Goal: Task Accomplishment & Management: Use online tool/utility

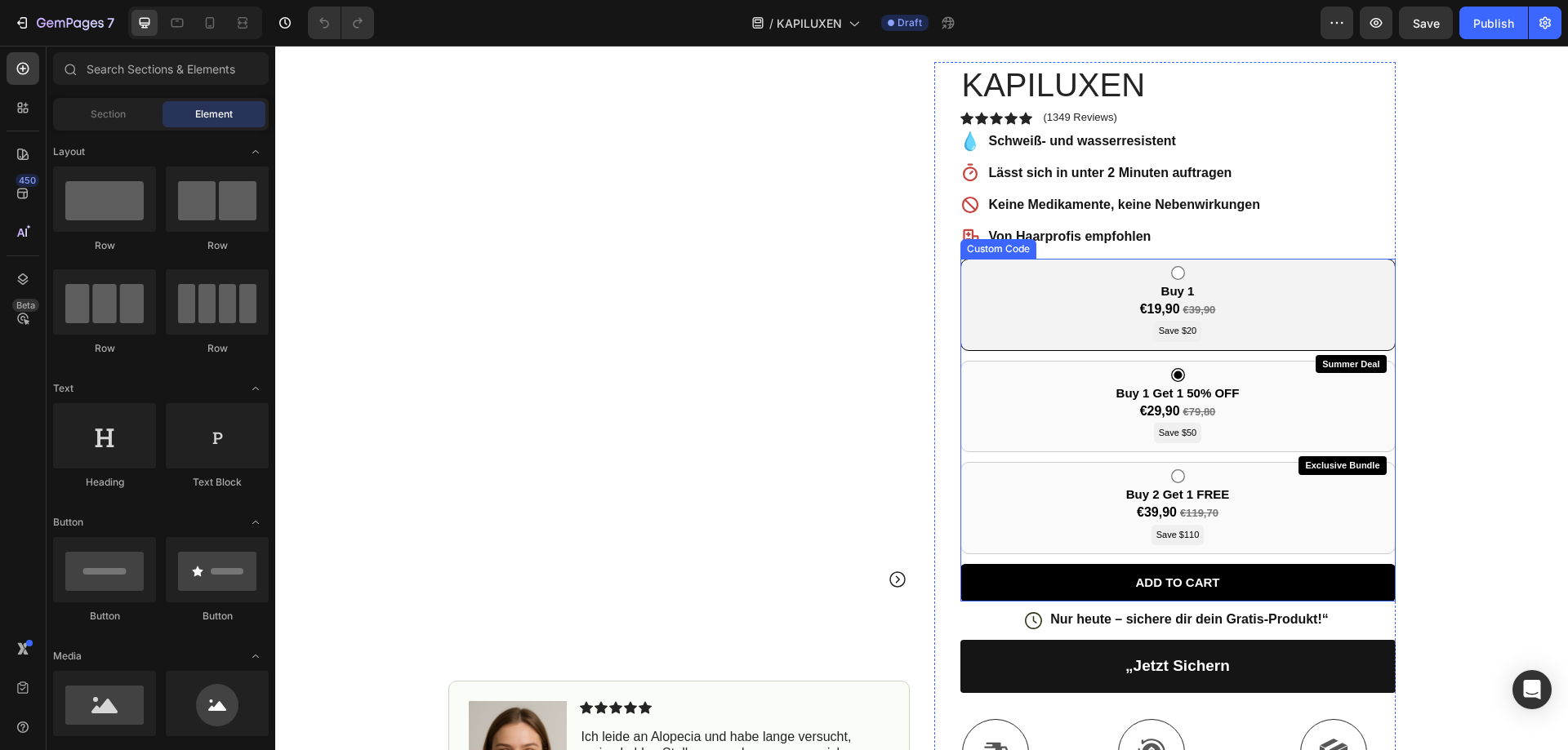
scroll to position [245, 0]
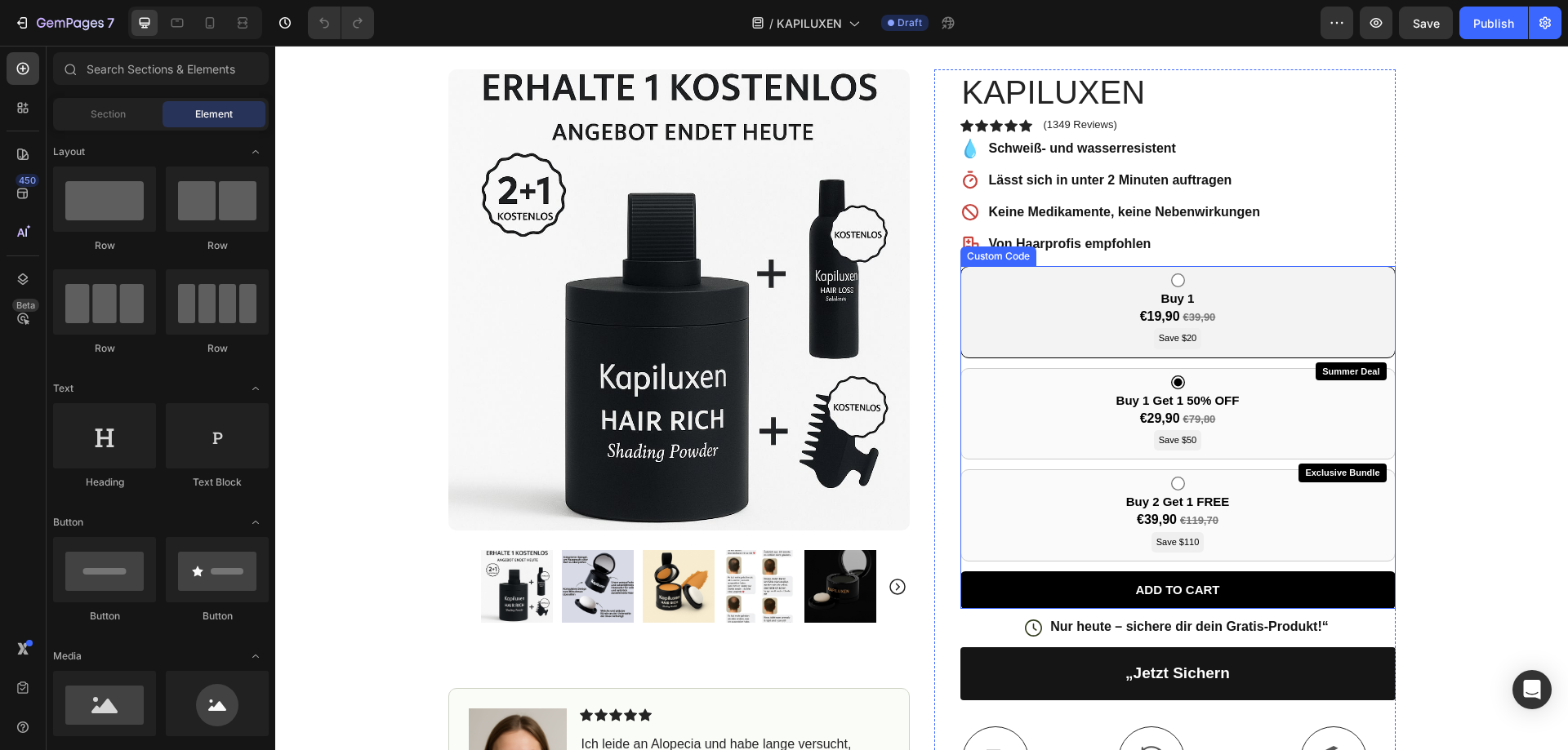
click at [1055, 309] on div "Buy 1 €19,90 €39,90 Save $20" at bounding box center [1178, 313] width 435 height 92
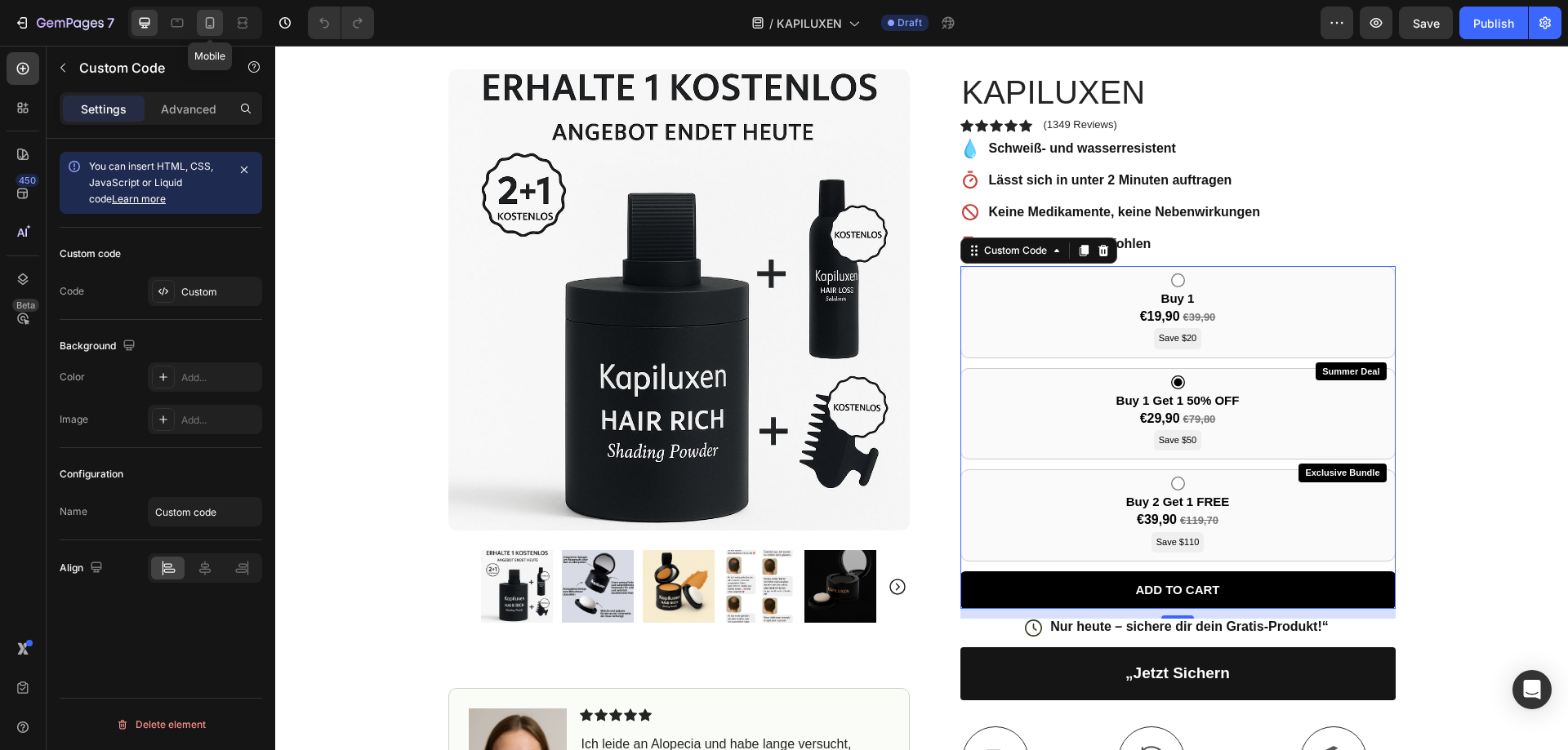
click at [213, 31] on div at bounding box center [210, 23] width 26 height 26
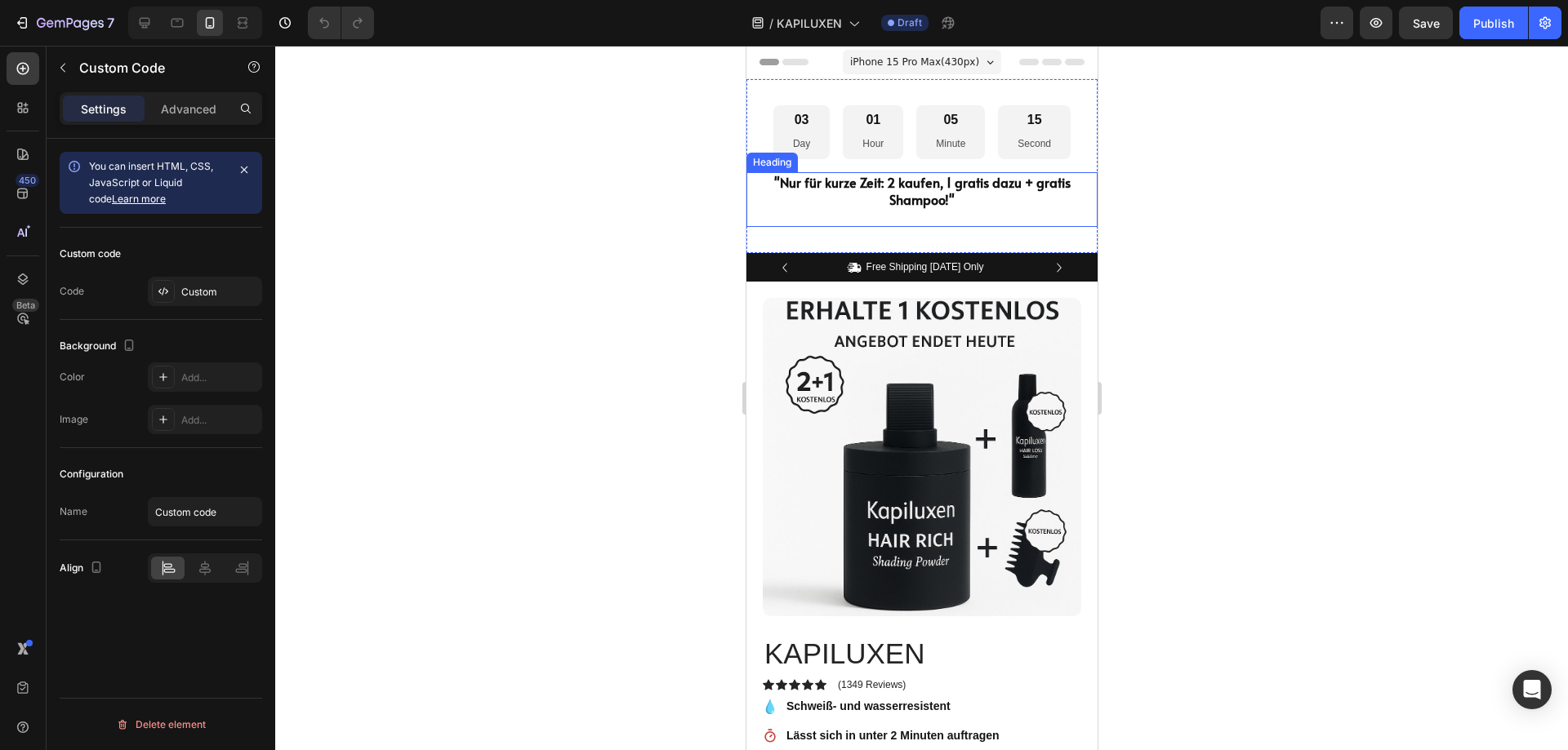
scroll to position [81, 0]
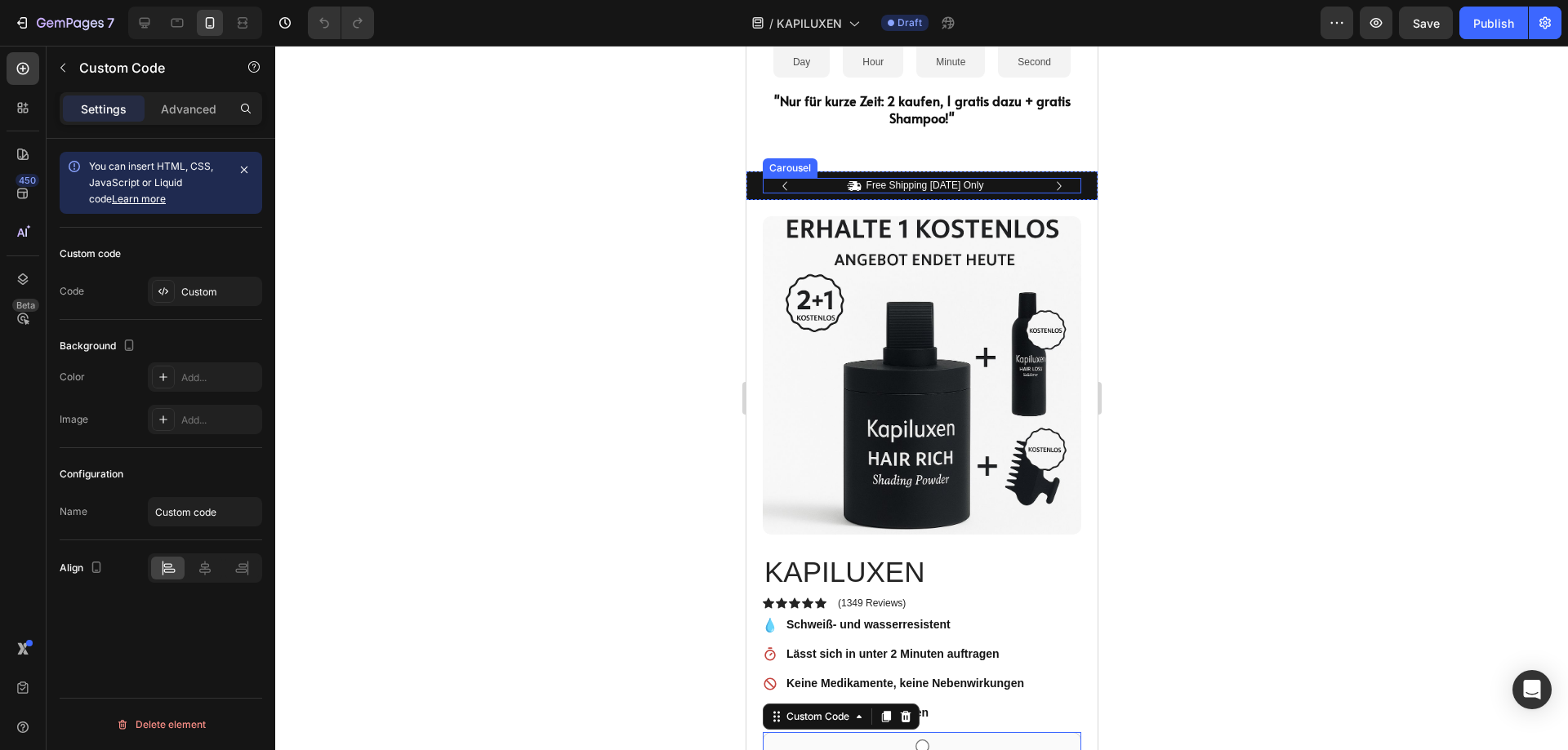
click at [1049, 183] on icon "Carousel Next Arrow" at bounding box center [1058, 186] width 18 height 18
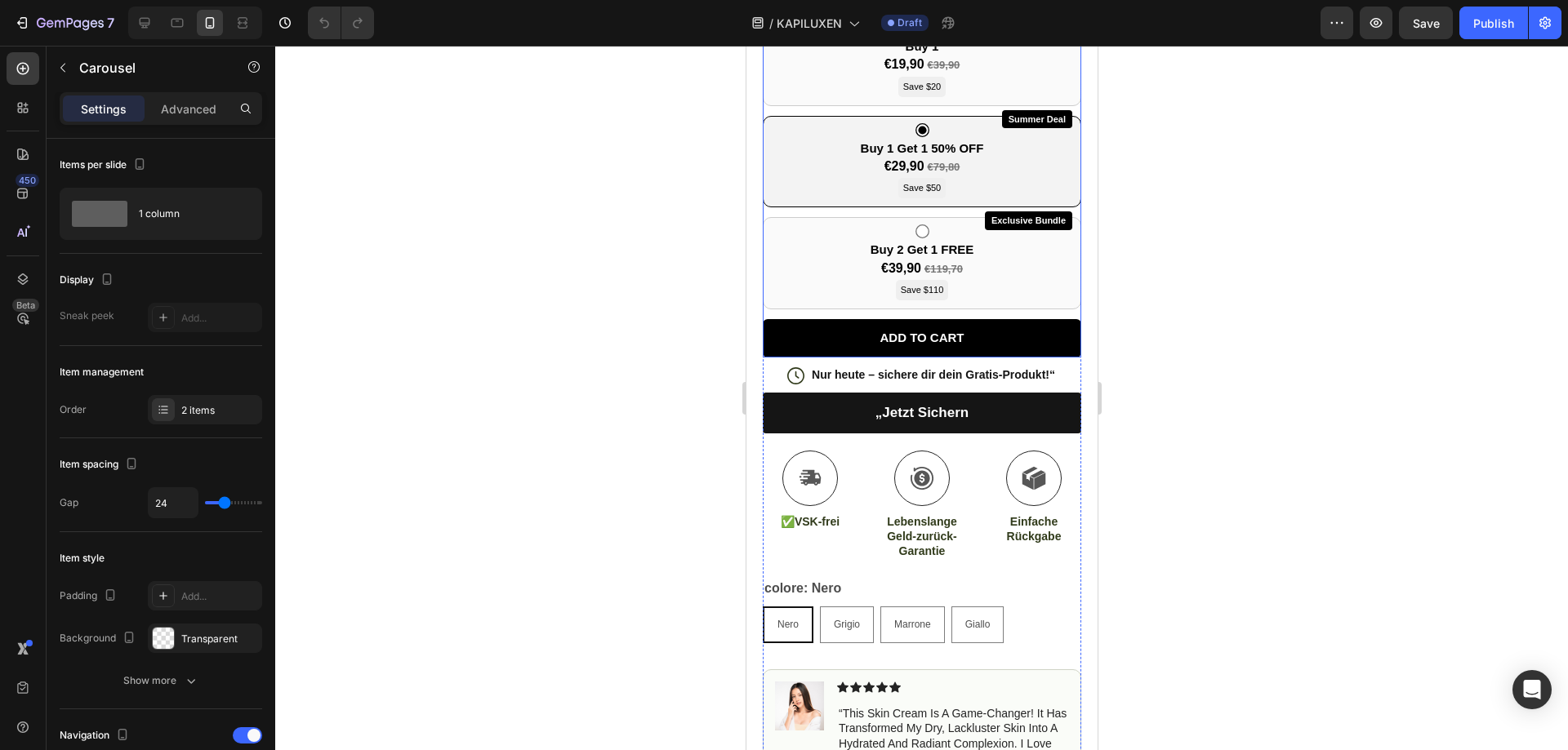
scroll to position [817, 0]
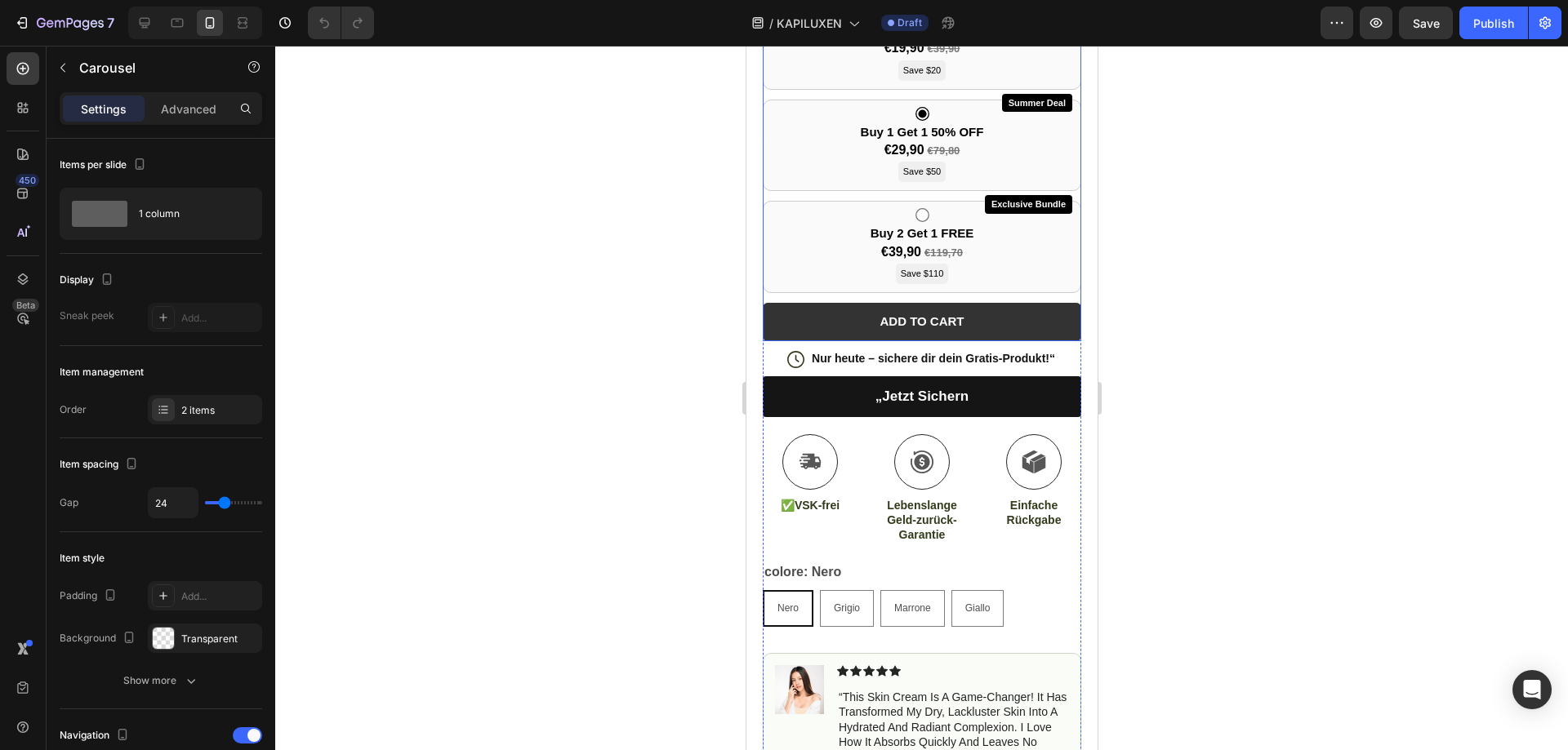
click at [963, 311] on button "ADD TO CART" at bounding box center [921, 322] width 319 height 38
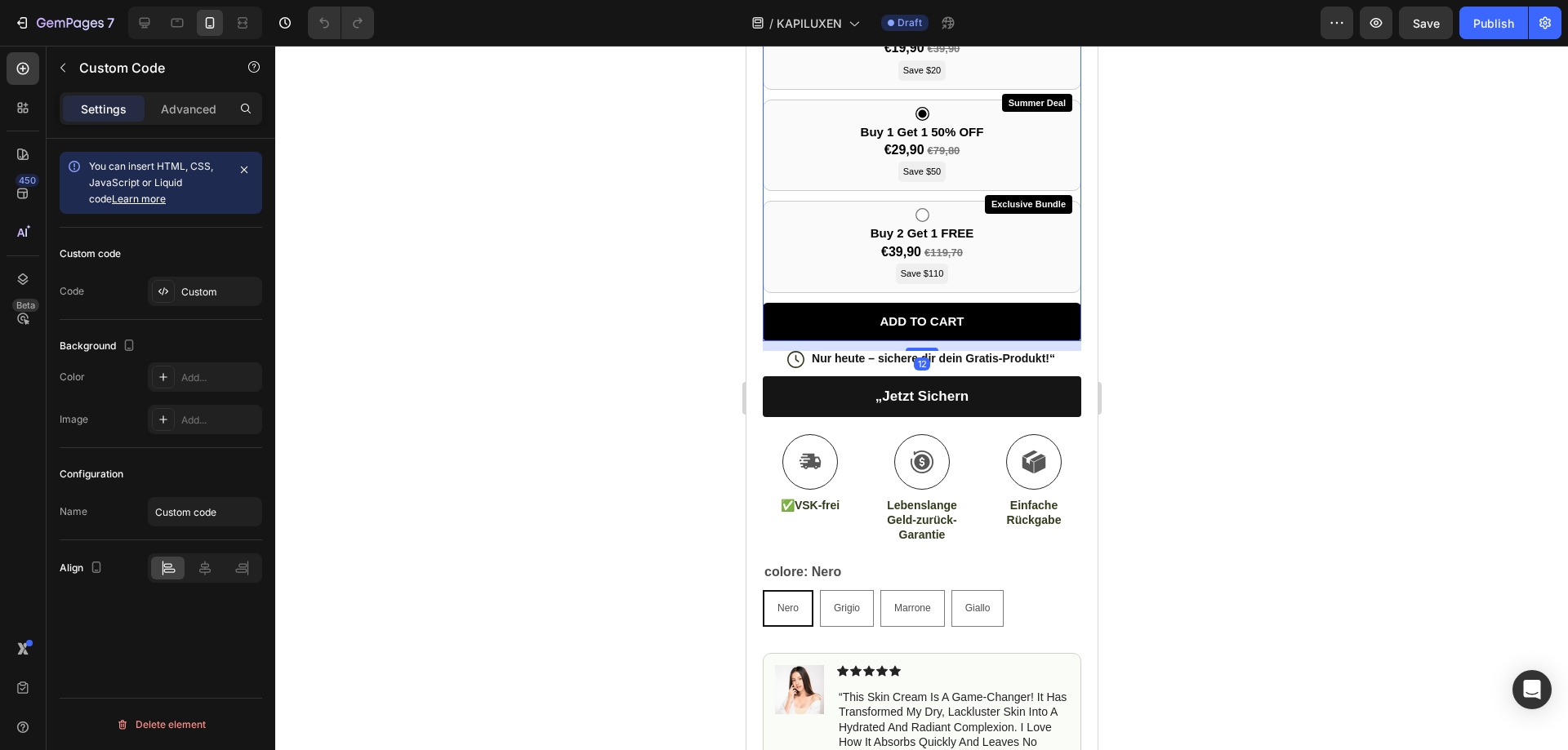
scroll to position [490, 0]
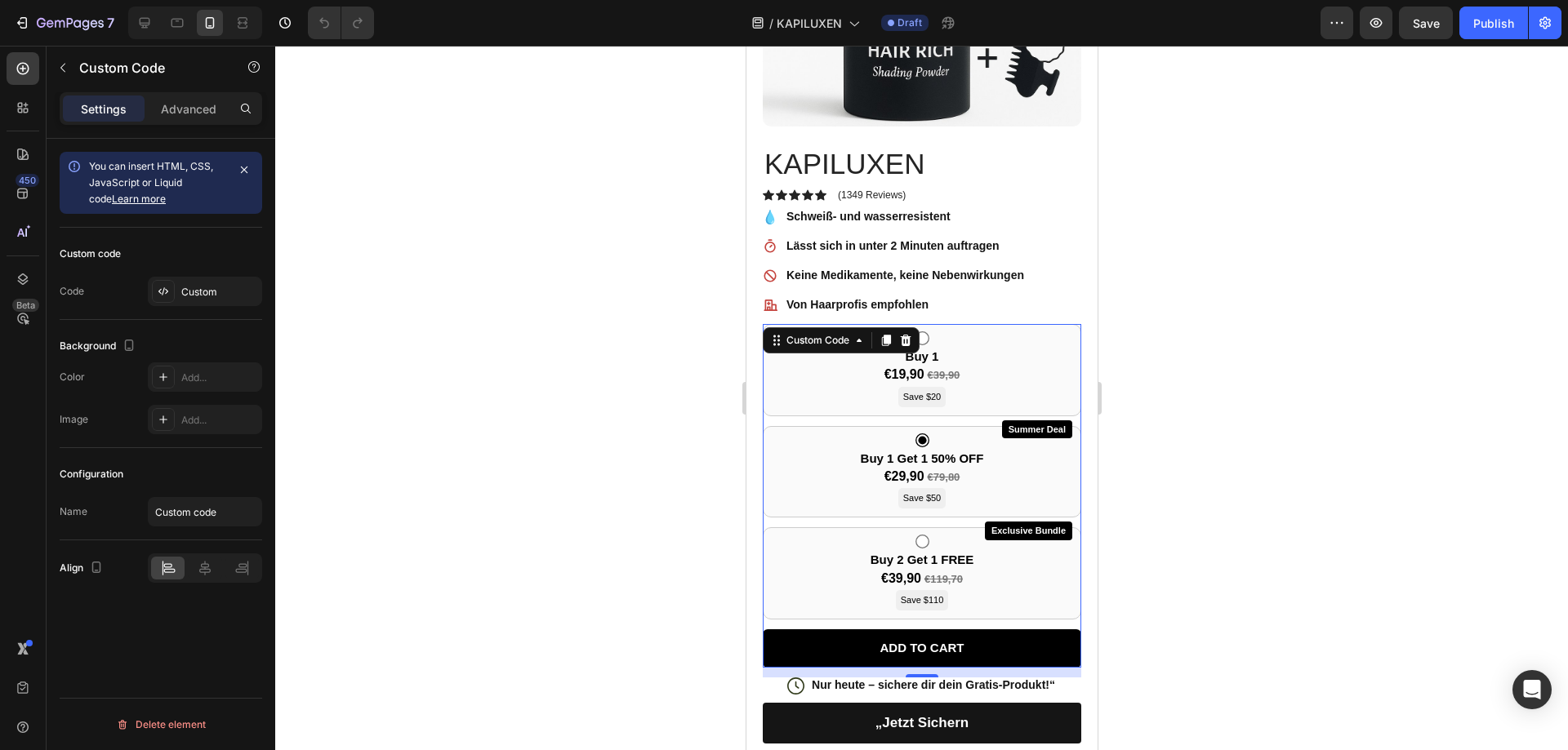
click at [1073, 348] on div "Product Images Image Icon Icon Icon Icon Icon Icon List Ich leide an Alopecia u…" at bounding box center [921, 622] width 351 height 1659
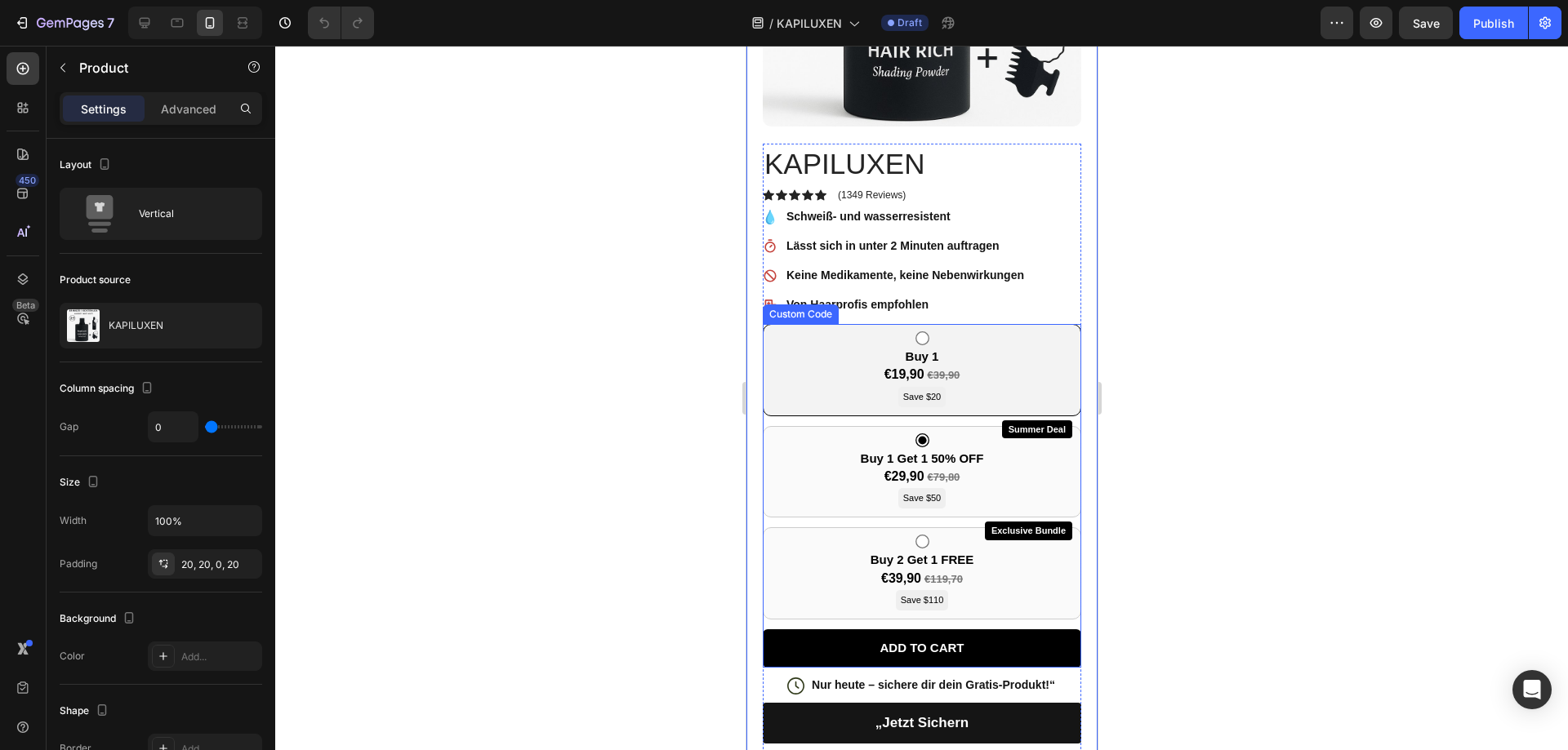
click at [1067, 380] on div "Buy 1 €19,90 €39,90 Save $20" at bounding box center [921, 371] width 319 height 92
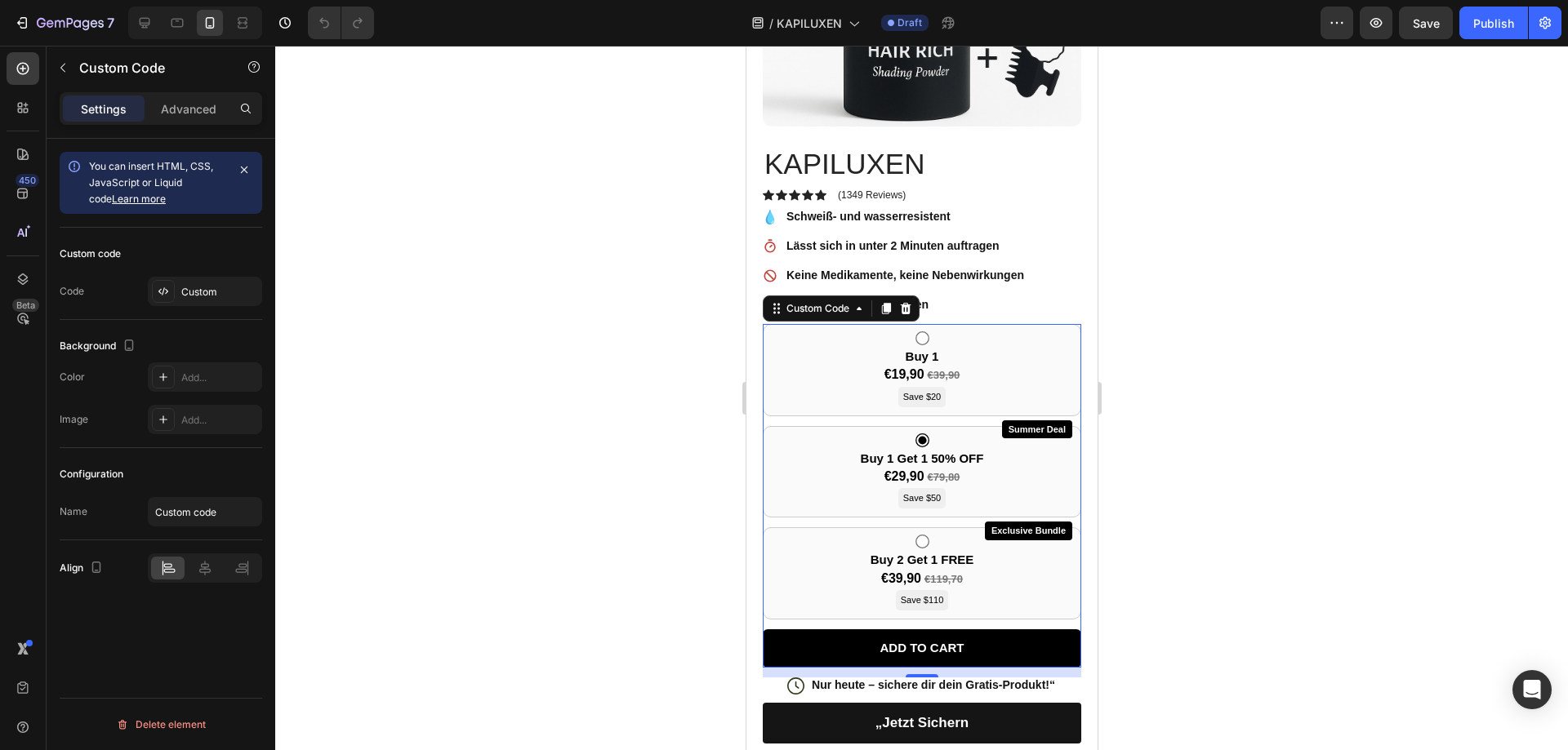
click at [781, 613] on div "Buy 1 €19,90 €39,90 Save $20 Summer Deal Buy 1 Get 1 50% OFF €29,90 €79,80 Save…" at bounding box center [921, 496] width 319 height 343
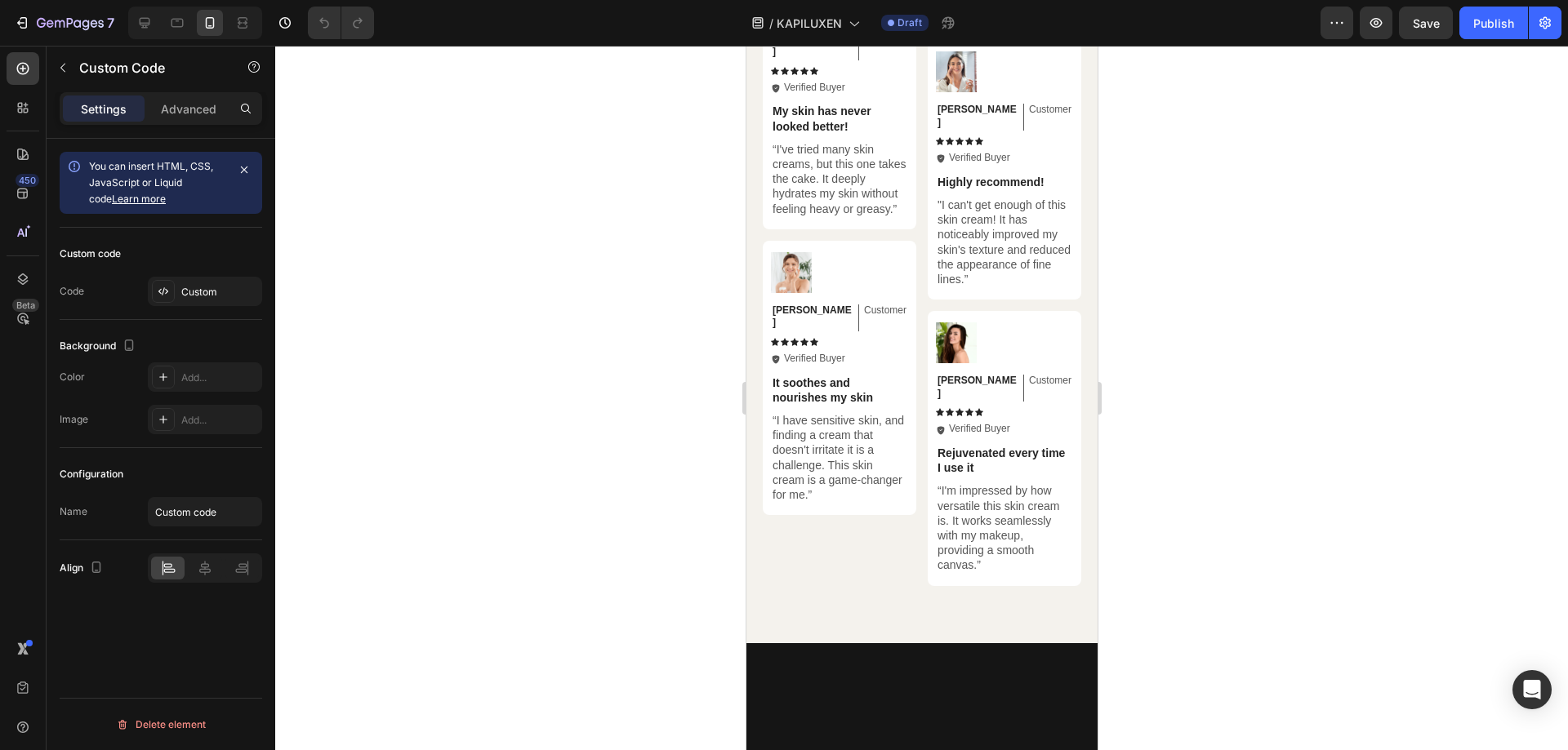
scroll to position [4001, 0]
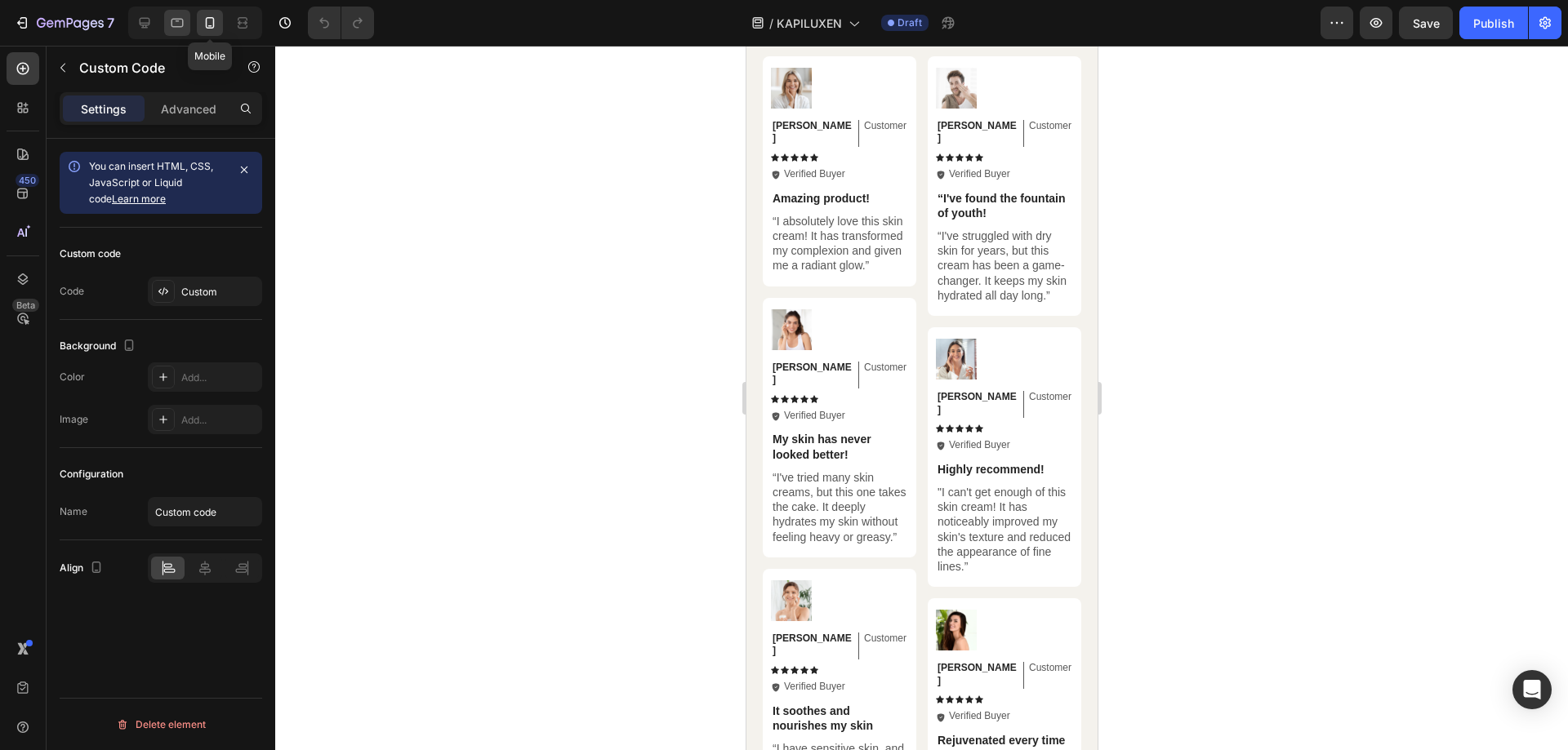
click at [193, 30] on div "Mobile" at bounding box center [195, 23] width 134 height 32
click at [184, 25] on icon at bounding box center [177, 23] width 17 height 17
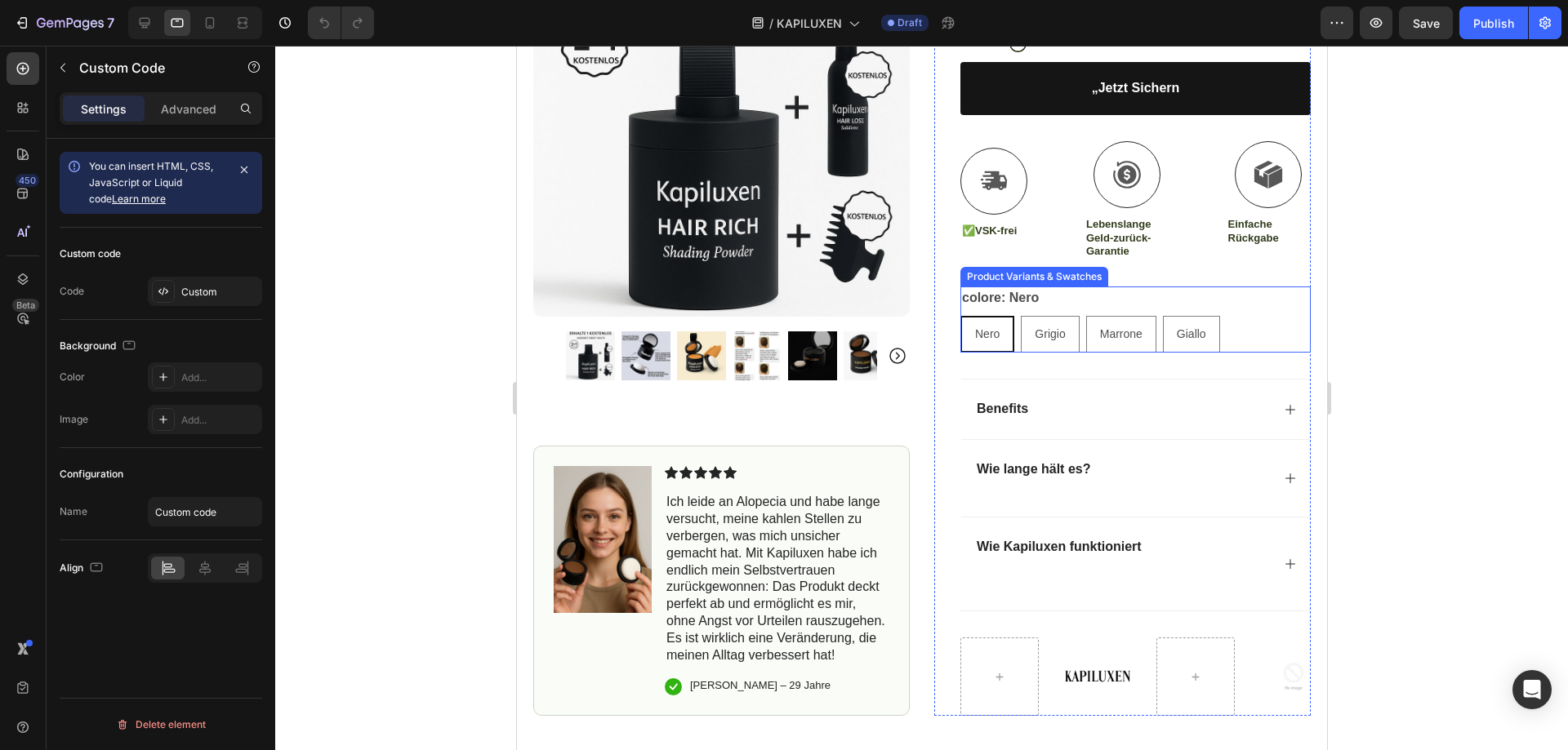
scroll to position [817, 0]
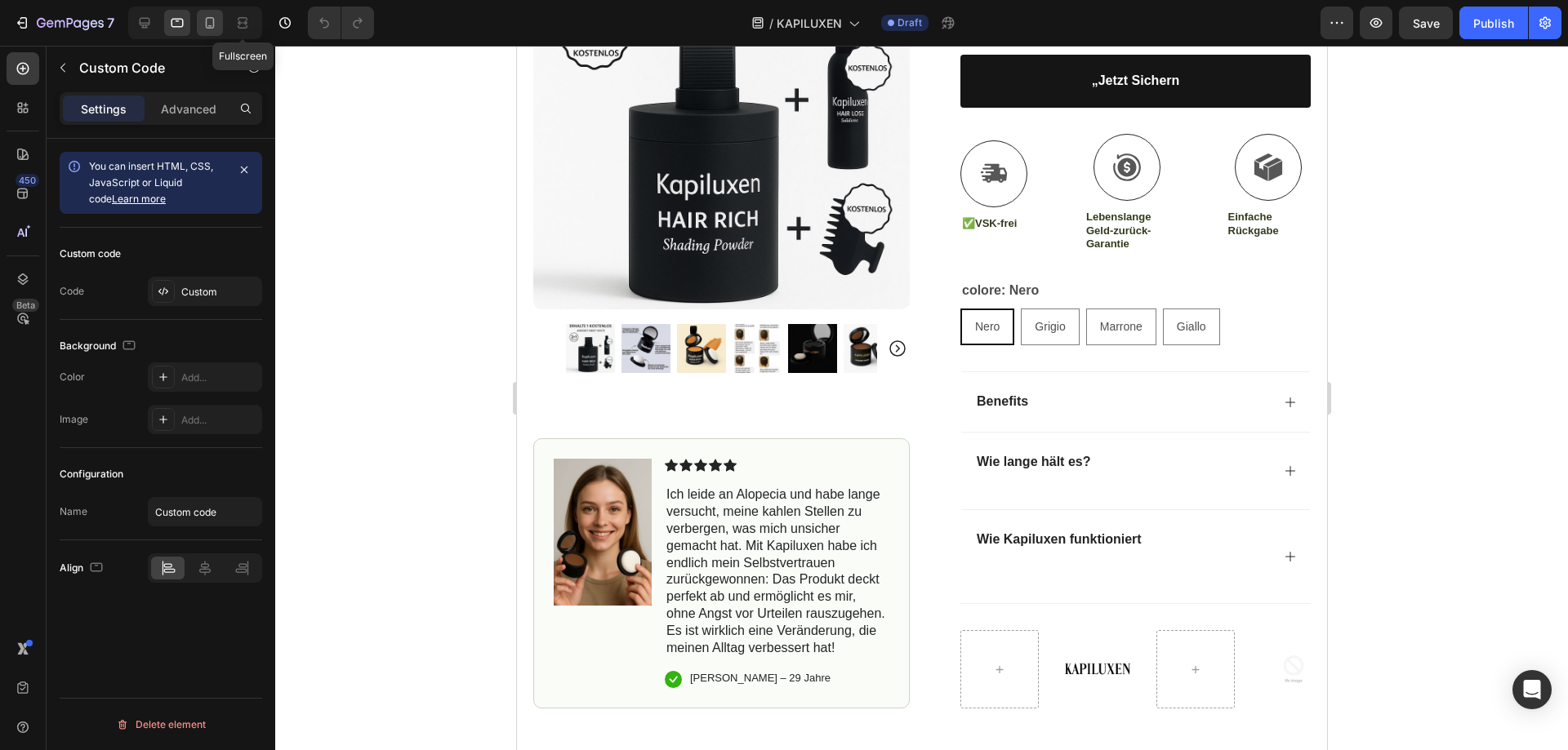
drag, startPoint x: 222, startPoint y: 25, endPoint x: 213, endPoint y: 190, distance: 165.2
click at [222, 25] on div at bounding box center [210, 23] width 26 height 26
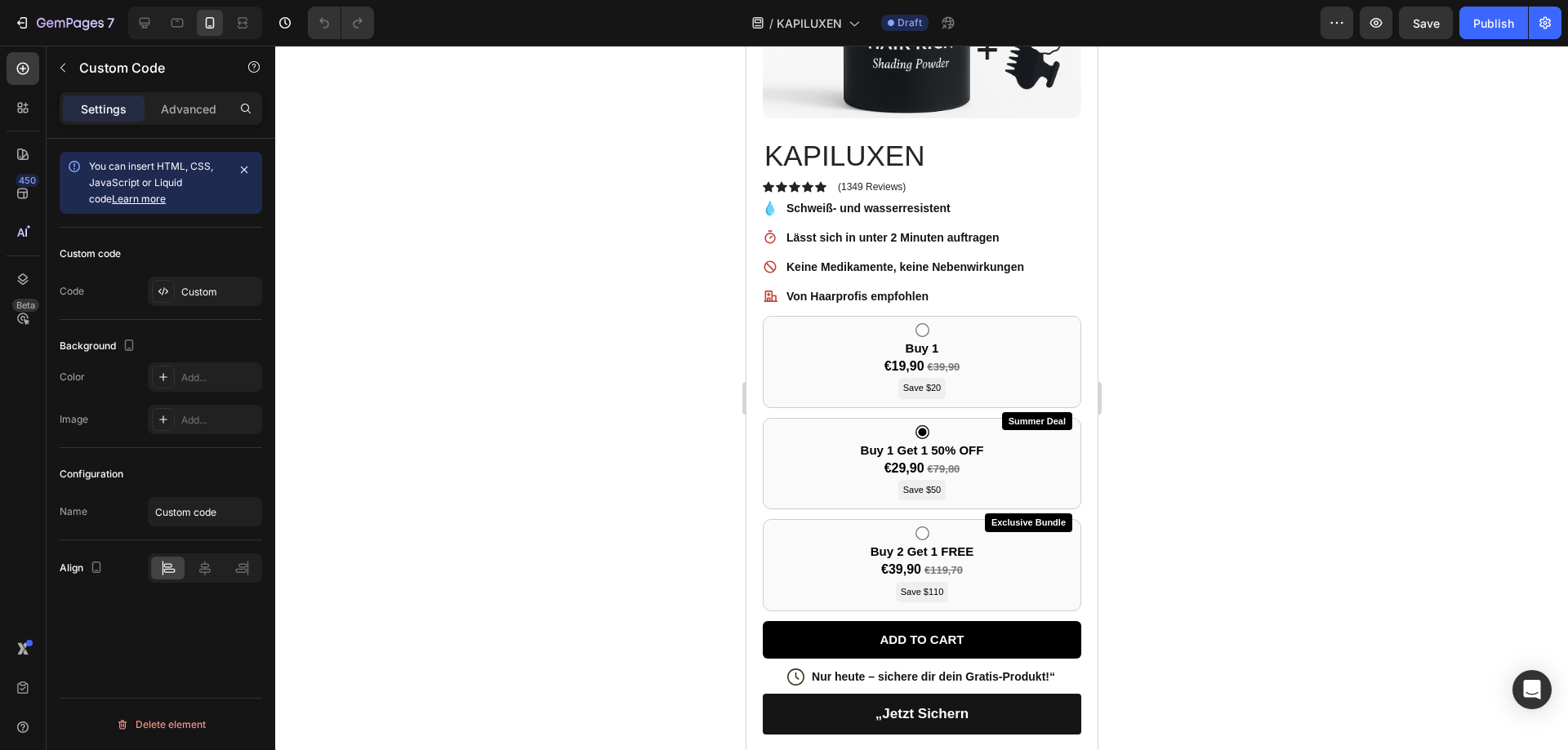
scroll to position [449, 0]
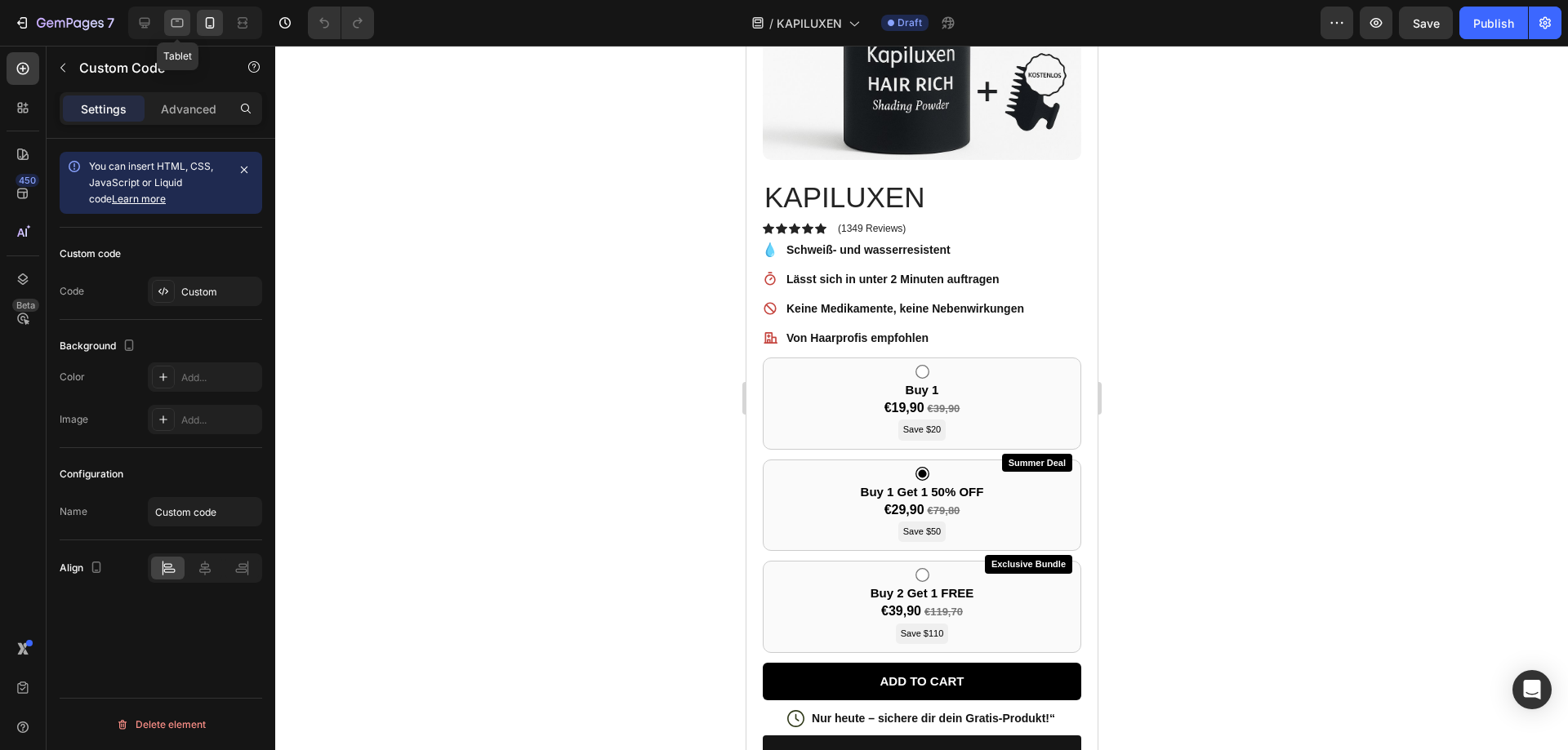
click at [178, 22] on icon at bounding box center [177, 23] width 17 height 17
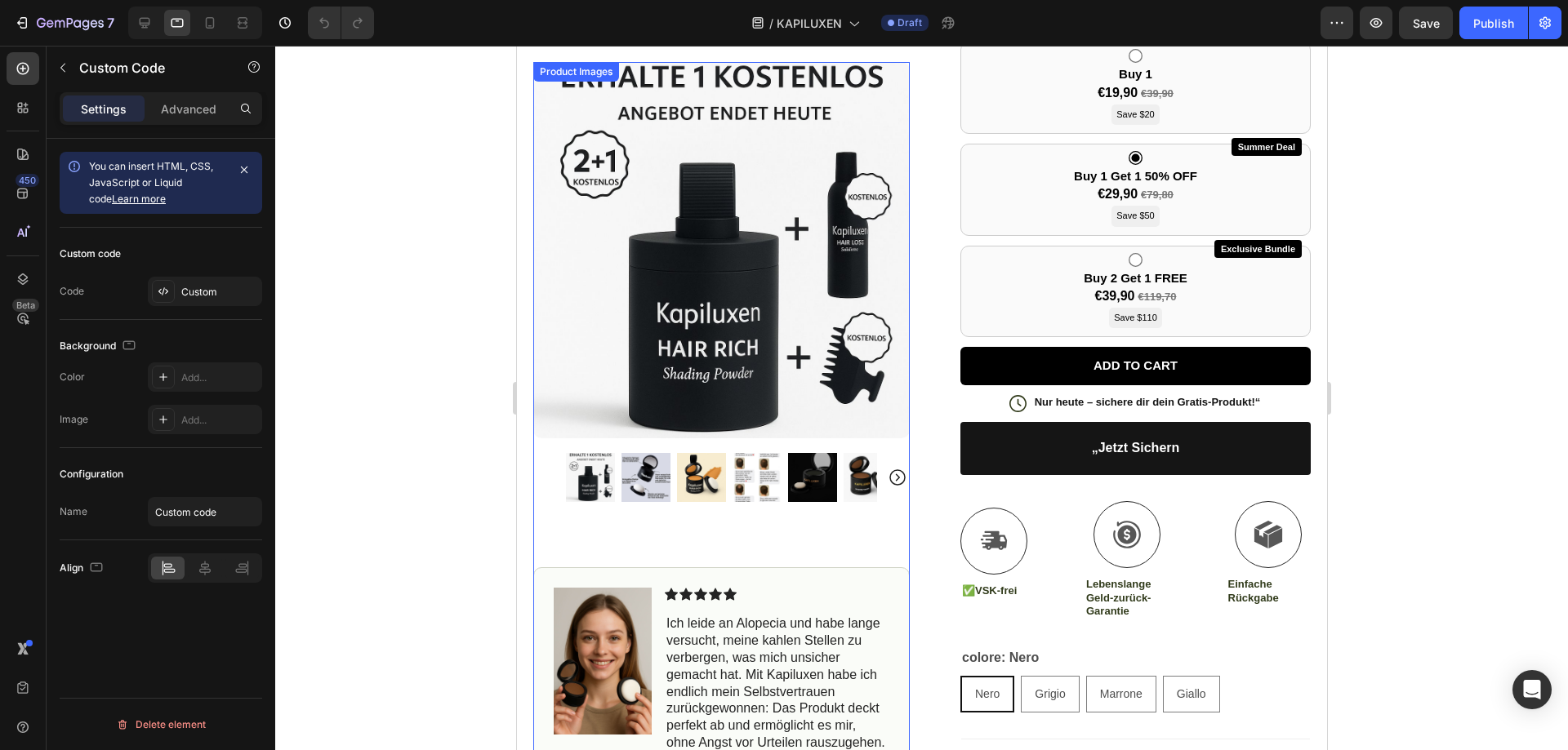
scroll to position [388, 0]
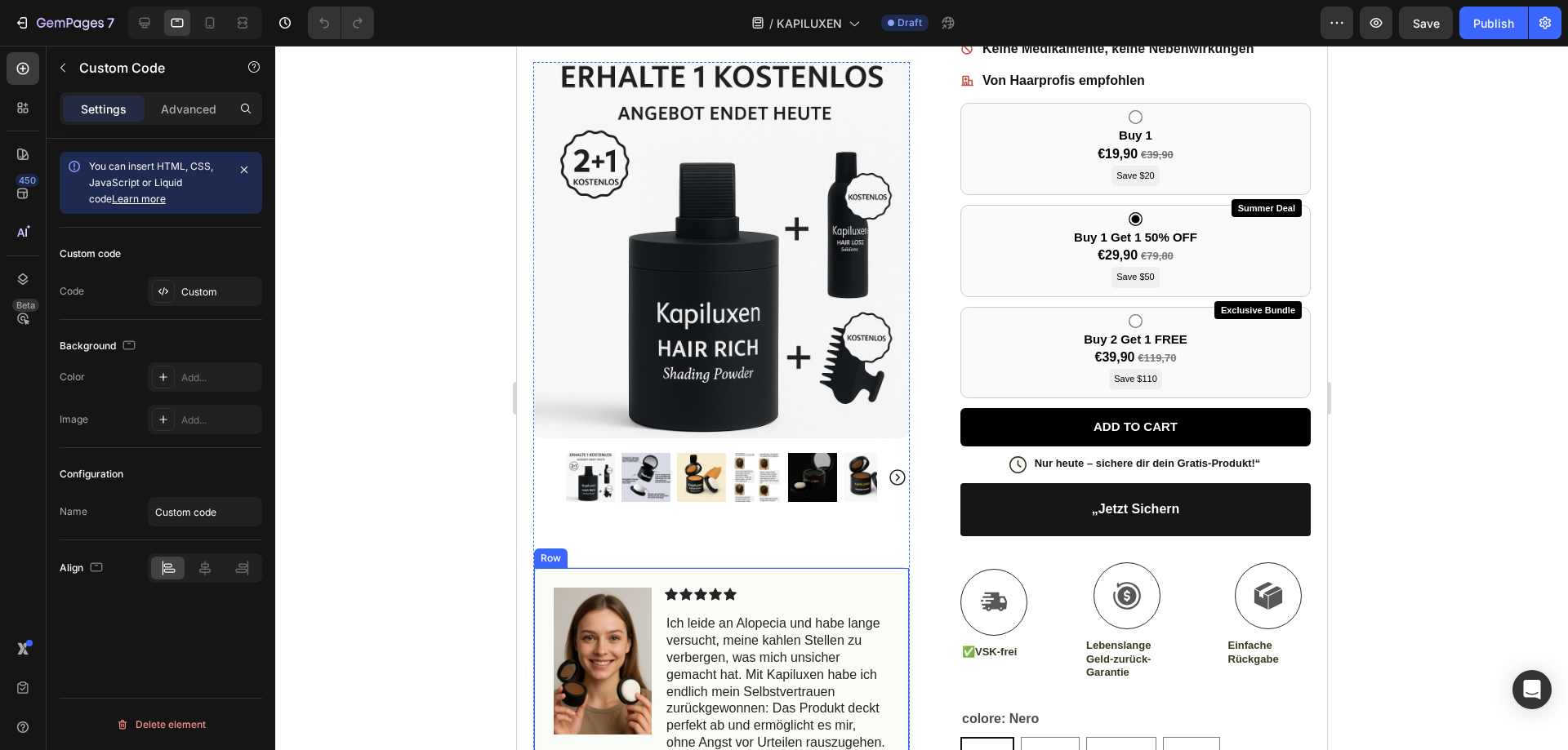
click at [811, 568] on div "Image Icon Icon Icon Icon Icon Icon List Ich leide an Alopecia und habe lange v…" at bounding box center [721, 703] width 377 height 271
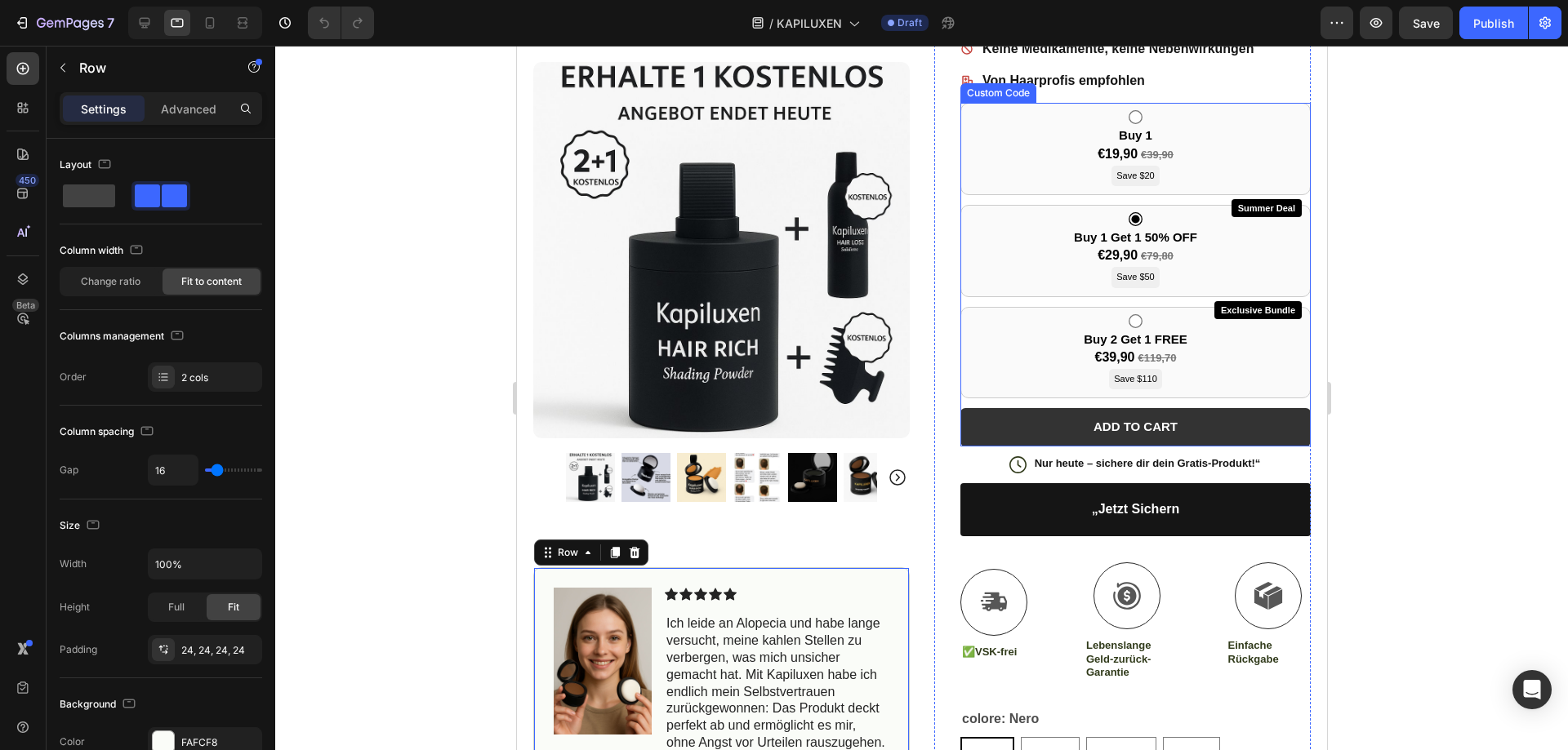
click at [977, 409] on button "ADD TO CART" at bounding box center [1135, 426] width 350 height 38
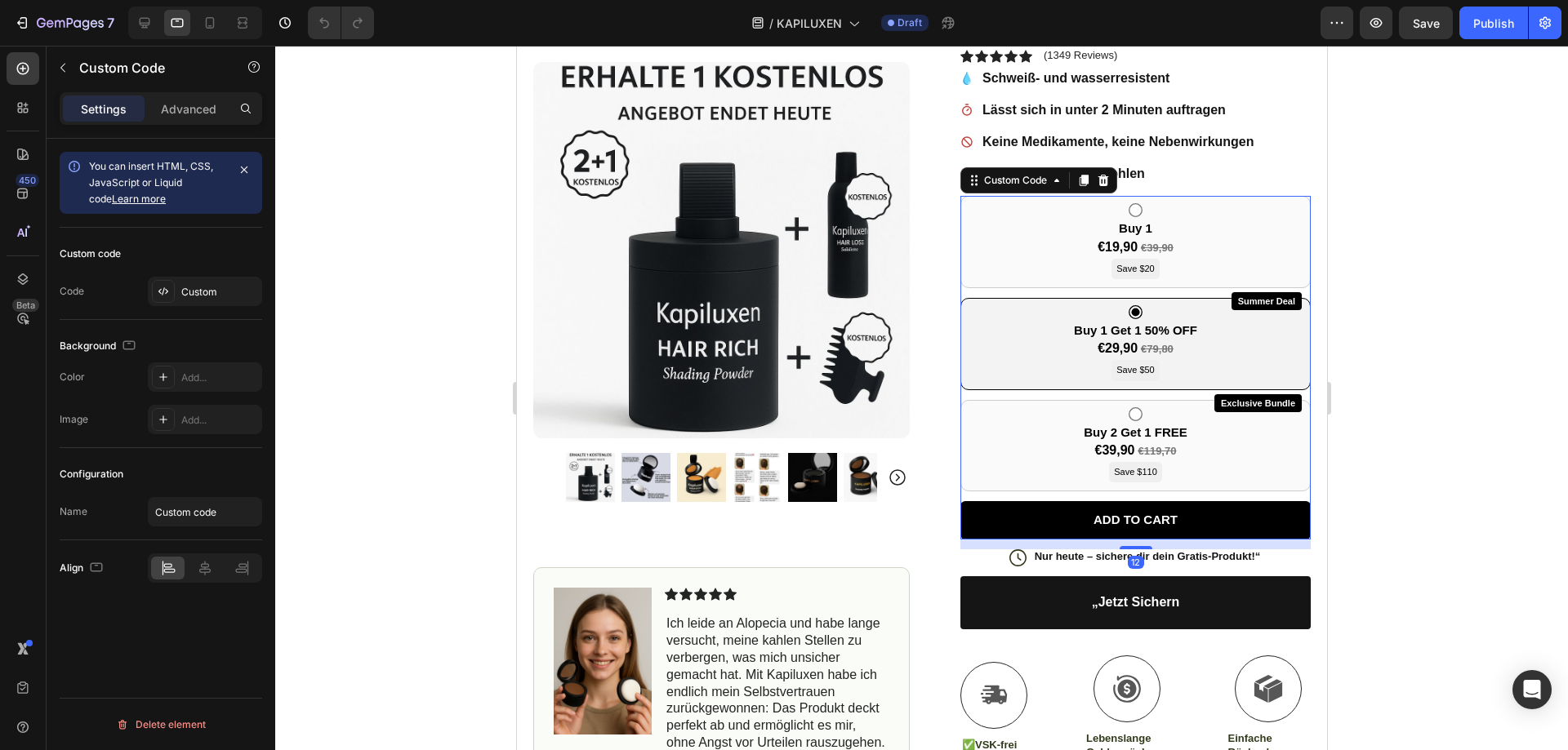
scroll to position [225, 0]
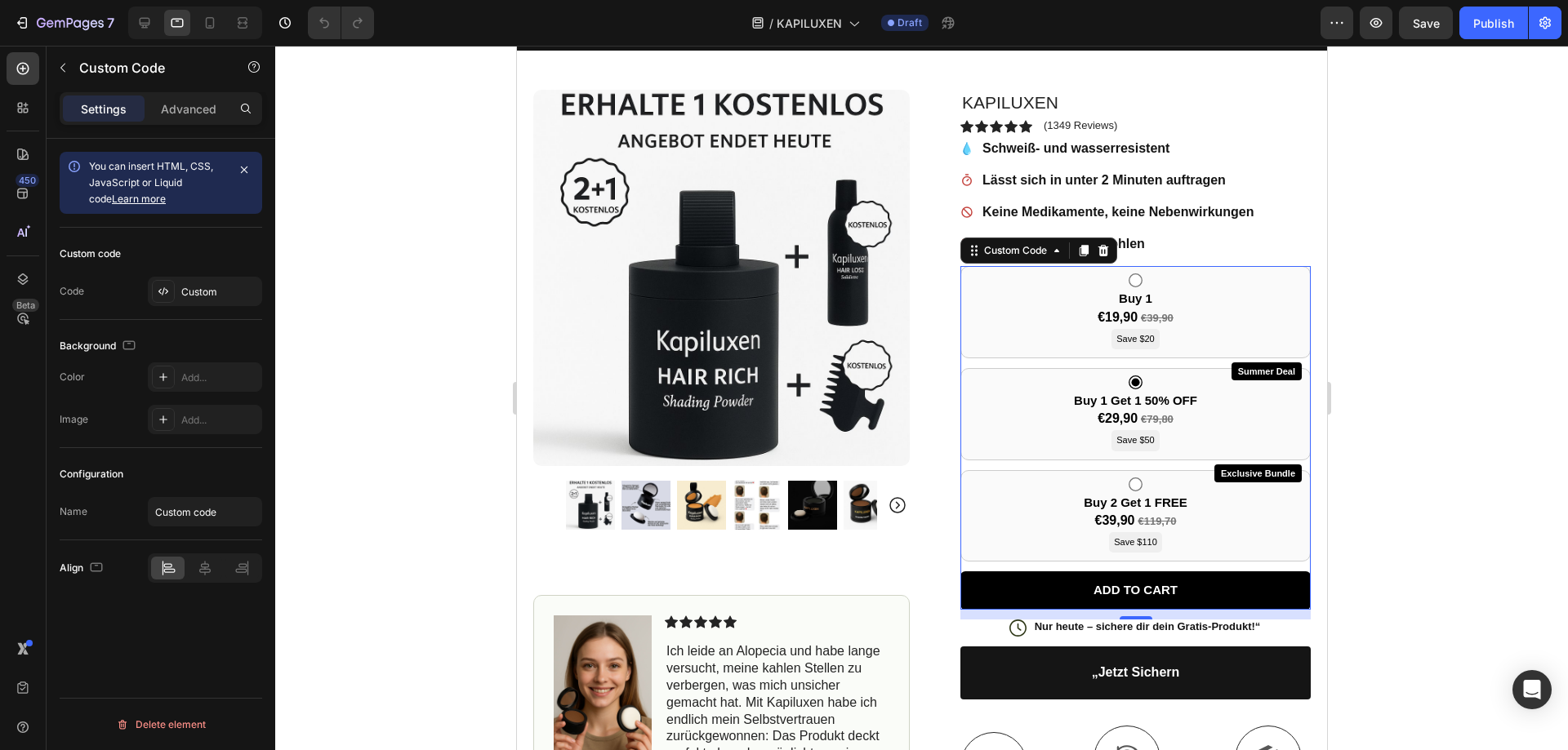
click at [1294, 565] on div "Buy 1 €19,90 €39,90 Save $20 Summer Deal Buy 1 Get 1 50% OFF €29,90 €79,80 Save…" at bounding box center [1135, 438] width 350 height 343
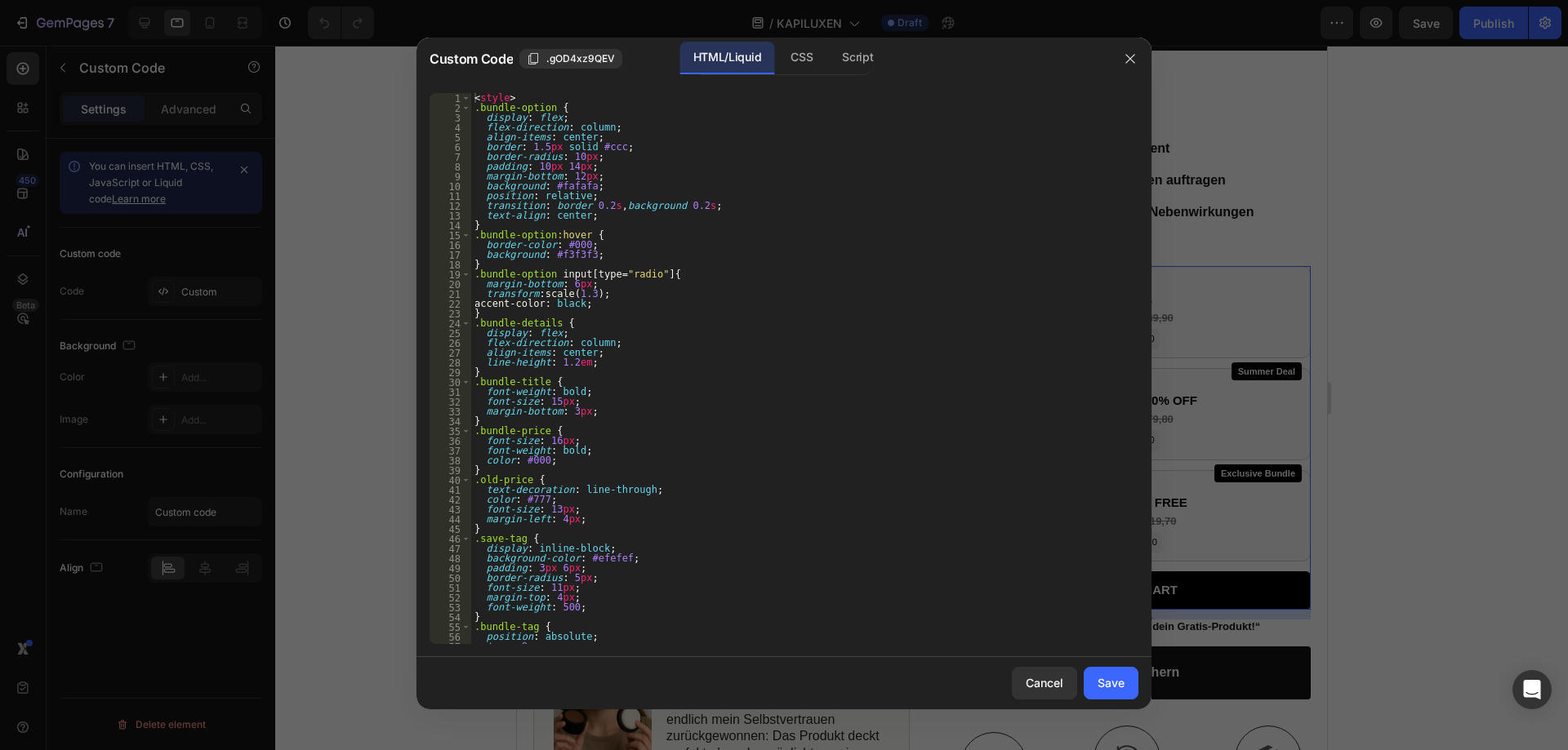
click at [1281, 575] on div at bounding box center [784, 375] width 1568 height 750
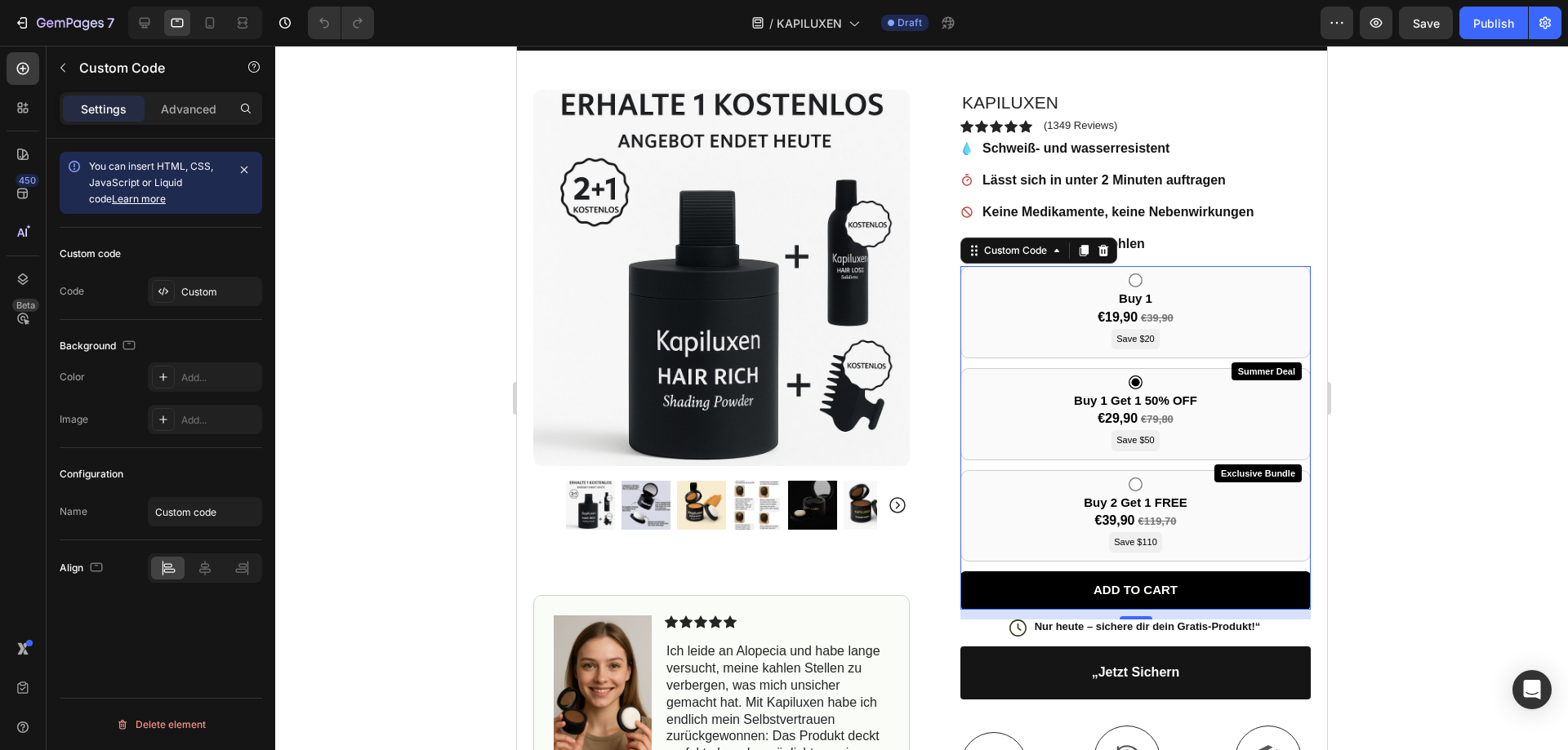
click at [1258, 566] on div "Buy 1 €19,90 €39,90 Save $20 Summer Deal Buy 1 Get 1 50% OFF €29,90 €79,80 Save…" at bounding box center [1135, 438] width 350 height 343
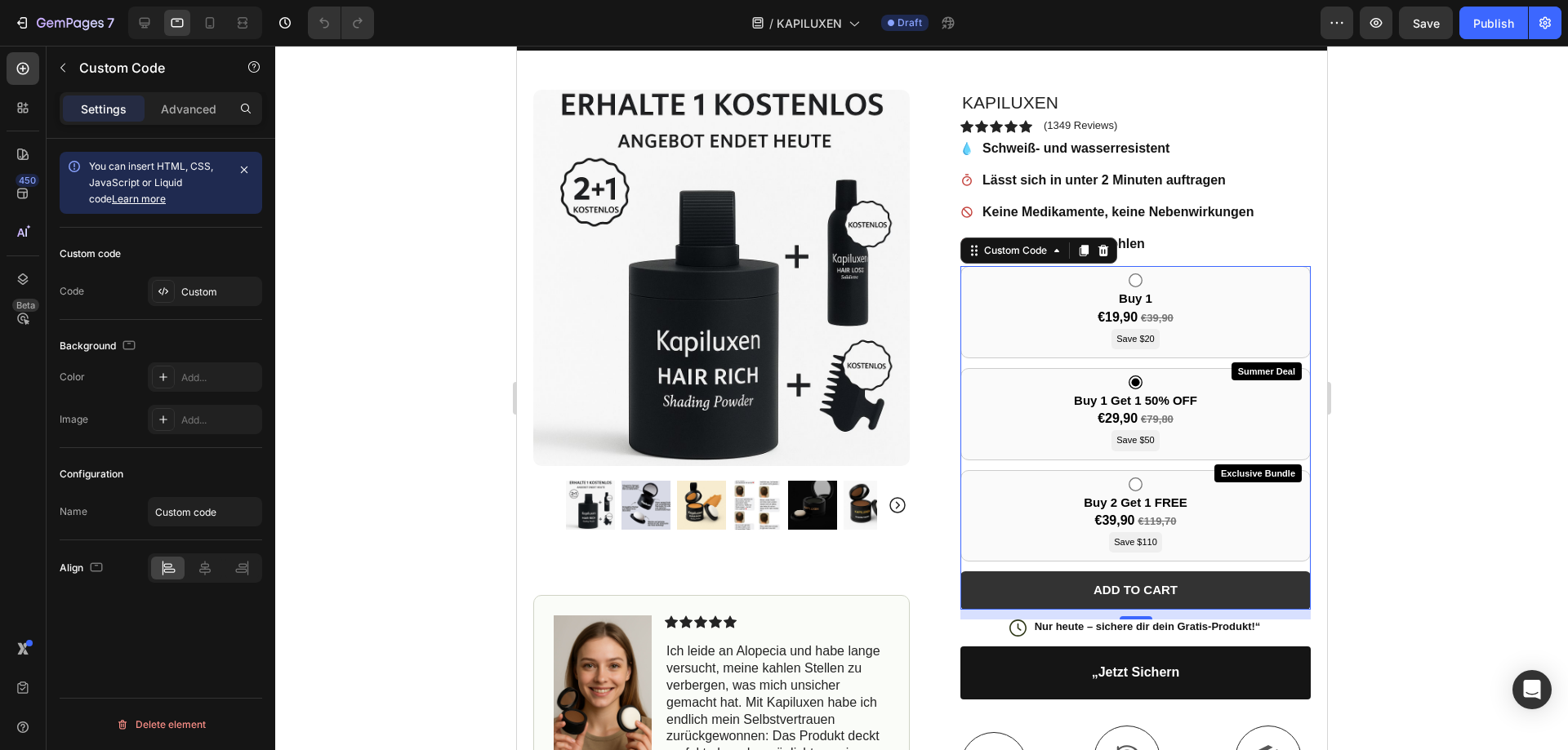
click at [1145, 593] on button "ADD TO CART" at bounding box center [1135, 590] width 350 height 38
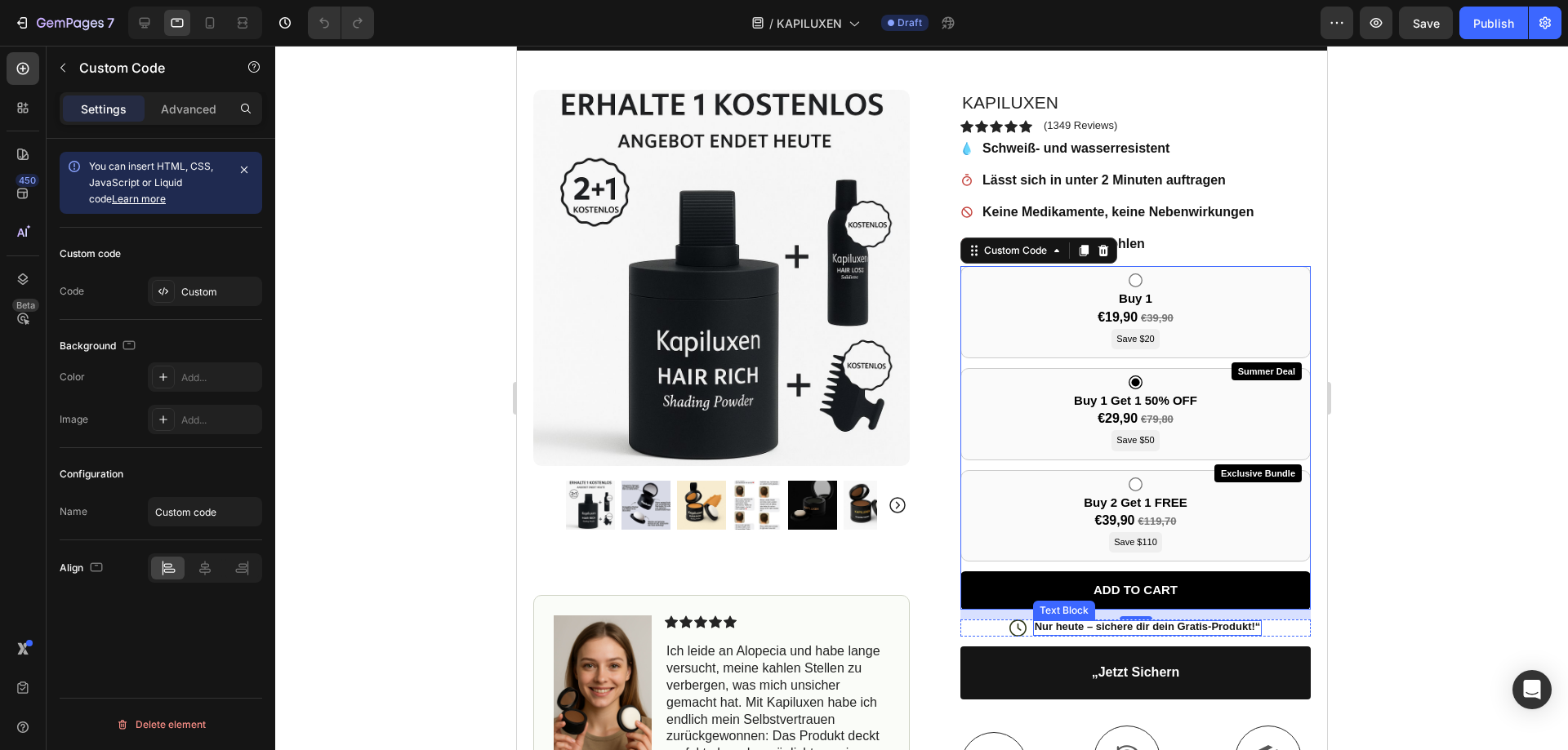
click at [1137, 621] on p "Nur heute – sichere dir dein Gratis-Produkt!“" at bounding box center [1146, 627] width 227 height 14
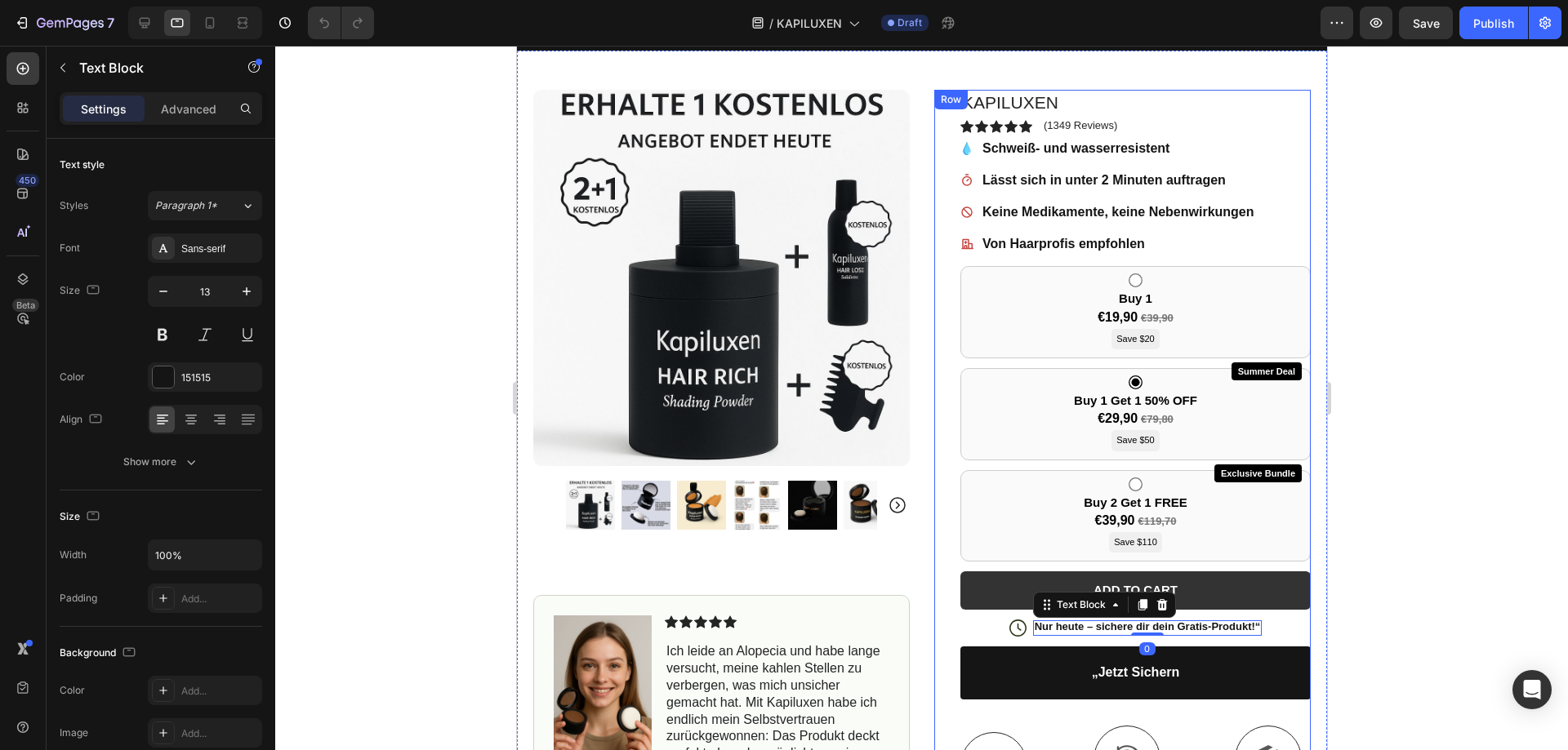
click at [1227, 610] on div "KAPILUXEN Product Title Icon Icon Icon Icon Icon Icon List (1349 Reviews) Text …" at bounding box center [1135, 695] width 350 height 1211
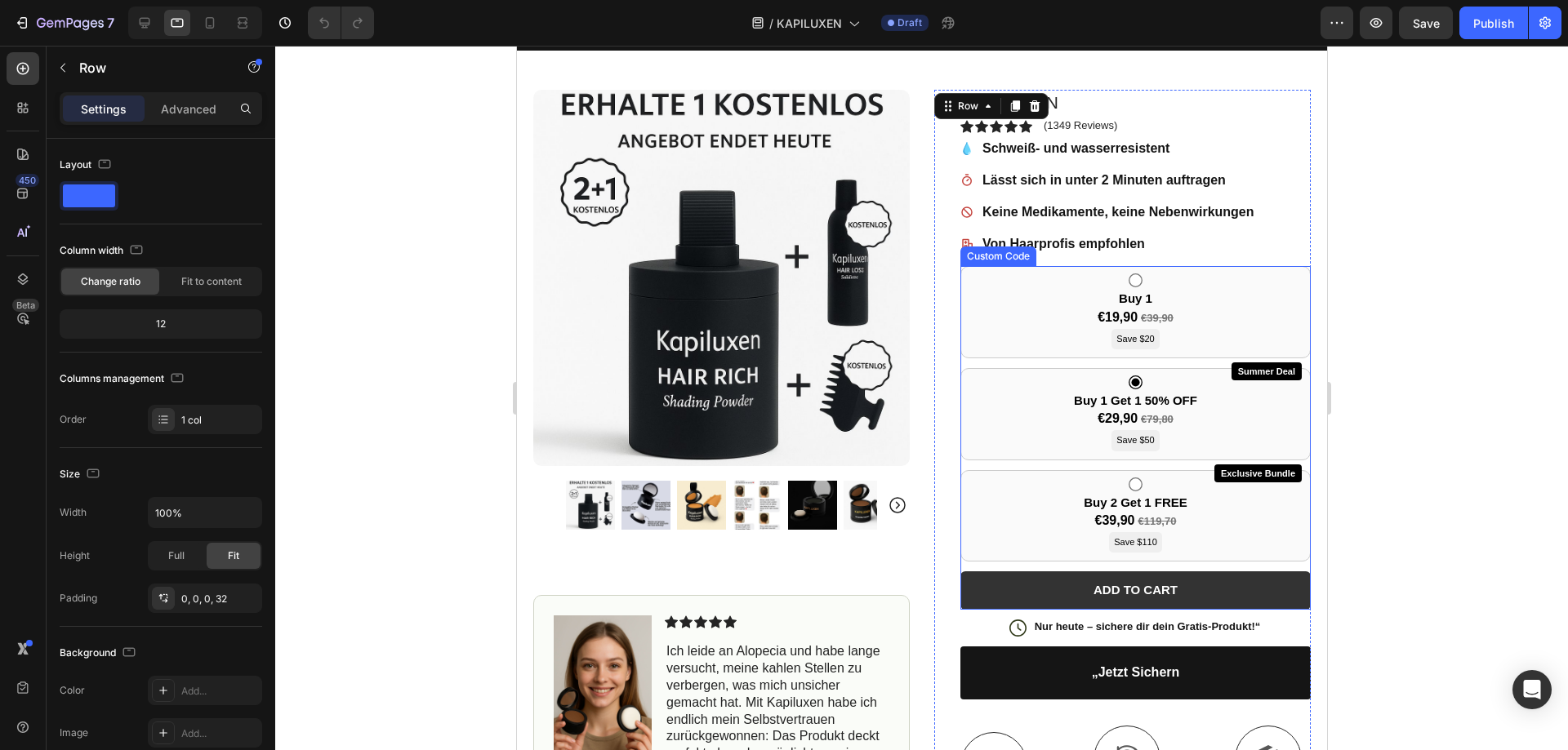
click at [1269, 590] on button "ADD TO CART" at bounding box center [1135, 590] width 350 height 38
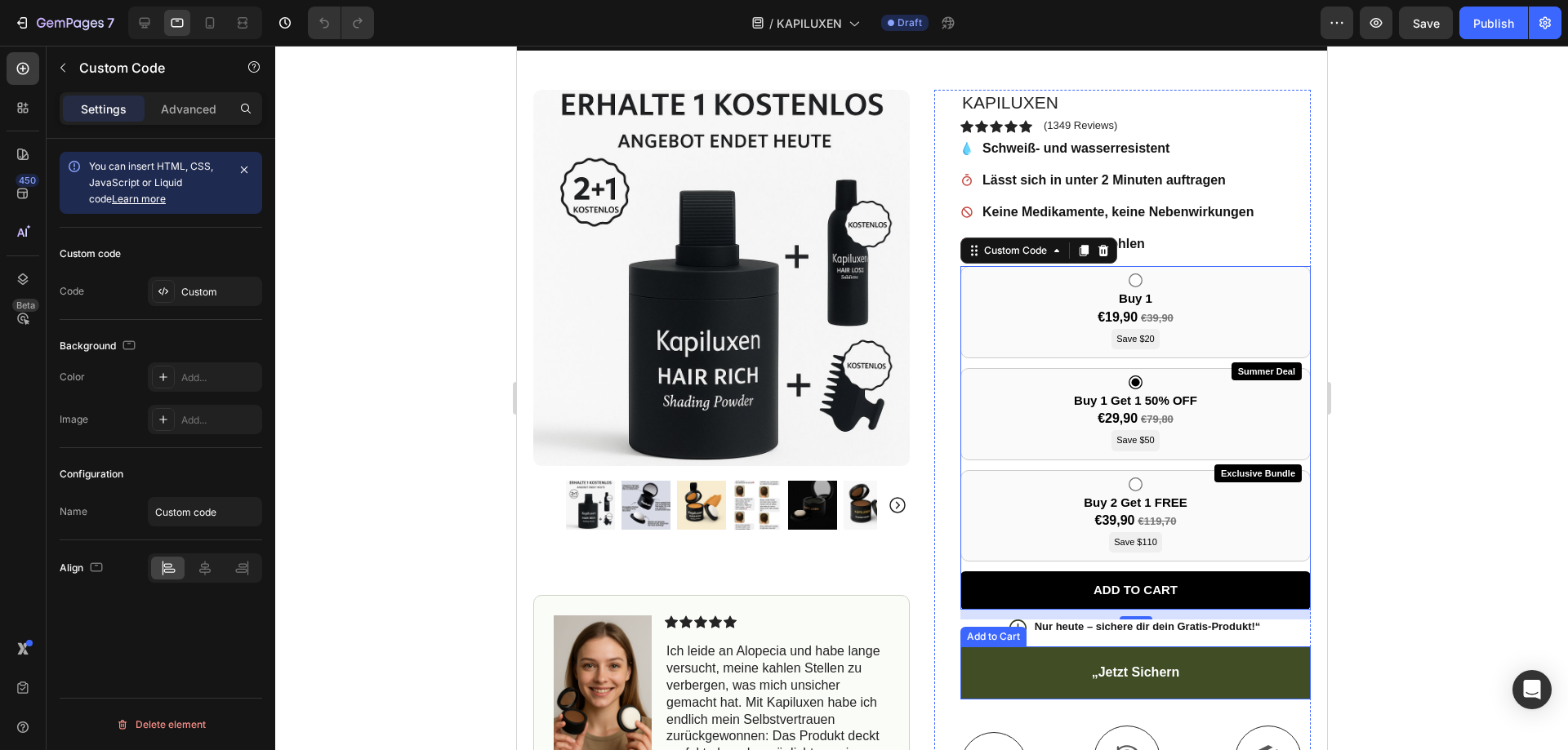
click at [1173, 681] on button "„Jetzt sichern" at bounding box center [1135, 674] width 350 height 53
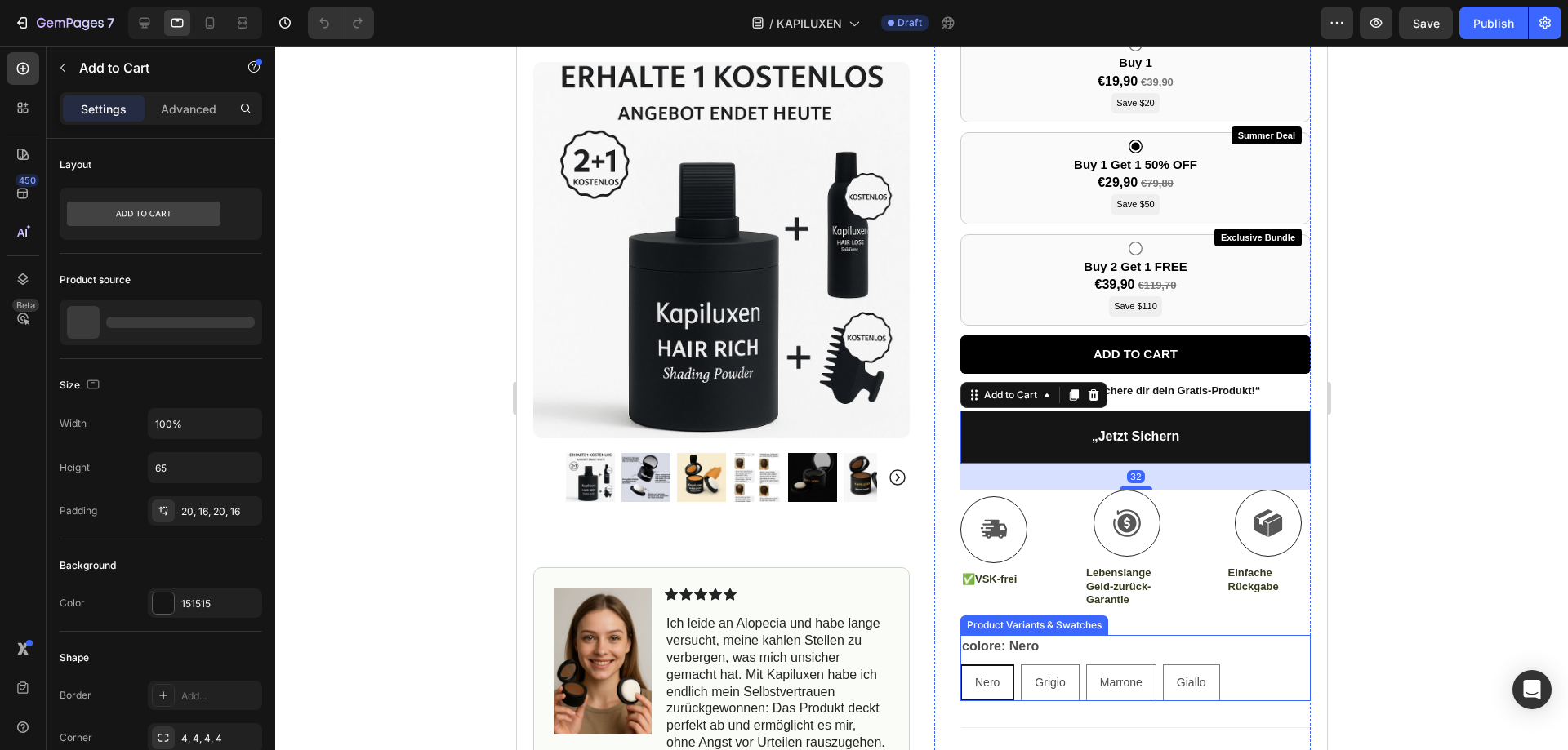
scroll to position [470, 0]
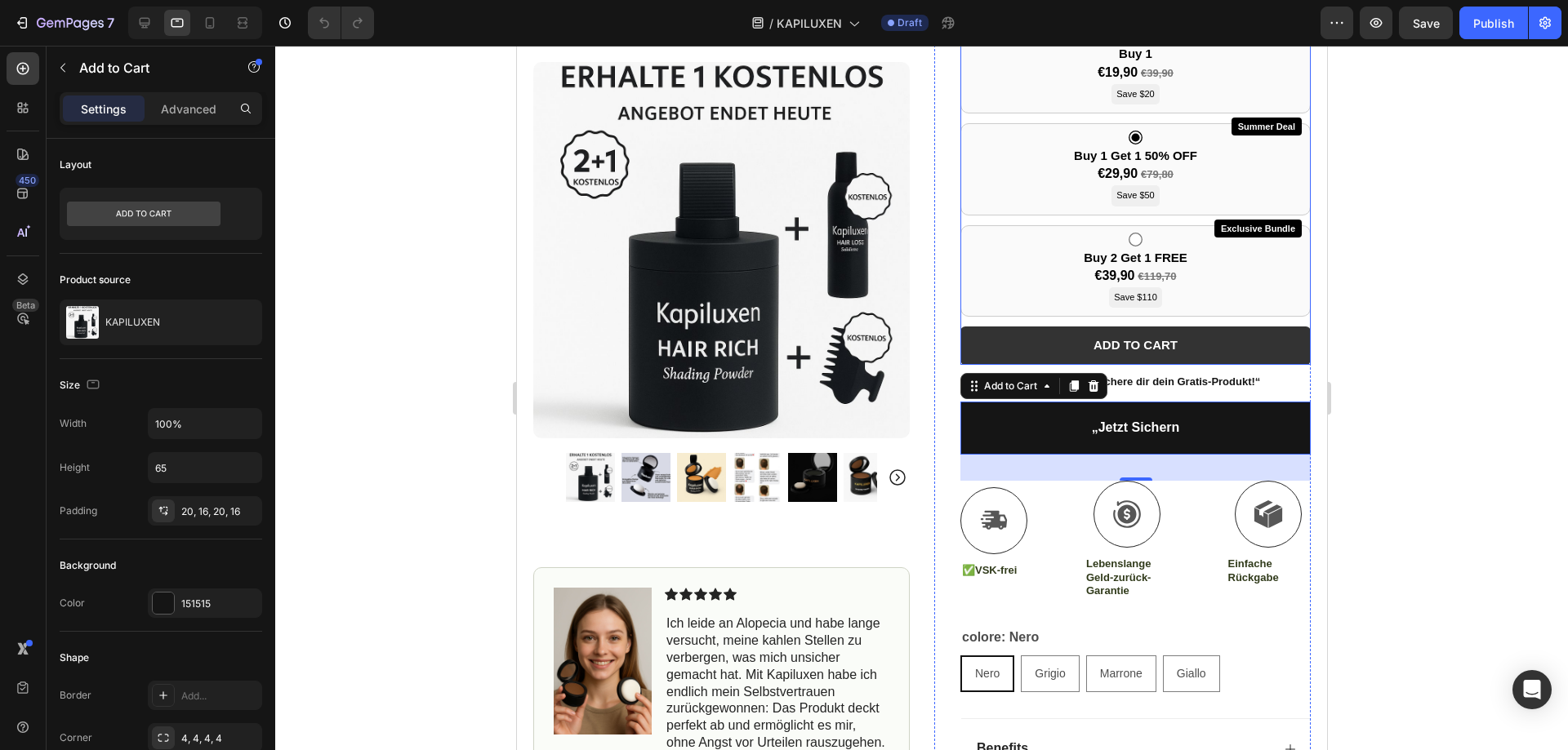
click at [1160, 344] on button "ADD TO CART" at bounding box center [1135, 345] width 350 height 38
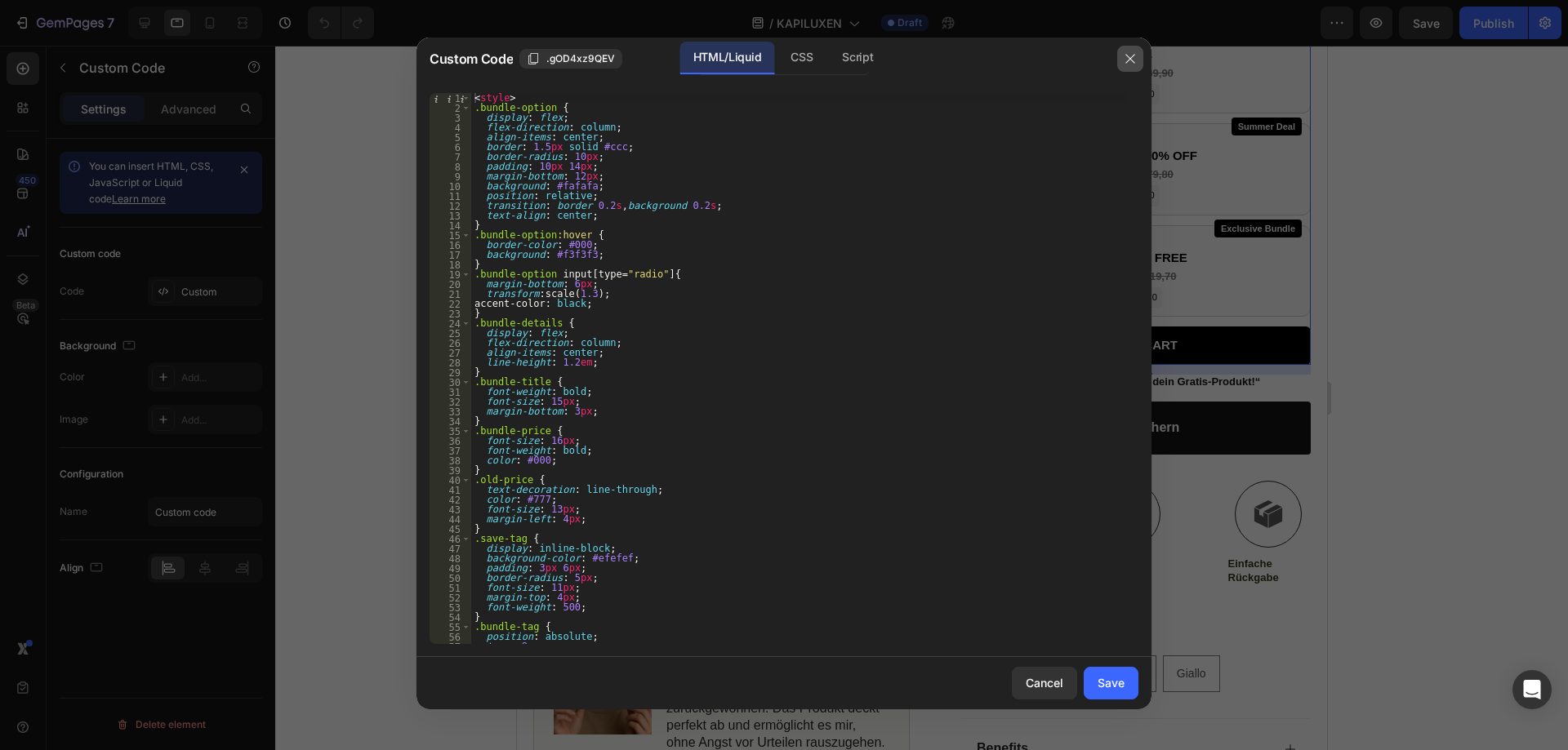
click at [1136, 61] on icon "button" at bounding box center [1130, 58] width 13 height 13
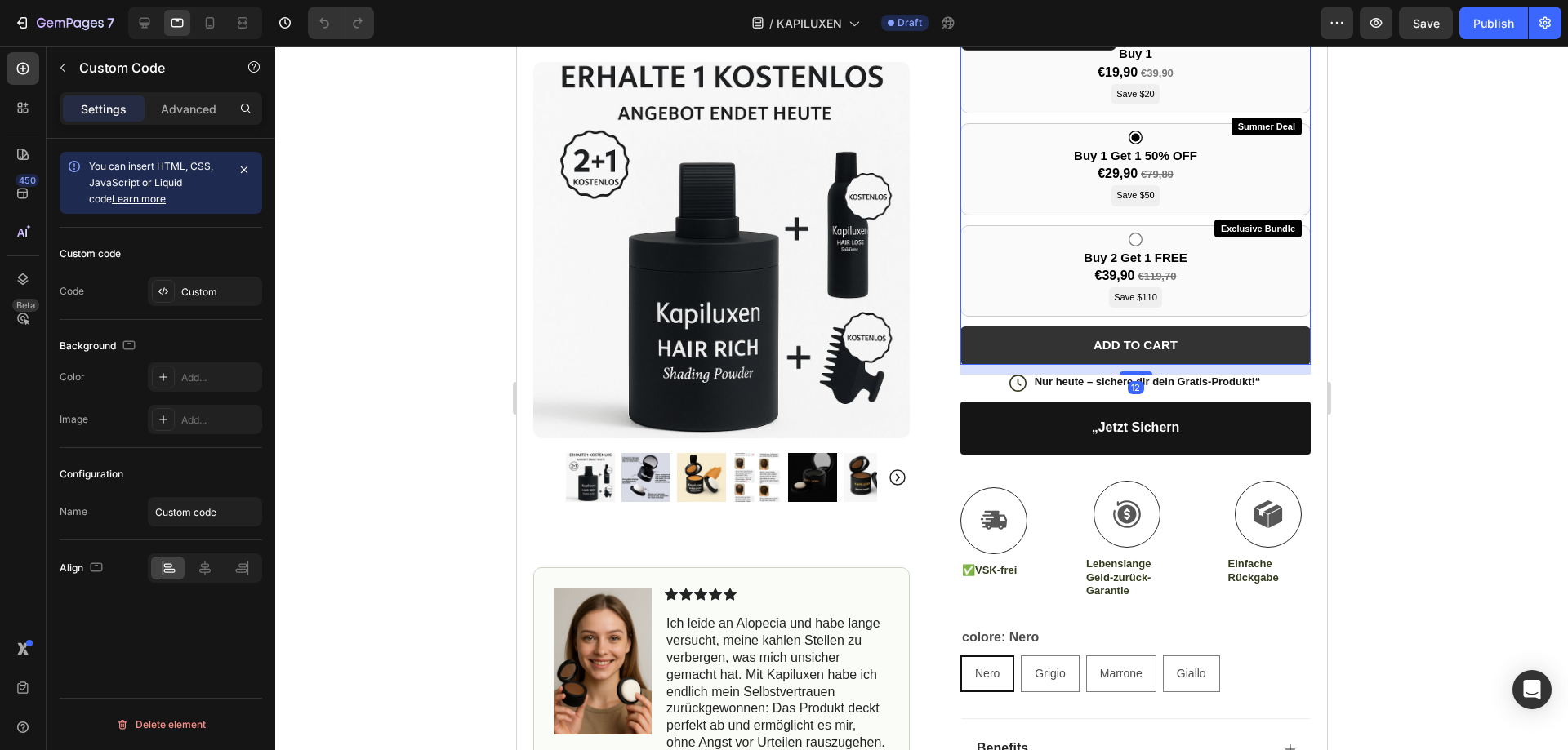
click at [1149, 344] on button "ADD TO CART" at bounding box center [1135, 345] width 350 height 38
click at [1184, 342] on button "ADD TO CART" at bounding box center [1135, 345] width 350 height 38
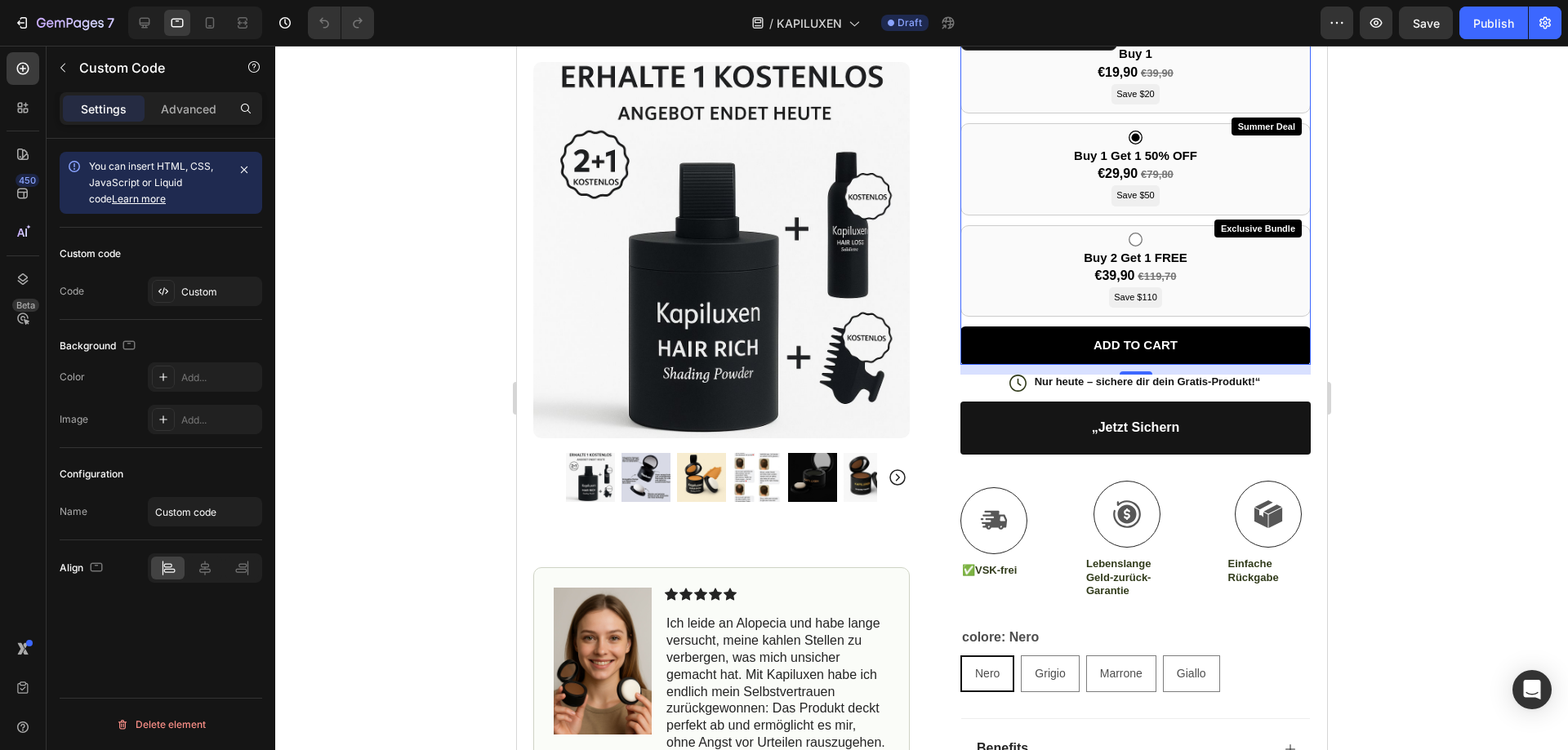
click at [1307, 369] on div "Product Images Image Icon Icon Icon Icon Icon Icon List Ich leide an Alopecia u…" at bounding box center [921, 430] width 810 height 1250
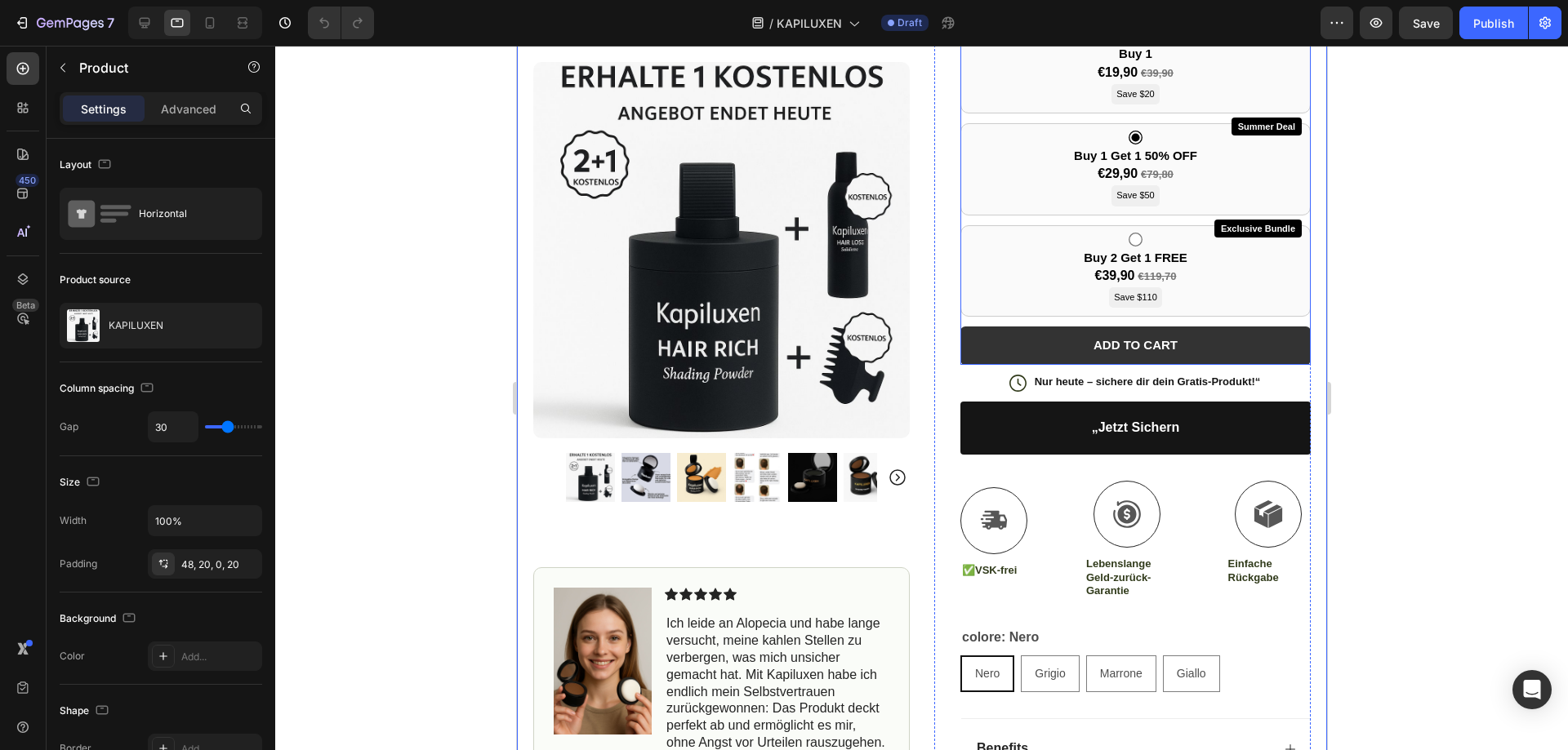
click at [1274, 350] on button "ADD TO CART" at bounding box center [1135, 345] width 350 height 38
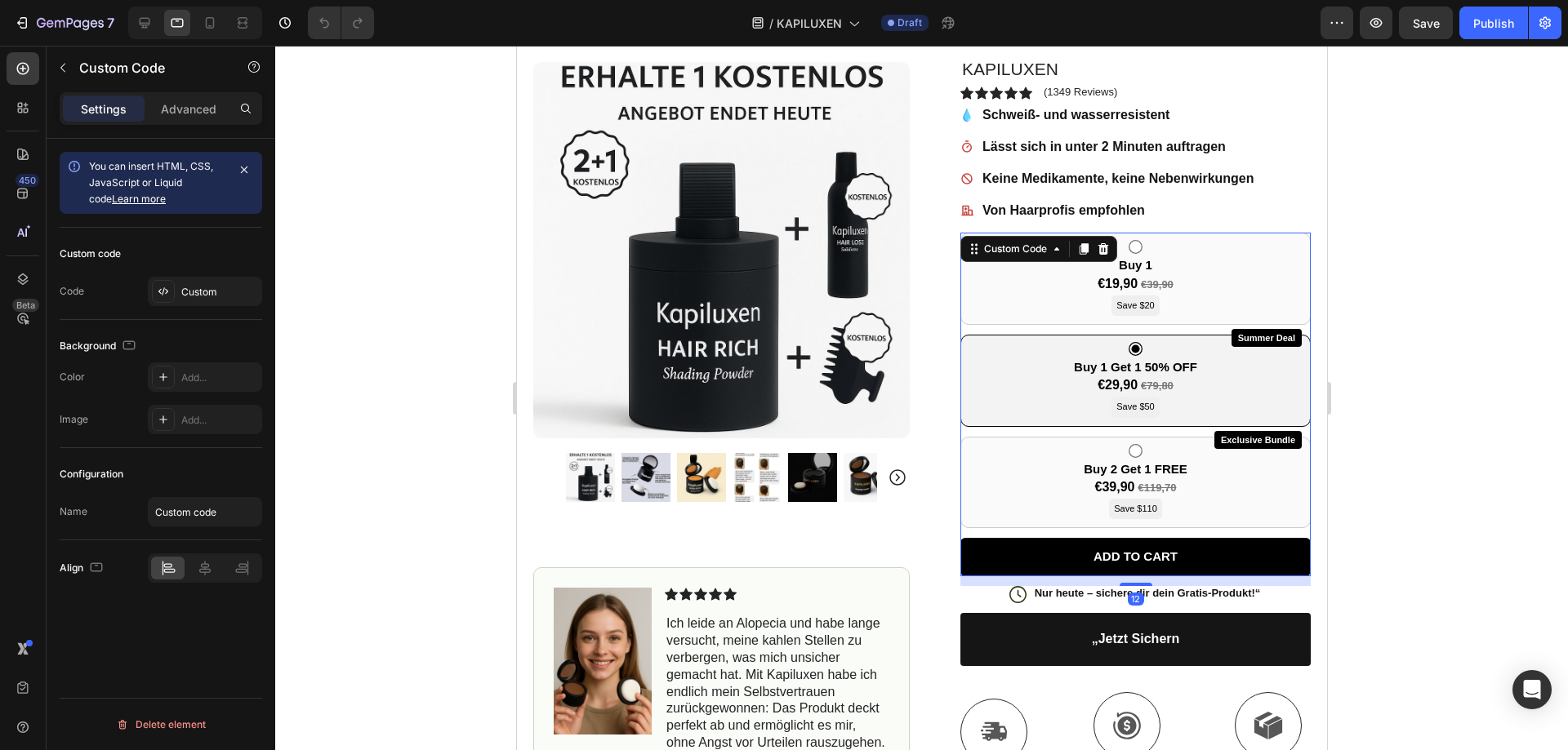
scroll to position [225, 0]
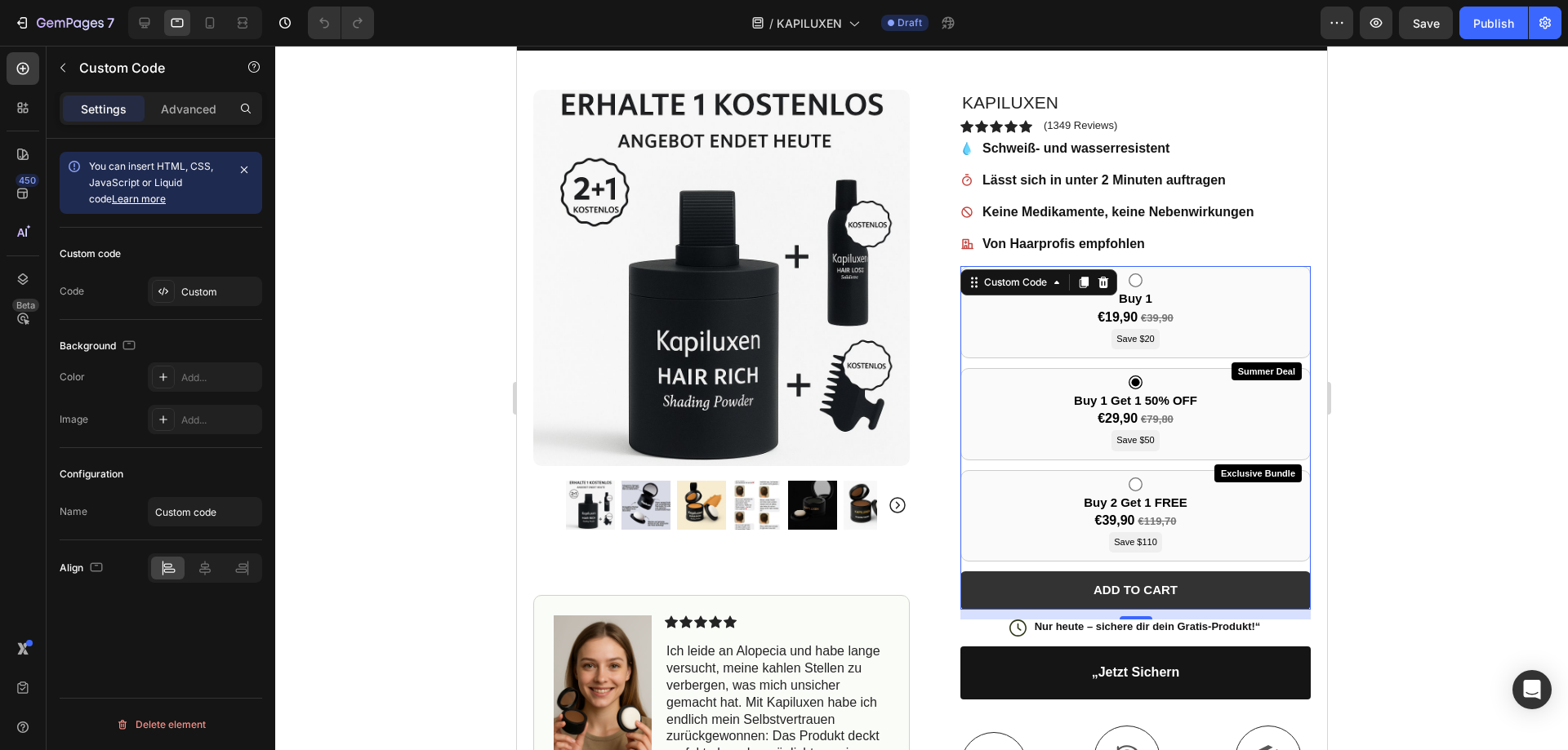
click at [1171, 592] on button "ADD TO CART" at bounding box center [1135, 590] width 350 height 38
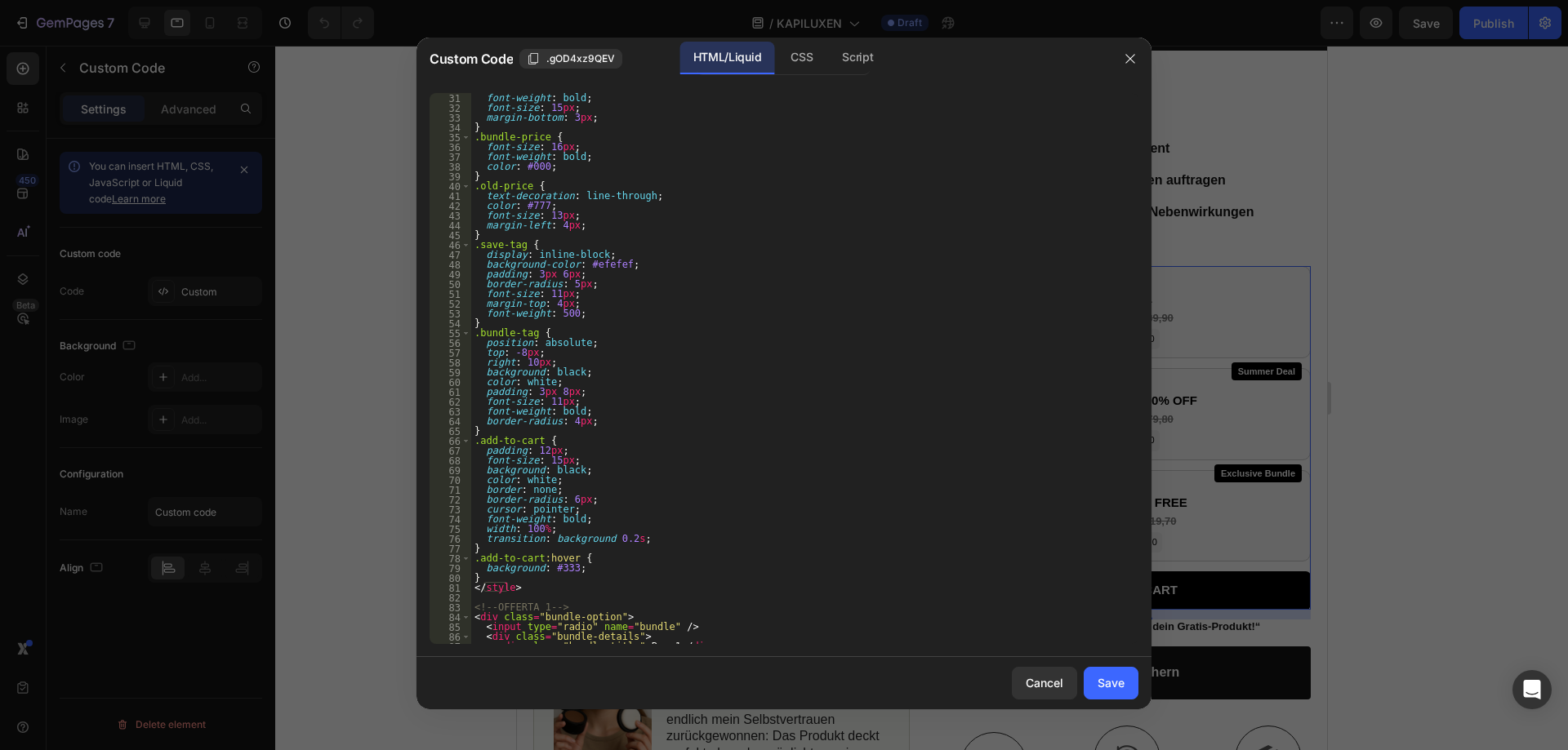
scroll to position [595, 0]
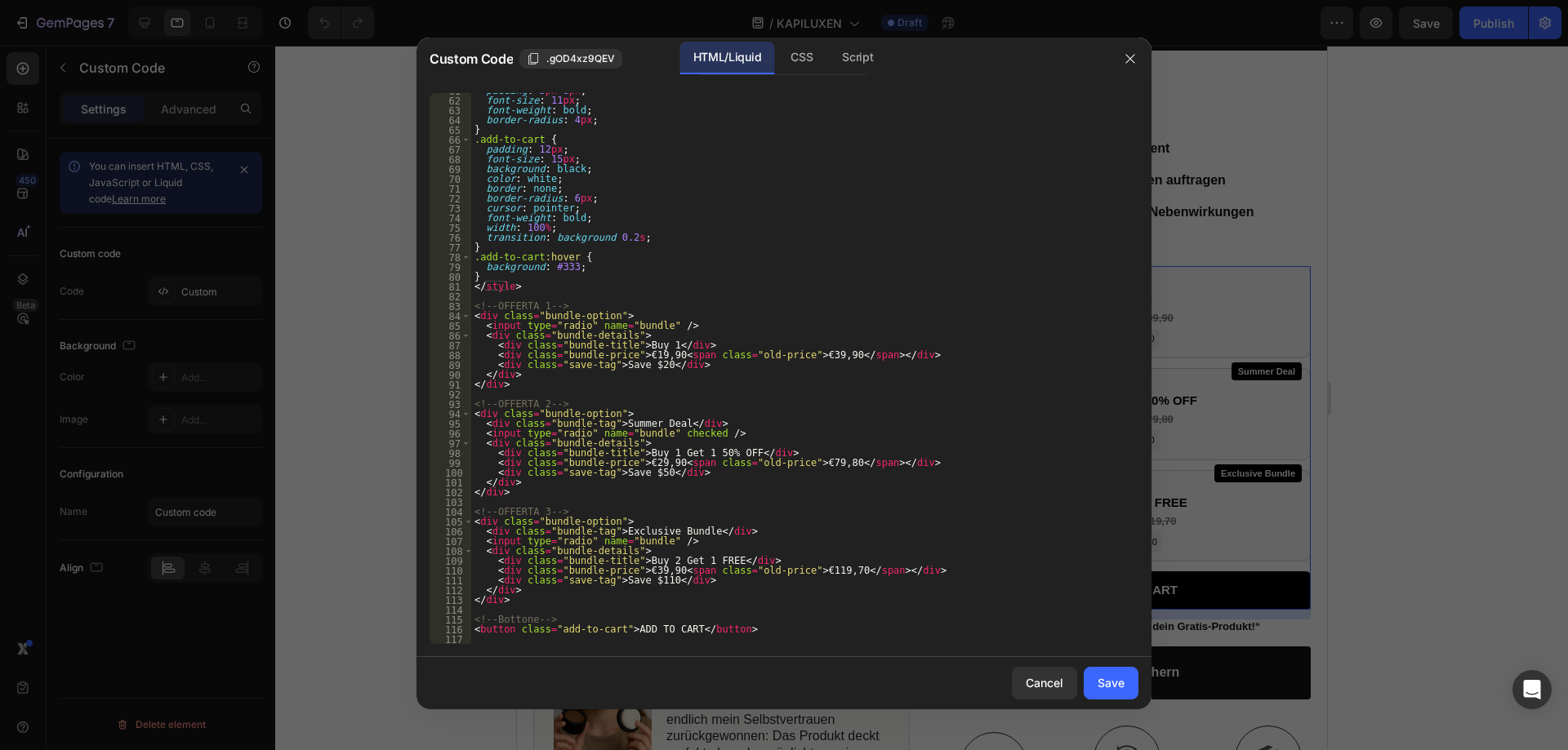
click at [1449, 505] on div at bounding box center [784, 375] width 1568 height 750
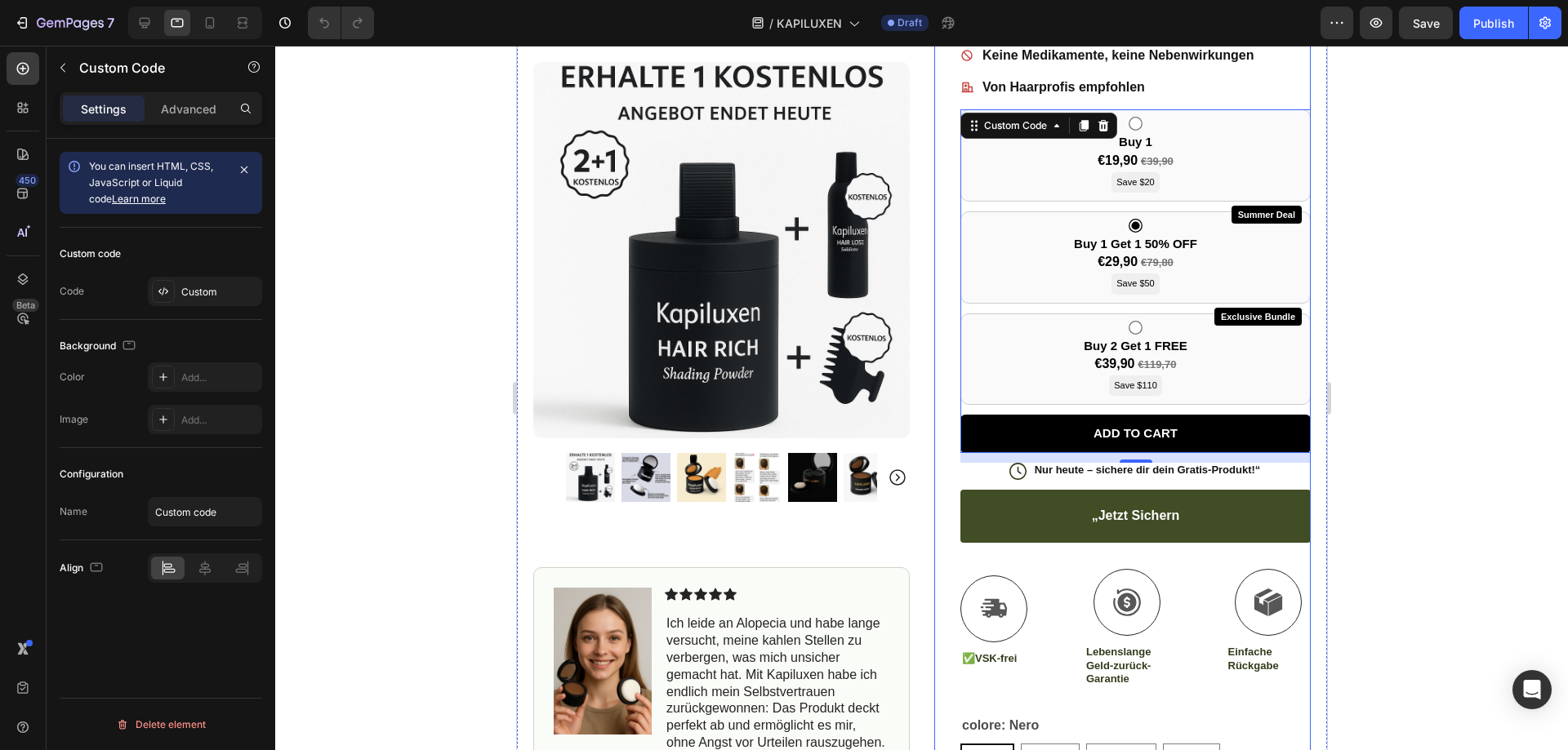
scroll to position [388, 0]
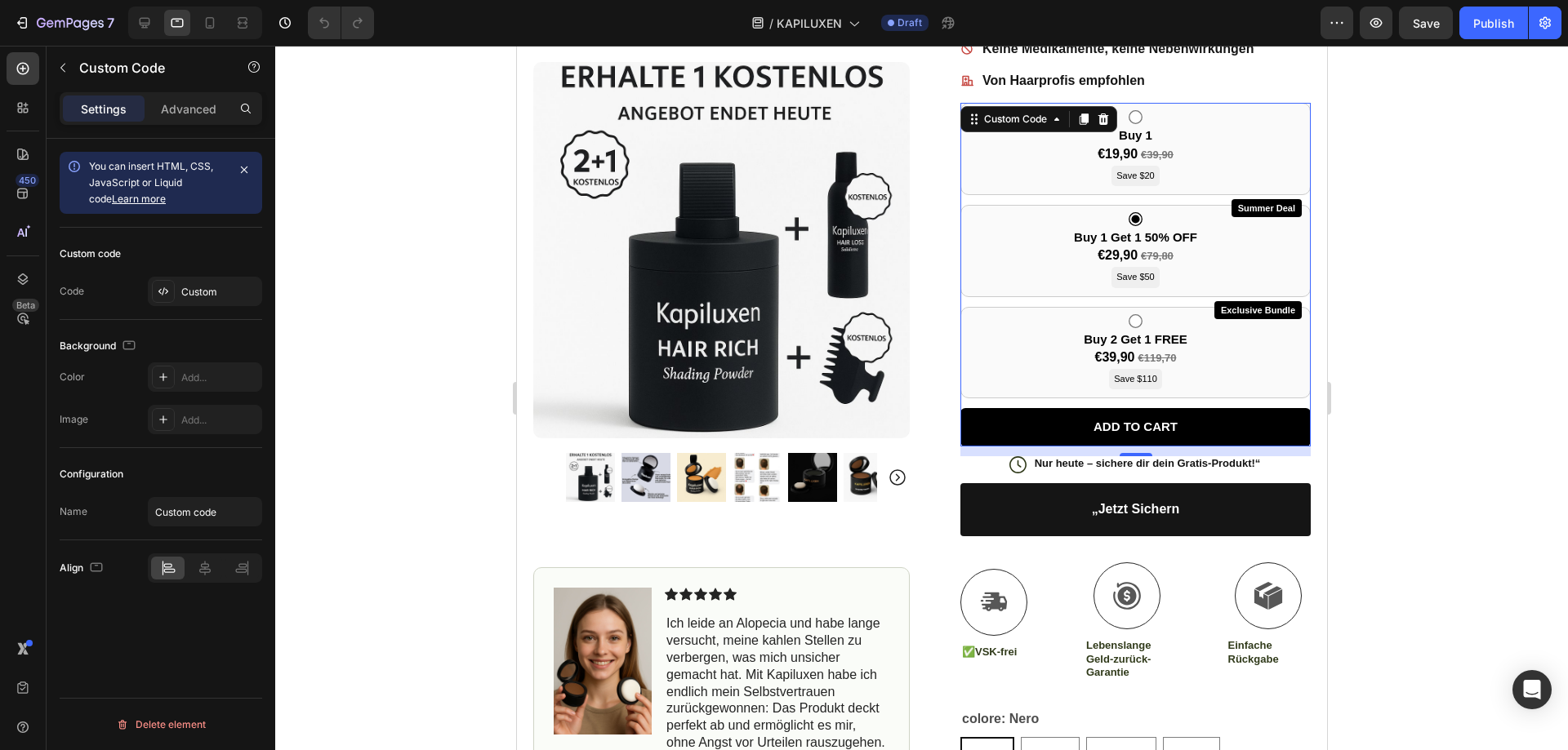
click at [1567, 394] on div at bounding box center [922, 398] width 1292 height 705
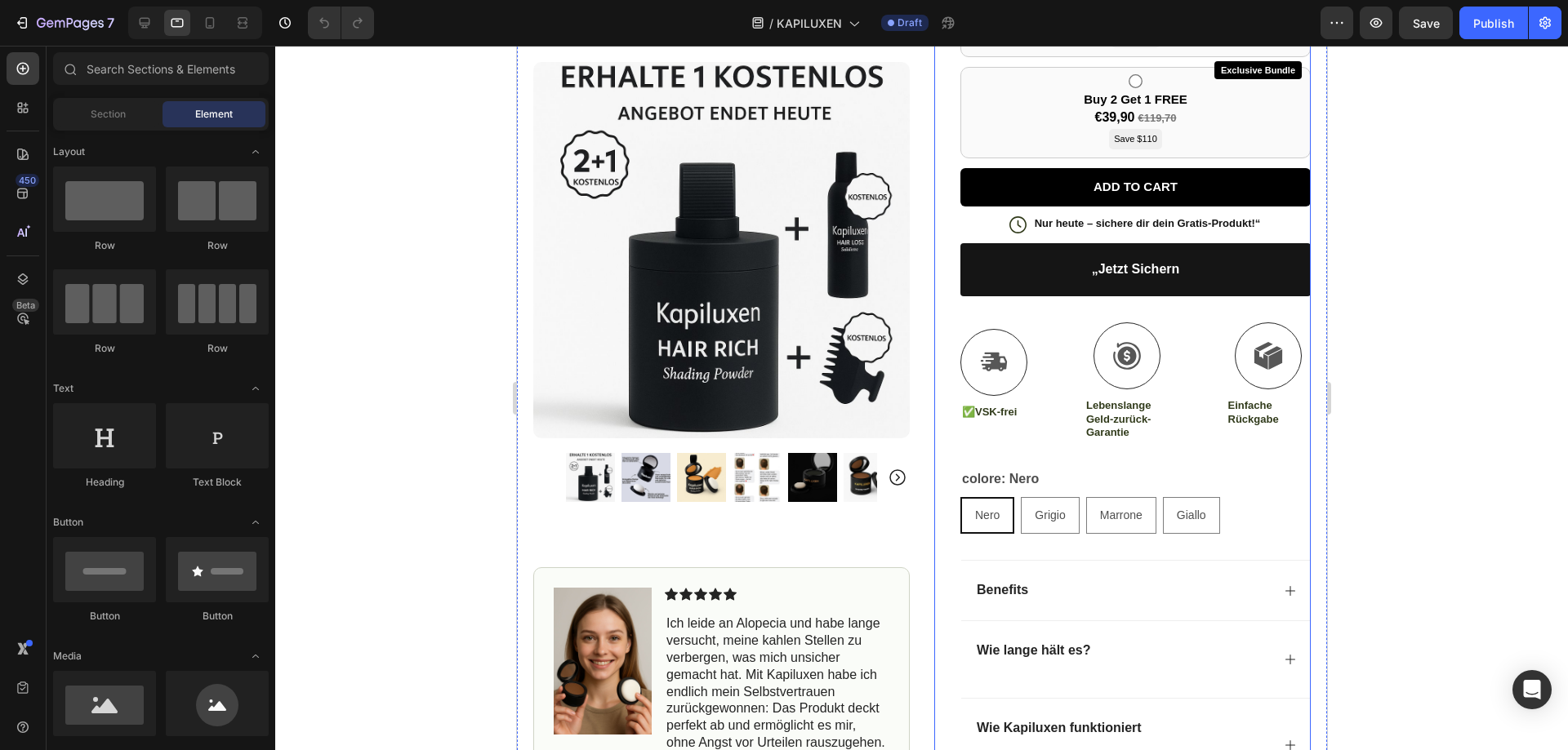
scroll to position [632, 0]
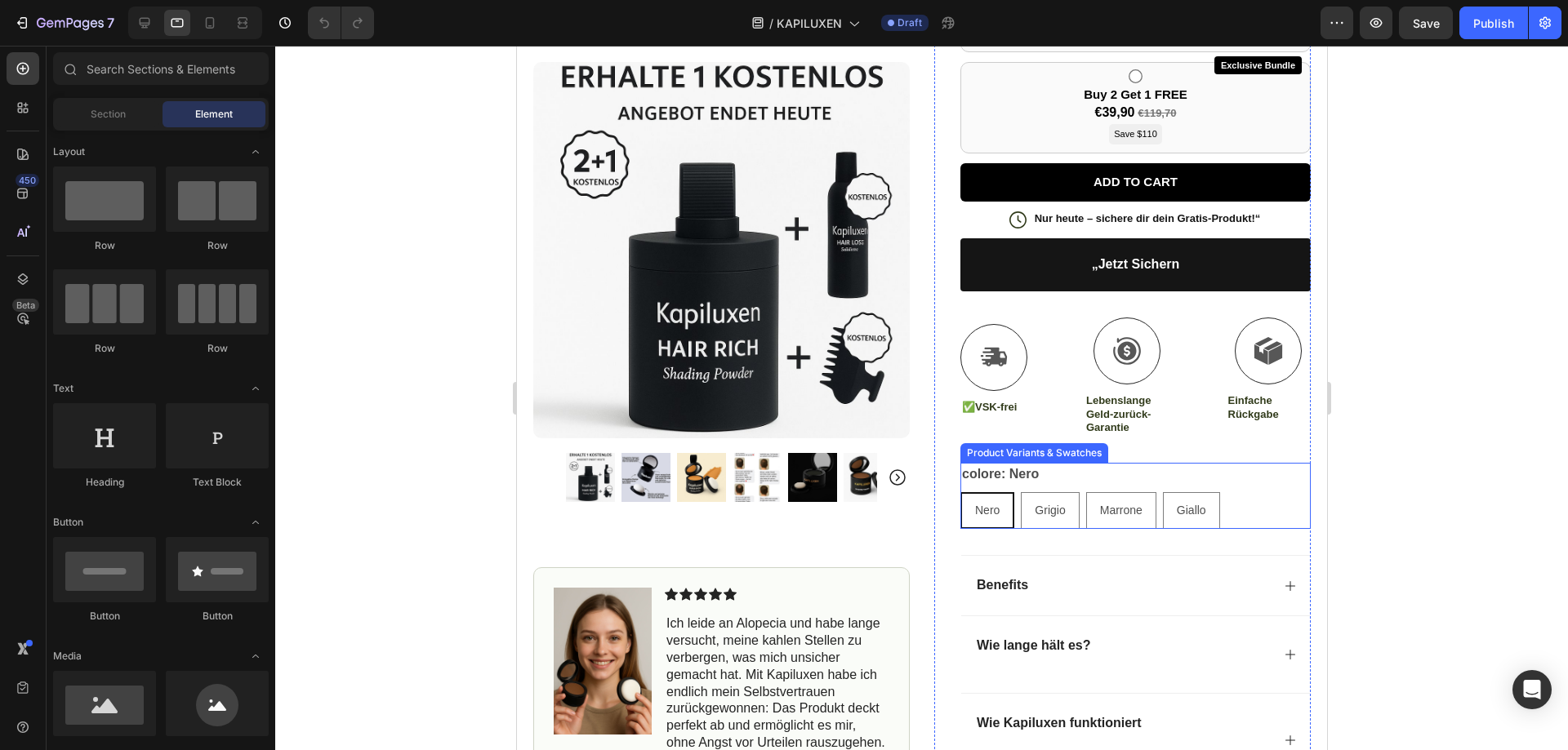
click at [1021, 472] on legend "colore: Nero" at bounding box center [1000, 474] width 80 height 23
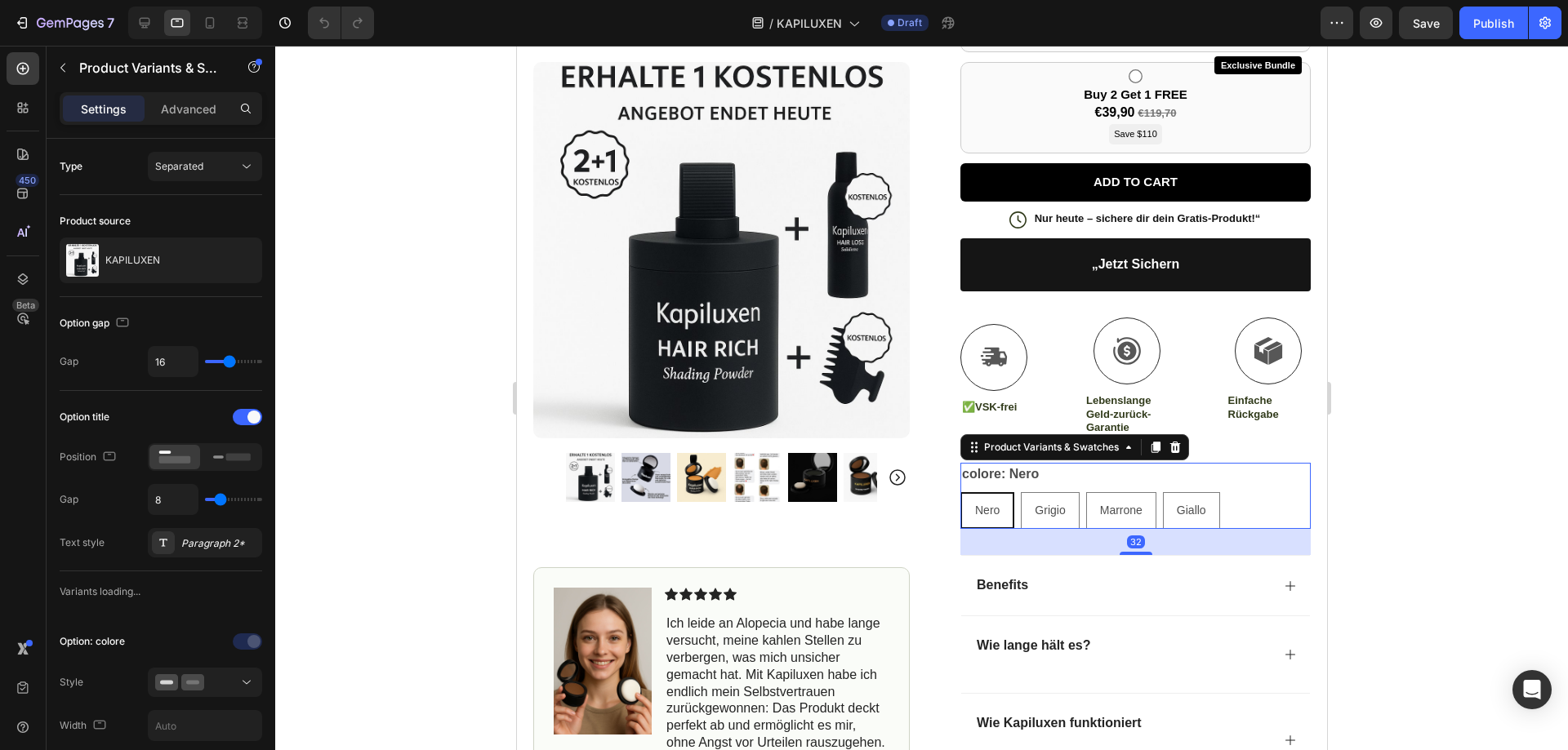
click at [993, 506] on div "Nero" at bounding box center [986, 511] width 51 height 33
click at [960, 492] on input "Nero Nero Nero" at bounding box center [959, 491] width 1 height 1
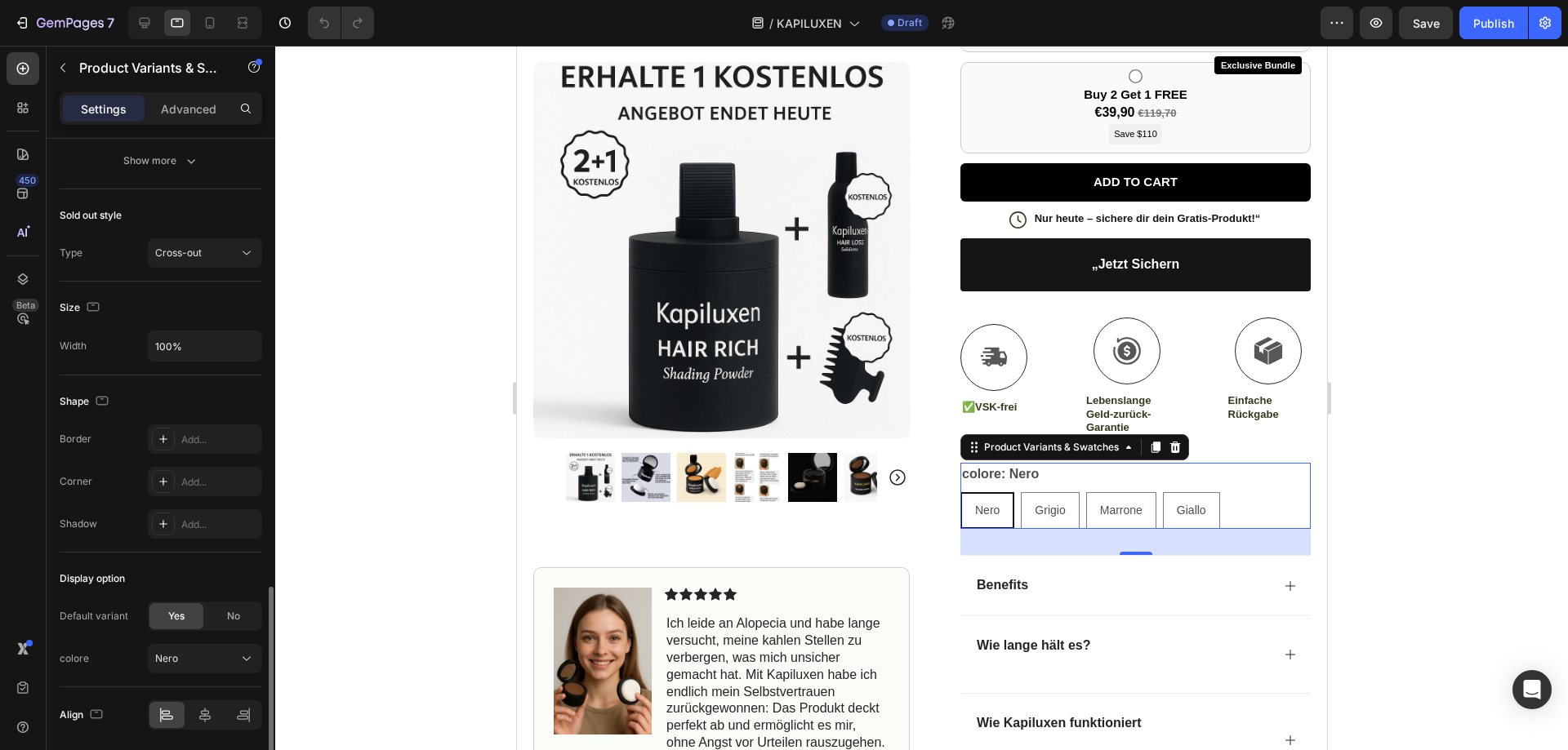
scroll to position [956, 0]
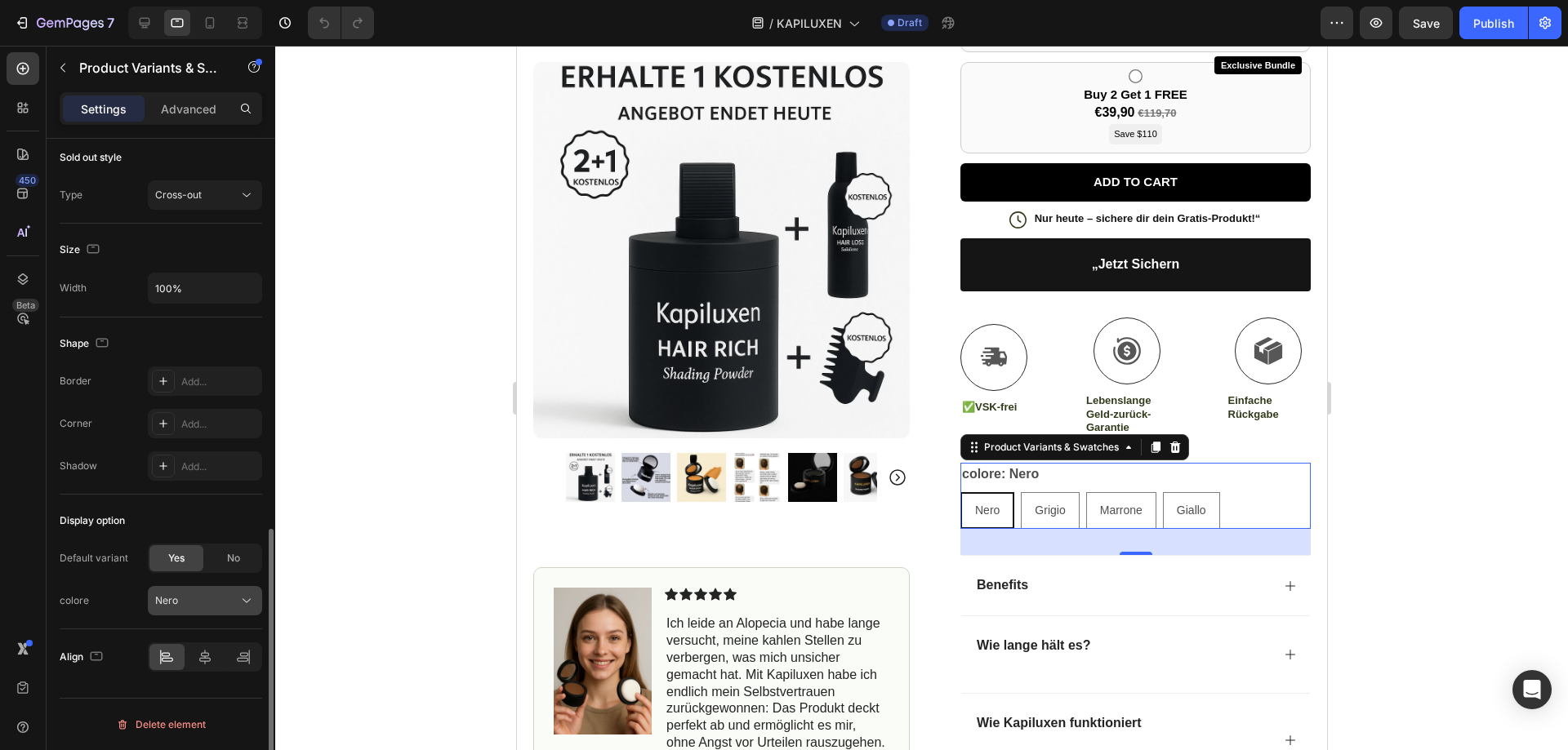
click at [209, 606] on div "Nero" at bounding box center [195, 600] width 80 height 15
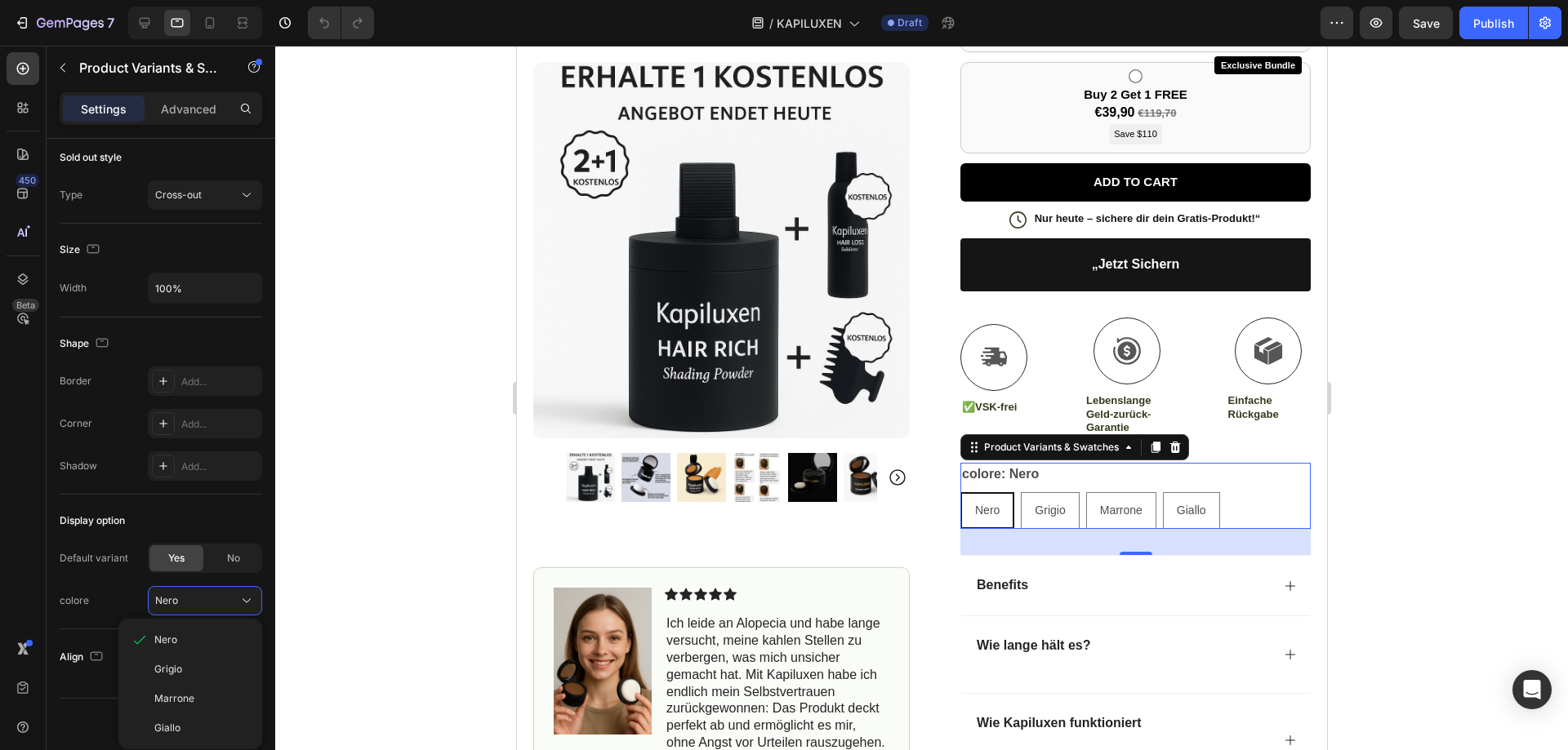
click at [1410, 500] on div at bounding box center [922, 398] width 1292 height 705
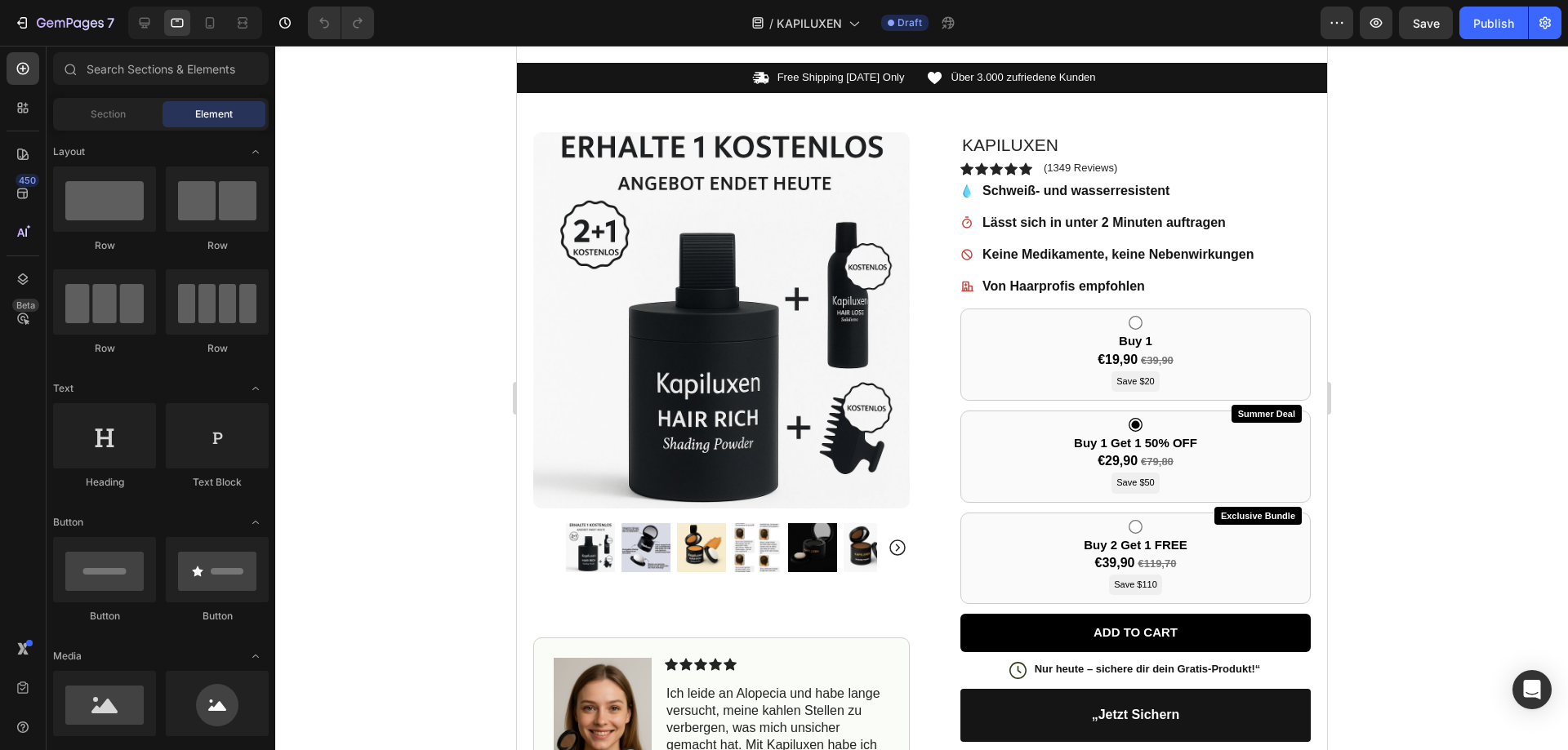
scroll to position [0, 0]
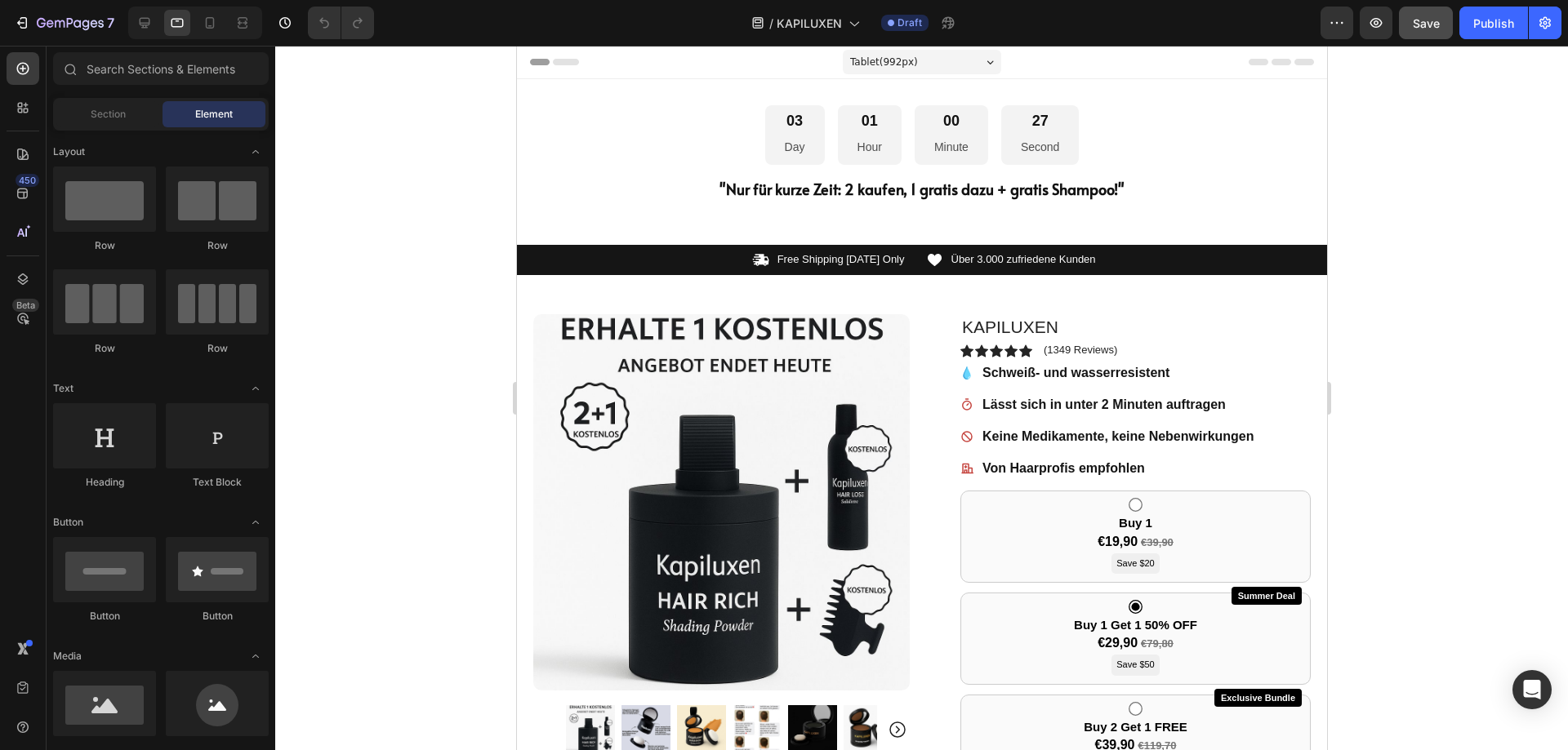
click at [1441, 25] on button "Save" at bounding box center [1426, 23] width 54 height 32
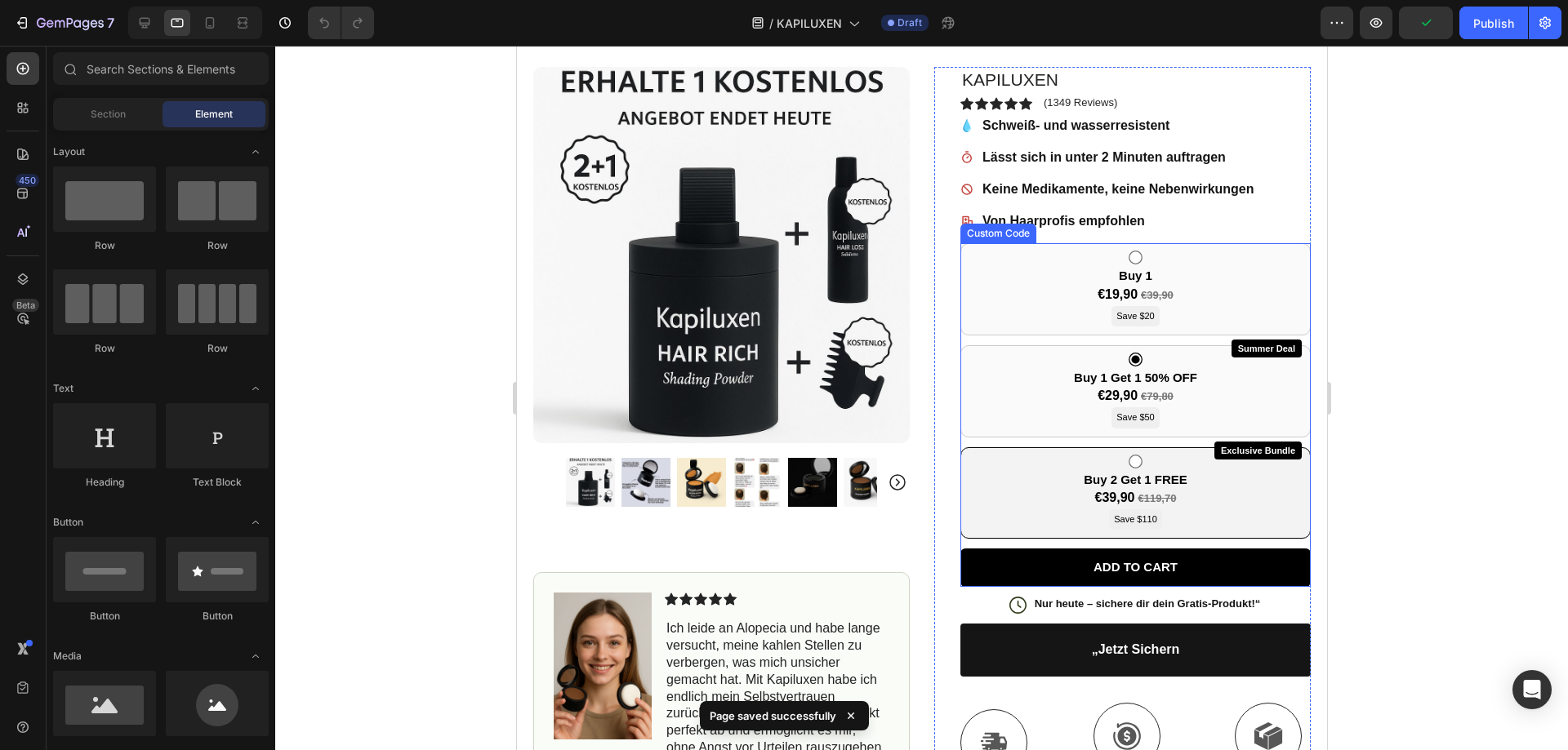
scroll to position [326, 0]
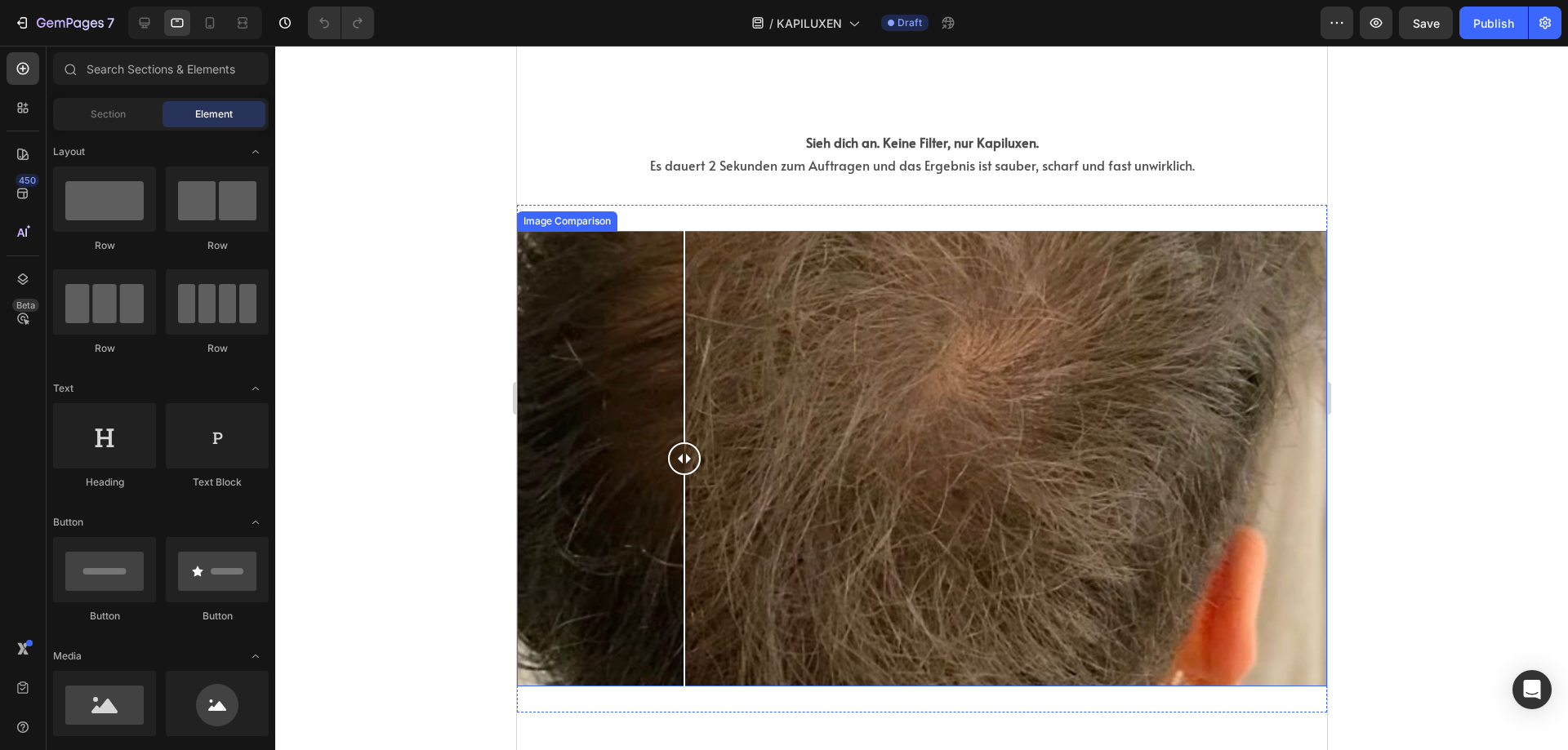
scroll to position [1551, 0]
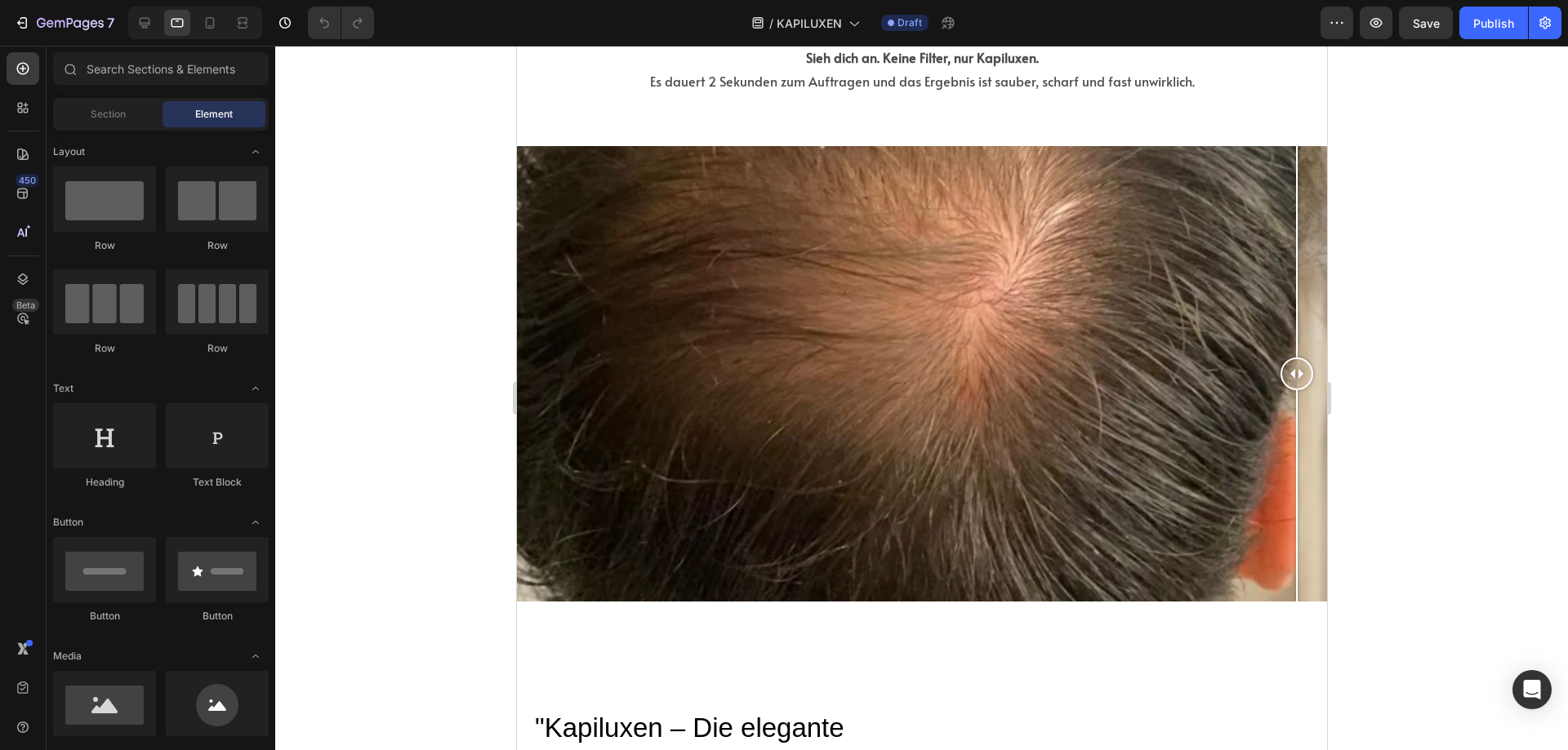
drag, startPoint x: 681, startPoint y: 372, endPoint x: 1332, endPoint y: 319, distance: 653.2
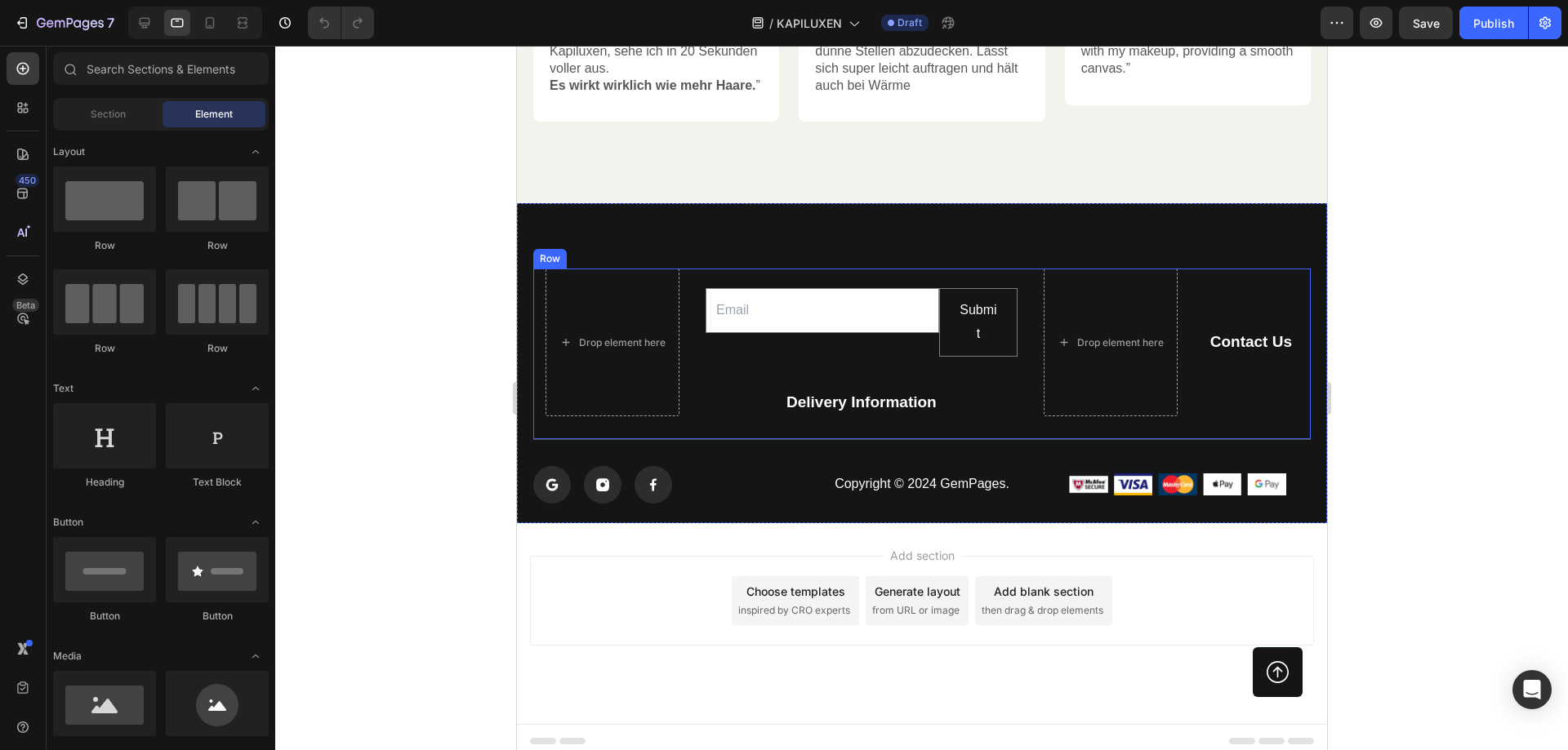
scroll to position [4165, 0]
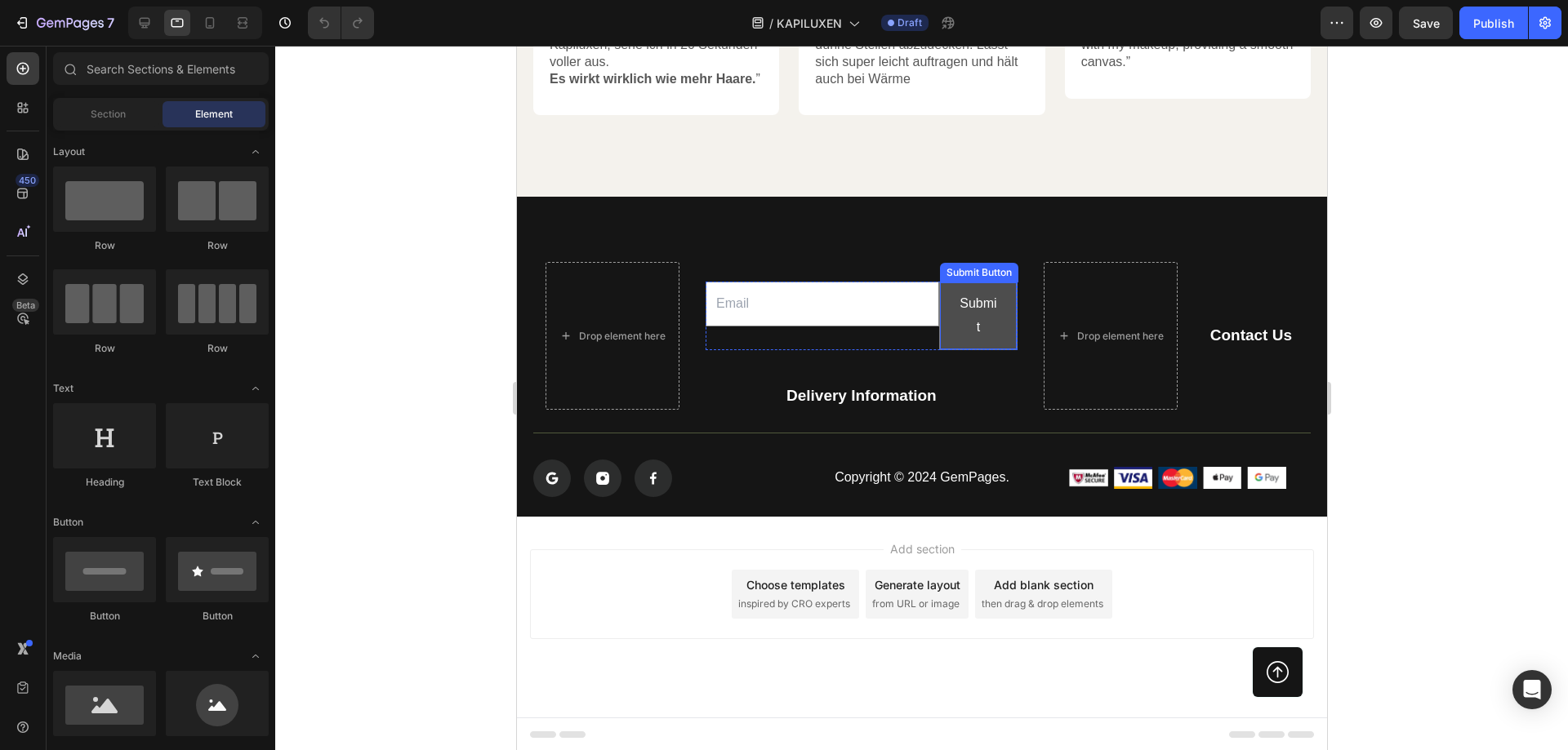
click at [985, 321] on button "Submit" at bounding box center [977, 316] width 76 height 67
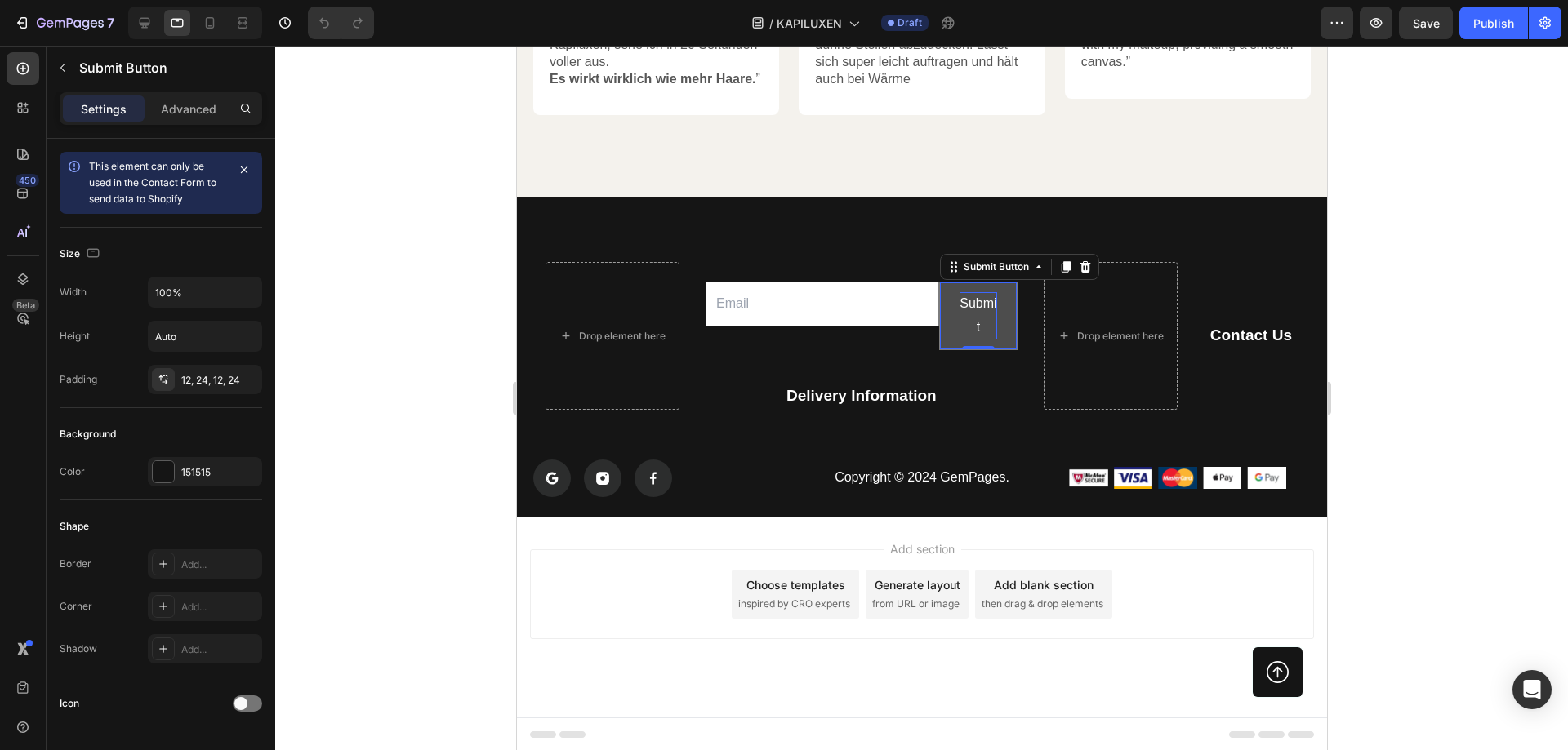
click at [978, 325] on div "Submit" at bounding box center [977, 316] width 36 height 47
click at [978, 325] on p "Submit" at bounding box center [977, 316] width 36 height 47
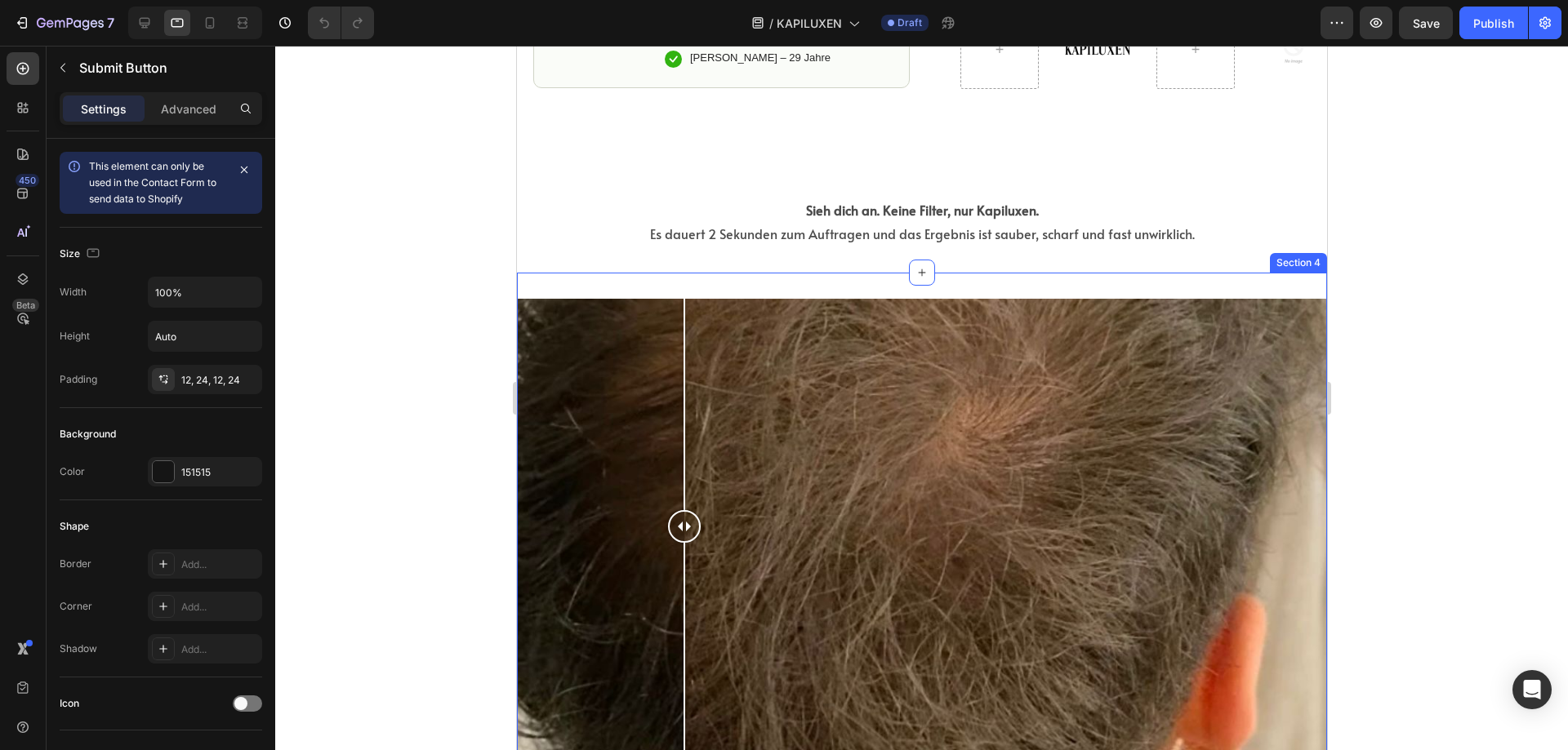
scroll to position [1472, 0]
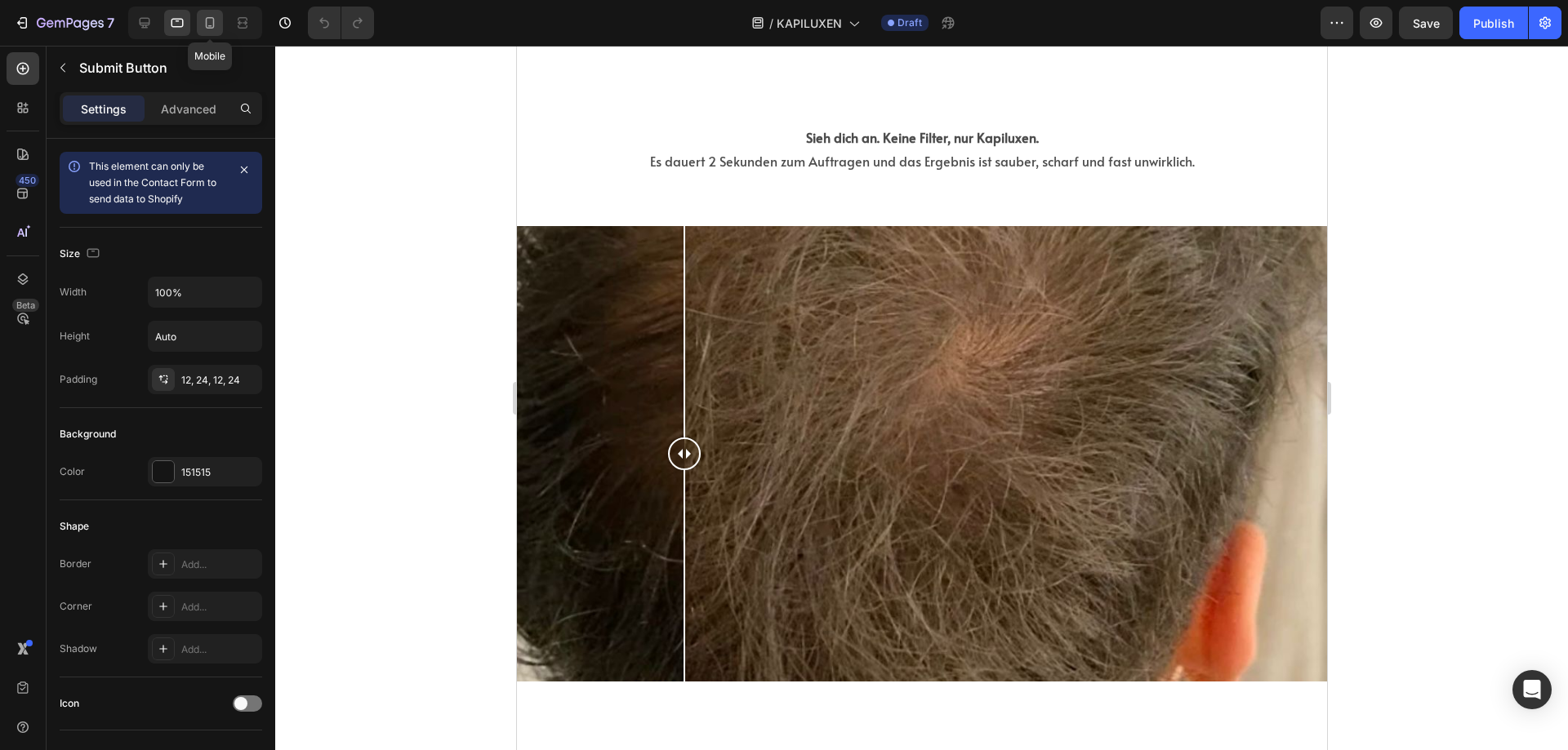
click at [213, 21] on icon at bounding box center [210, 23] width 9 height 12
type input "14"
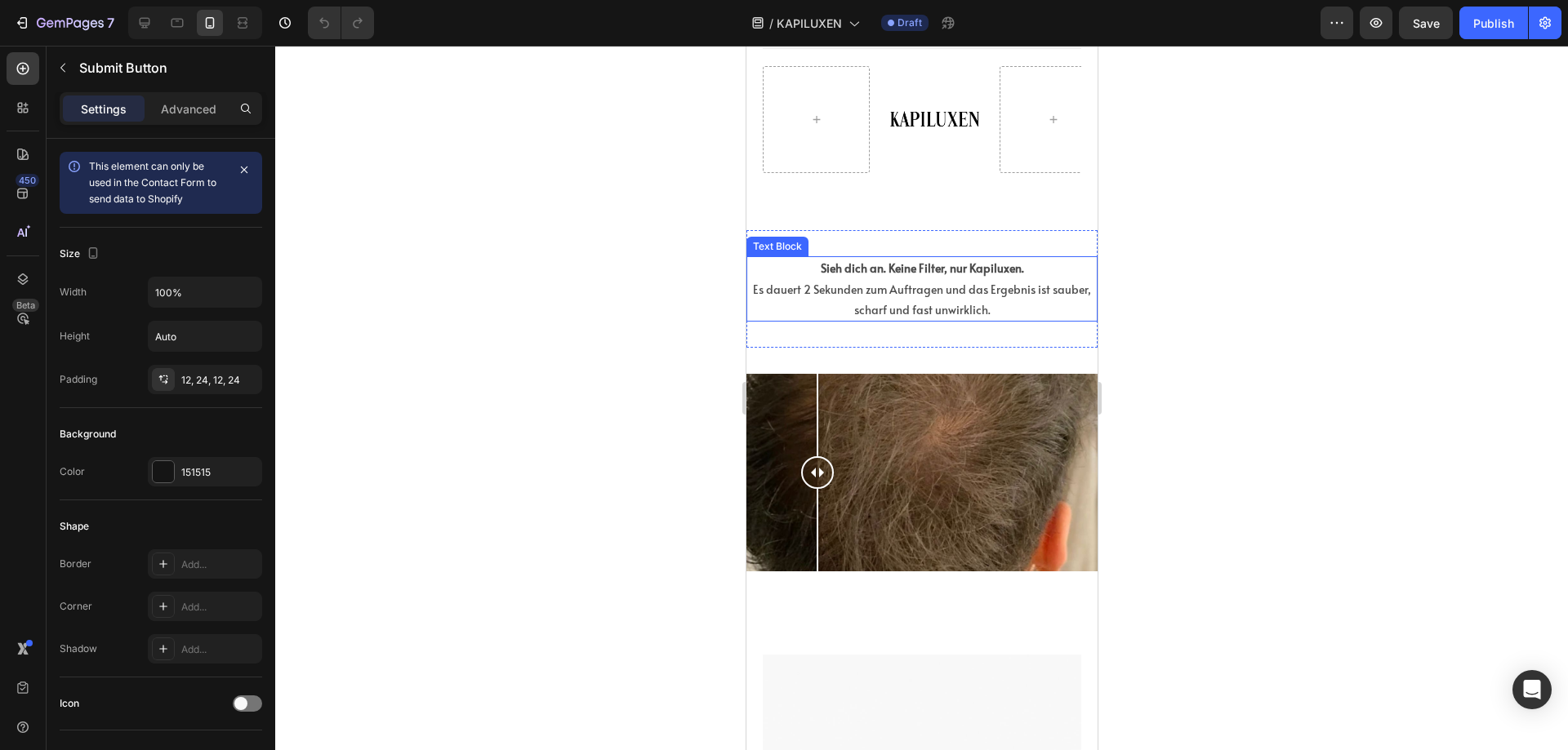
scroll to position [1795, 0]
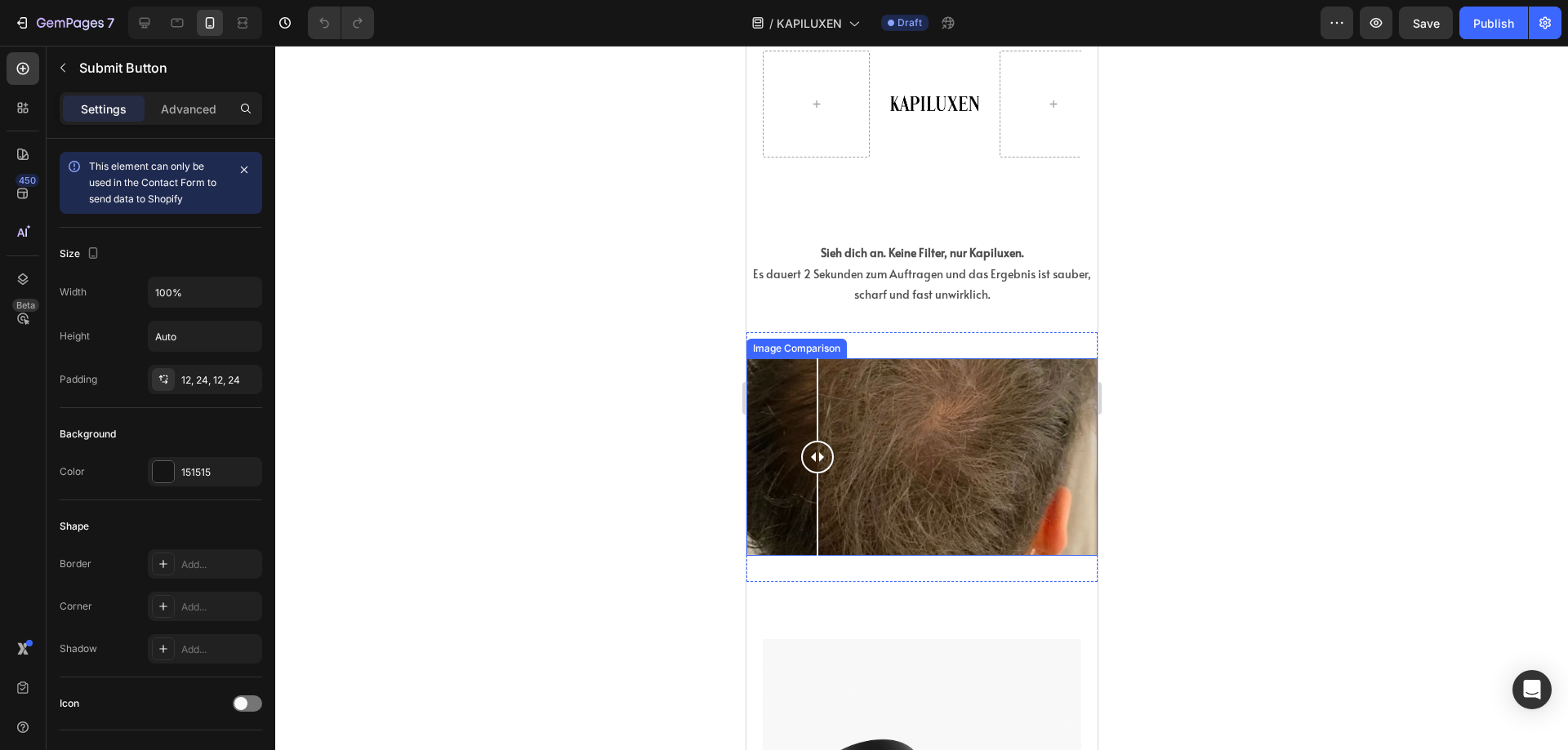
click at [997, 441] on div at bounding box center [921, 458] width 351 height 198
click at [833, 359] on div at bounding box center [921, 458] width 351 height 198
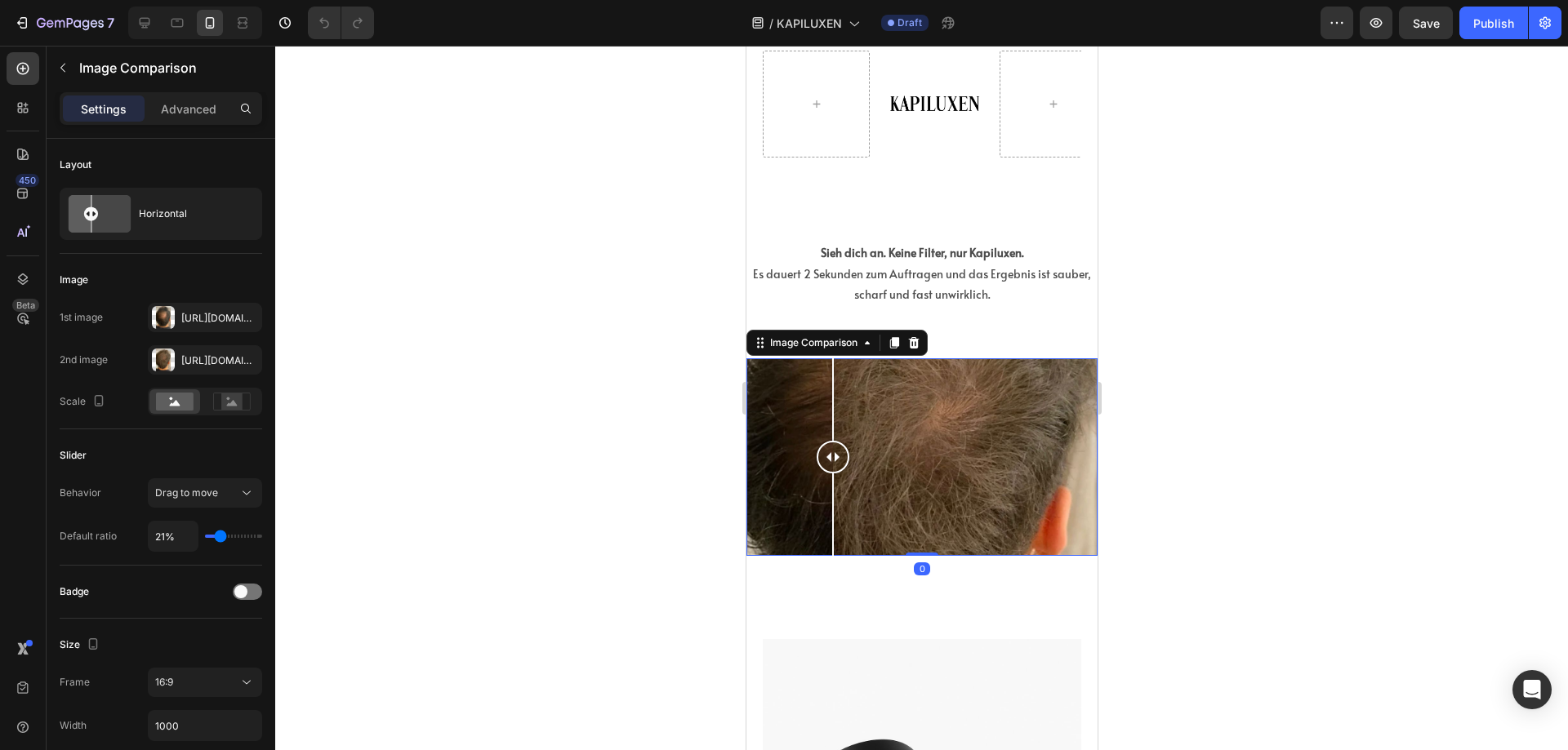
click at [1028, 332] on div "Image Comparison 0 Section 4" at bounding box center [921, 457] width 351 height 250
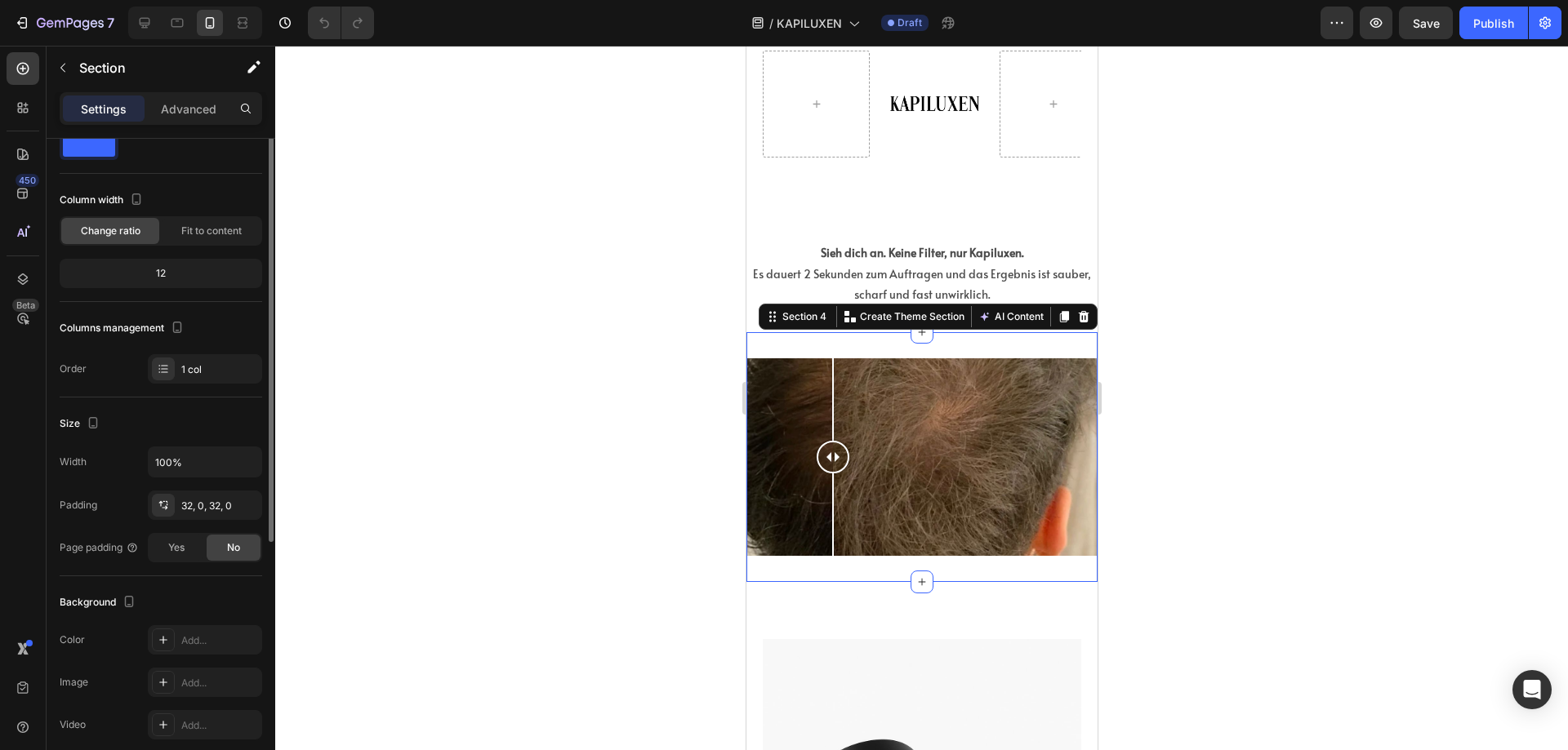
scroll to position [0, 0]
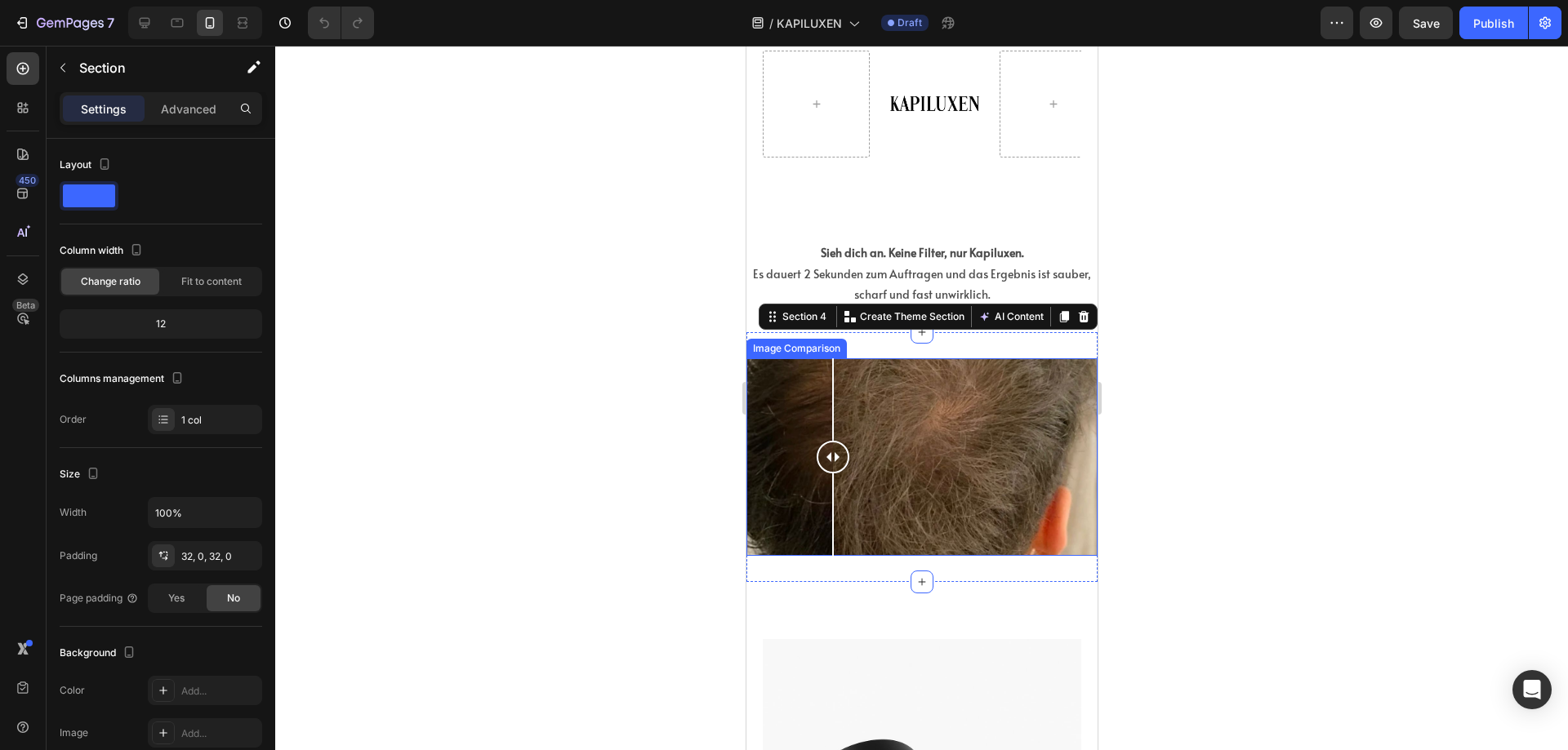
click at [776, 408] on div at bounding box center [921, 458] width 351 height 198
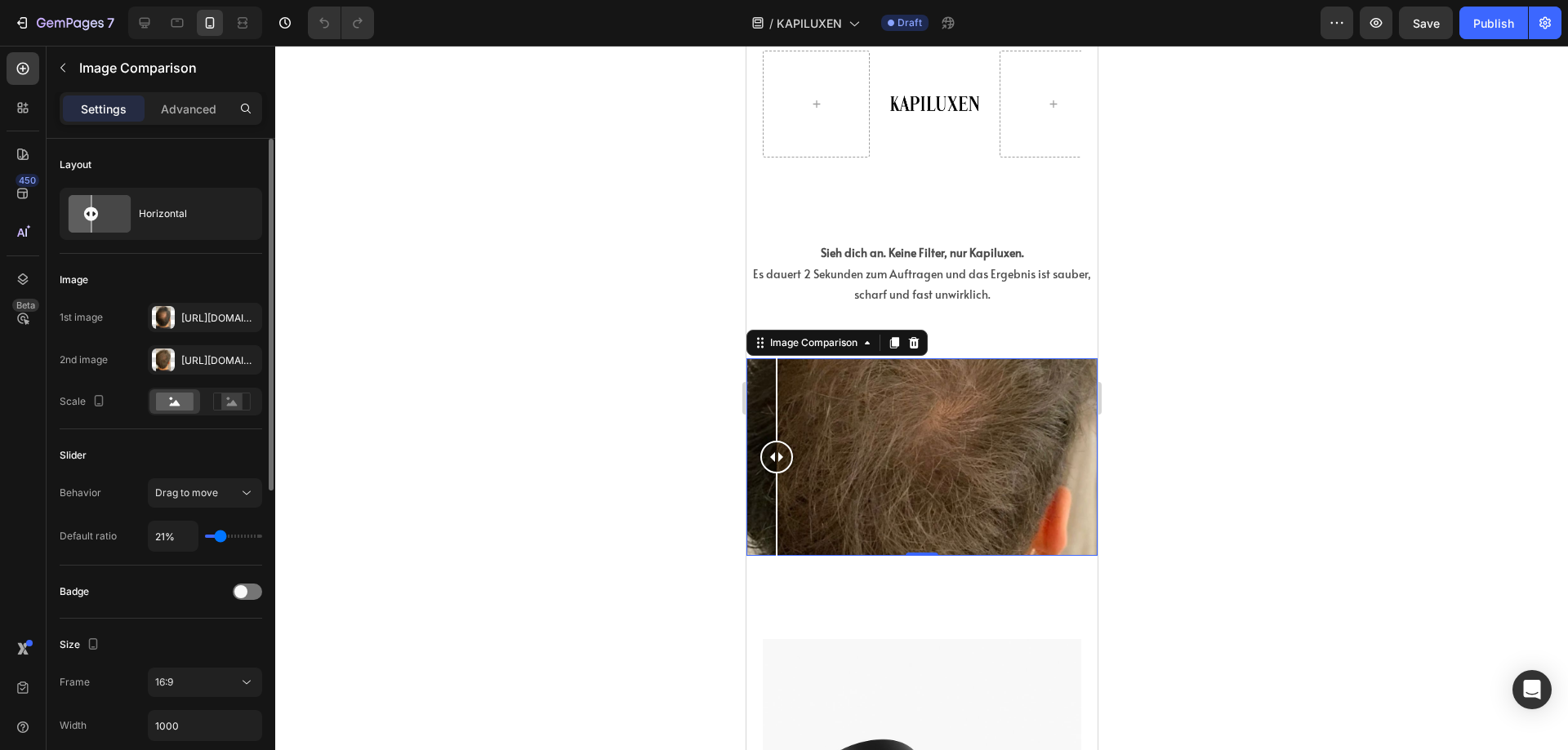
scroll to position [81, 0]
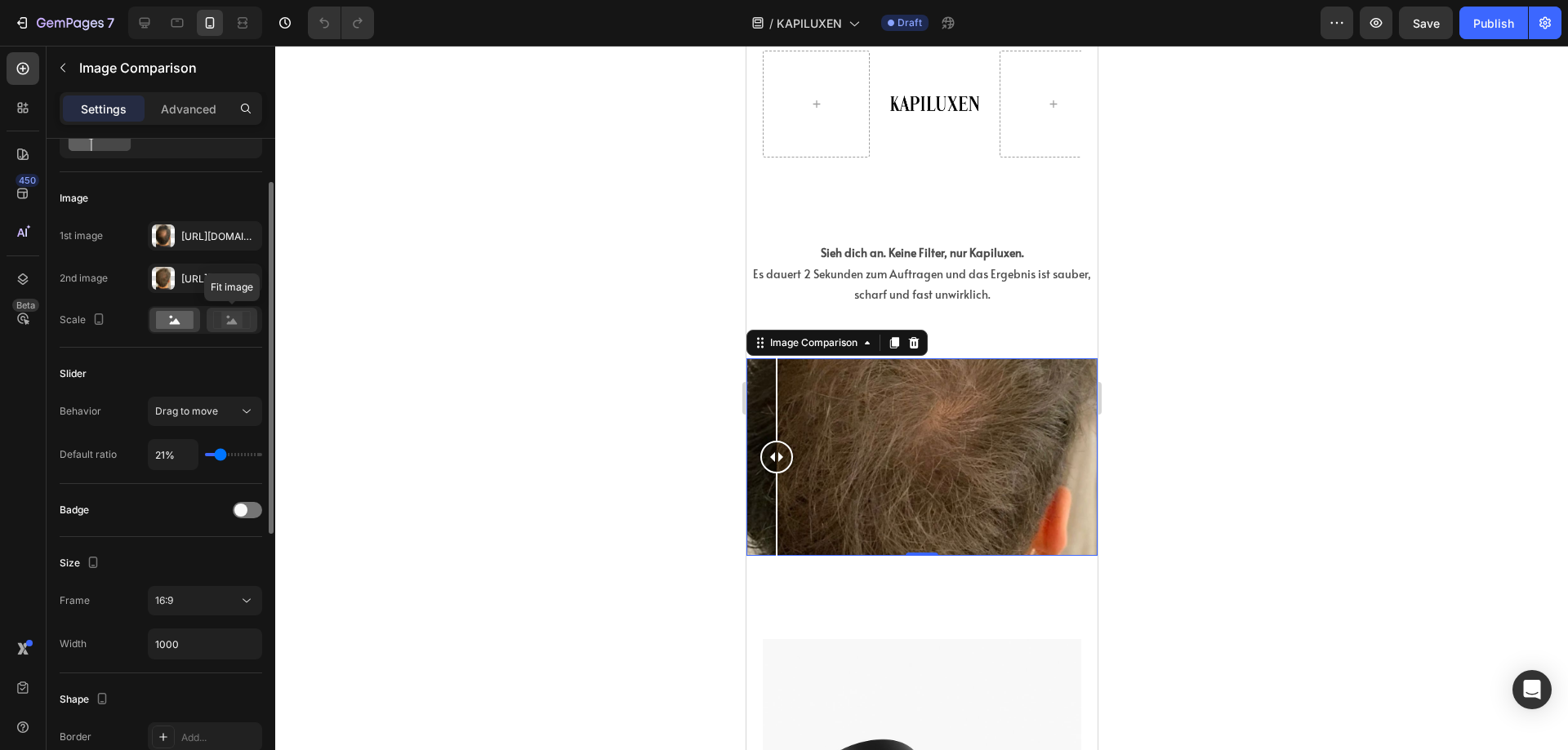
click at [228, 320] on rect at bounding box center [232, 320] width 22 height 17
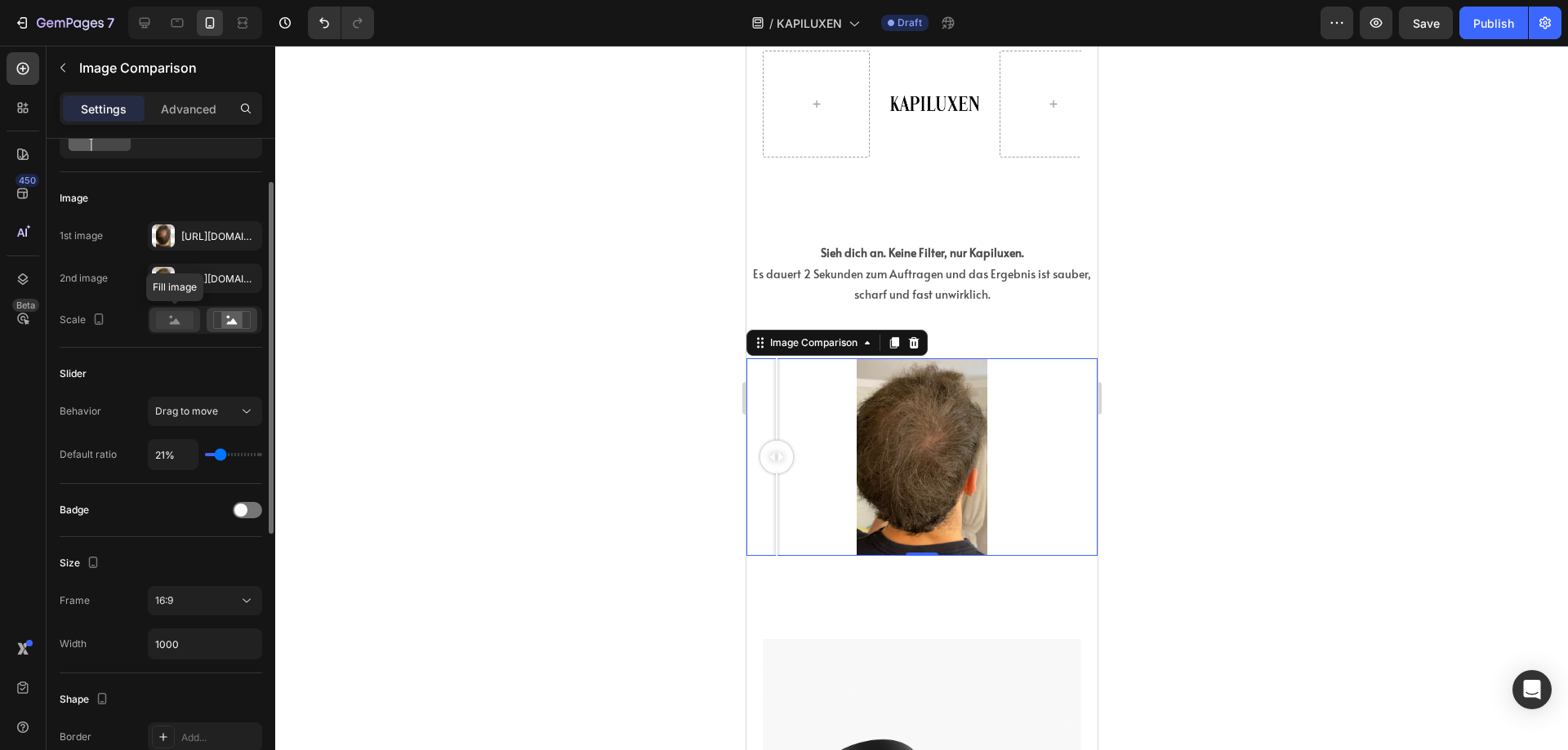
click at [178, 325] on rect at bounding box center [175, 320] width 37 height 18
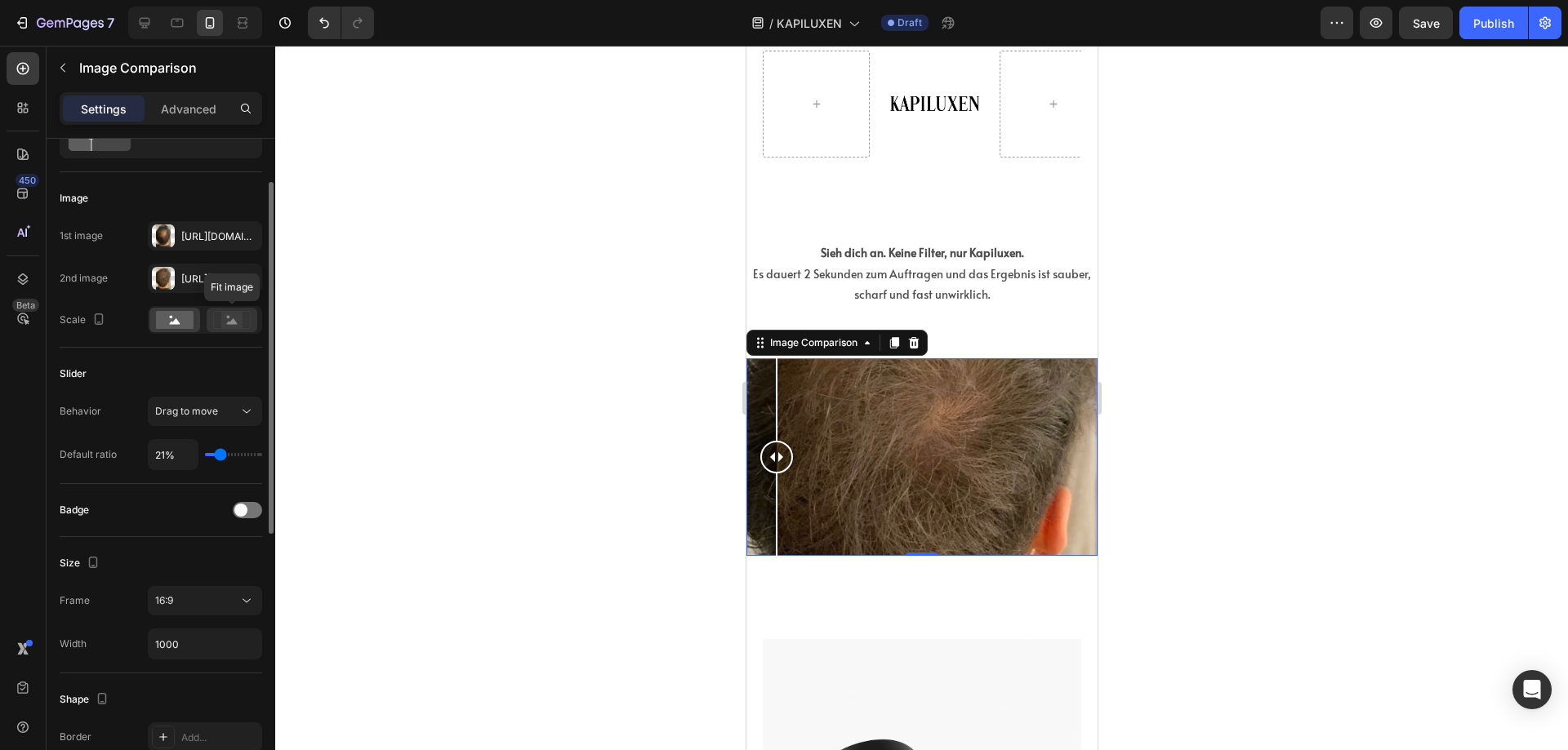
click at [237, 328] on rect at bounding box center [230, 319] width 36 height 17
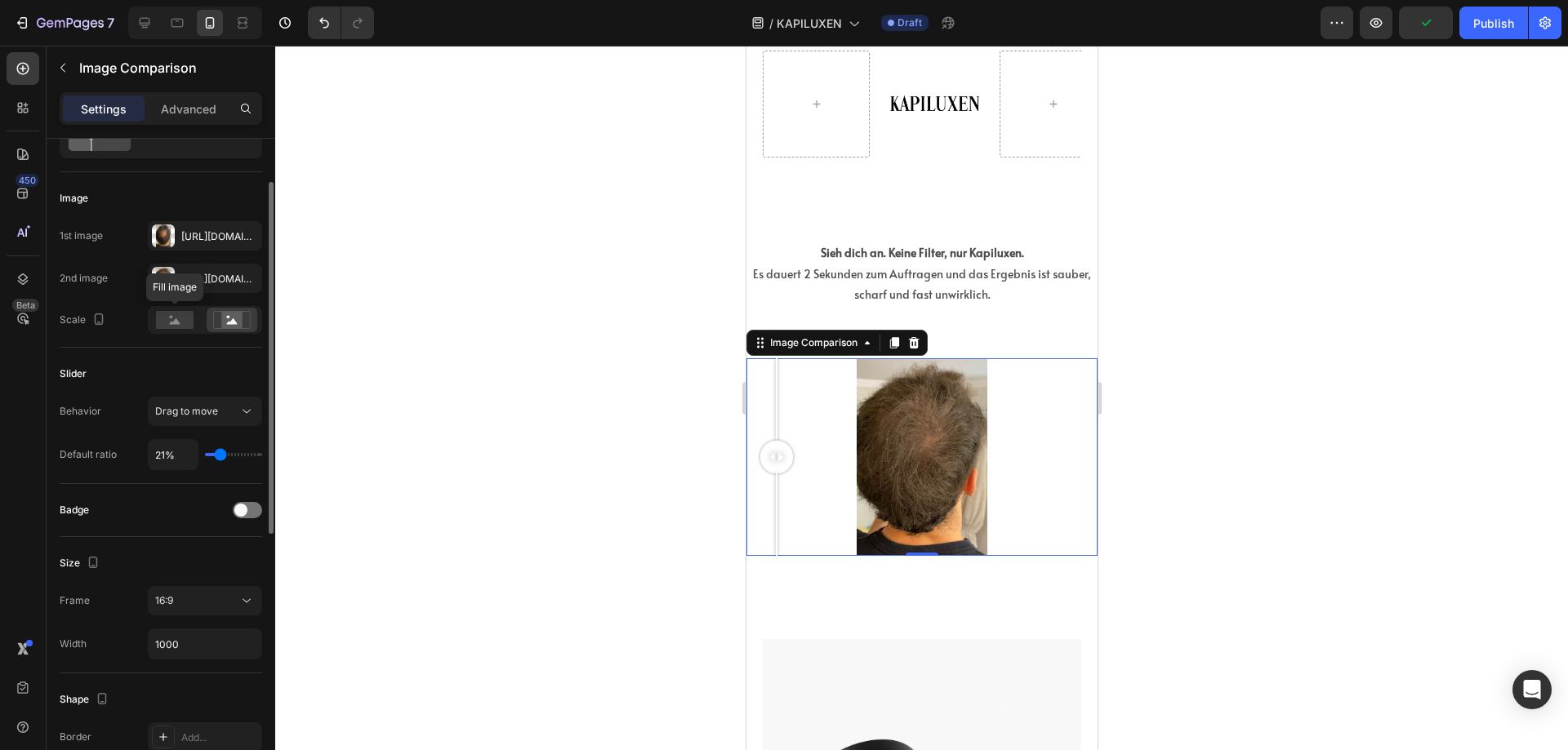
click at [188, 322] on rect at bounding box center [175, 320] width 37 height 18
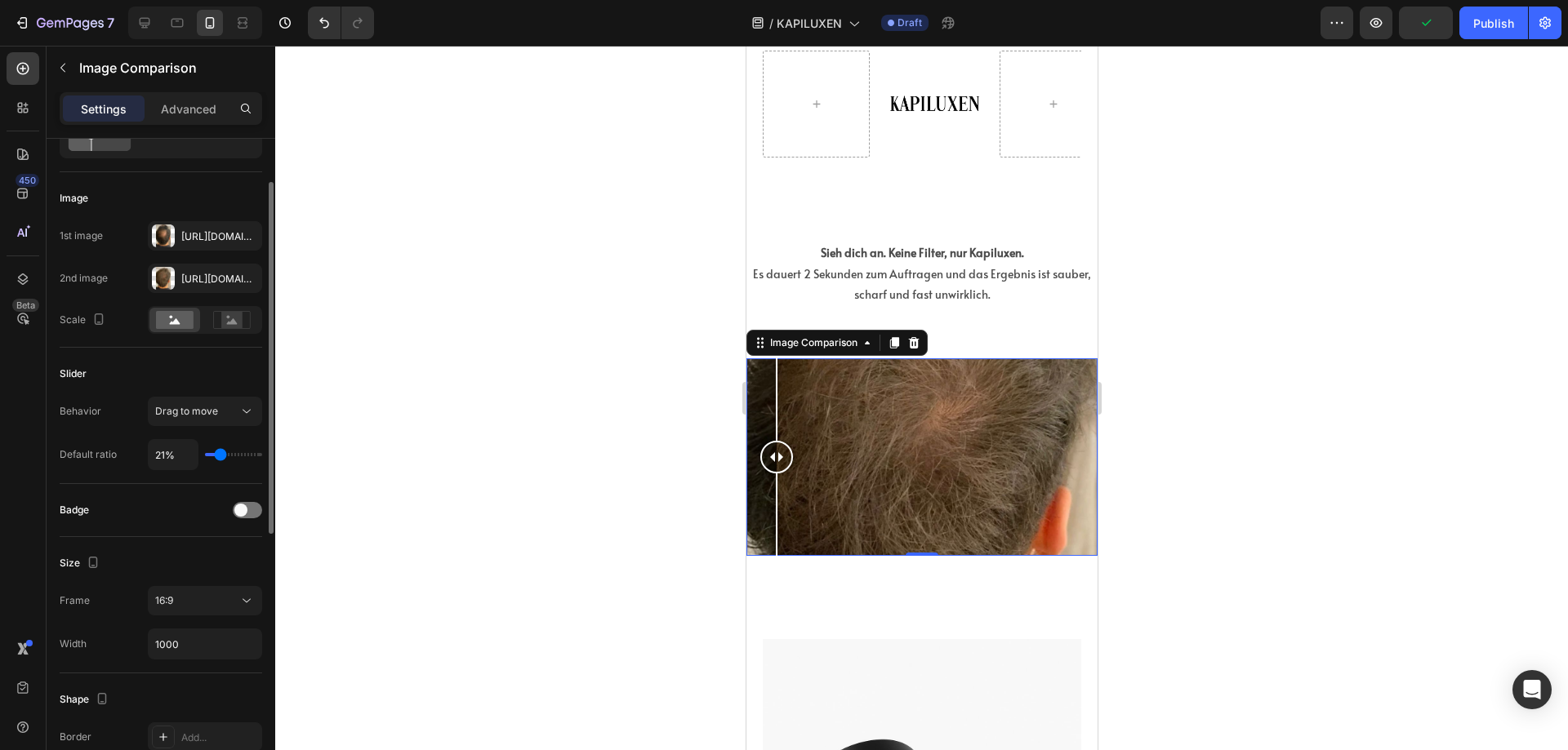
click at [225, 455] on input "range" at bounding box center [233, 454] width 57 height 3
type input "38%"
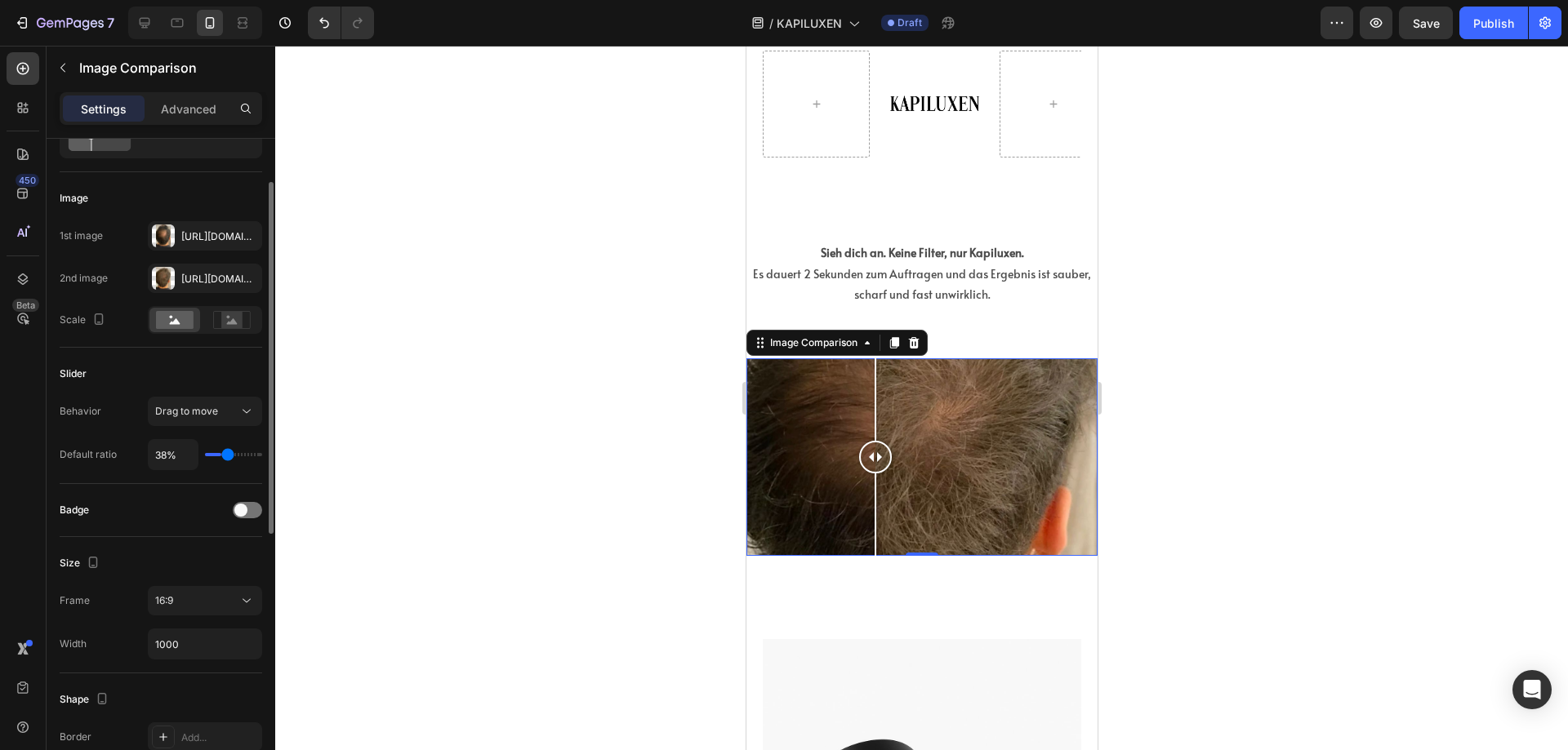
type input "38"
click at [228, 456] on input "range" at bounding box center [233, 454] width 57 height 3
click at [237, 451] on div "38%" at bounding box center [205, 455] width 115 height 31
click at [188, 597] on div "16:9" at bounding box center [196, 600] width 83 height 15
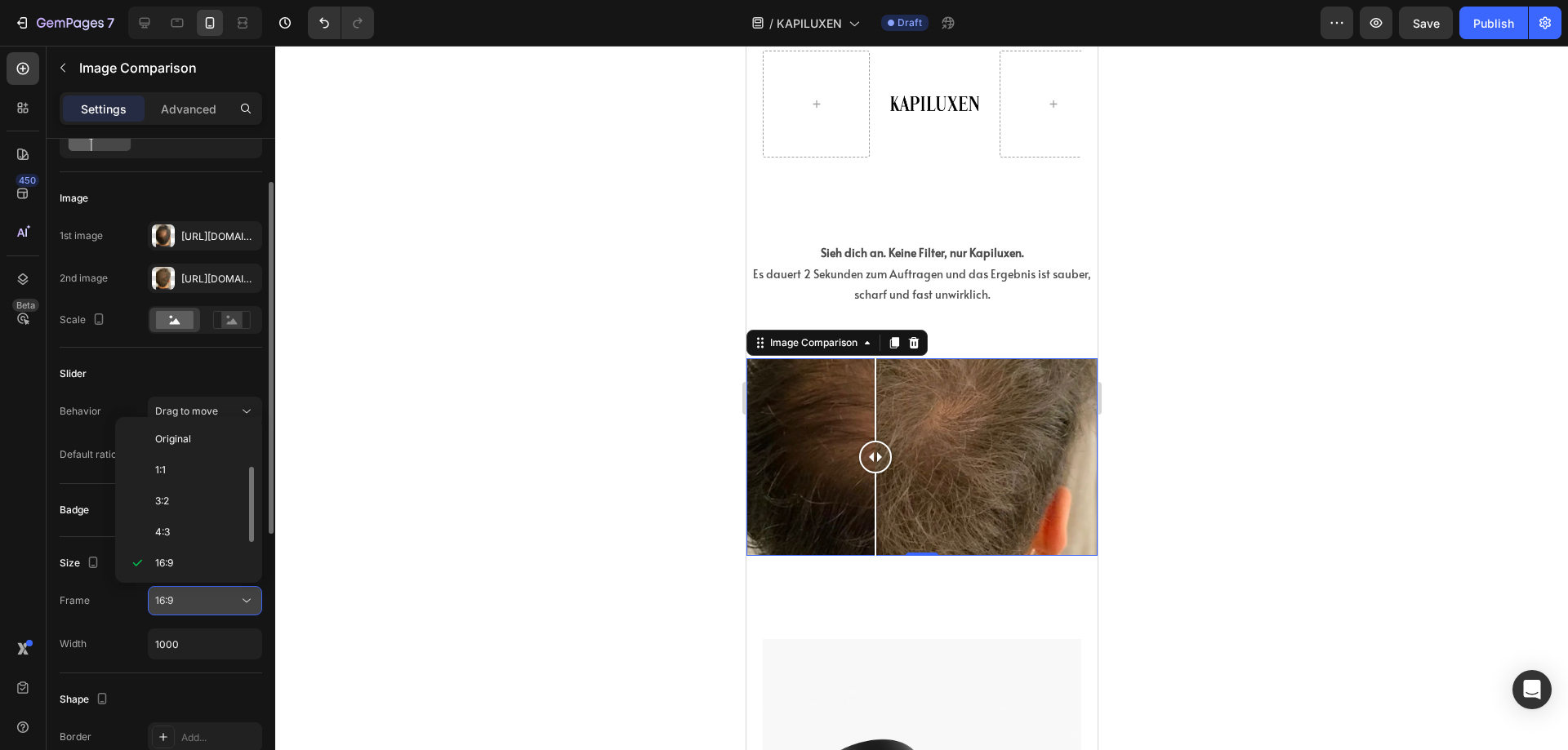
scroll to position [29, 0]
click at [189, 597] on div "16:9" at bounding box center [196, 600] width 83 height 15
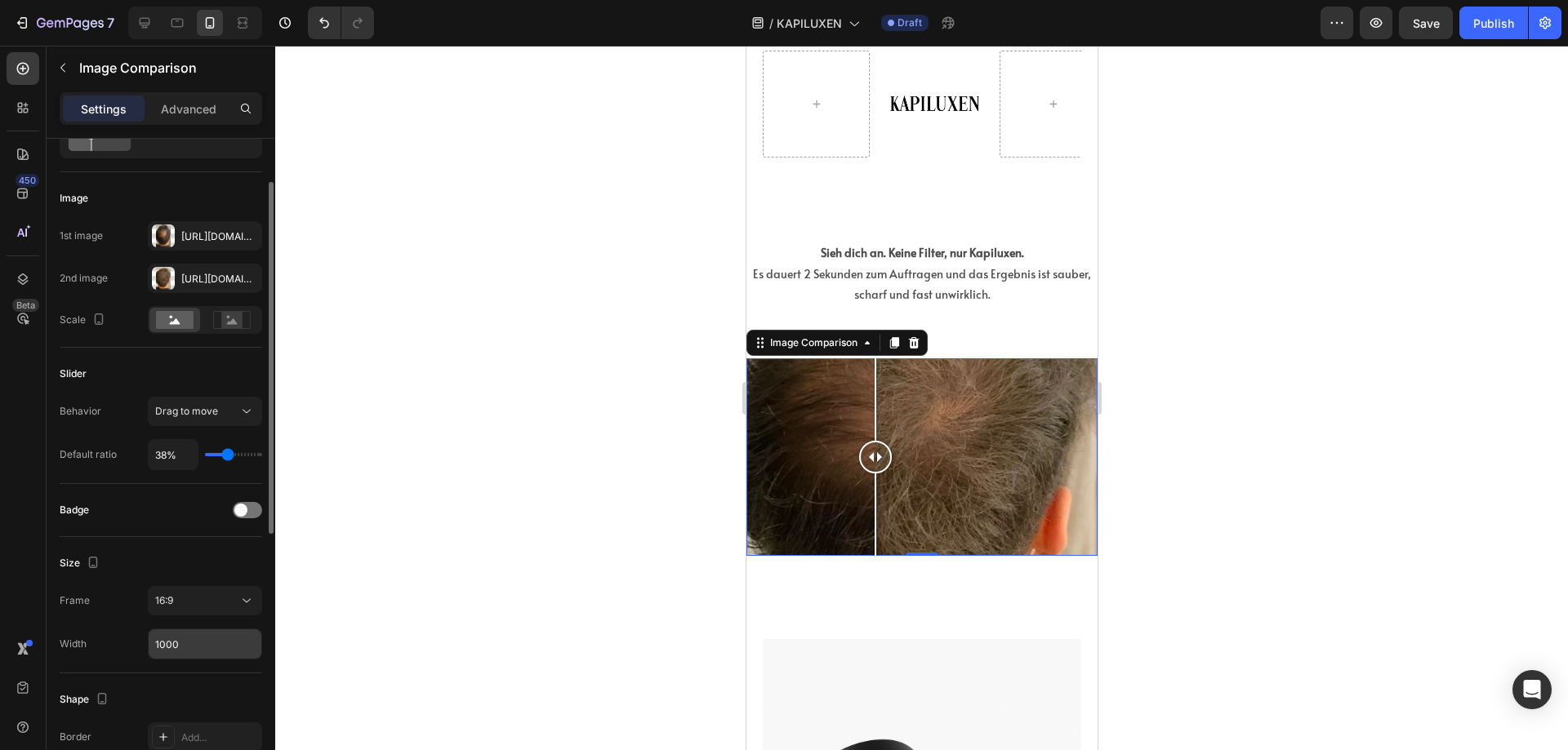
click at [197, 642] on input "1000" at bounding box center [205, 644] width 113 height 29
type input "10000"
click at [168, 604] on span "16:9" at bounding box center [164, 600] width 18 height 12
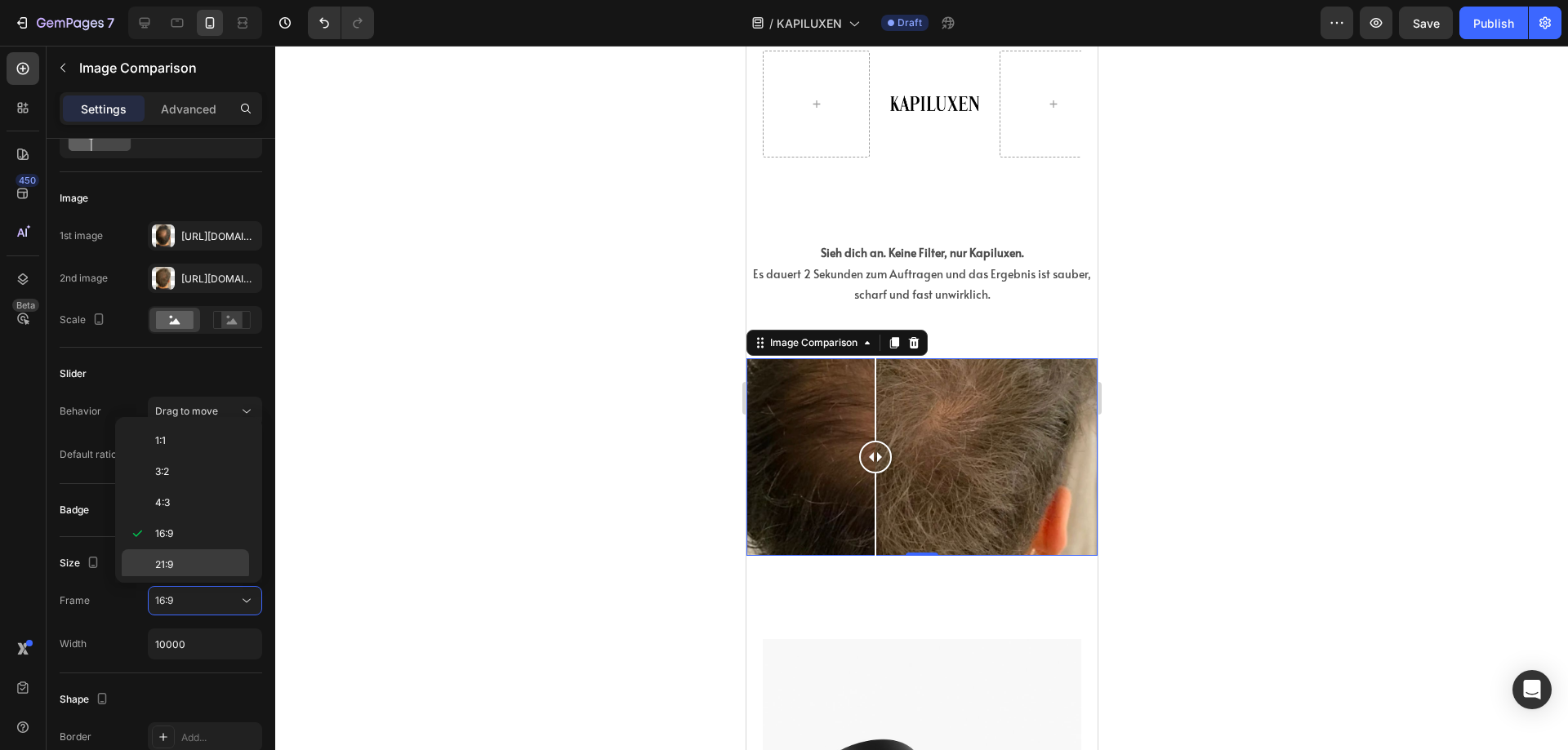
click at [181, 558] on p "21:9" at bounding box center [198, 565] width 86 height 15
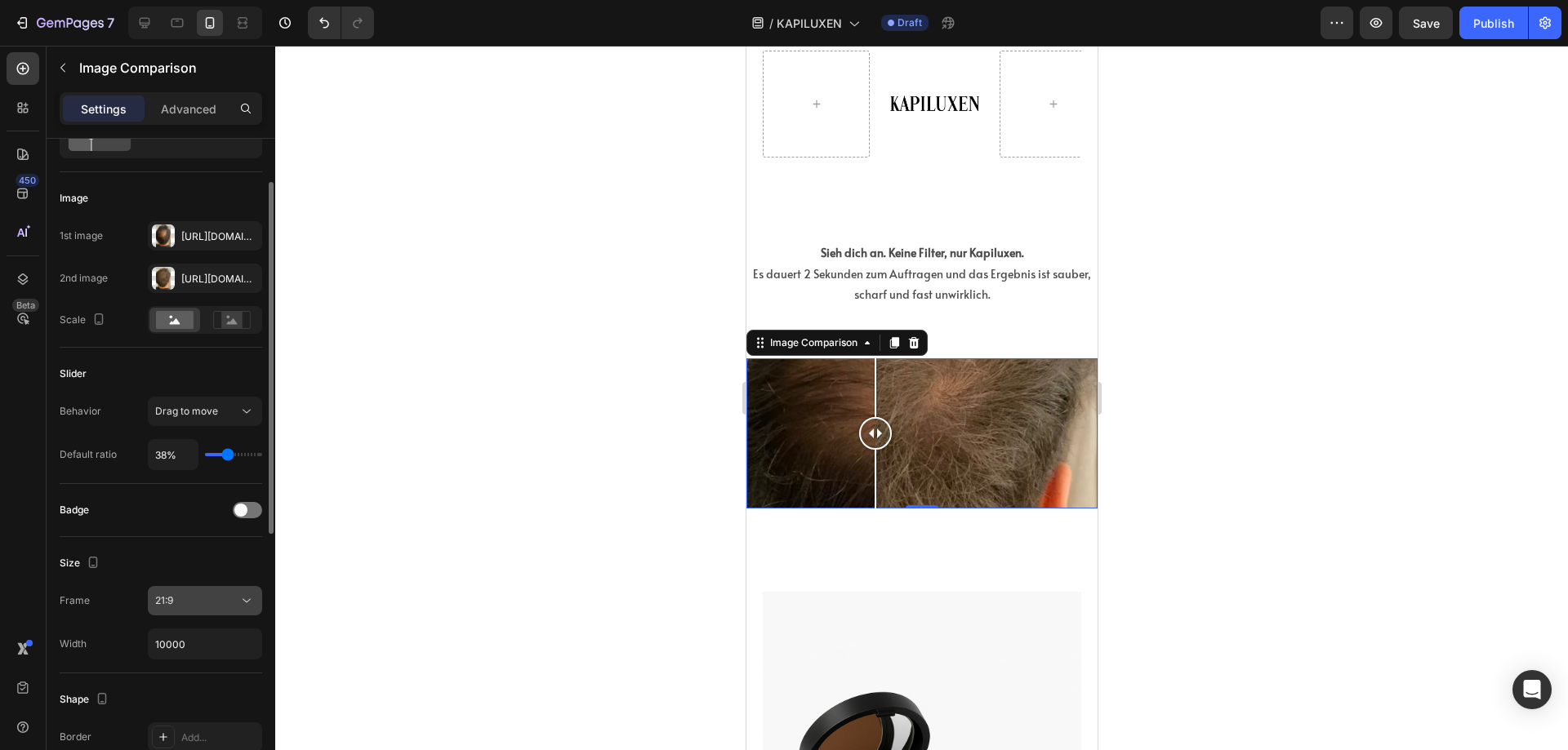
click at [193, 601] on div "21:9" at bounding box center [196, 600] width 83 height 15
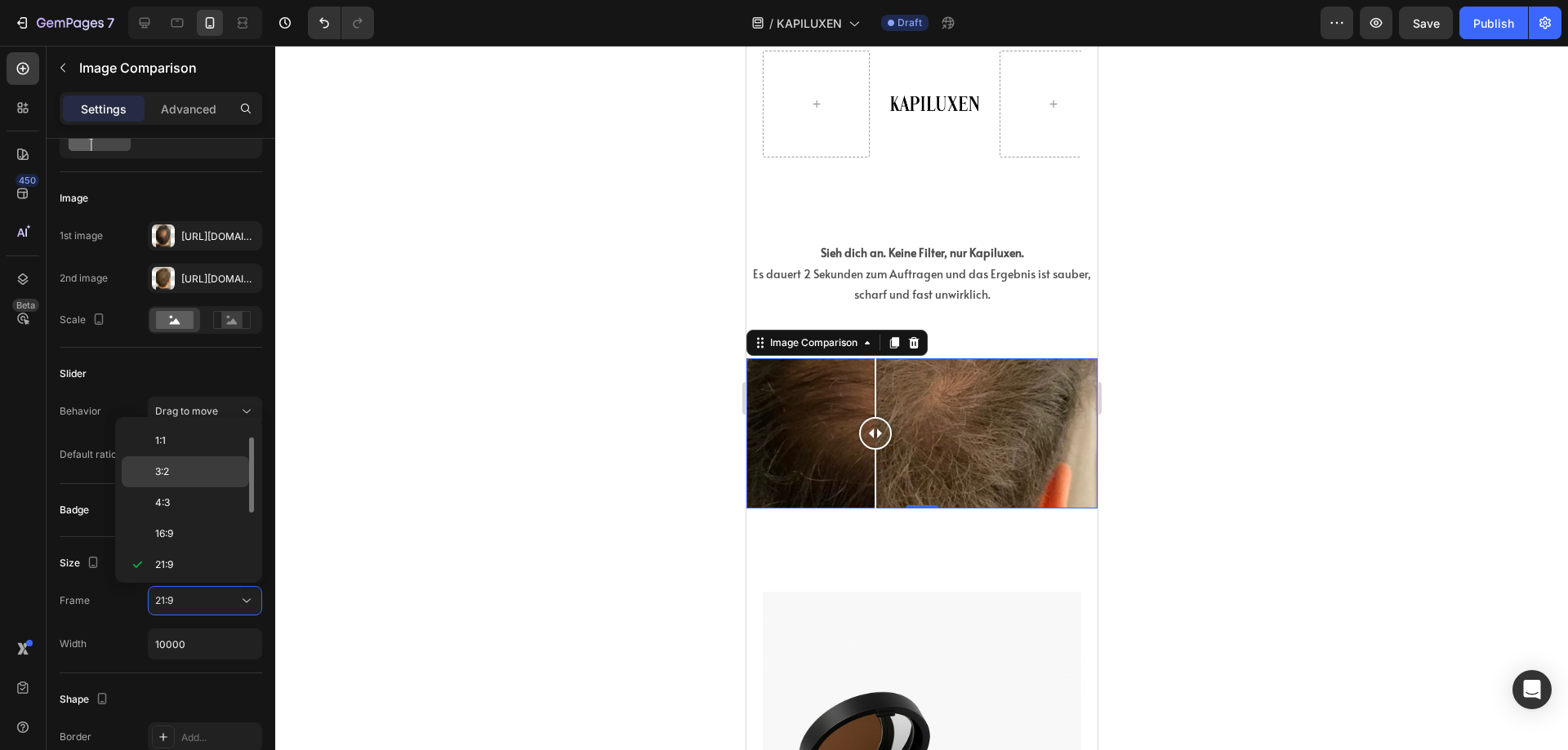
click at [180, 476] on p "3:2" at bounding box center [198, 472] width 86 height 15
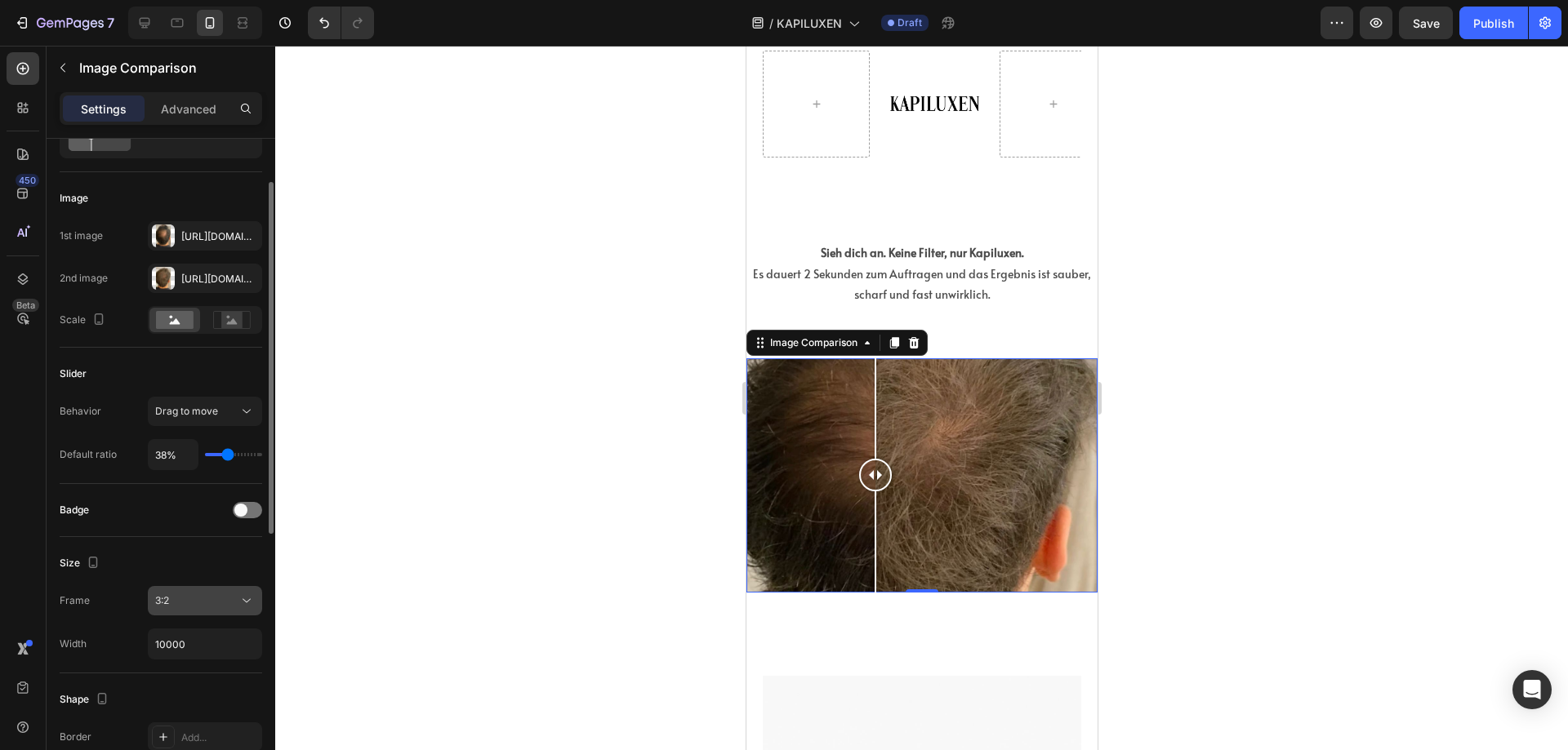
click at [180, 603] on div "3:2" at bounding box center [196, 600] width 83 height 15
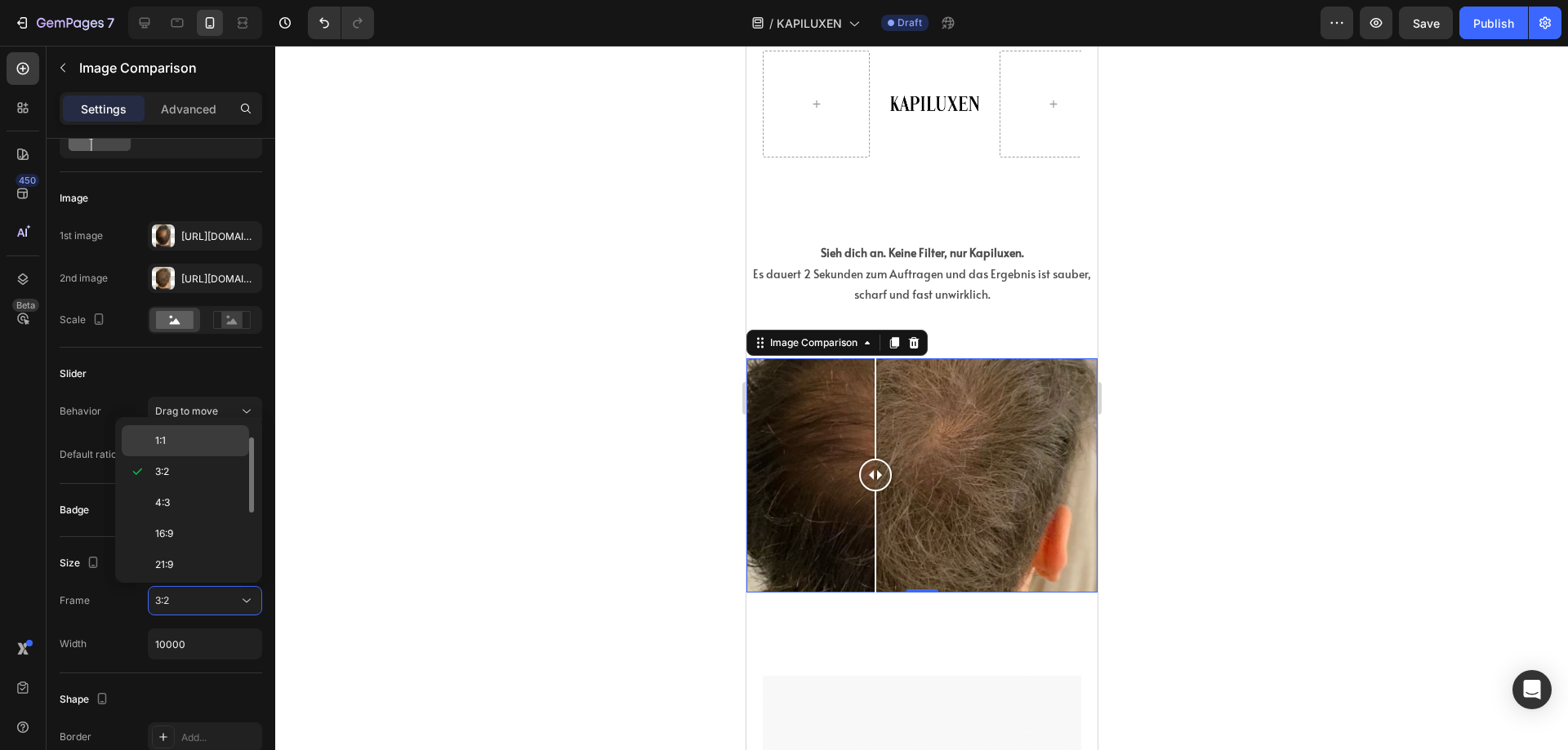
click at [172, 440] on p "1:1" at bounding box center [198, 440] width 86 height 15
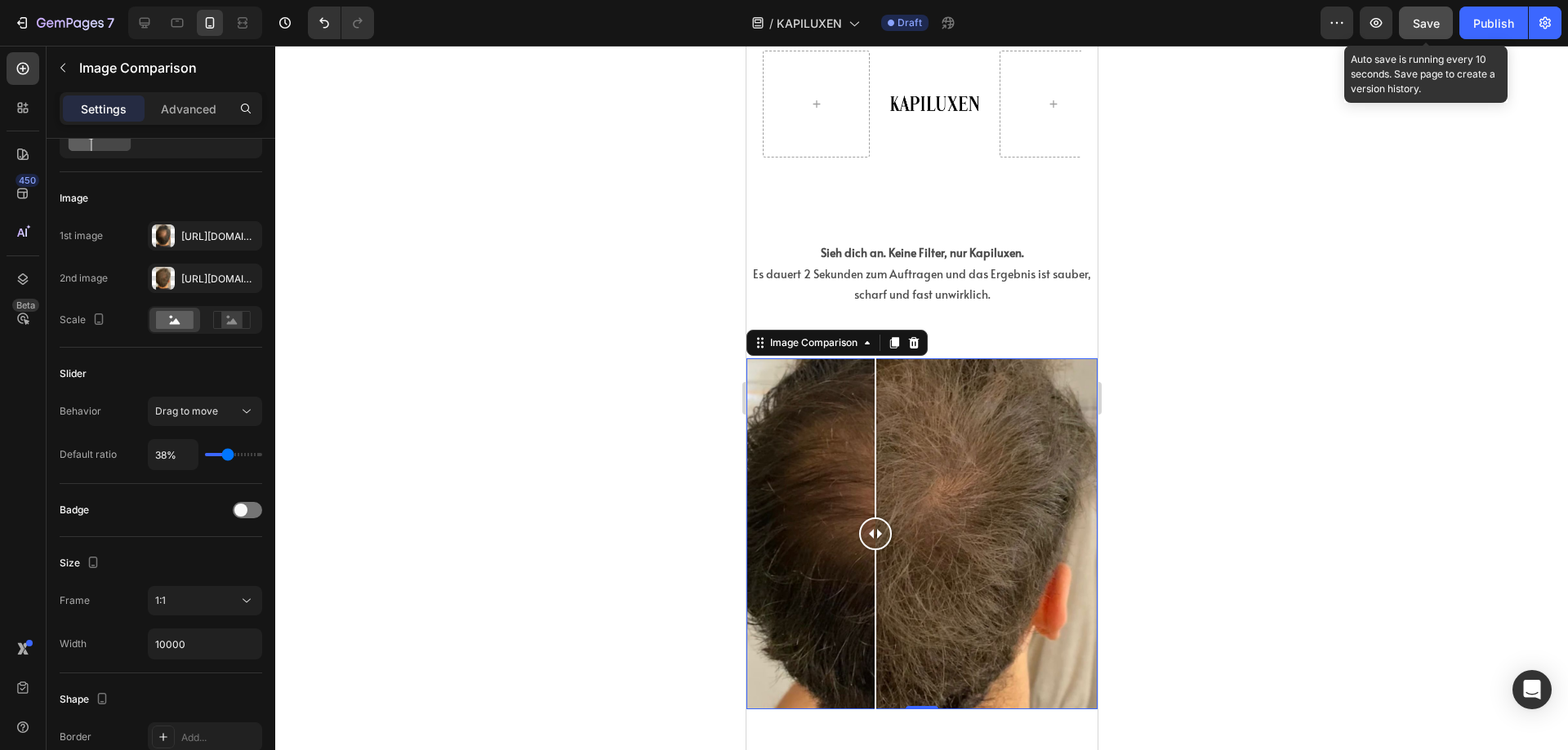
click at [1430, 23] on span "Save" at bounding box center [1426, 24] width 26 height 14
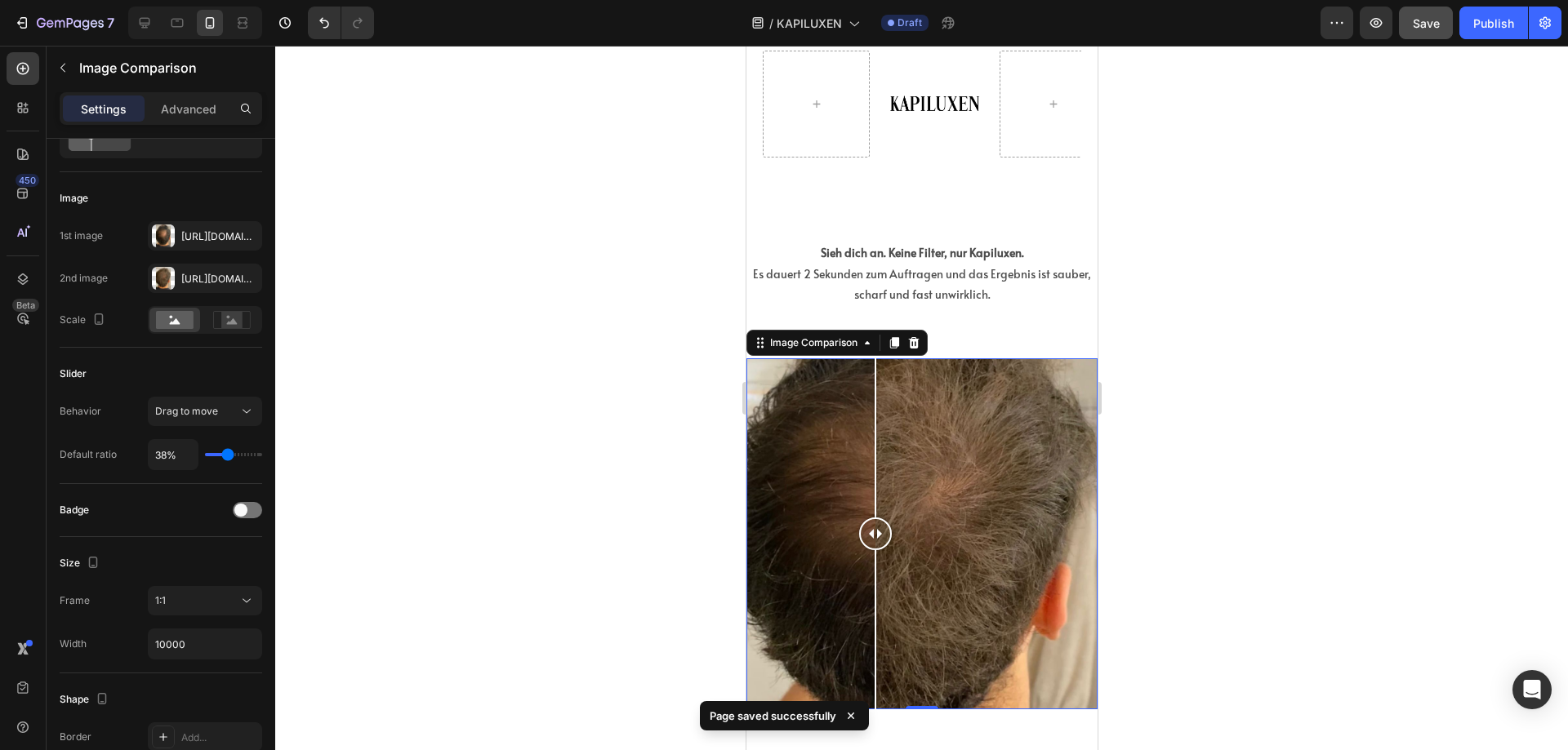
click at [1182, 171] on div at bounding box center [922, 398] width 1292 height 705
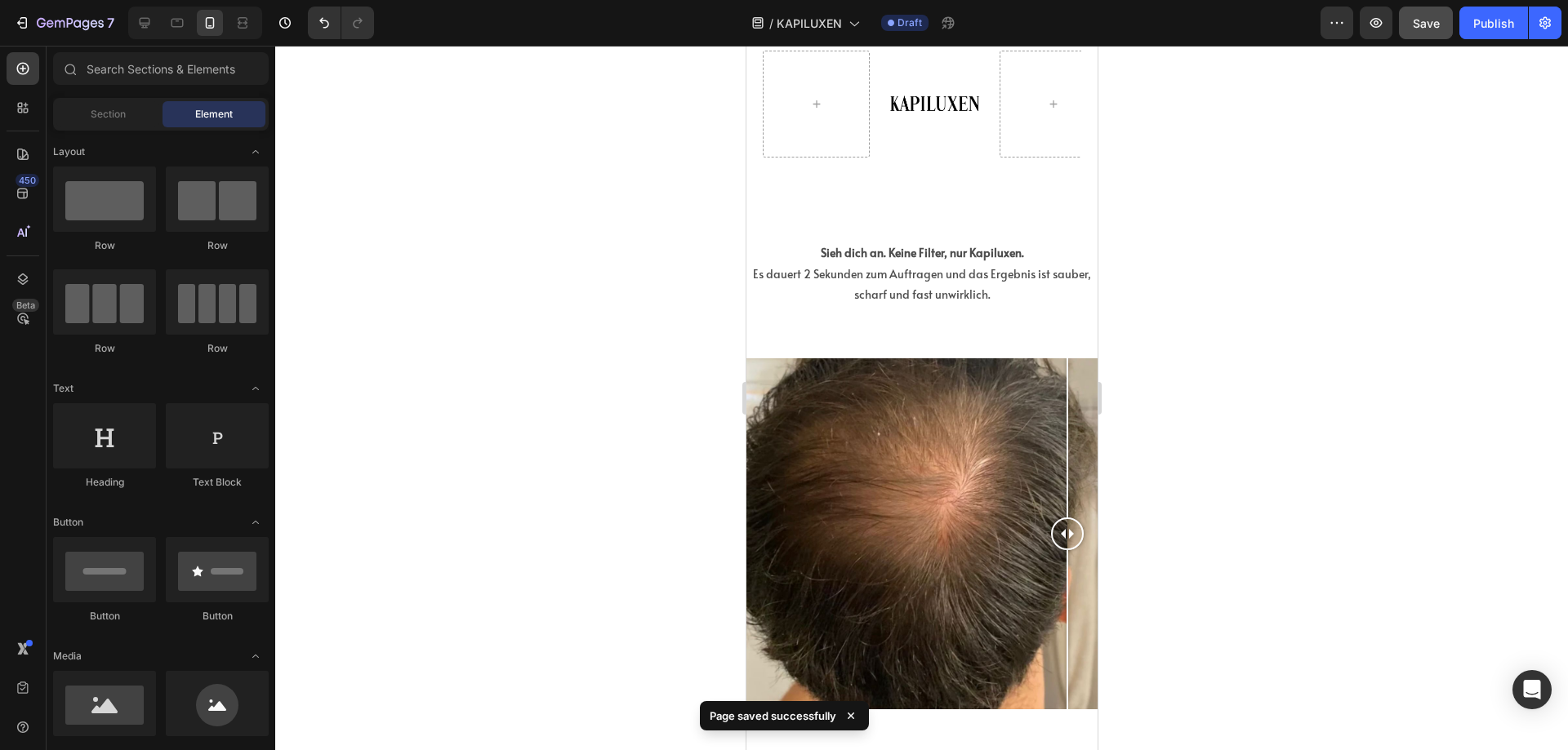
drag, startPoint x: 860, startPoint y: 488, endPoint x: 1145, endPoint y: 467, distance: 285.8
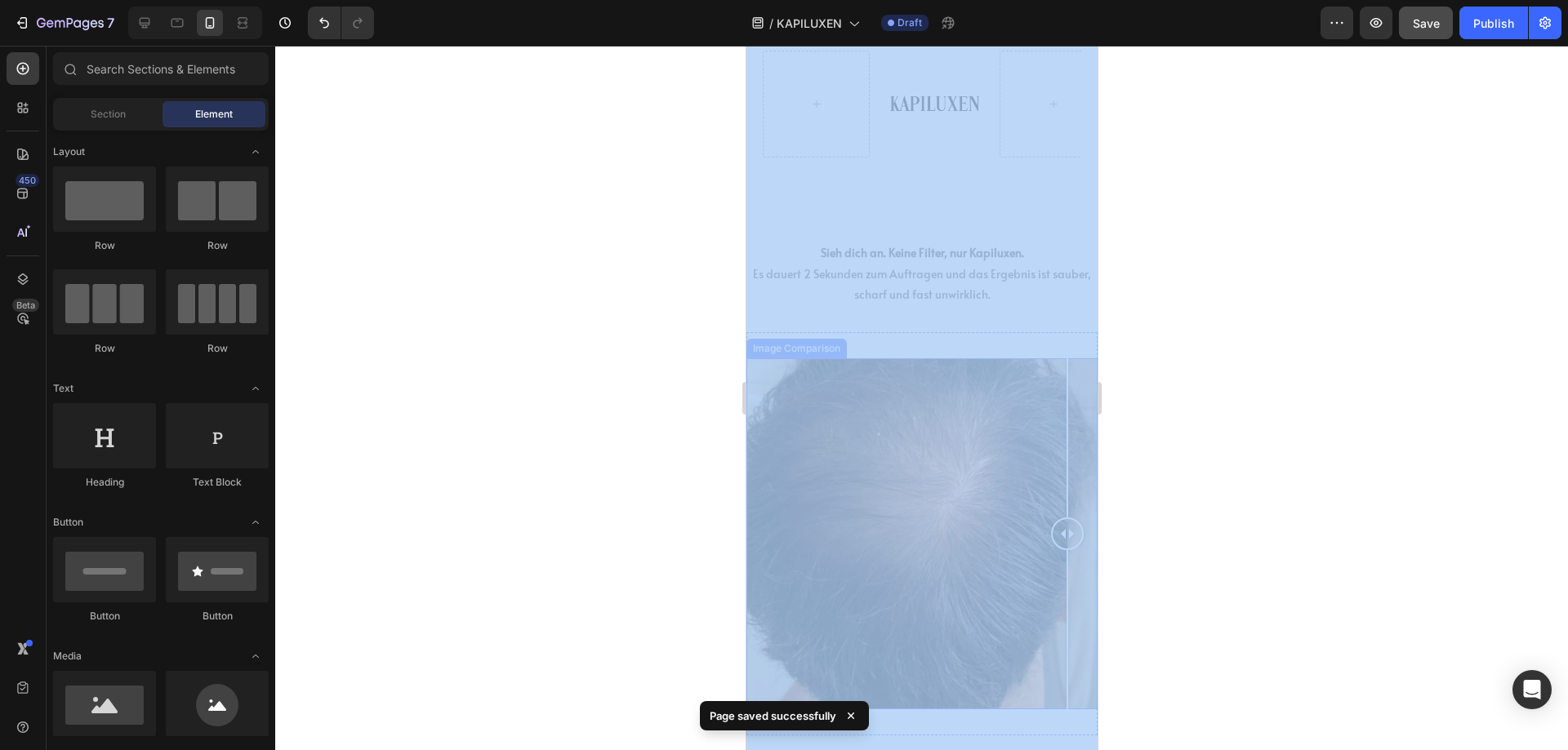
drag, startPoint x: 1870, startPoint y: 513, endPoint x: 906, endPoint y: 480, distance: 964.6
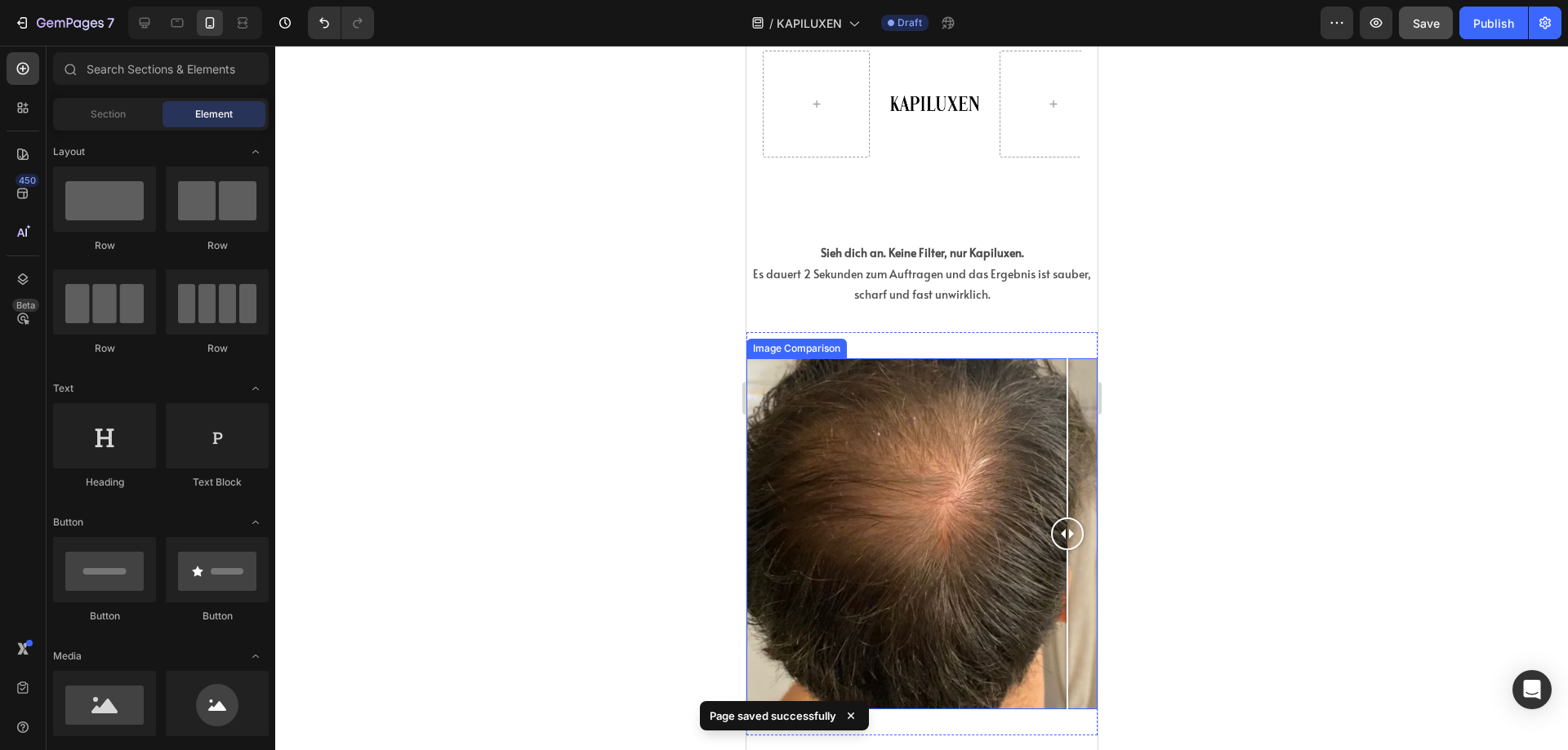
click at [906, 480] on div at bounding box center [921, 534] width 351 height 351
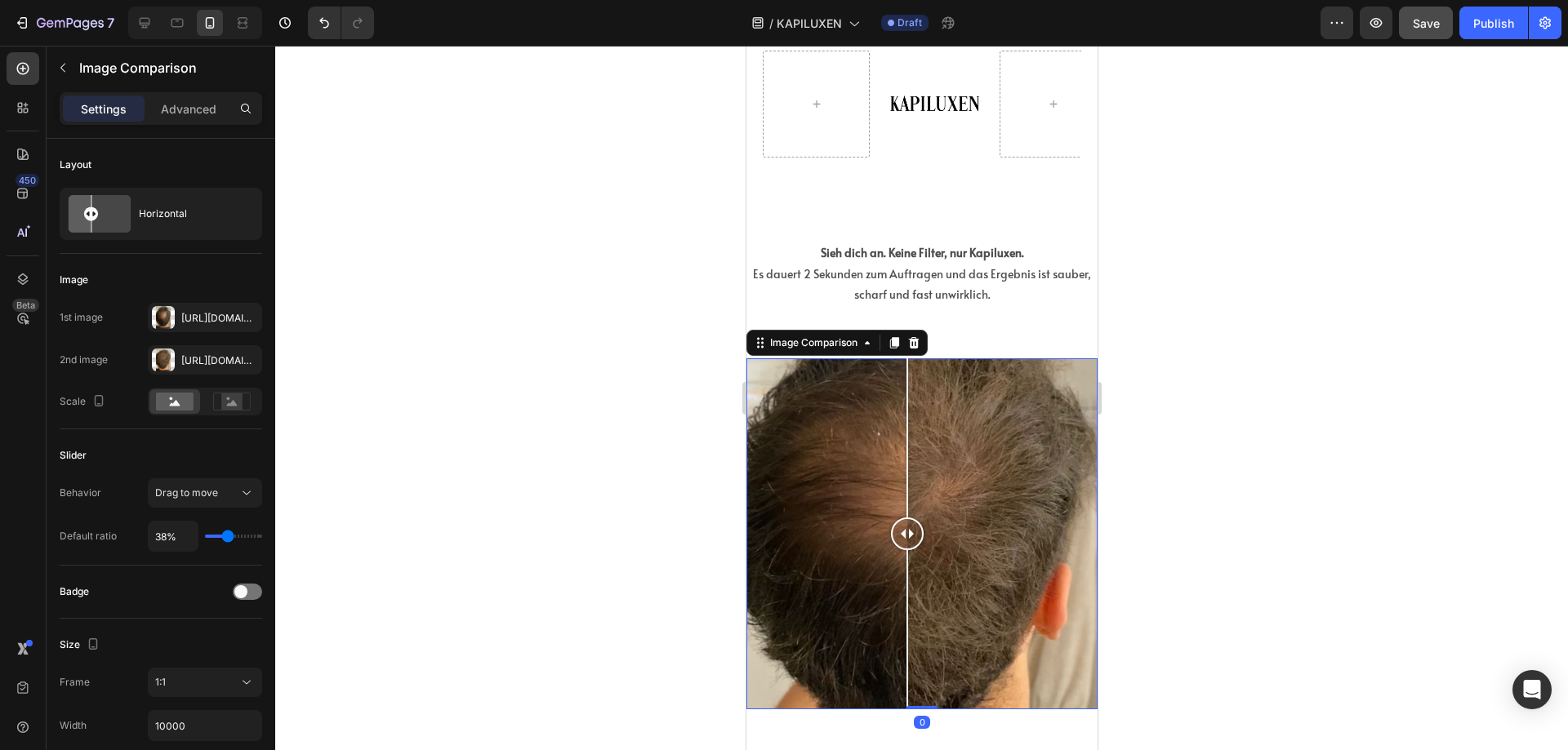
click at [1246, 405] on div at bounding box center [922, 398] width 1292 height 705
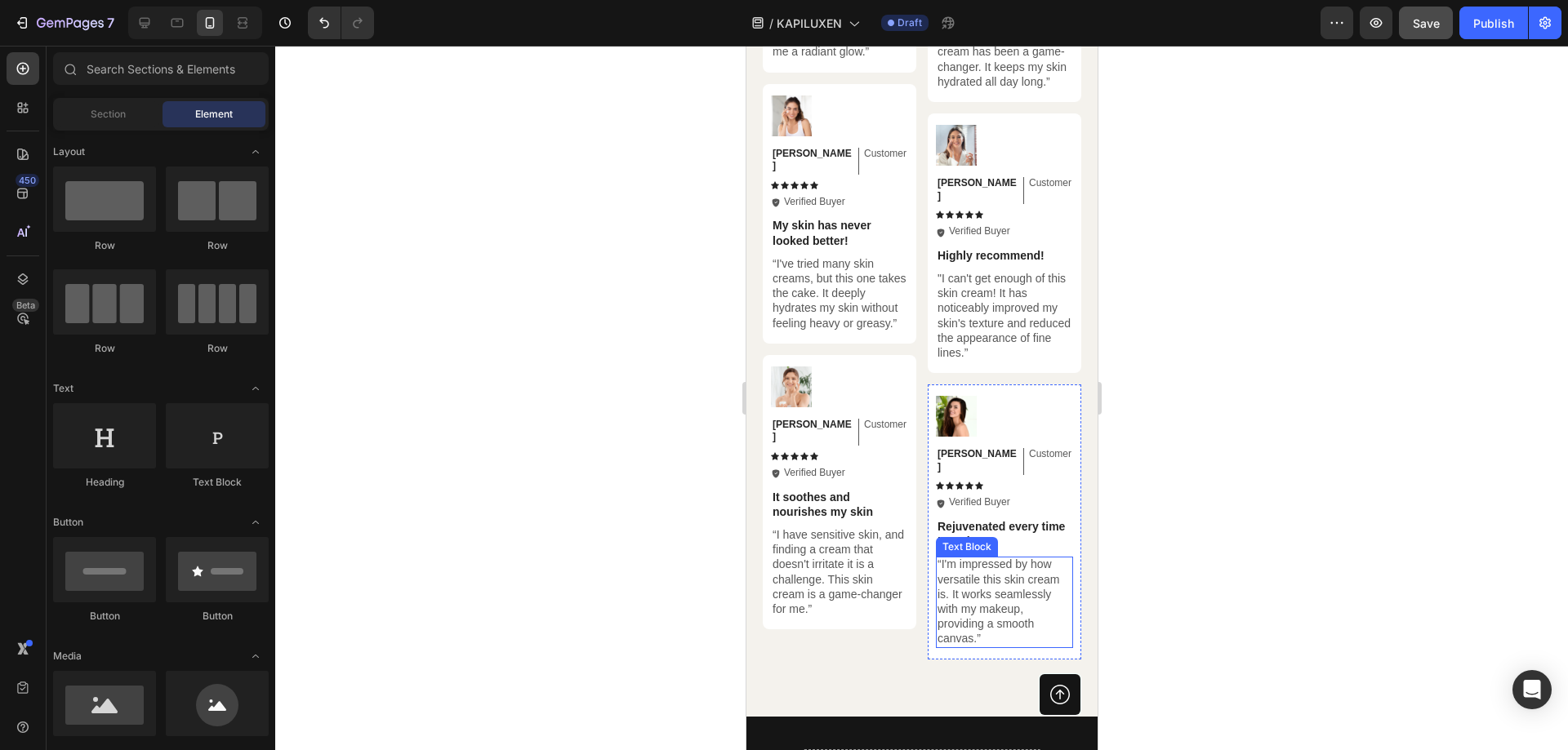
scroll to position [4653, 0]
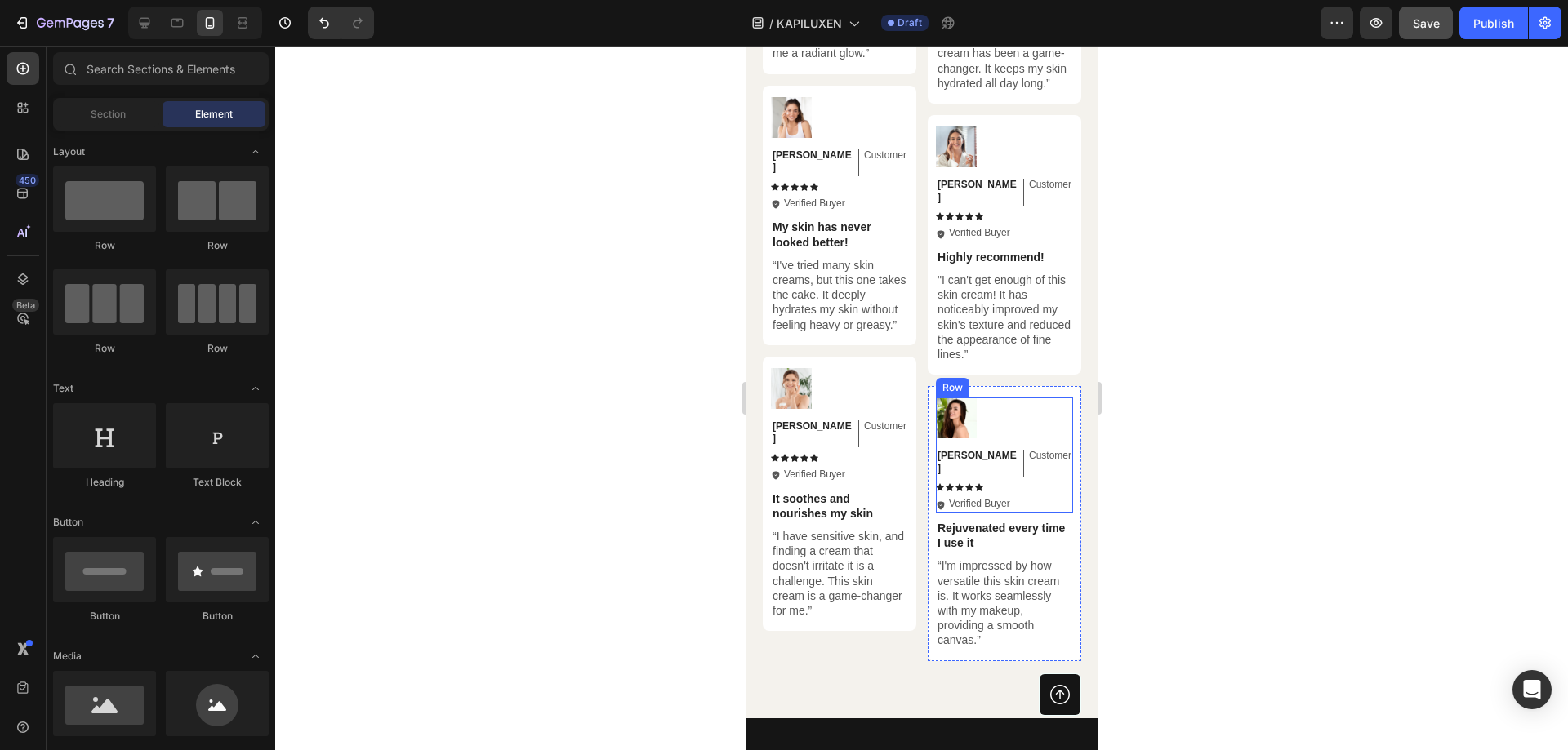
click at [1029, 409] on div "Image Olivia Text Block Customer Text Block Row Icon Icon Icon Icon Icon Icon L…" at bounding box center [1004, 455] width 137 height 115
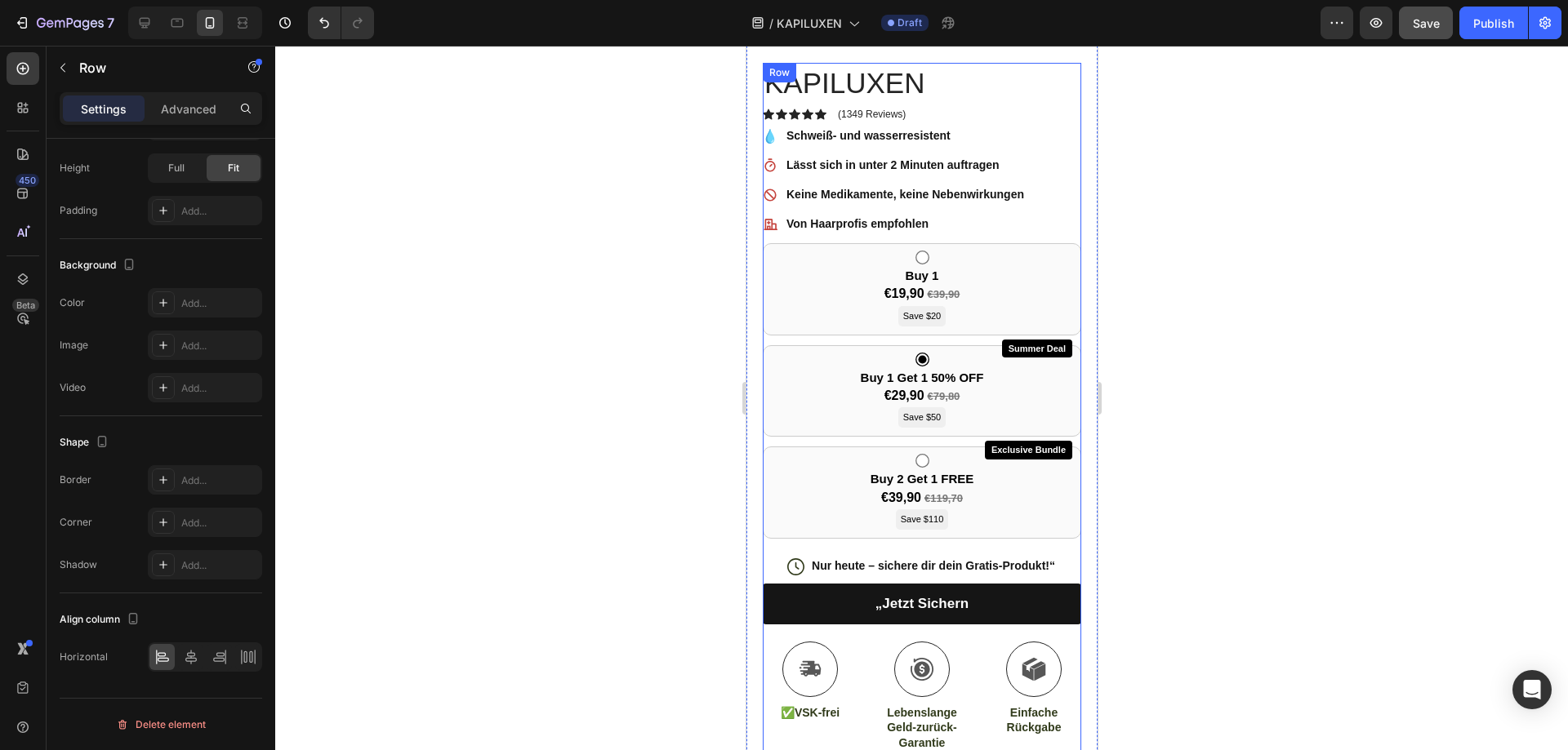
scroll to position [572, 0]
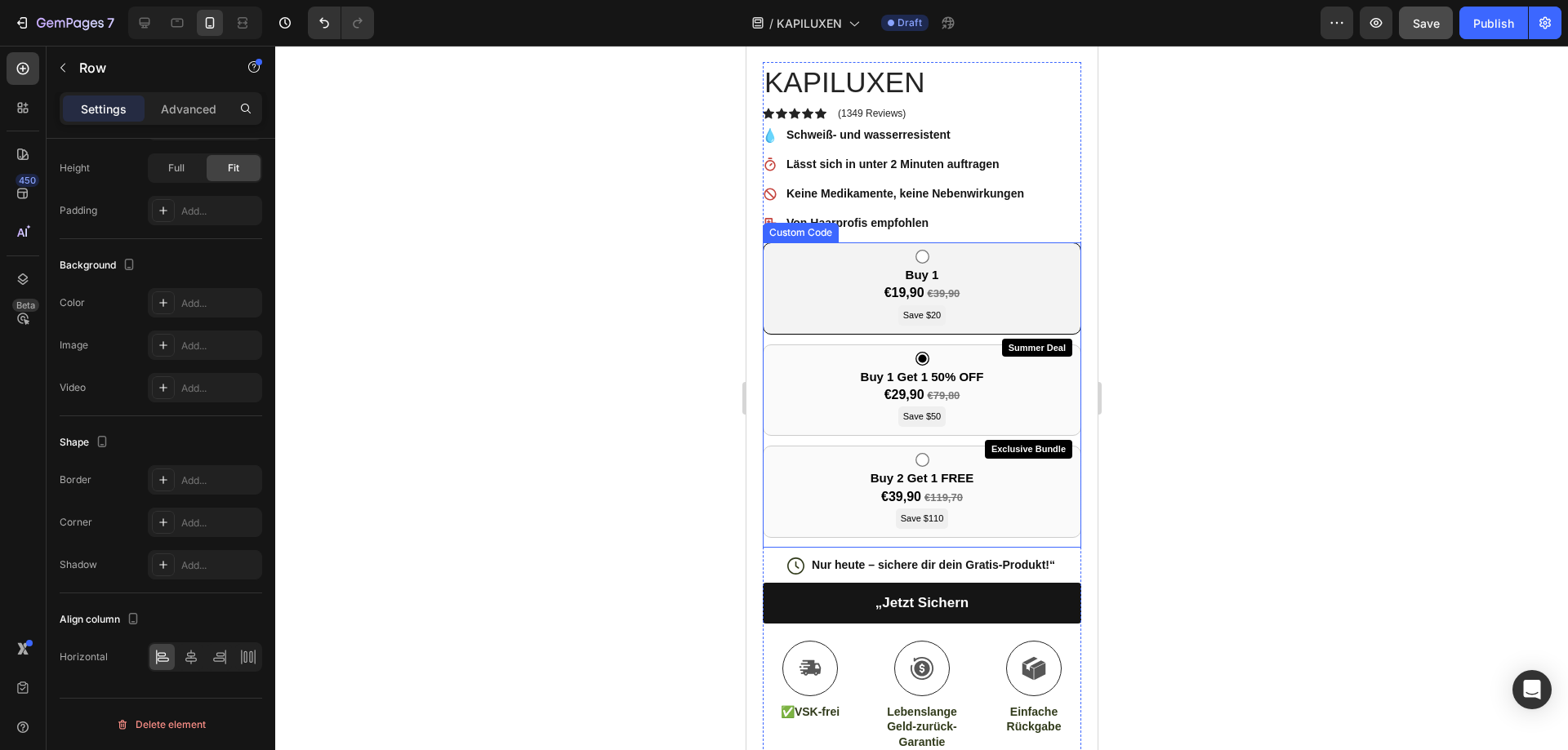
click at [829, 302] on div "Buy 1 €19,90 €39,90 Save $20" at bounding box center [921, 288] width 319 height 92
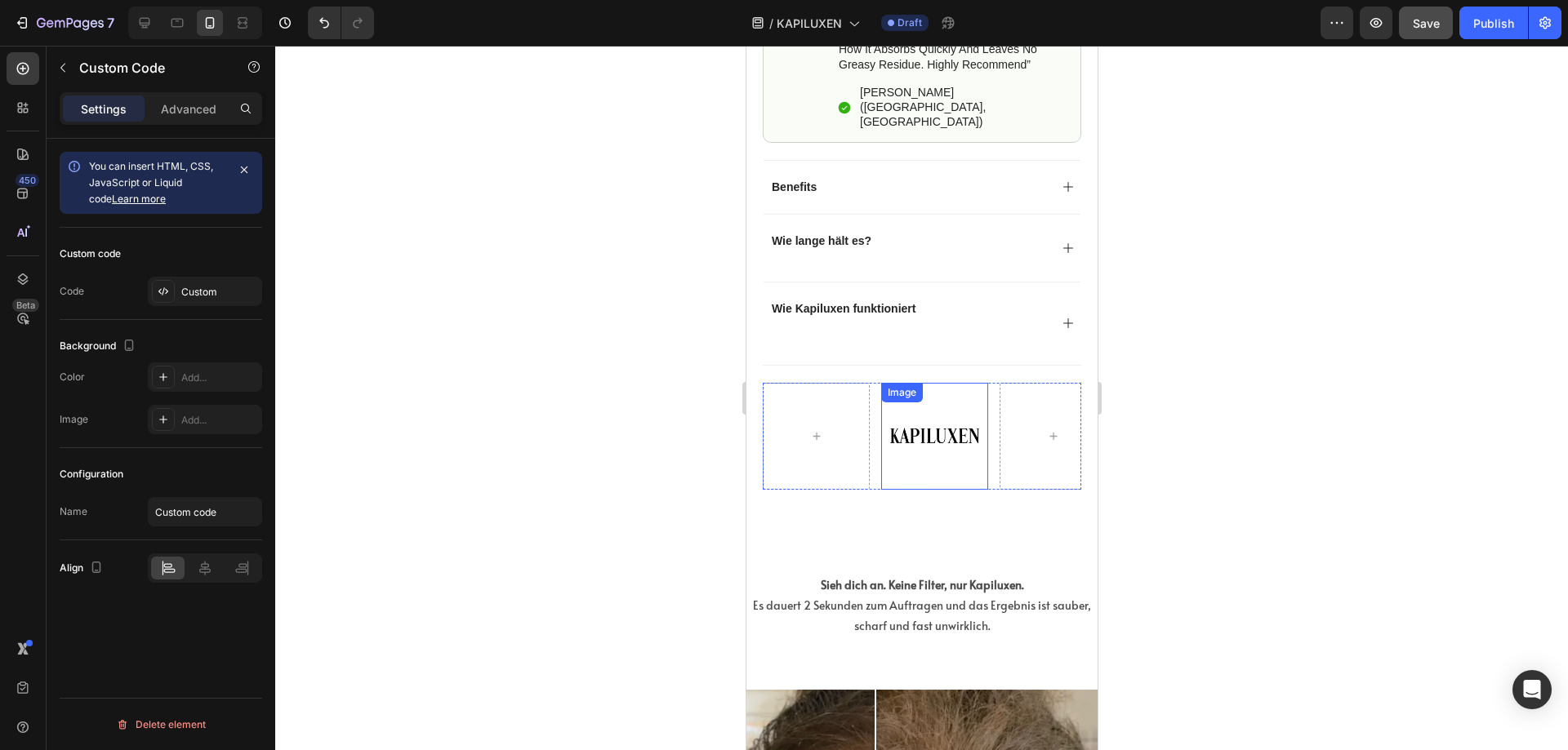
scroll to position [1470, 0]
click at [174, 16] on icon at bounding box center [177, 23] width 17 height 17
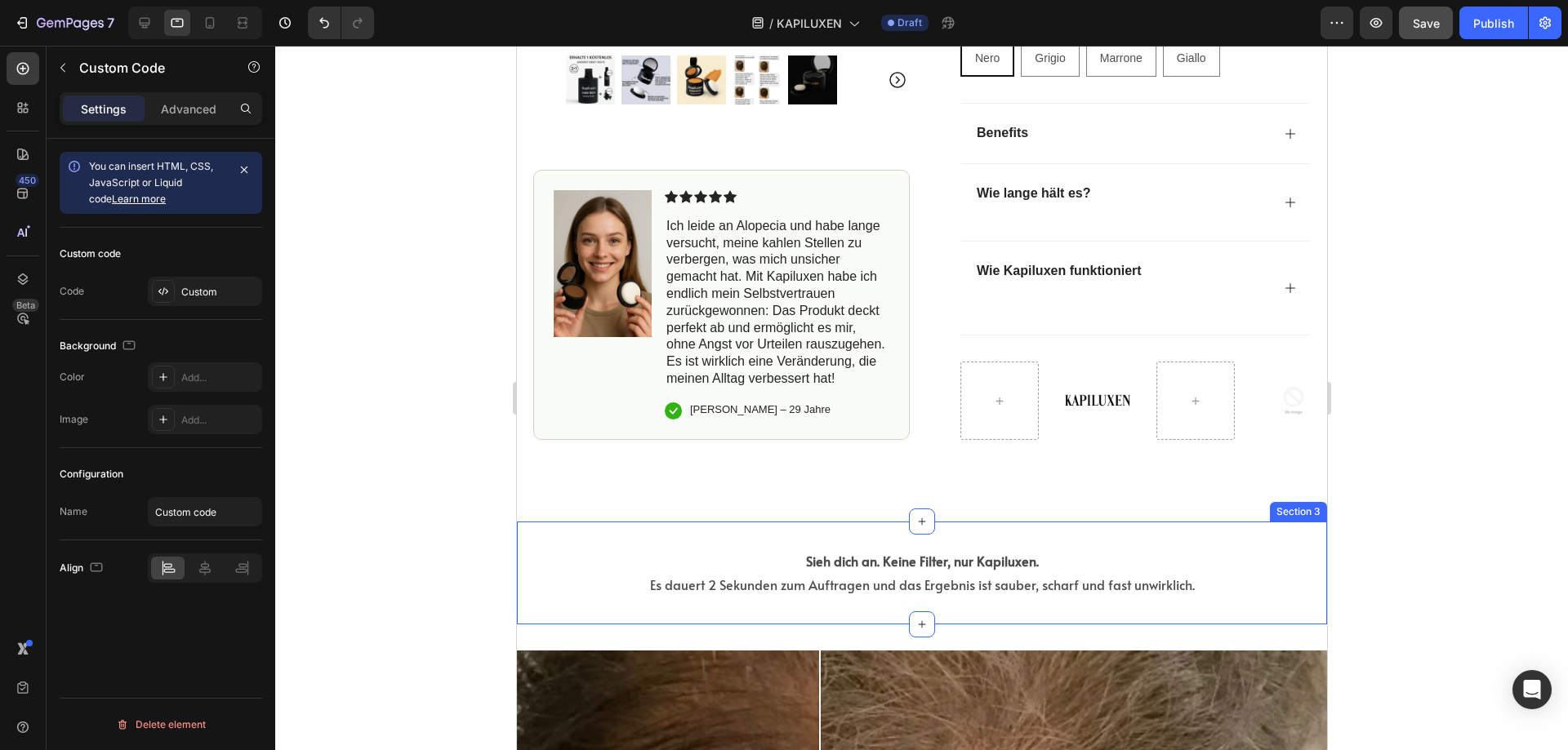
scroll to position [1131, 0]
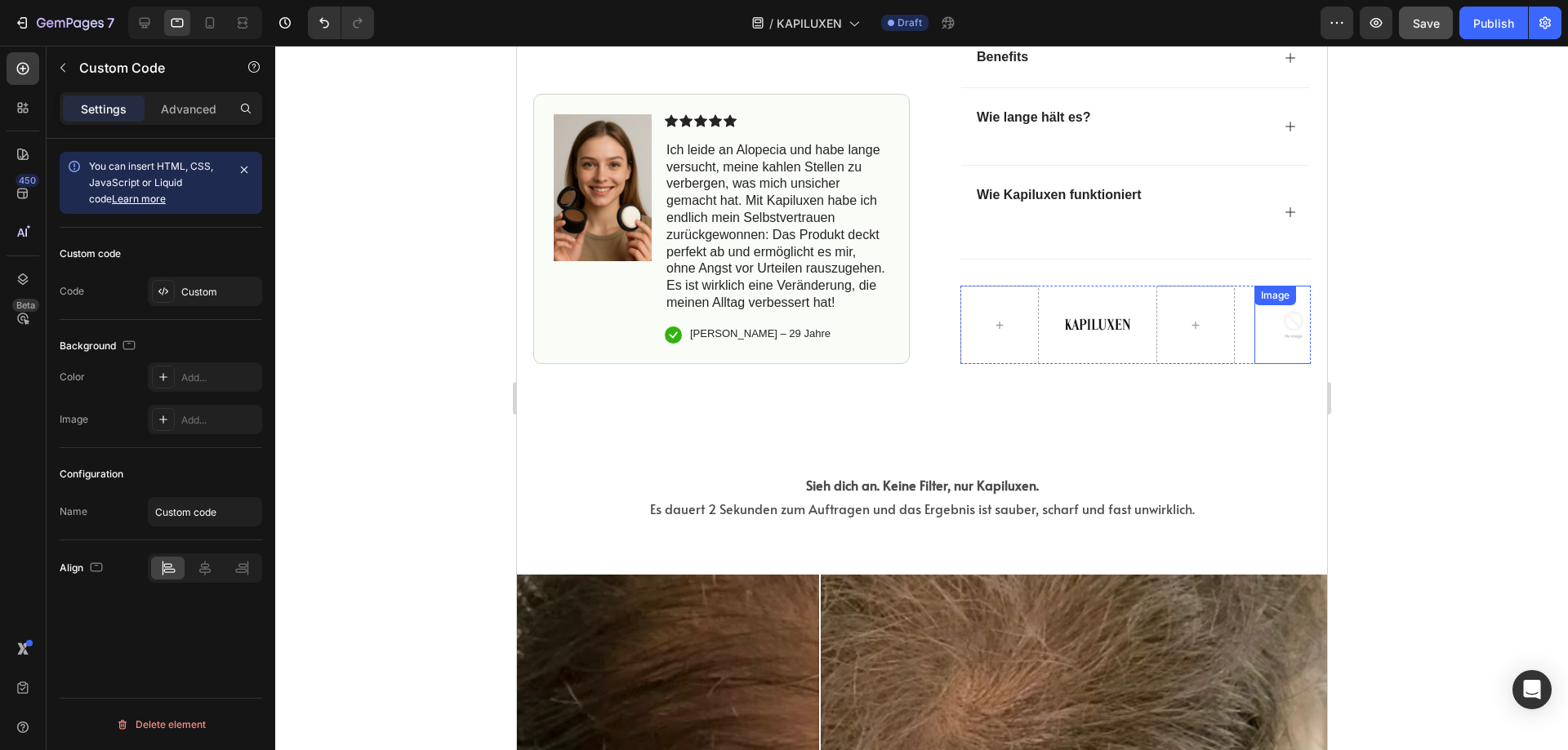
click at [1287, 325] on img at bounding box center [1292, 325] width 78 height 78
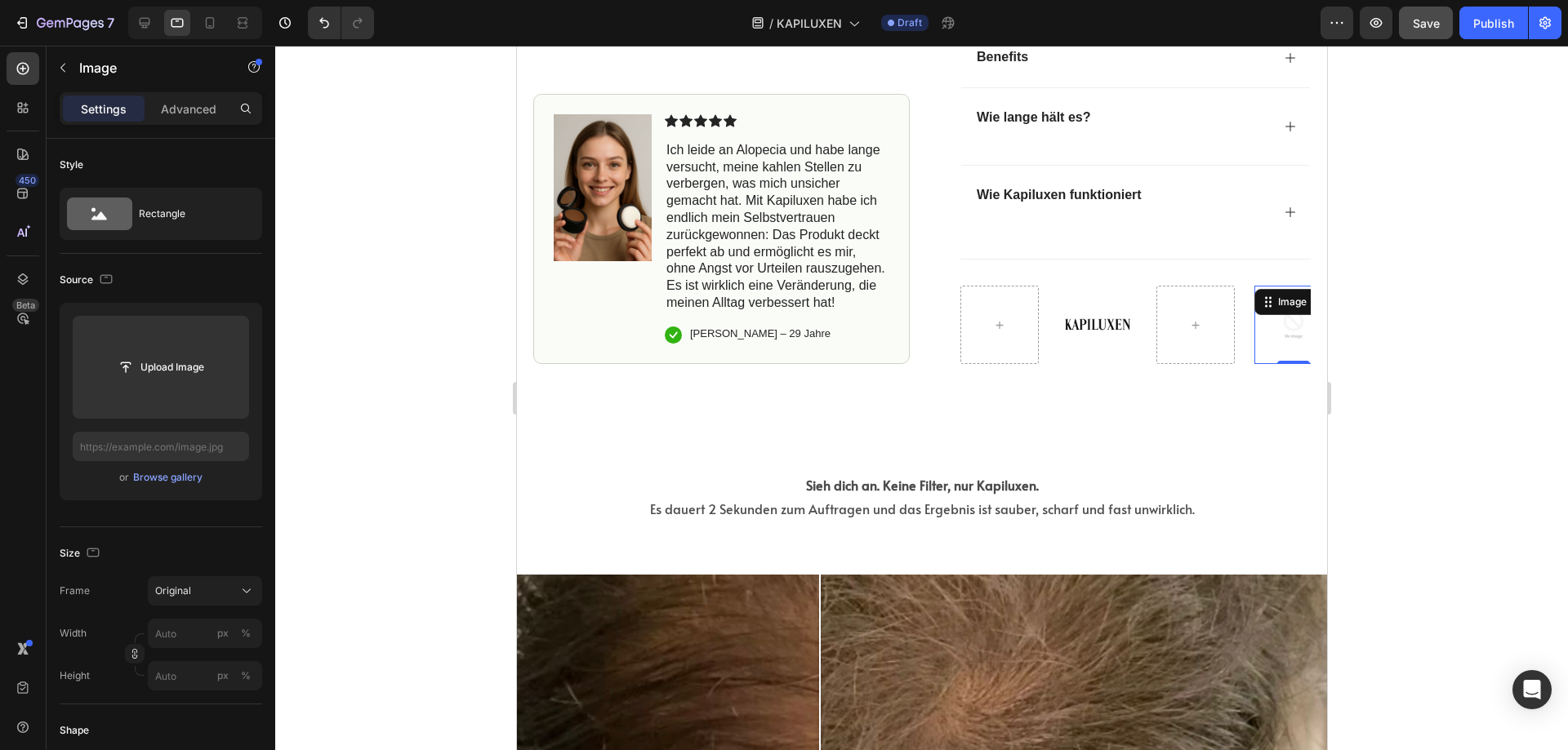
click at [1285, 336] on img at bounding box center [1292, 325] width 78 height 78
click at [1267, 304] on icon at bounding box center [1267, 301] width 13 height 13
click at [1175, 334] on div at bounding box center [1194, 325] width 39 height 26
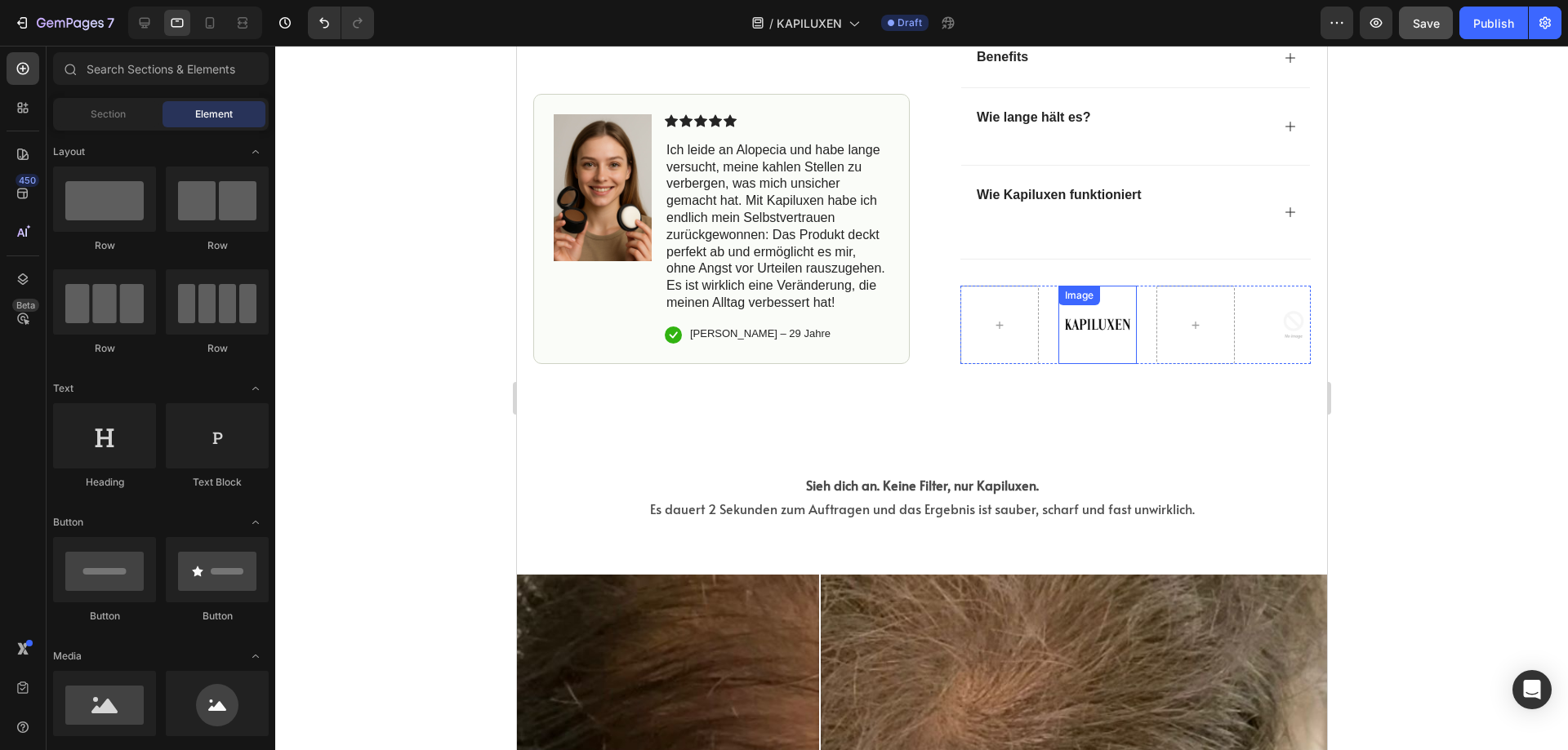
click at [1025, 358] on div "Image Image Image" at bounding box center [1135, 325] width 350 height 78
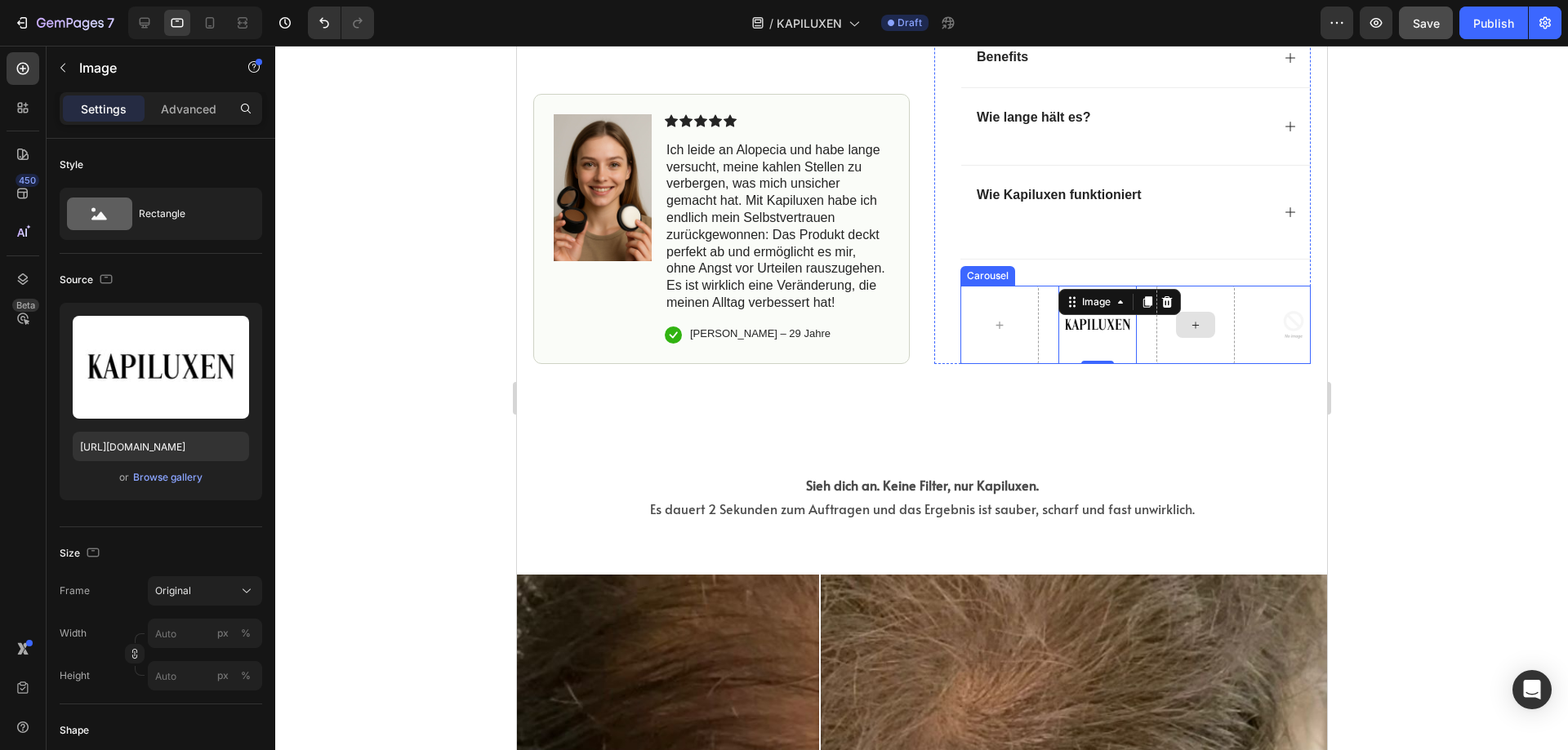
click at [1201, 361] on div at bounding box center [1194, 325] width 78 height 78
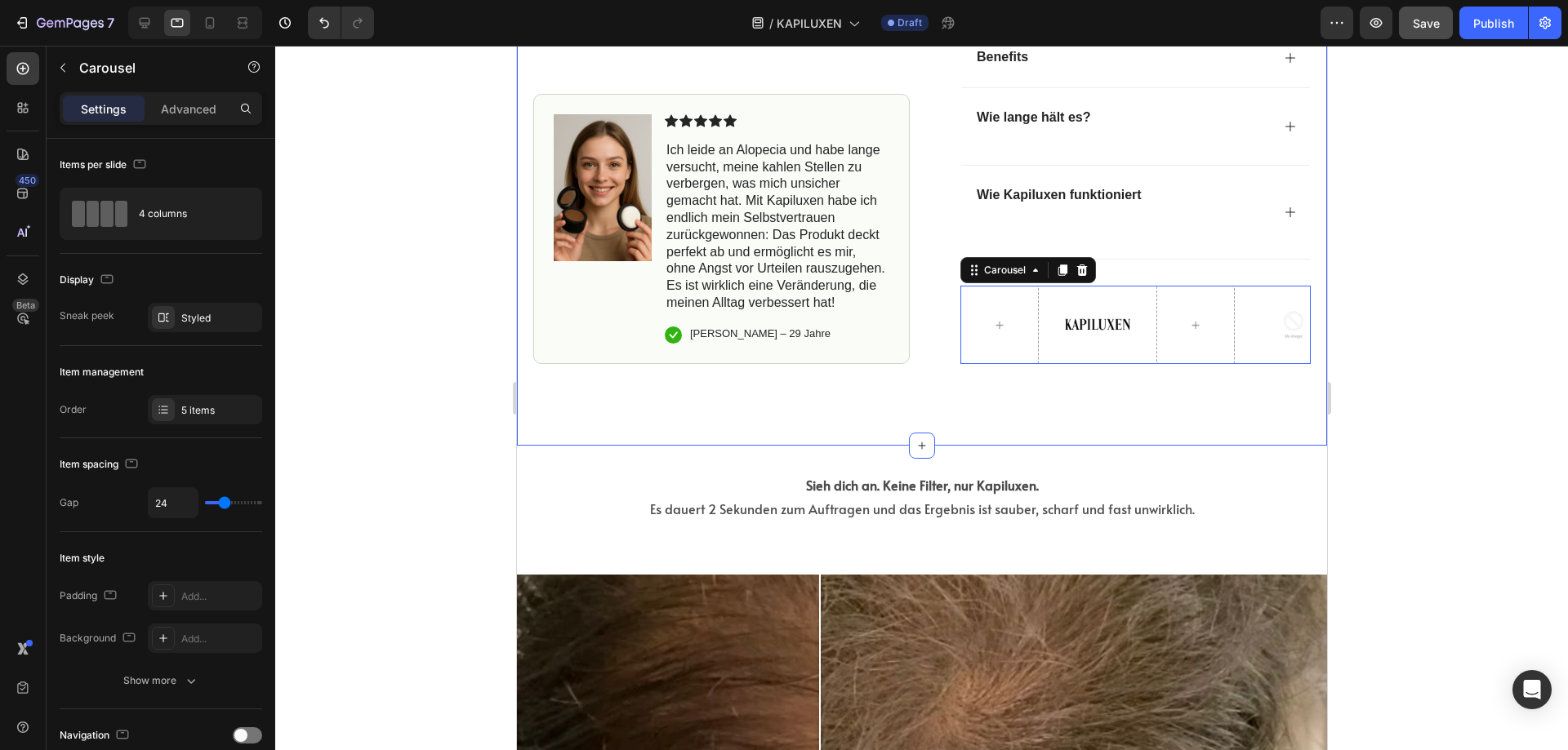
drag, startPoint x: 1134, startPoint y: 369, endPoint x: 1122, endPoint y: 370, distance: 12.0
drag, startPoint x: 1122, startPoint y: 370, endPoint x: 1199, endPoint y: 353, distance: 78.9
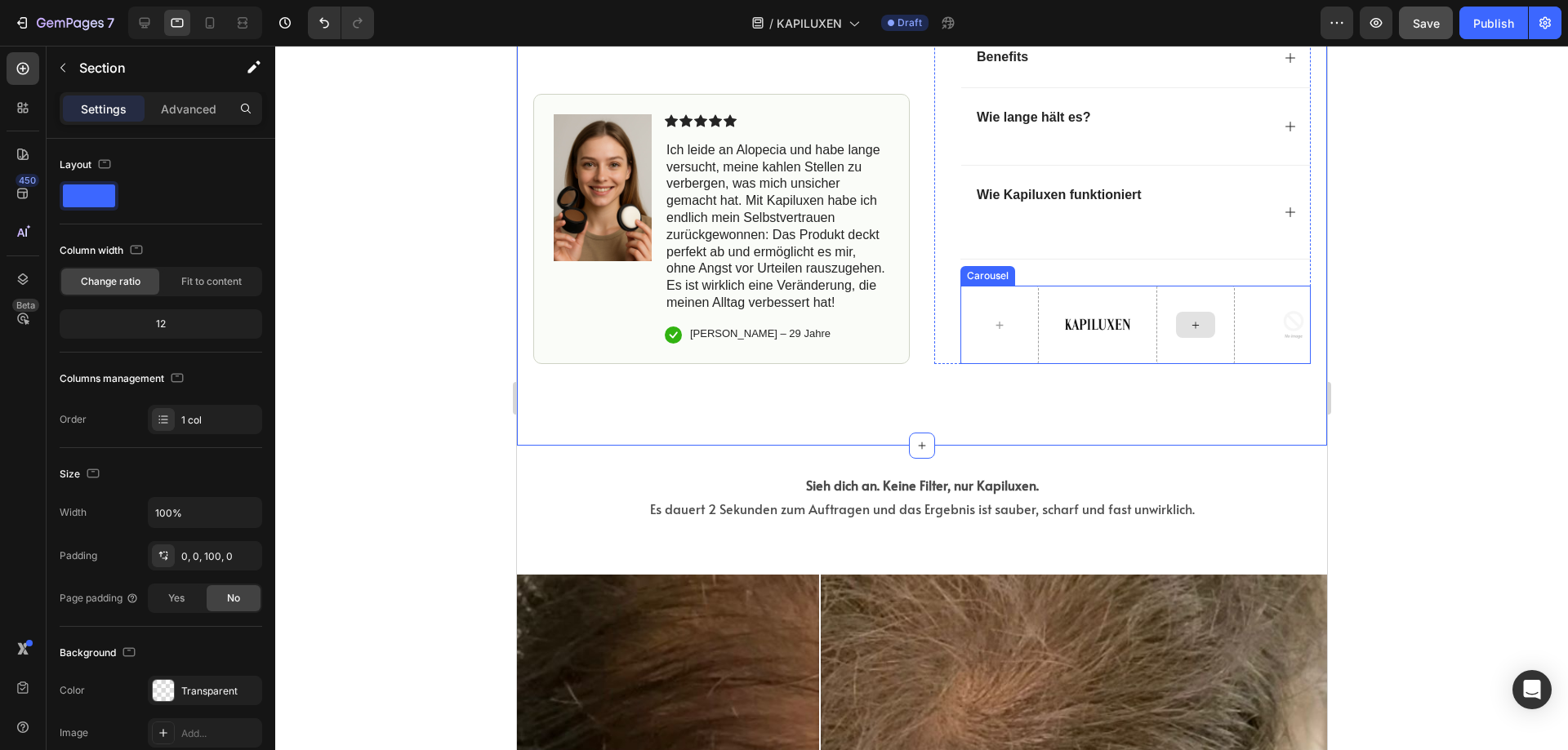
click at [1224, 350] on div at bounding box center [1194, 325] width 78 height 78
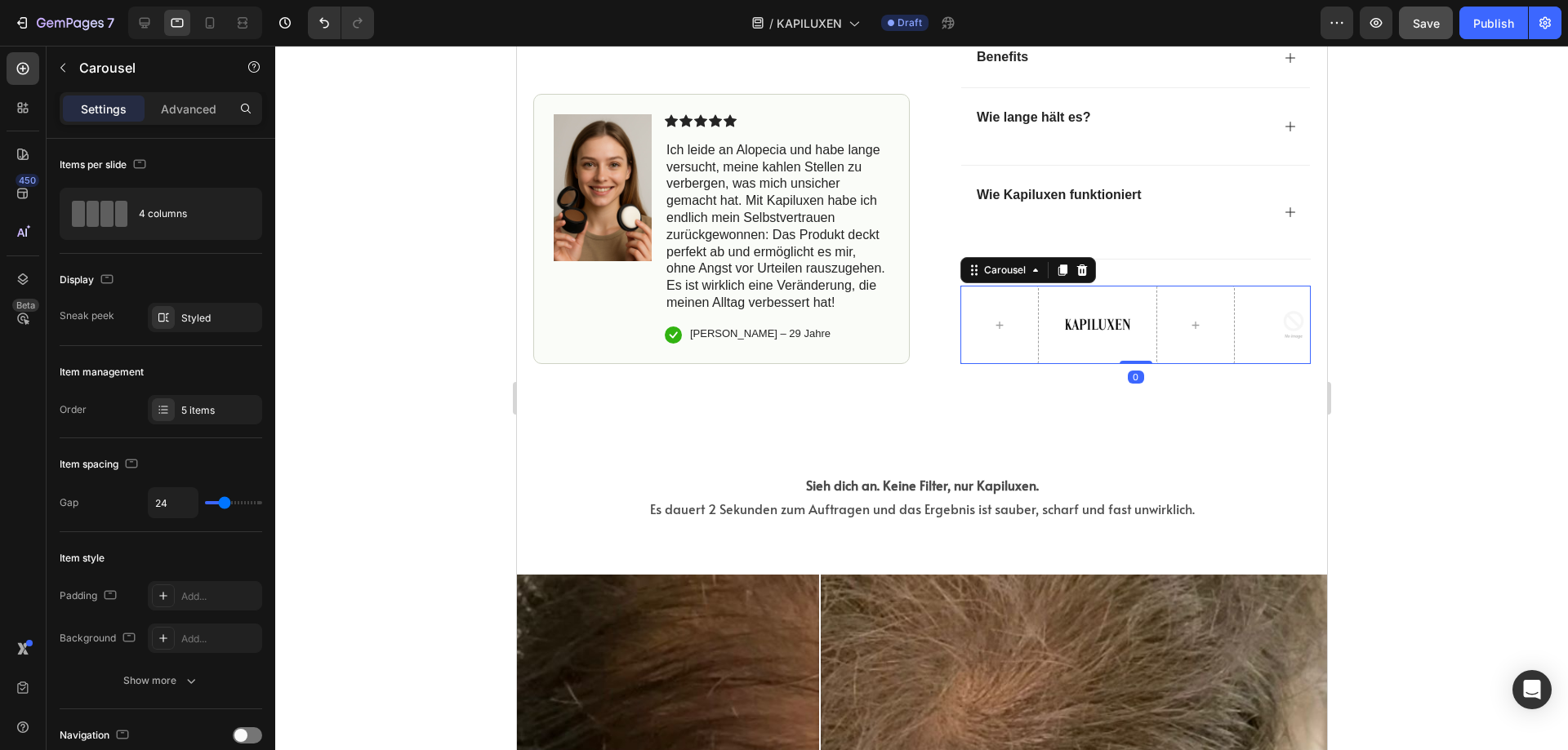
click at [1229, 300] on div "Image Image Image" at bounding box center [1135, 325] width 350 height 78
click at [1210, 295] on div at bounding box center [1194, 325] width 78 height 78
click at [1079, 271] on icon at bounding box center [1082, 271] width 11 height 12
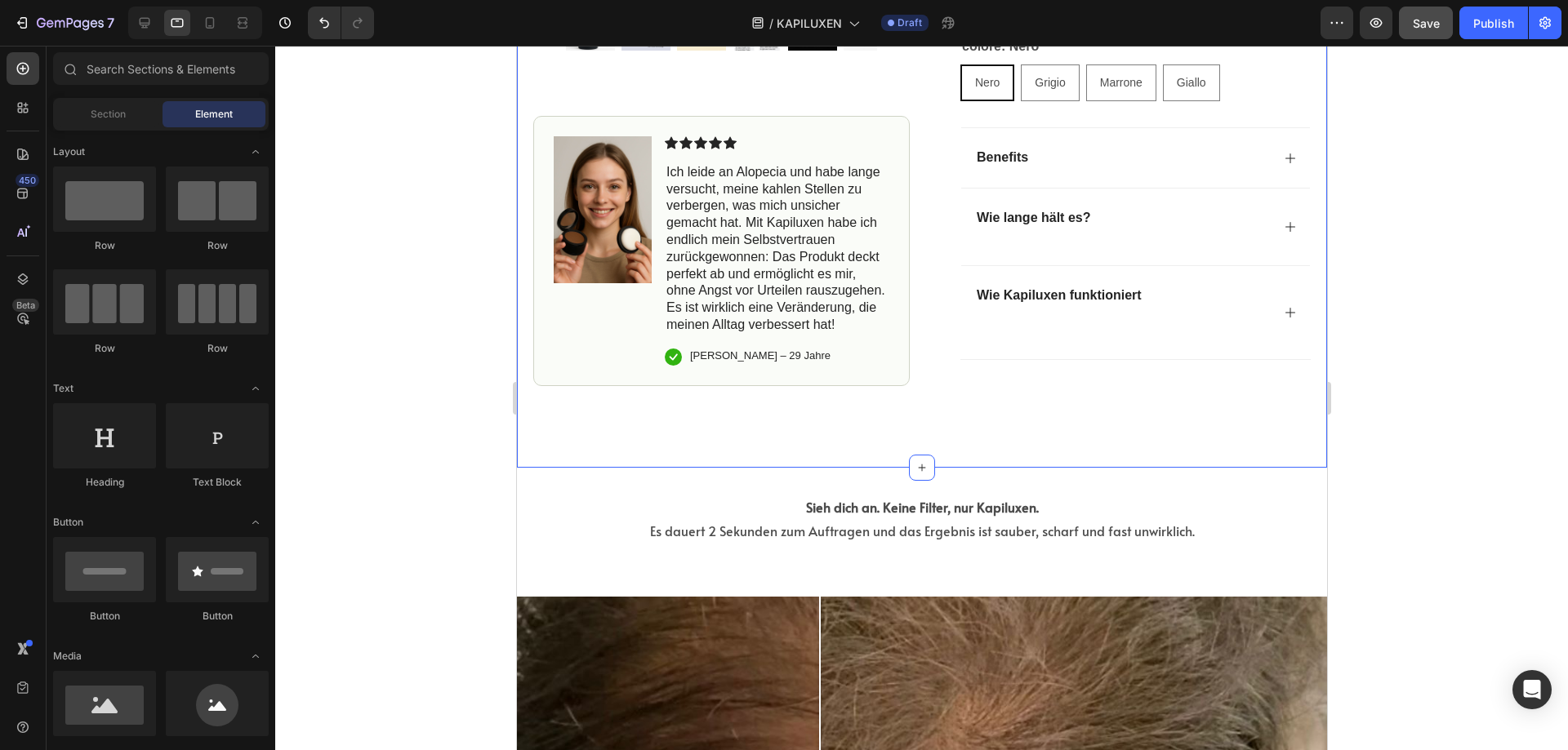
scroll to position [886, 0]
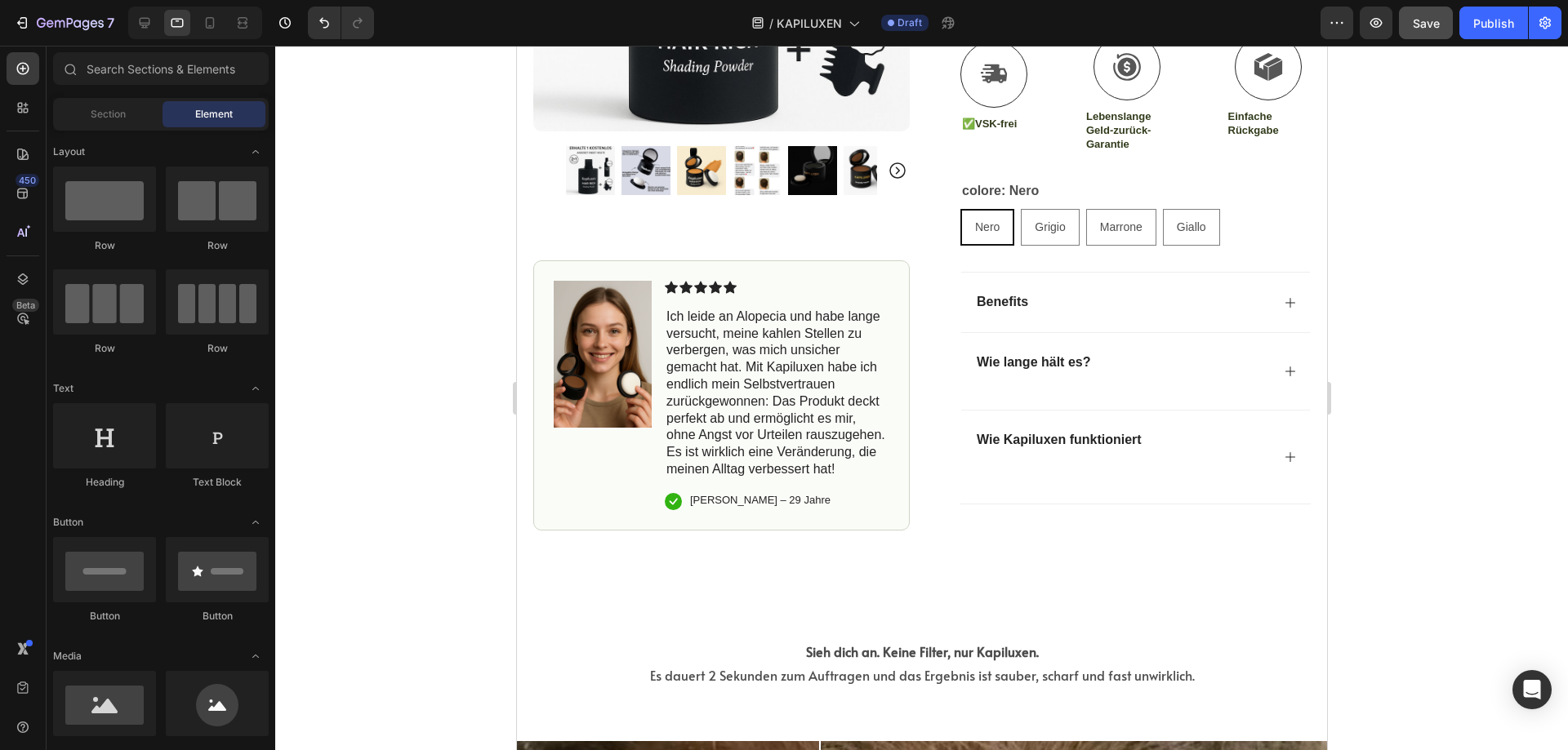
click at [1422, 26] on span "Save" at bounding box center [1426, 24] width 26 height 14
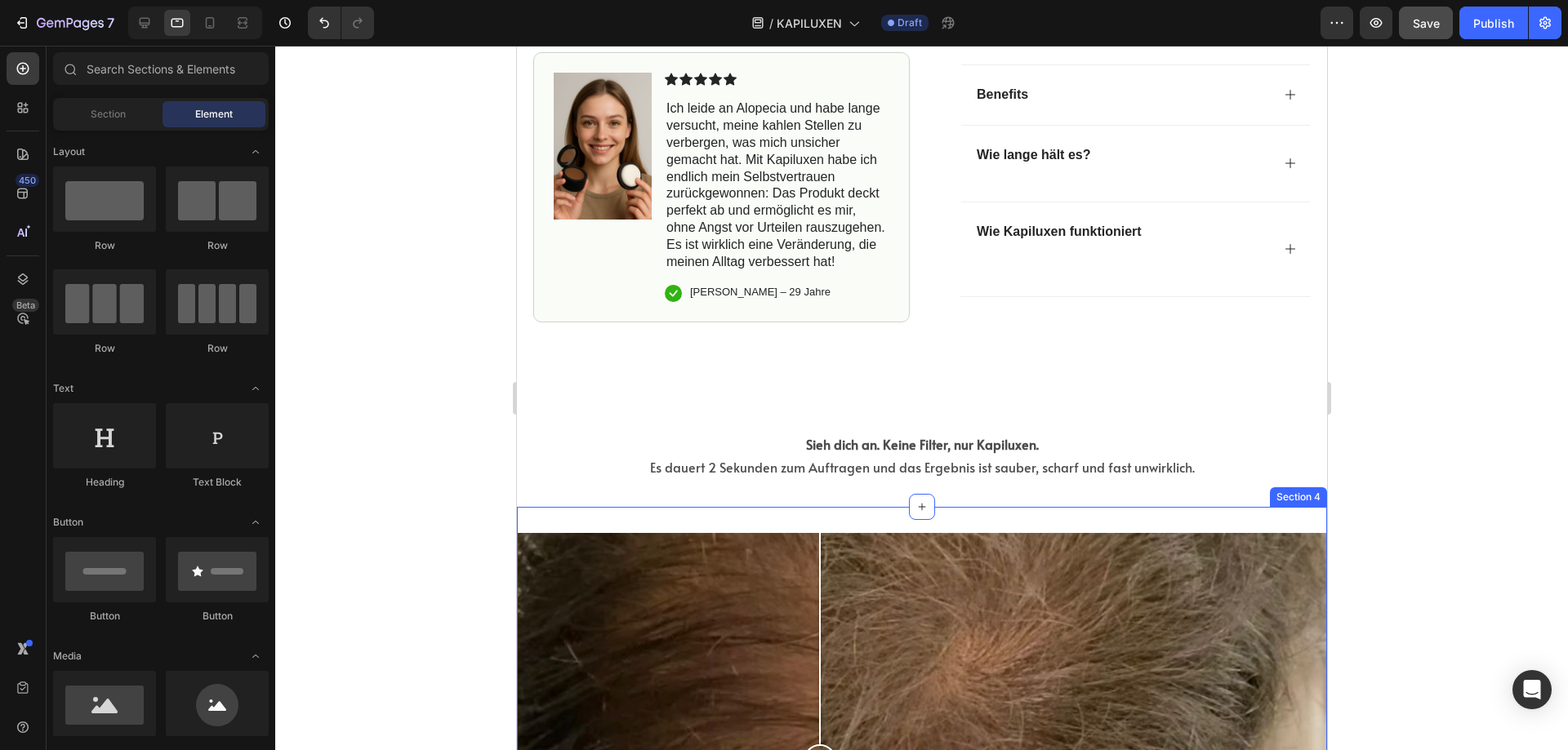
scroll to position [979, 0]
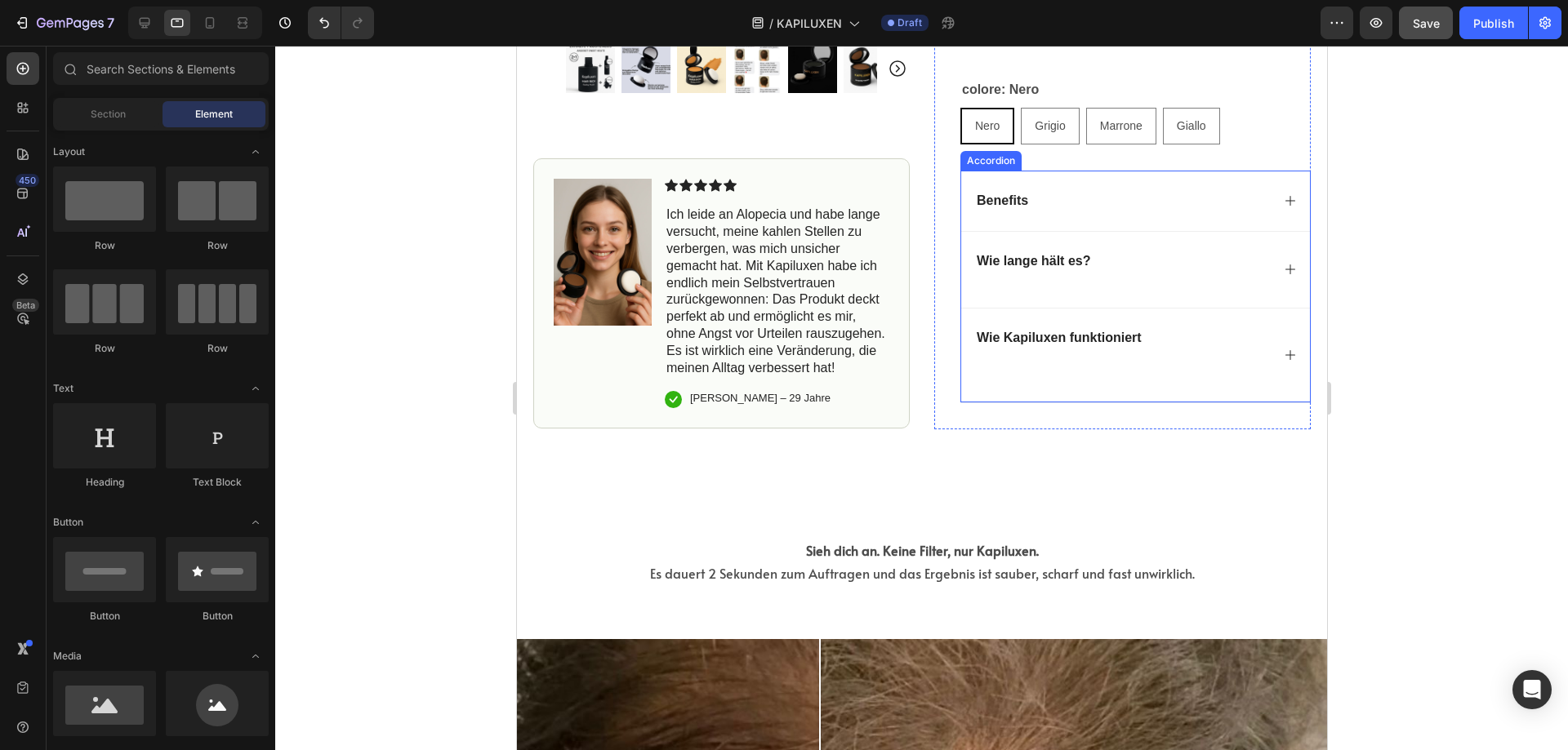
click at [881, 388] on div "Icon Icon Icon Icon Icon Icon List Ich leide an Alopecia und habe lange versuch…" at bounding box center [776, 294] width 225 height 229
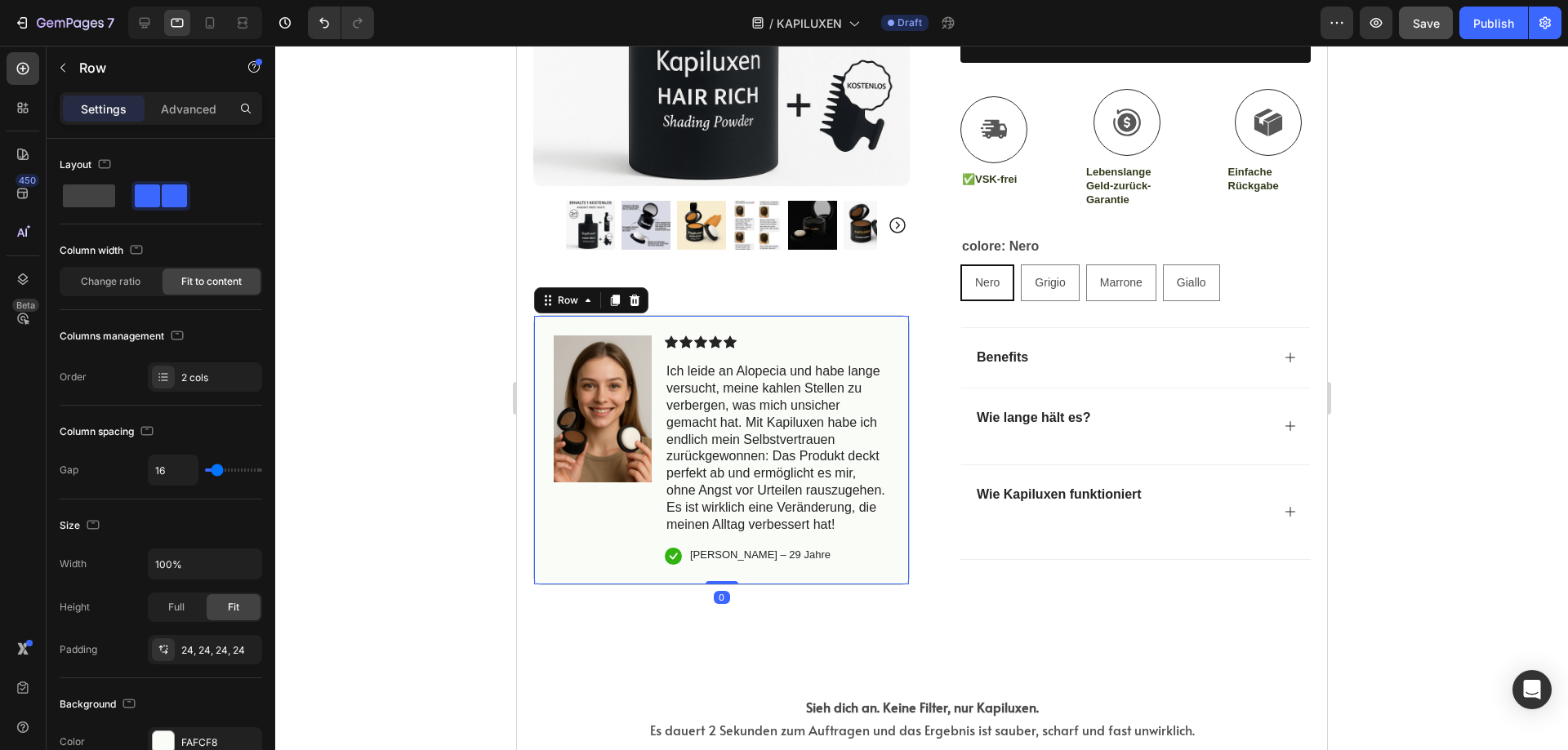
scroll to position [817, 0]
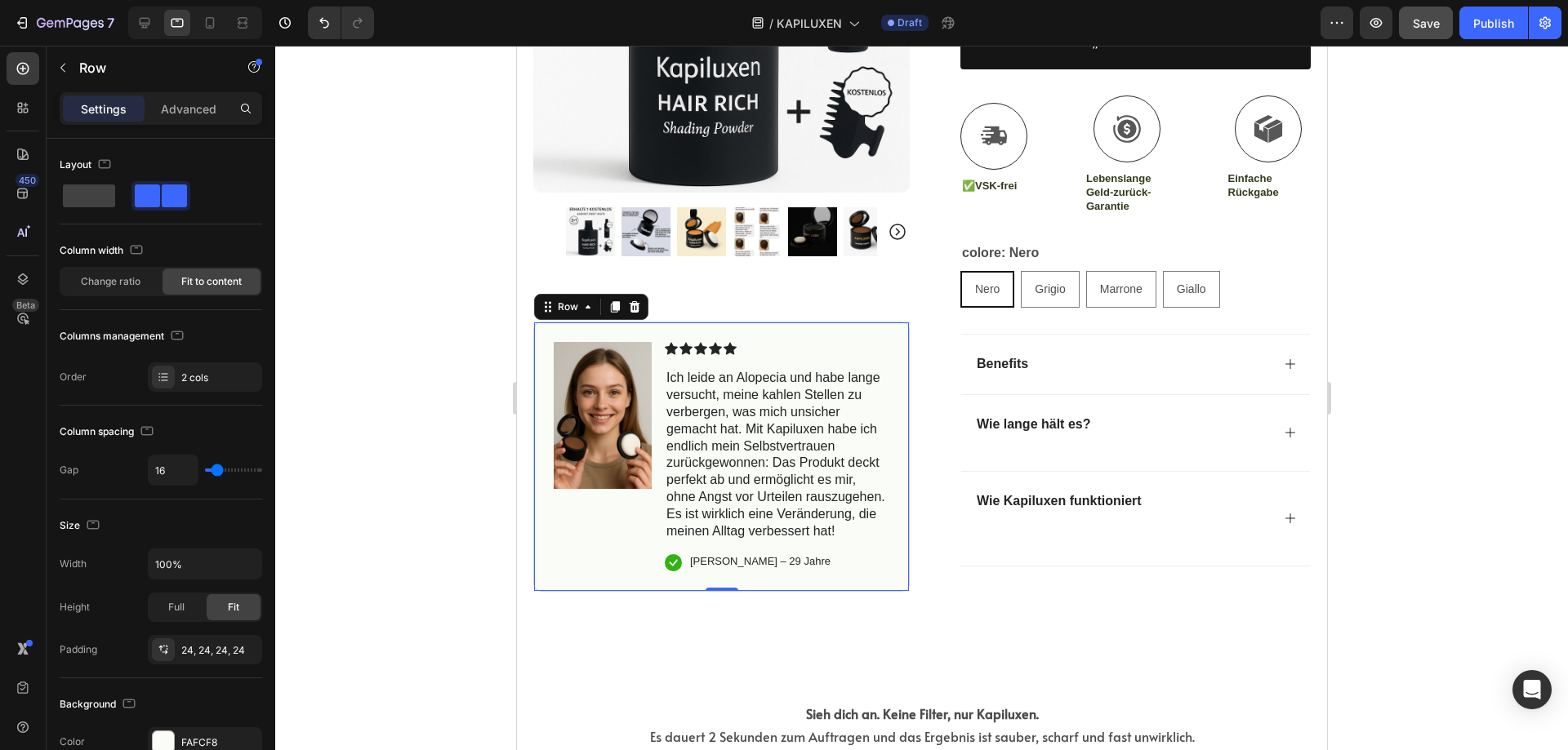
click at [898, 589] on div "Image Icon Icon Icon Icon Icon Icon List Ich leide an Alopecia und habe lange v…" at bounding box center [721, 458] width 377 height 271
click at [886, 574] on div "Image Icon Icon Icon Icon Icon Icon List Ich leide an Alopecia und habe lange v…" at bounding box center [721, 458] width 377 height 271
click at [589, 301] on icon at bounding box center [586, 307] width 13 height 13
click at [590, 300] on div "Row" at bounding box center [567, 308] width 60 height 20
click at [202, 565] on input "100%" at bounding box center [205, 565] width 113 height 29
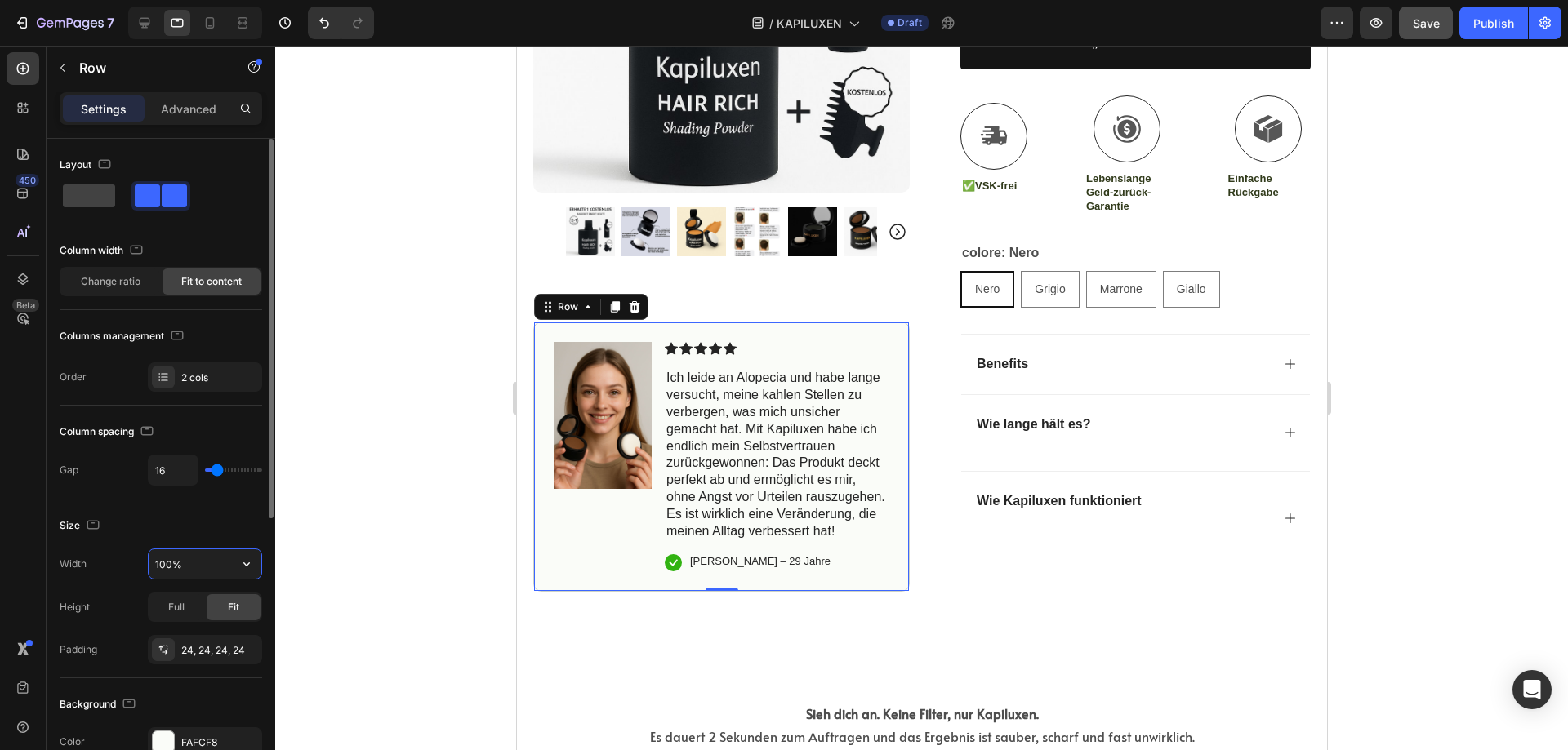
click at [224, 560] on input "100%" at bounding box center [205, 565] width 113 height 29
click at [167, 564] on input "100%" at bounding box center [205, 565] width 113 height 29
click at [170, 565] on input "100%" at bounding box center [205, 565] width 113 height 29
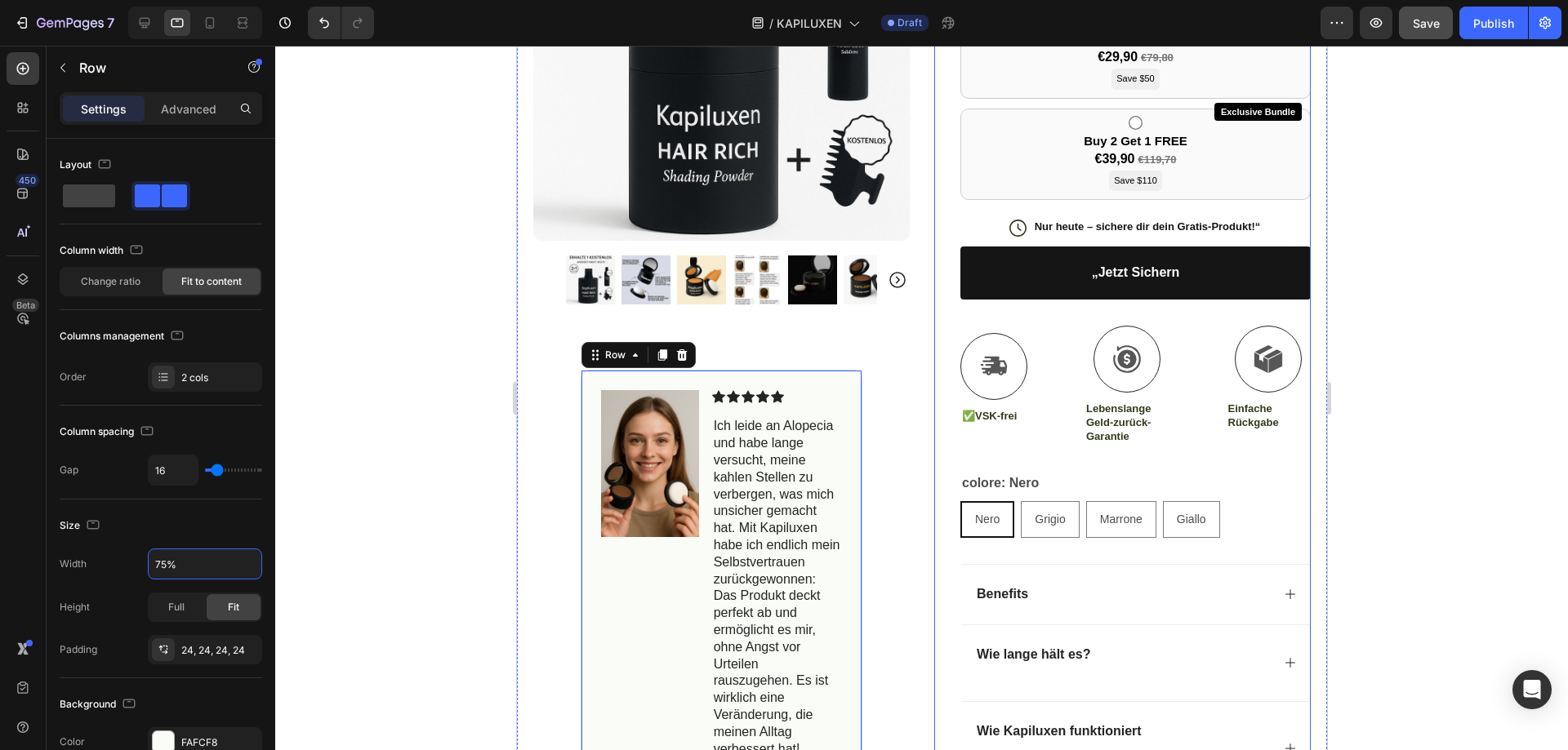
scroll to position [653, 0]
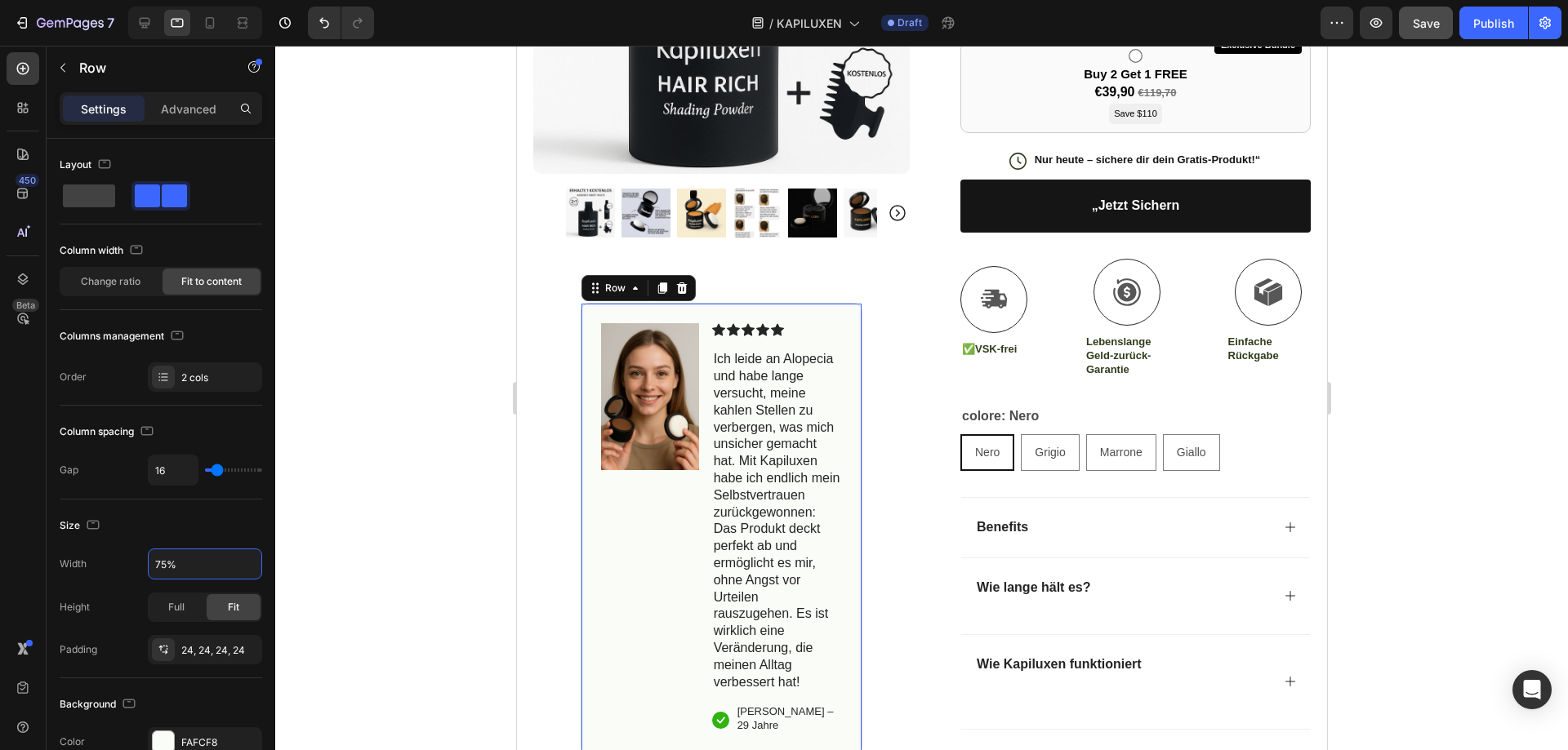
type input "75%"
click at [1412, 26] on button "Save" at bounding box center [1426, 23] width 54 height 32
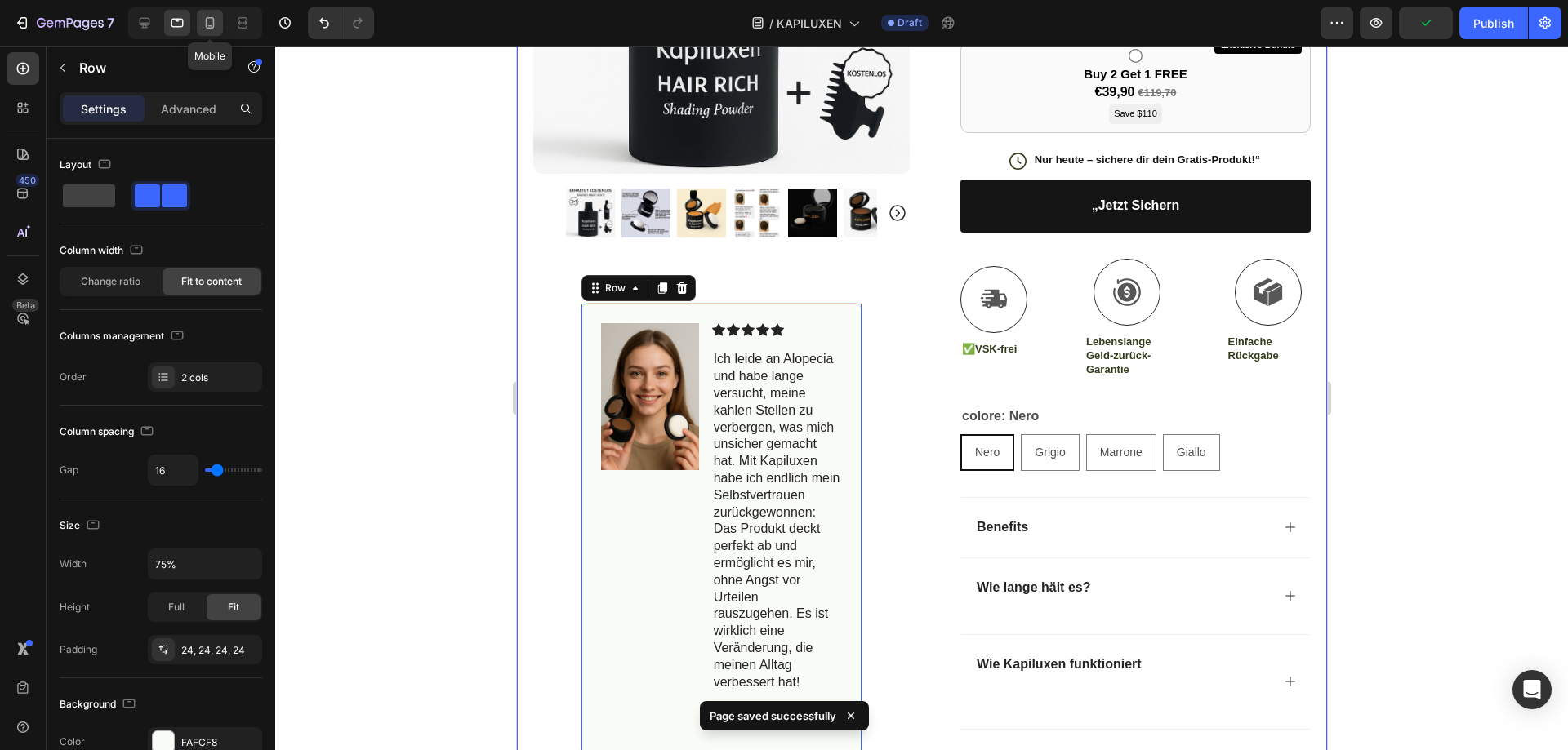
click at [220, 30] on div at bounding box center [210, 23] width 26 height 26
type input "0"
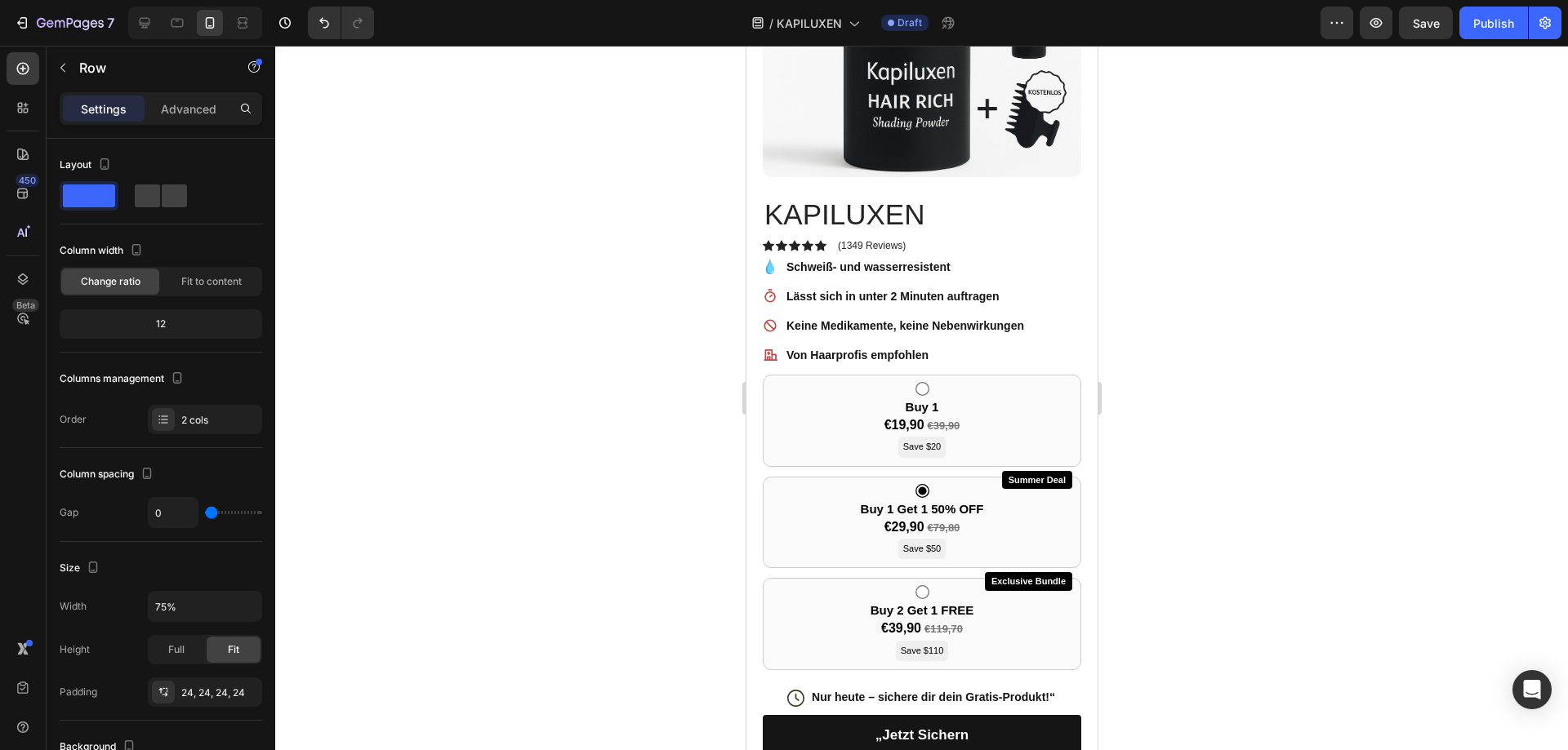
scroll to position [270, 0]
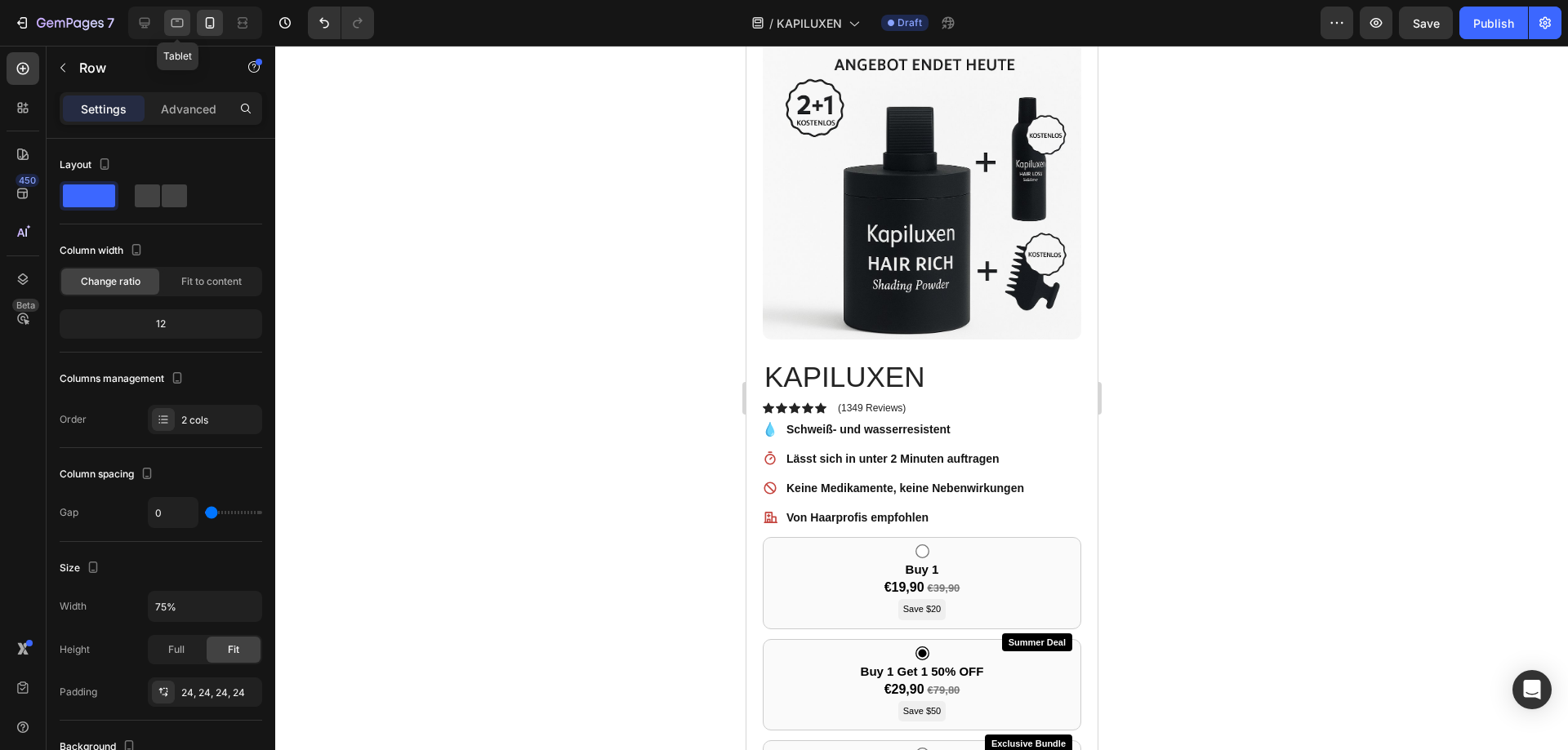
click at [186, 18] on div at bounding box center [177, 23] width 26 height 26
type input "16"
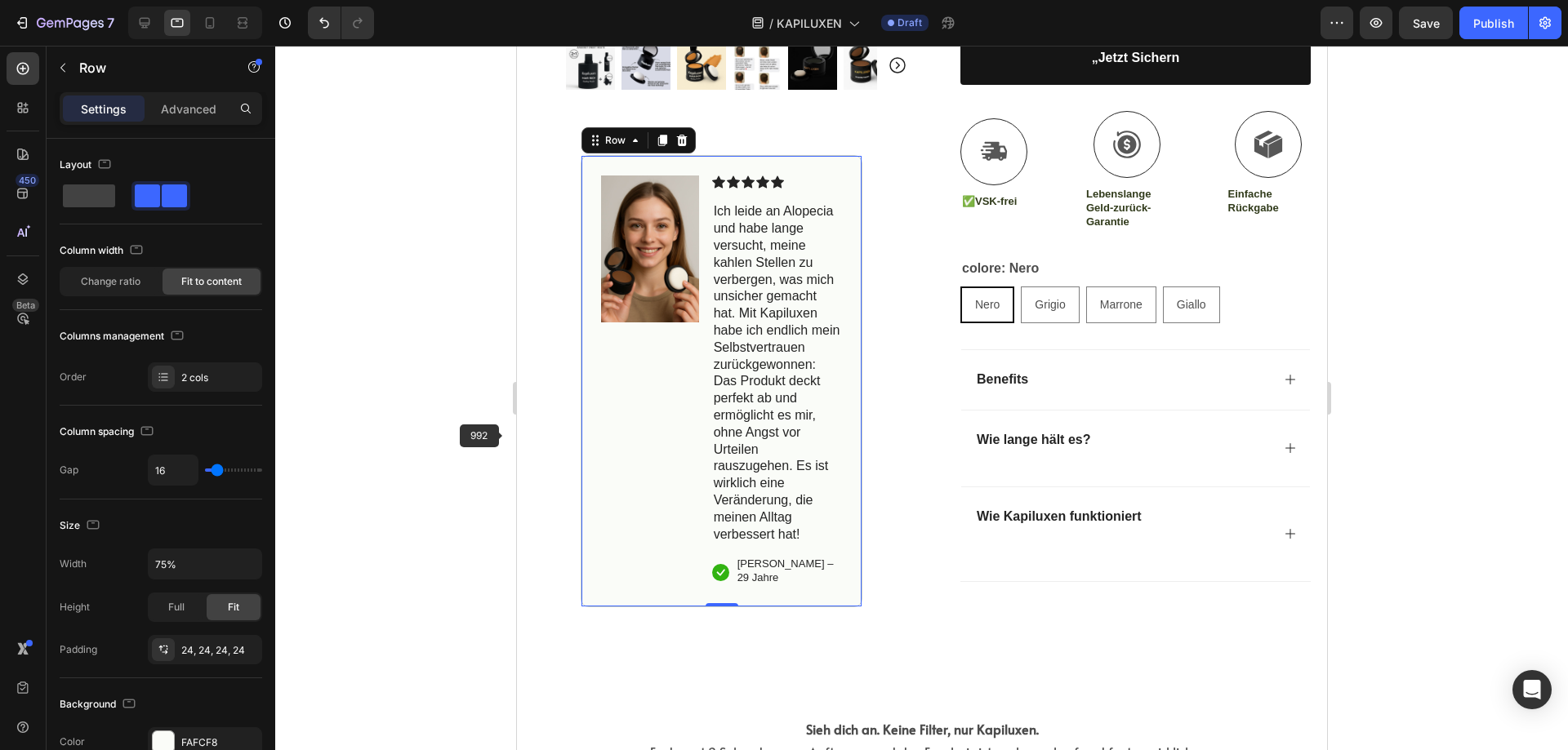
scroll to position [849, 0]
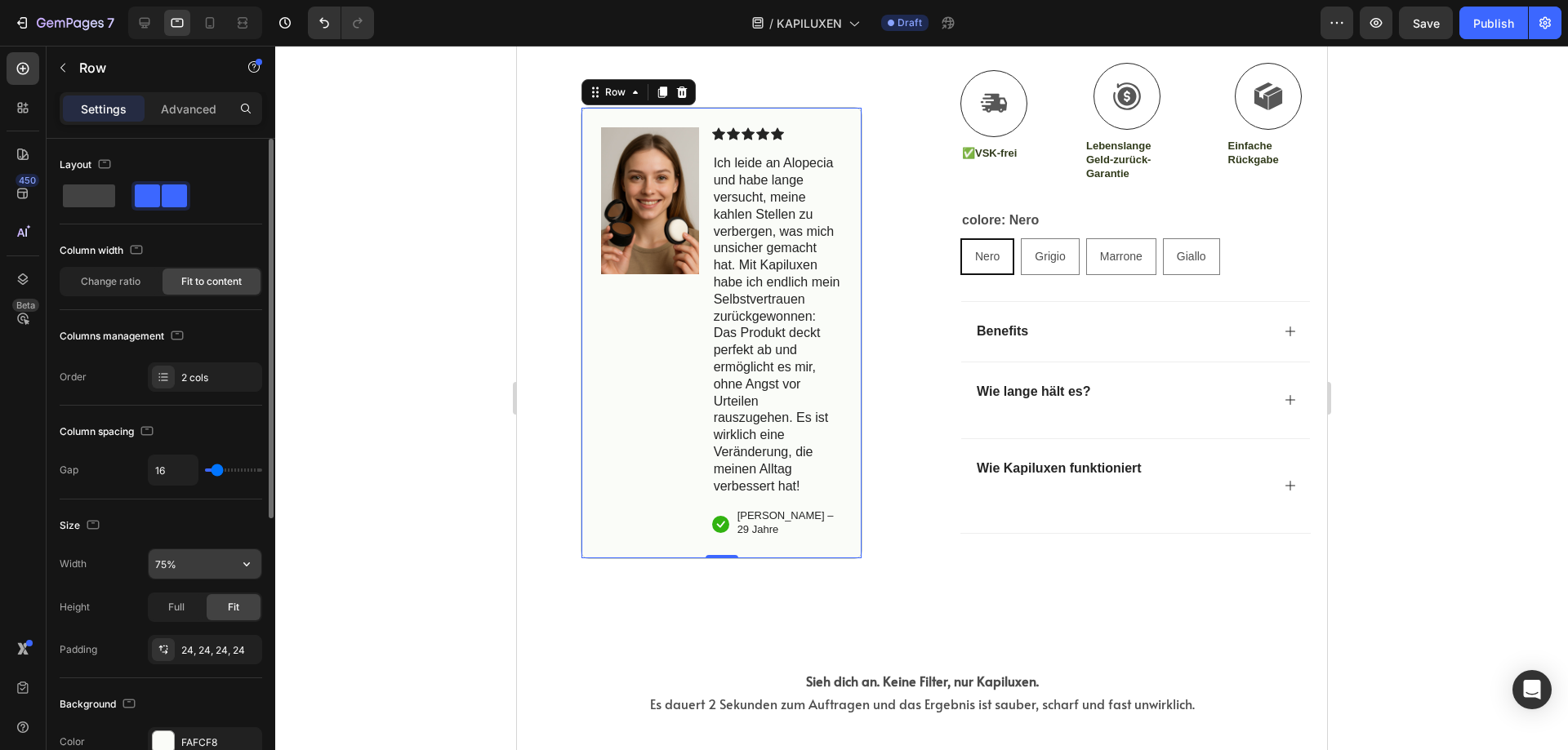
click at [172, 558] on input "75%" at bounding box center [205, 565] width 113 height 29
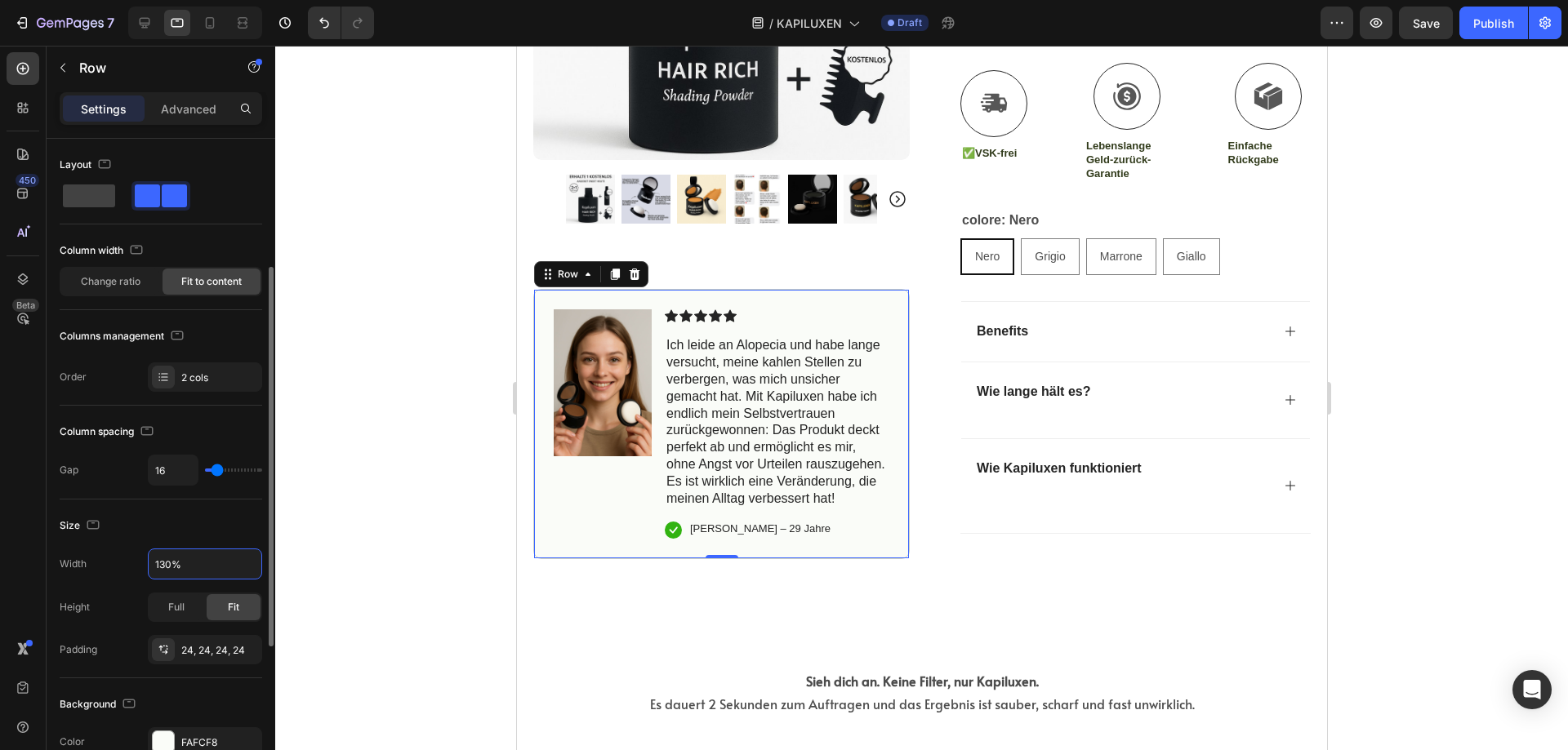
scroll to position [81, 0]
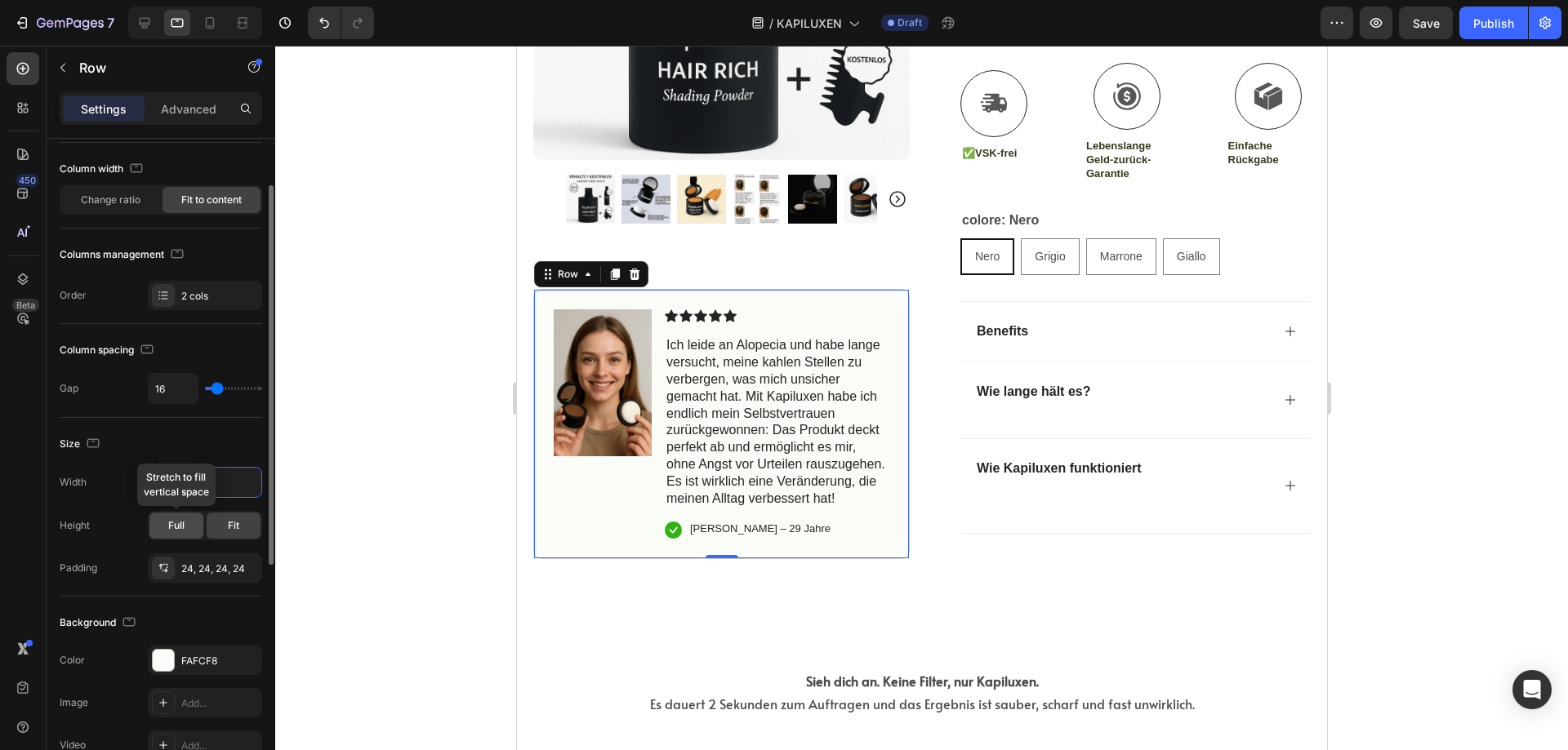
type input "130%"
click at [178, 522] on span "Full" at bounding box center [177, 525] width 17 height 15
click at [227, 526] on div "Fit" at bounding box center [233, 525] width 54 height 26
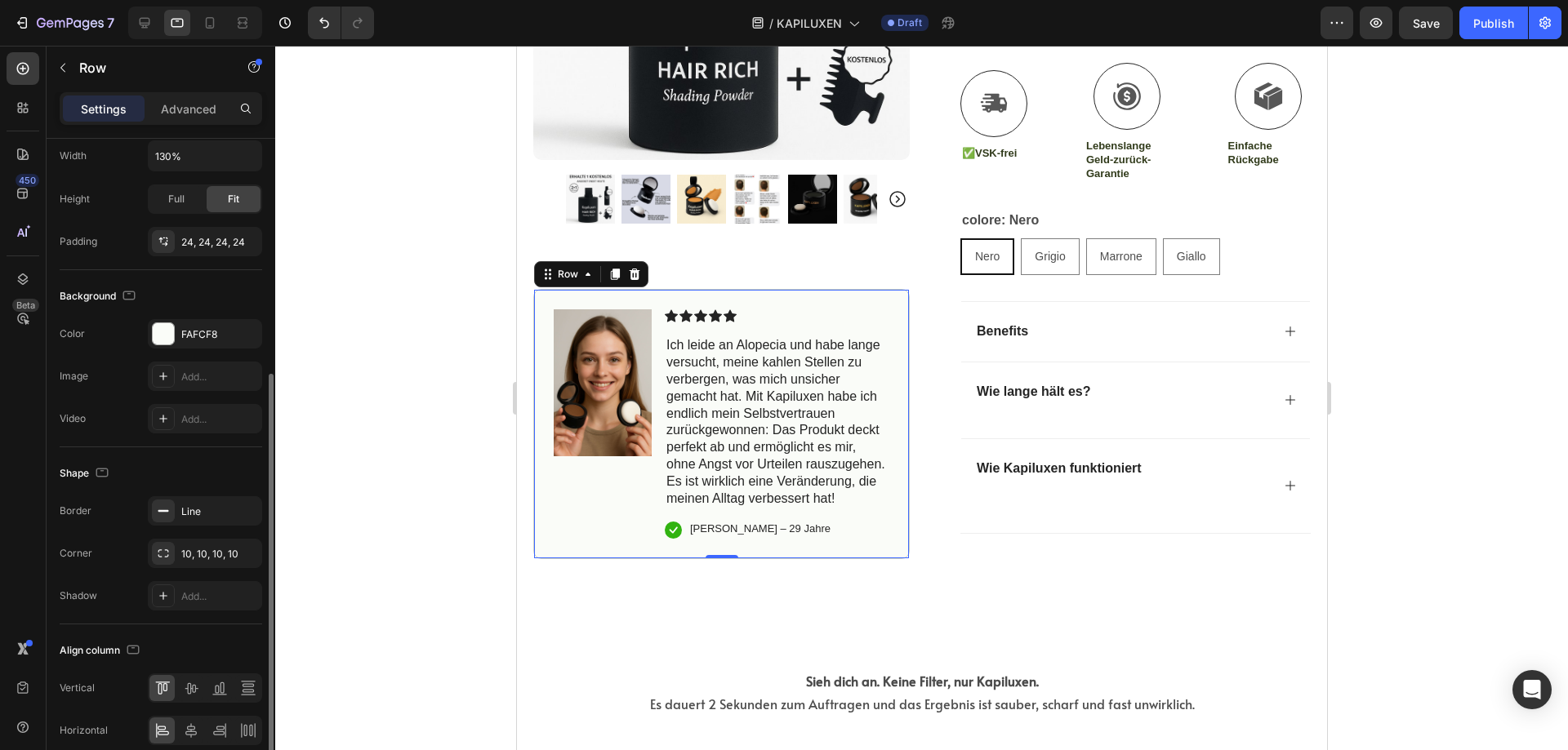
scroll to position [481, 0]
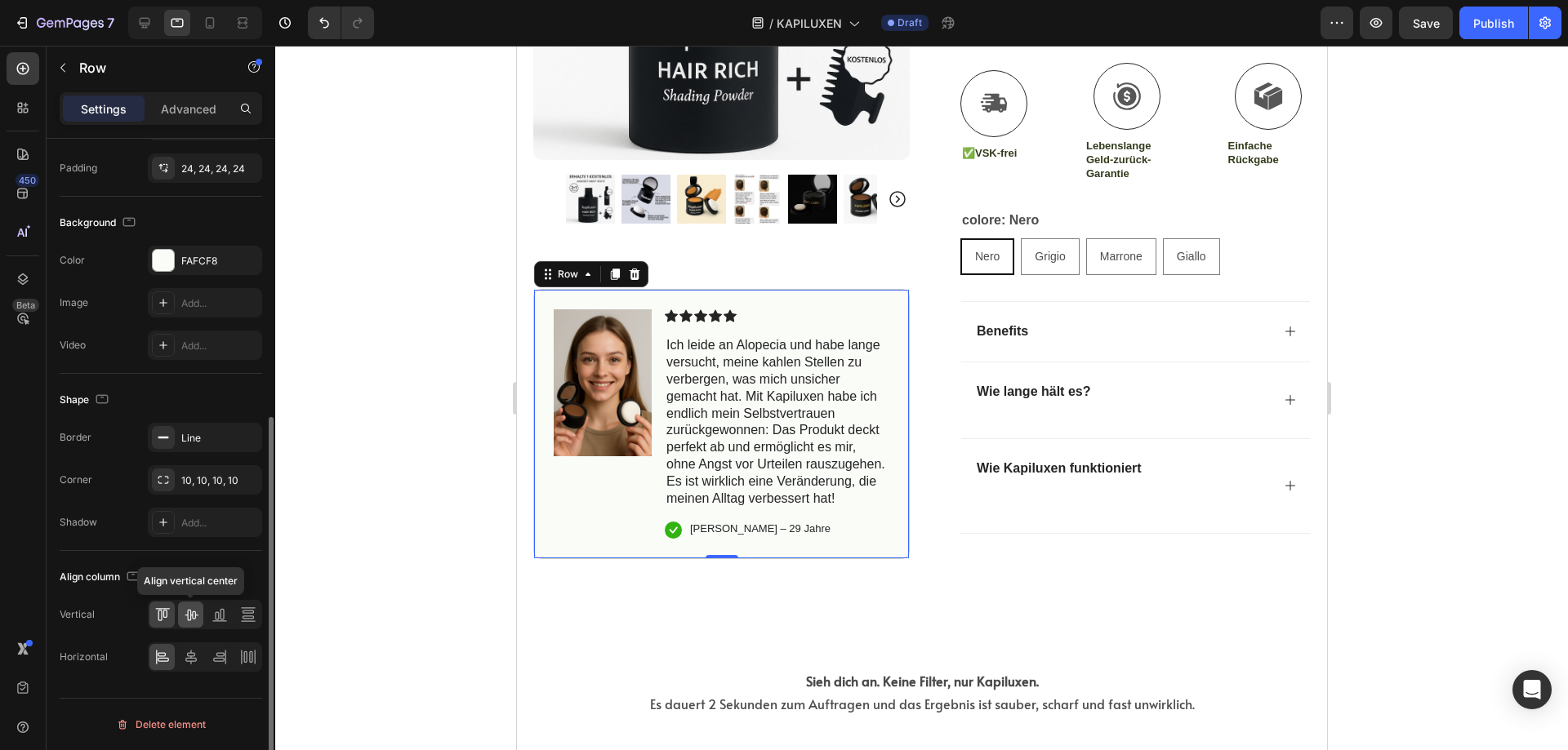
click at [198, 618] on icon at bounding box center [191, 615] width 17 height 17
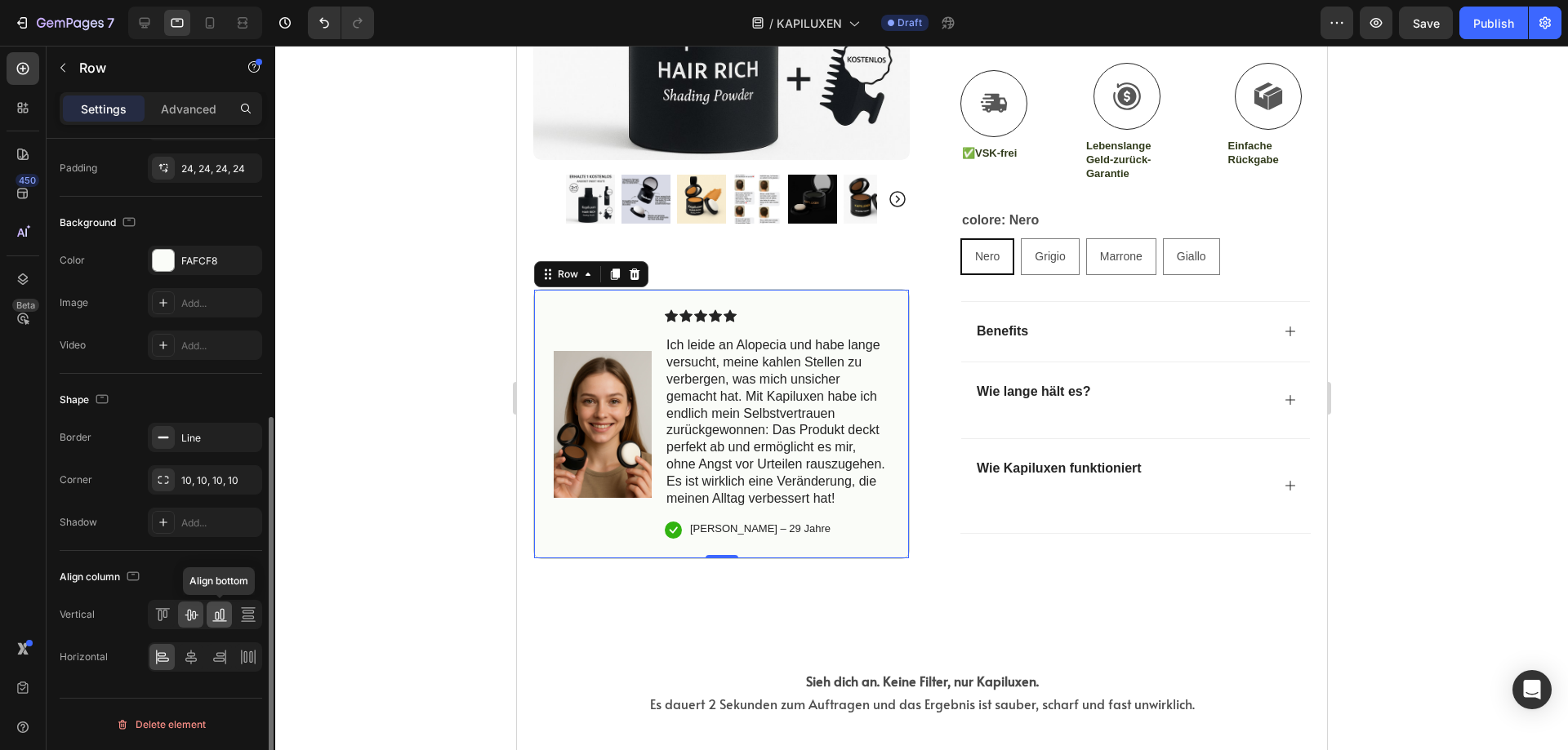
click at [218, 616] on icon at bounding box center [217, 617] width 4 height 8
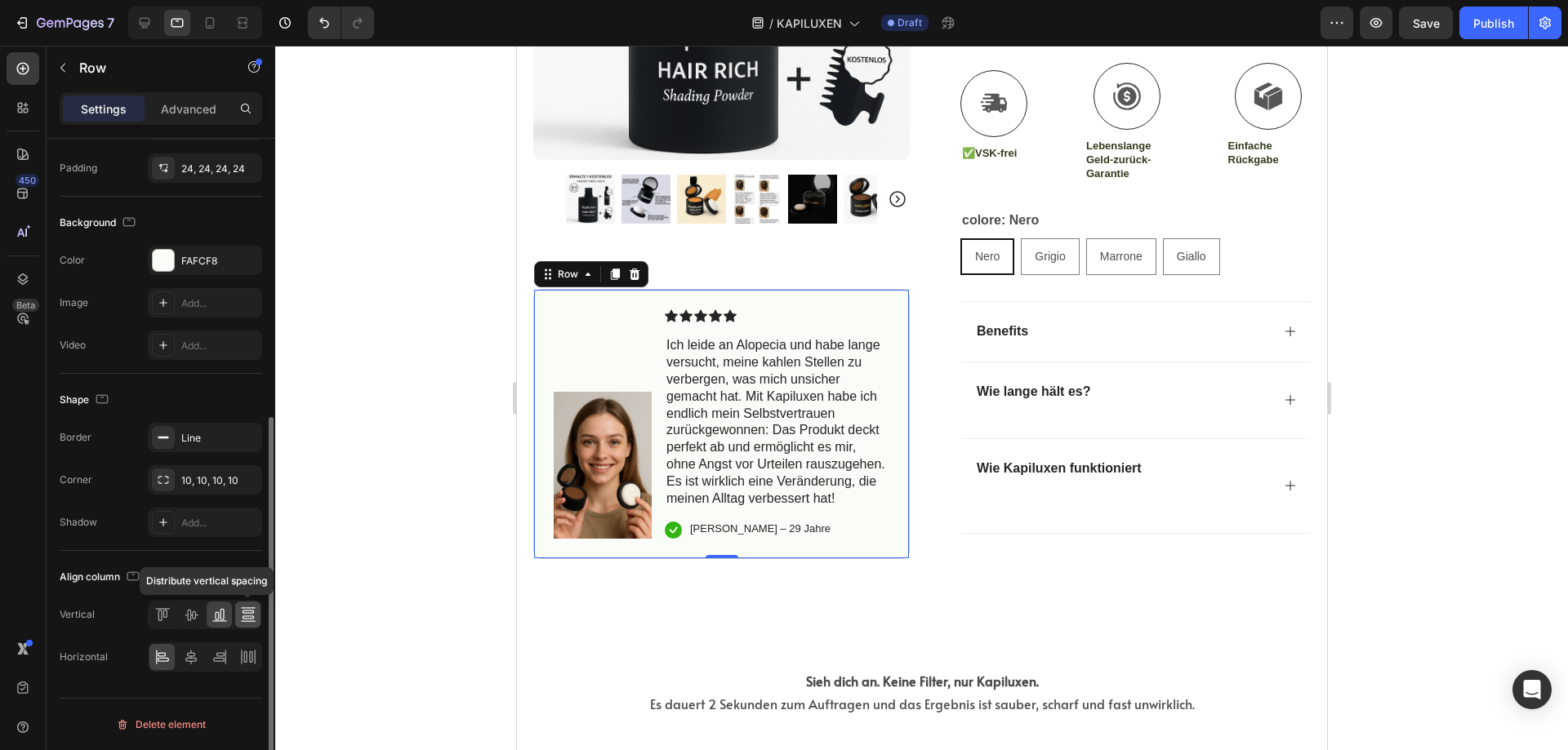
click at [250, 617] on icon at bounding box center [248, 617] width 12 height 3
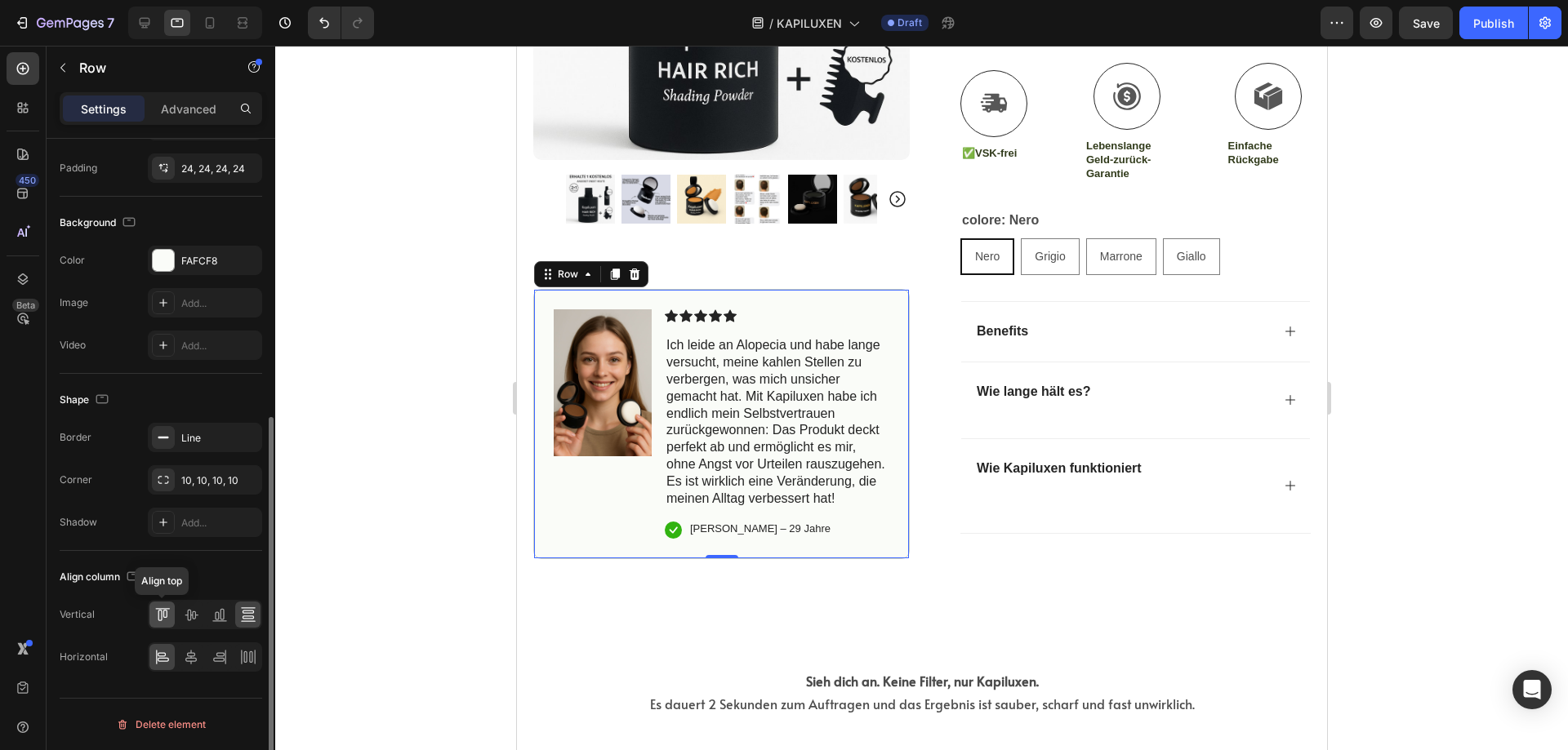
click at [163, 623] on div at bounding box center [162, 615] width 25 height 26
click at [183, 651] on icon at bounding box center [191, 657] width 17 height 17
click at [214, 652] on icon at bounding box center [220, 657] width 17 height 17
click at [178, 655] on div at bounding box center [191, 657] width 25 height 26
click at [163, 650] on icon at bounding box center [162, 657] width 17 height 17
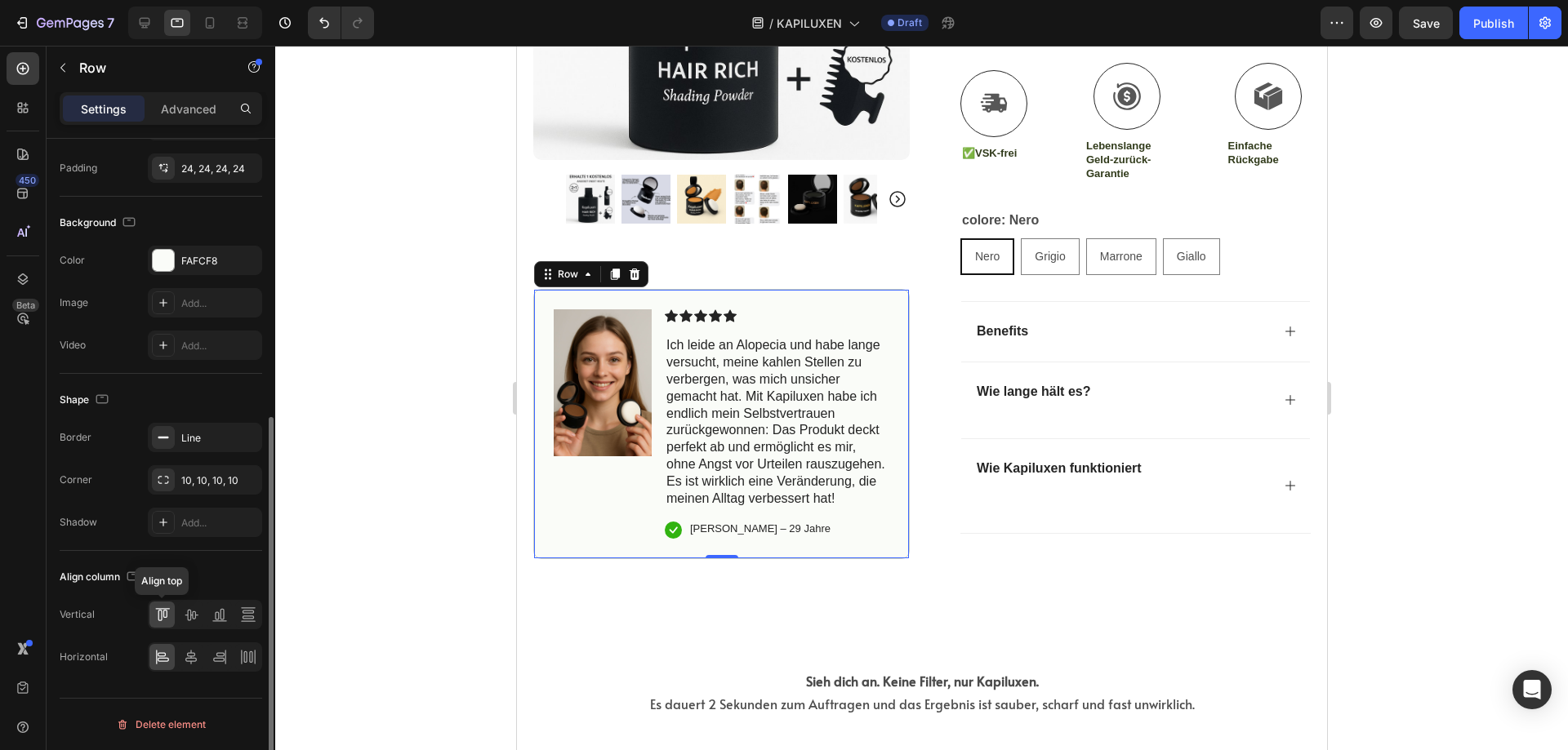
click at [162, 623] on div at bounding box center [162, 615] width 25 height 26
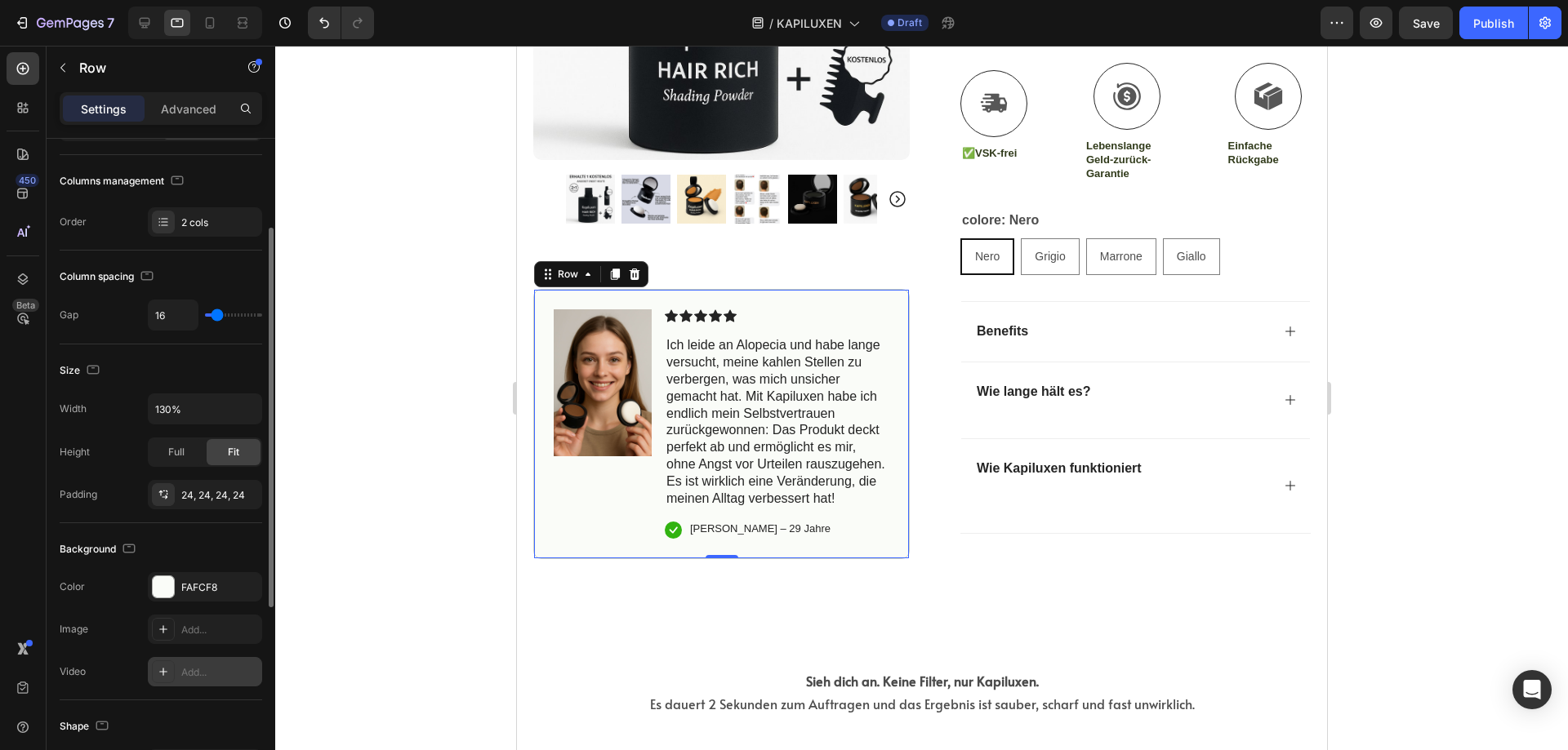
scroll to position [74, 0]
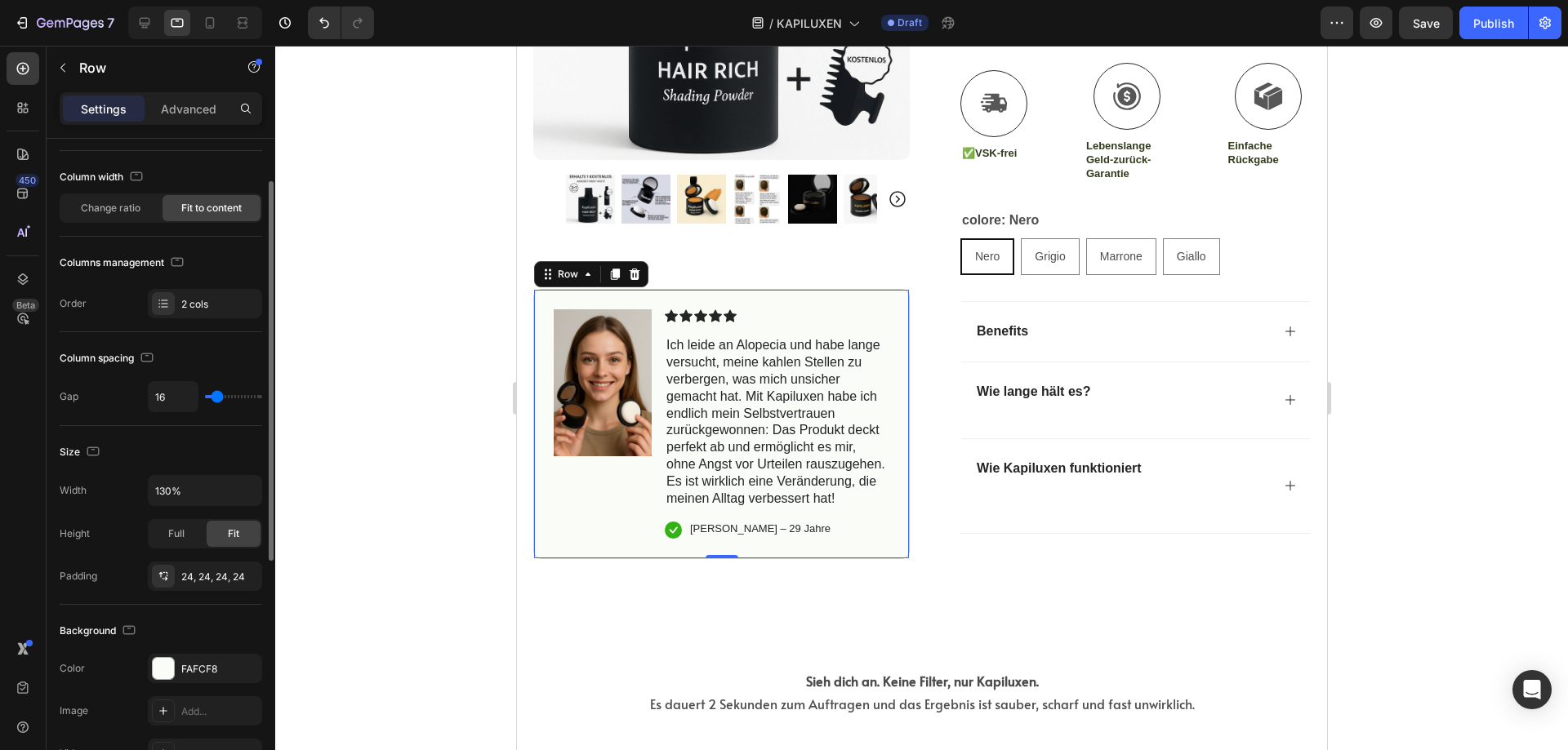
type input "60"
click at [233, 398] on input "range" at bounding box center [233, 396] width 57 height 3
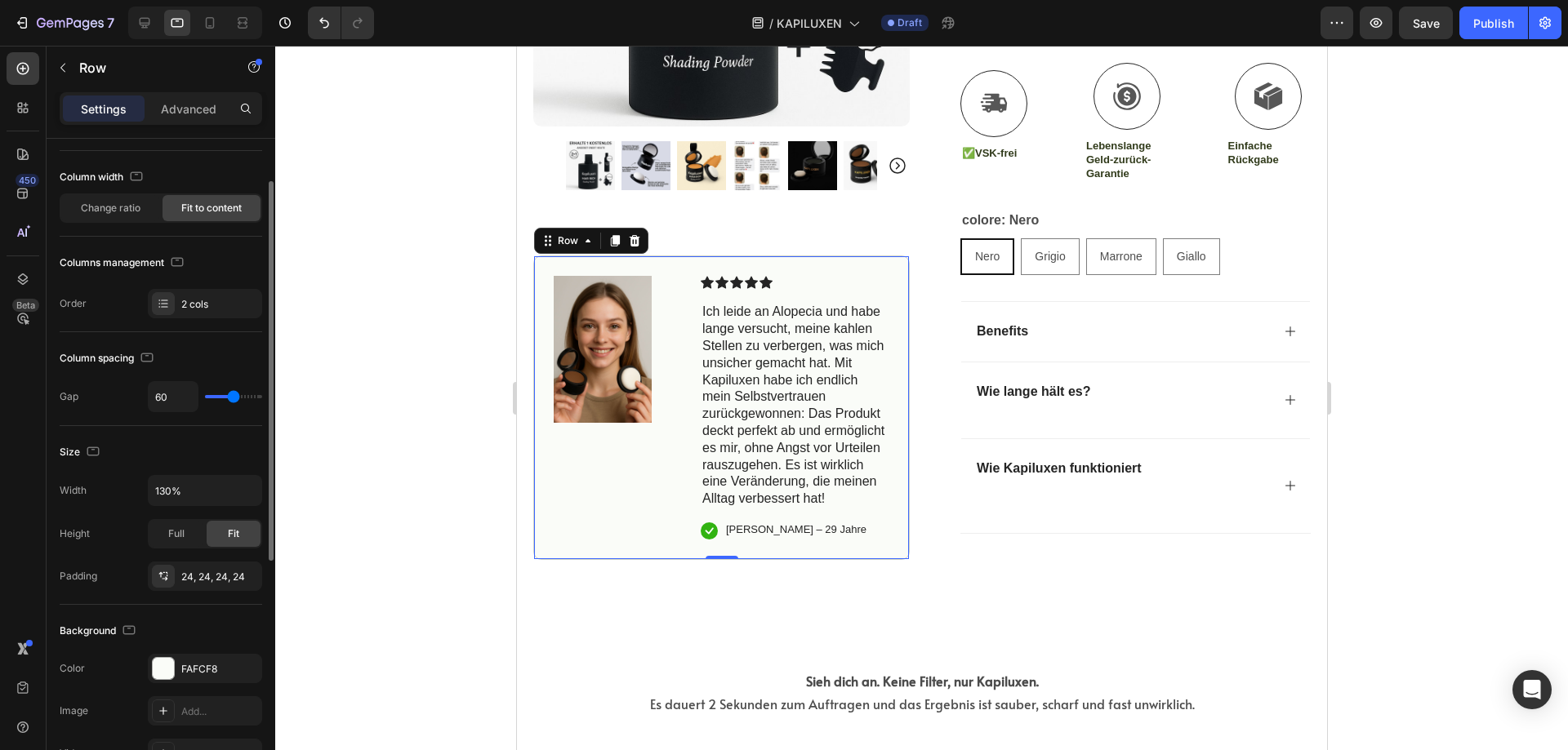
click at [248, 389] on div "60" at bounding box center [205, 397] width 115 height 31
type input "36"
click at [225, 398] on input "range" at bounding box center [233, 396] width 57 height 3
type input "11"
click at [216, 395] on input "range" at bounding box center [233, 396] width 57 height 3
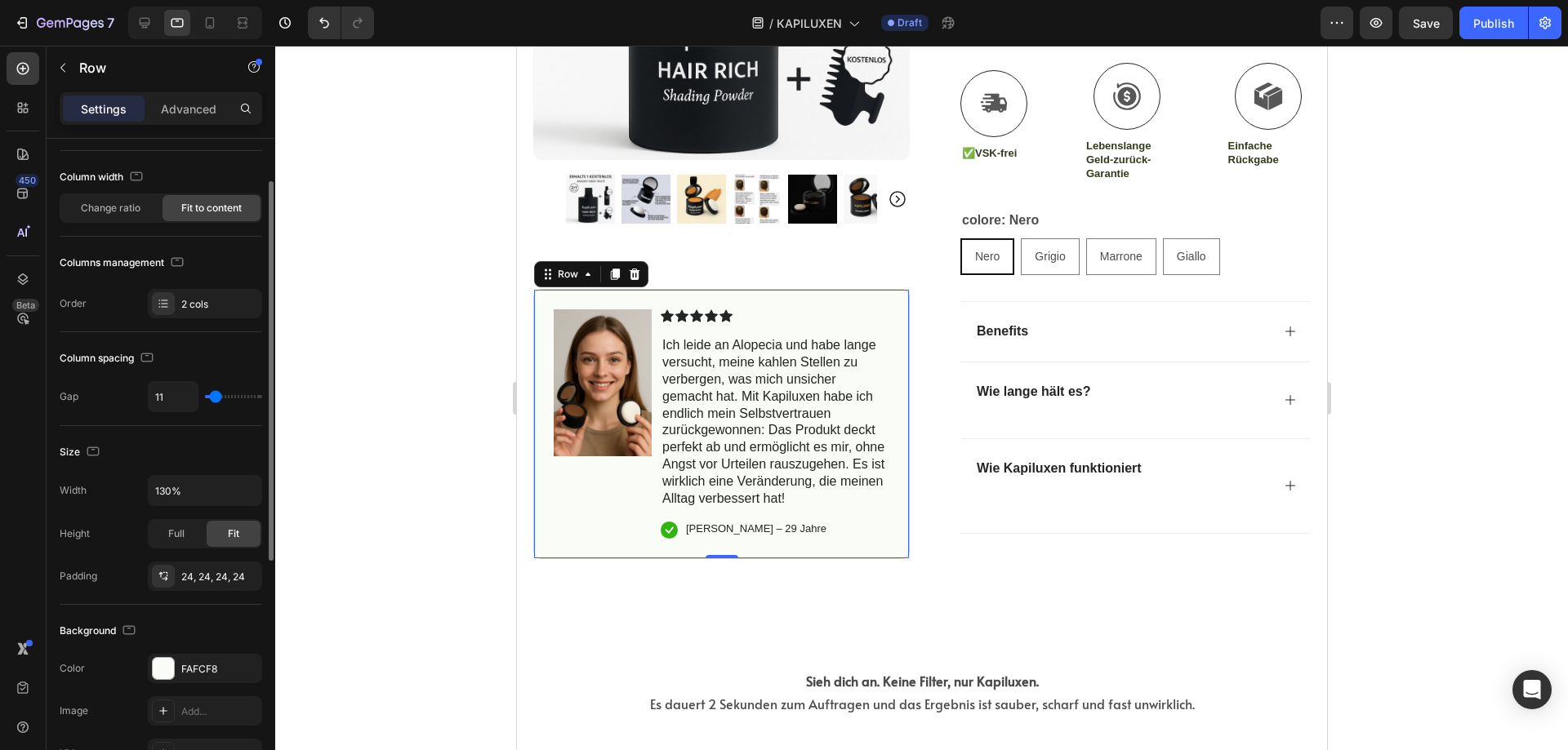
type input "0"
click at [206, 395] on input "range" at bounding box center [233, 396] width 57 height 3
click at [255, 393] on div "0" at bounding box center [205, 397] width 115 height 31
click at [215, 395] on input "range" at bounding box center [233, 396] width 57 height 3
type input "82"
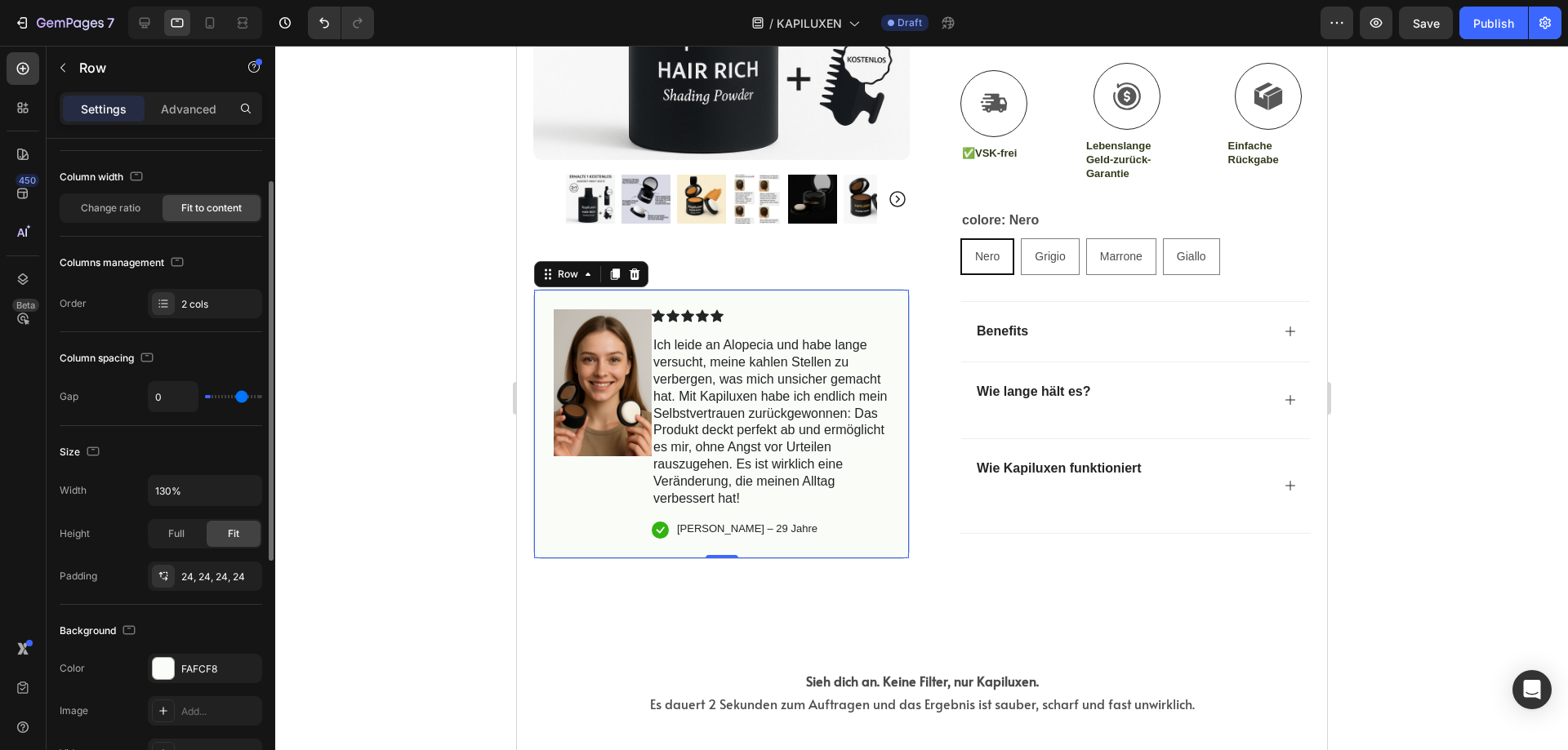
click at [242, 398] on input "range" at bounding box center [233, 396] width 57 height 3
click at [247, 398] on input "range" at bounding box center [233, 396] width 57 height 3
click at [225, 399] on div "0" at bounding box center [205, 397] width 115 height 31
type input "82"
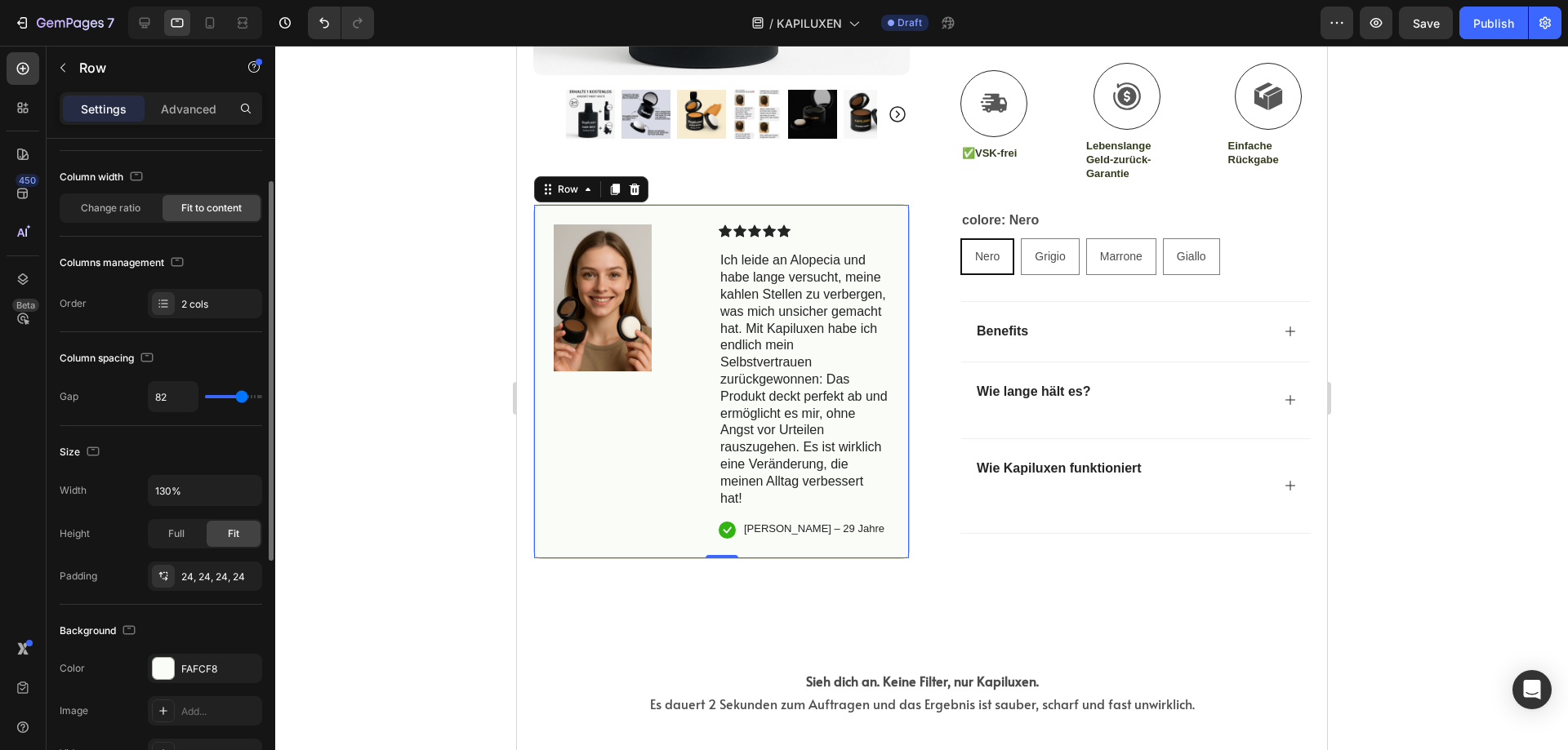
click at [217, 391] on div "82" at bounding box center [205, 397] width 115 height 31
click at [223, 399] on div "82" at bounding box center [205, 397] width 115 height 31
drag, startPoint x: 243, startPoint y: 396, endPoint x: 208, endPoint y: 403, distance: 35.7
click at [242, 396] on input "range" at bounding box center [233, 396] width 57 height 3
type input "51"
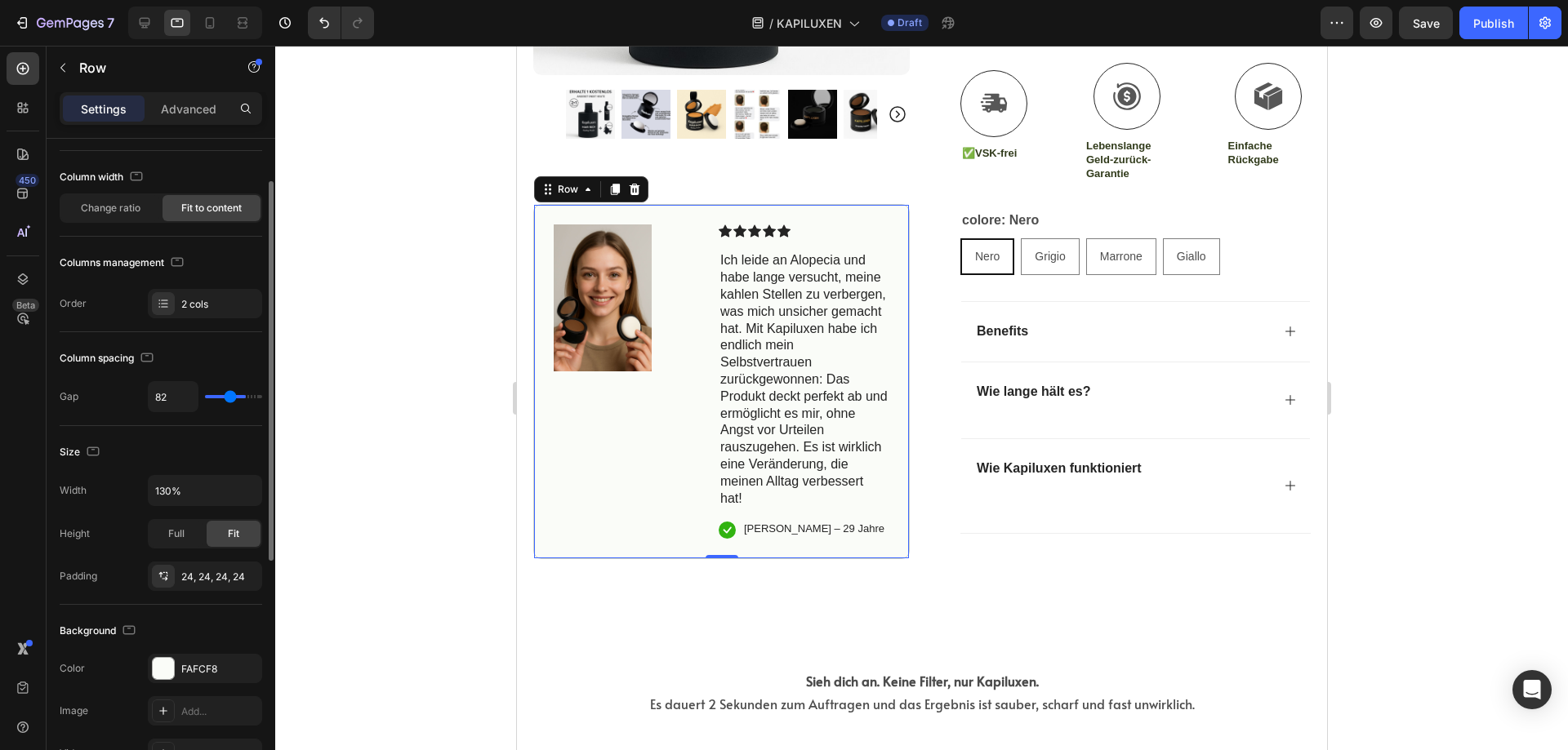
click at [230, 398] on input "range" at bounding box center [233, 396] width 57 height 3
click at [208, 403] on div "82" at bounding box center [205, 397] width 115 height 31
type input "51"
click at [225, 398] on input "range" at bounding box center [233, 396] width 57 height 3
click at [220, 398] on input "range" at bounding box center [233, 396] width 57 height 3
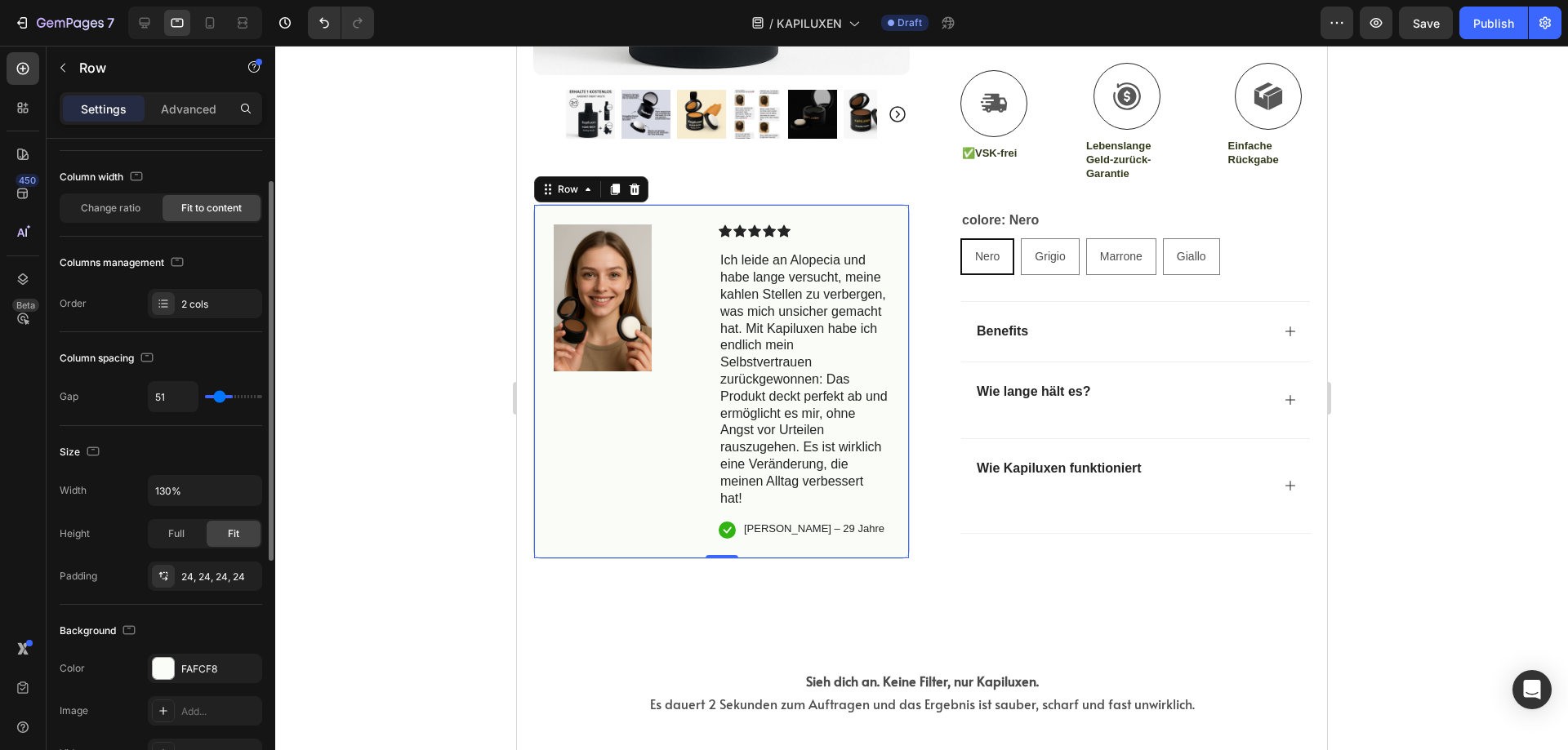
click at [220, 398] on input "range" at bounding box center [233, 396] width 57 height 3
type input "0"
click at [211, 395] on input "range" at bounding box center [233, 396] width 57 height 3
type input "0"
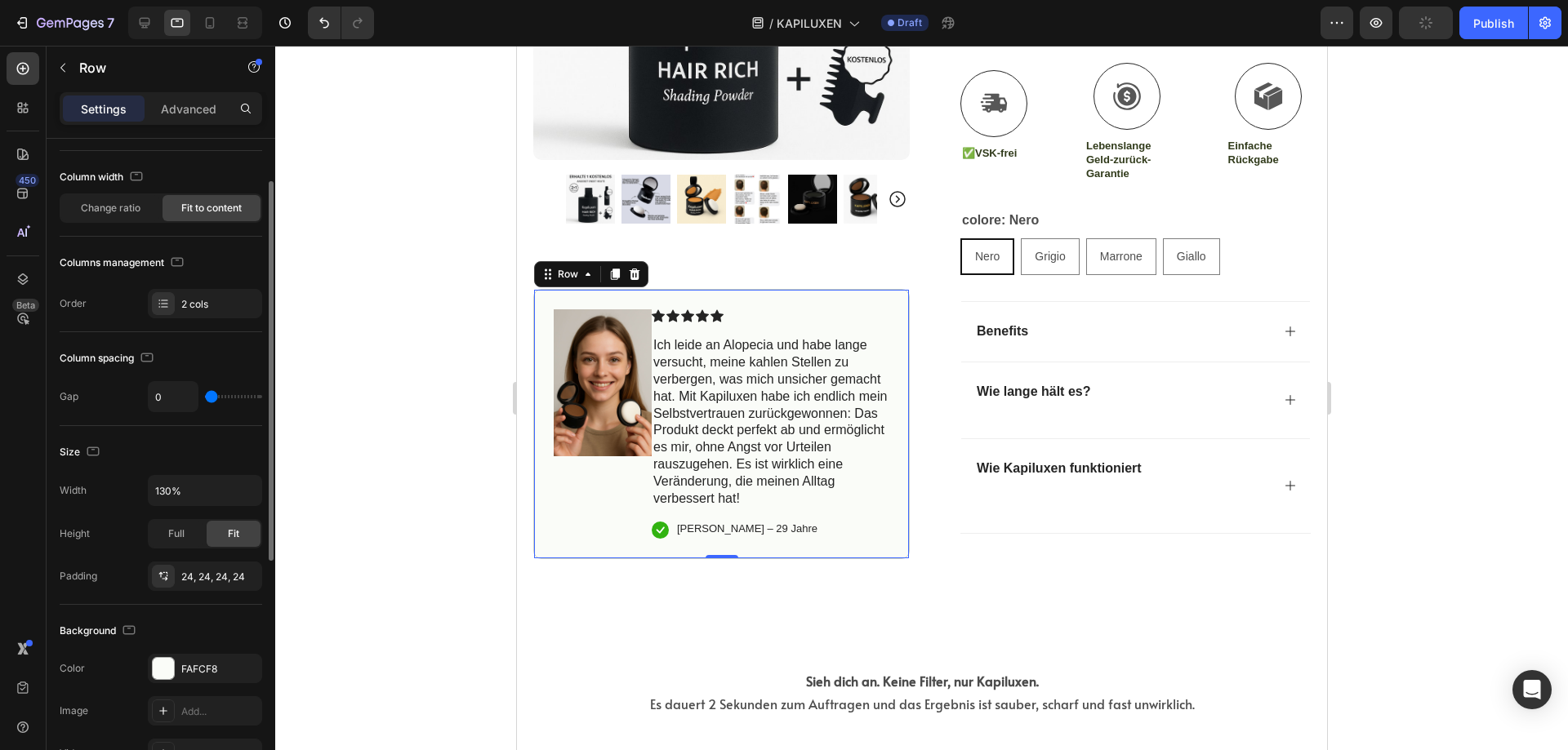
click at [213, 395] on input "range" at bounding box center [233, 396] width 57 height 3
click at [216, 395] on input "range" at bounding box center [233, 396] width 57 height 3
type input "27"
click at [222, 396] on input "range" at bounding box center [233, 396] width 57 height 3
type input "27"
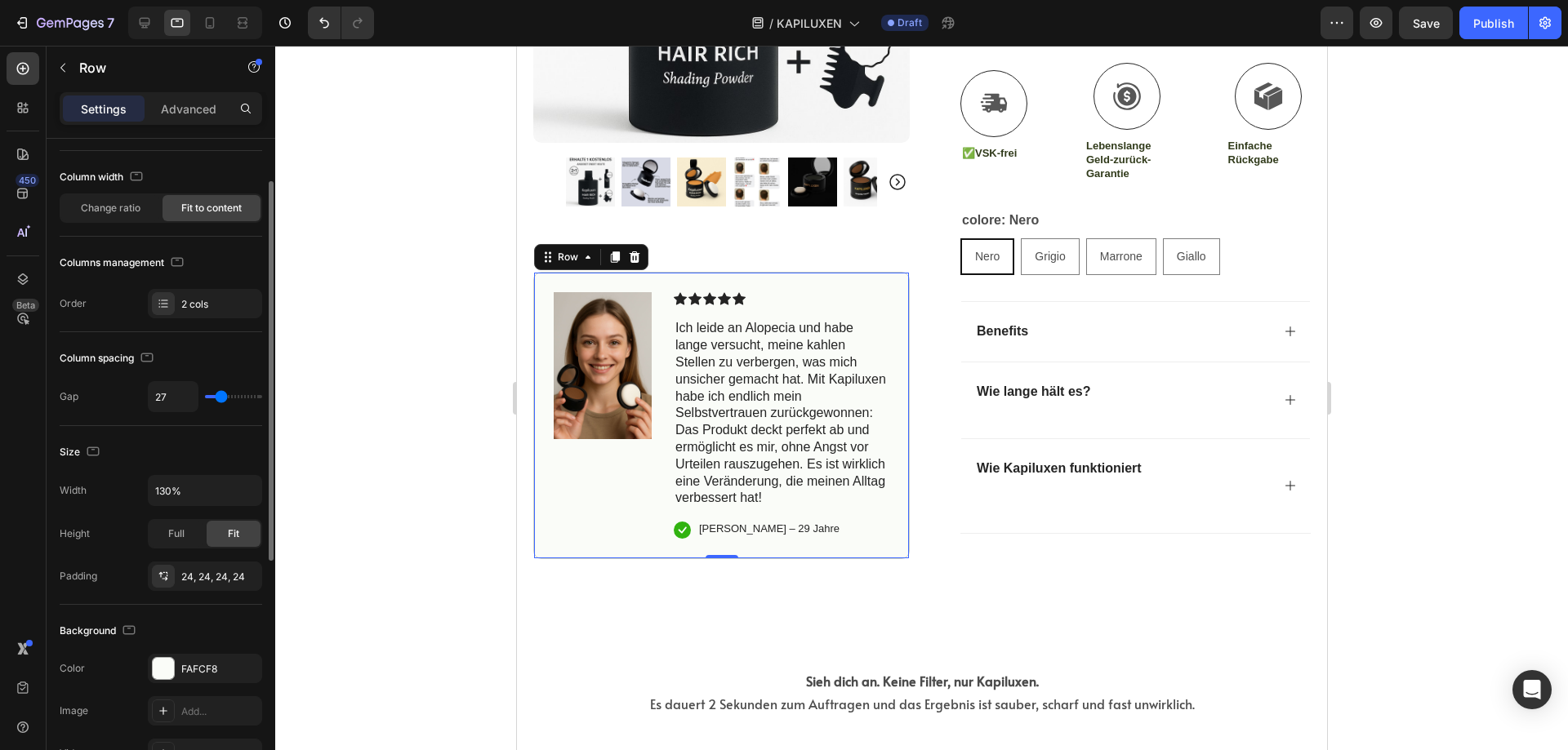
type input "13"
click at [217, 395] on input "range" at bounding box center [233, 396] width 57 height 3
click at [221, 395] on input "range" at bounding box center [233, 396] width 57 height 3
type input "13"
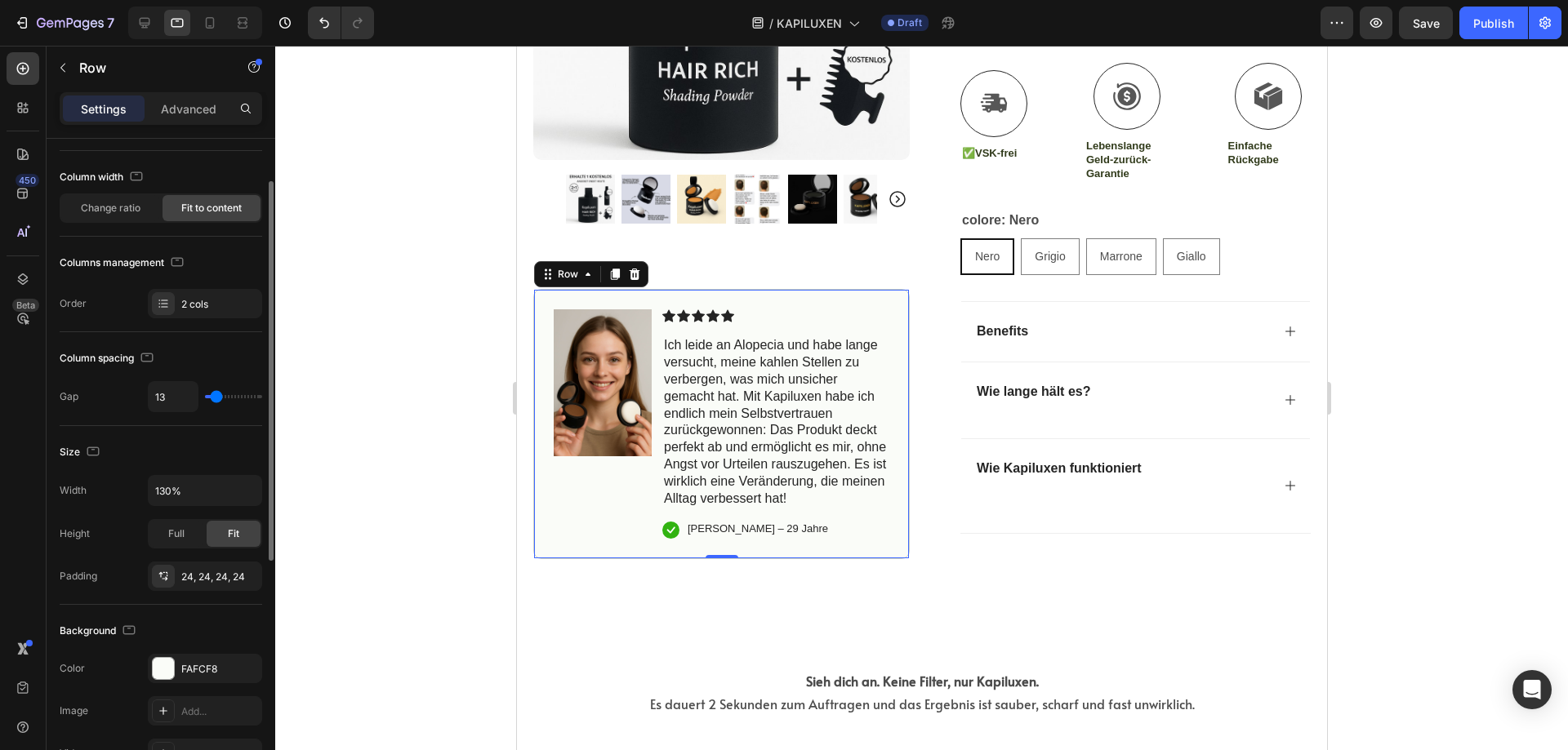
scroll to position [0, 0]
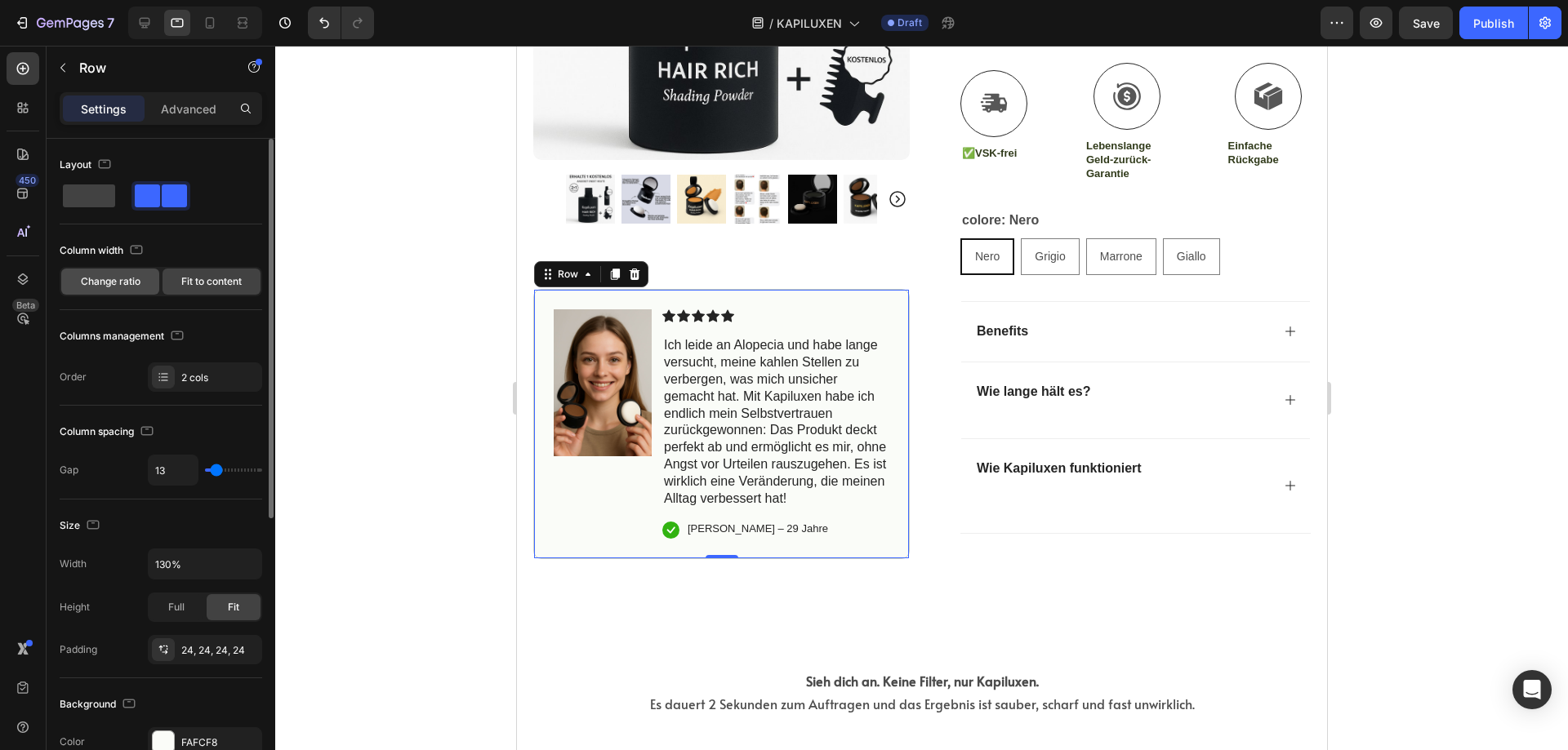
click at [134, 285] on span "Change ratio" at bounding box center [110, 281] width 60 height 15
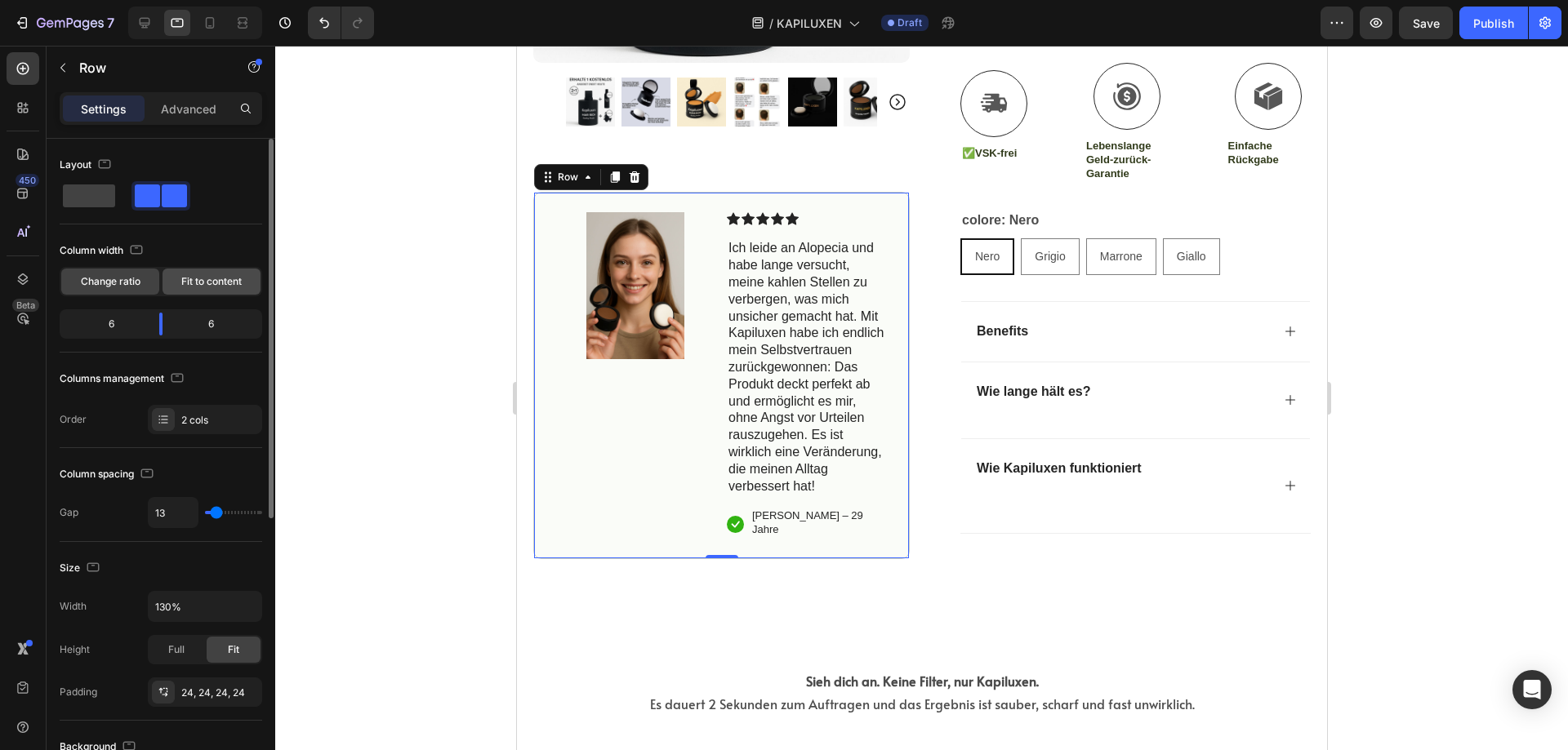
click at [188, 288] on span "Fit to content" at bounding box center [212, 281] width 61 height 15
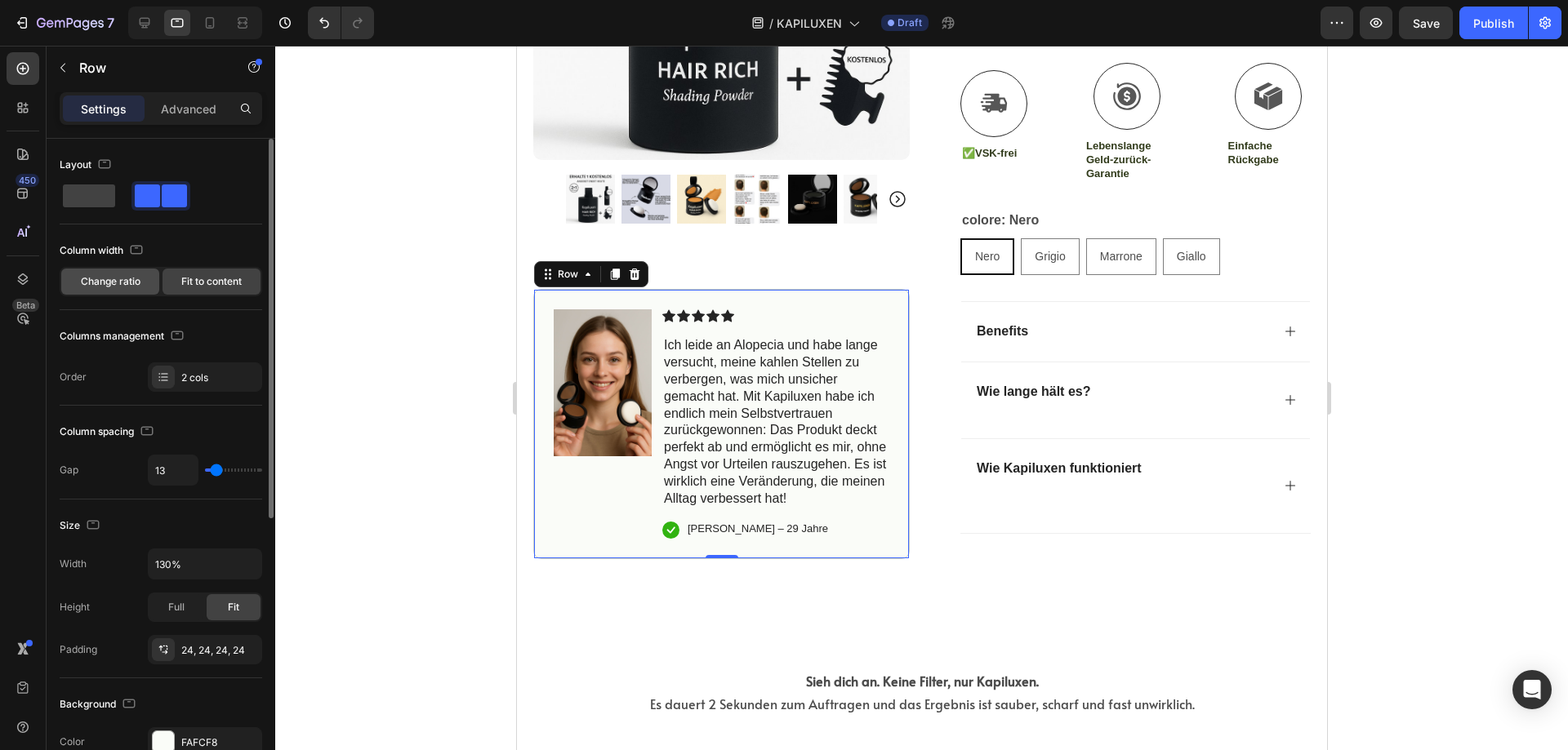
click at [152, 279] on div "Change ratio" at bounding box center [110, 281] width 98 height 26
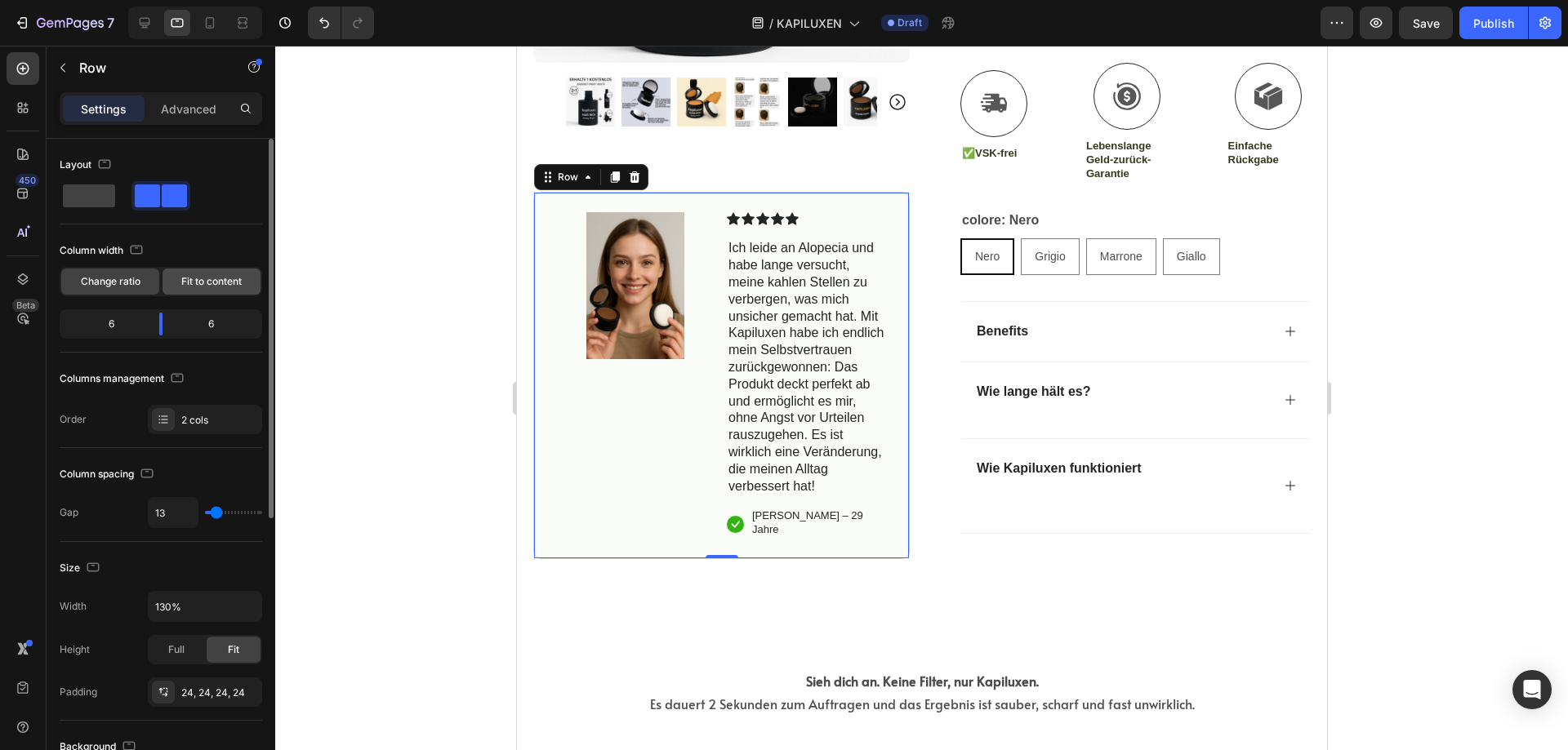
click at [205, 288] on span "Fit to content" at bounding box center [212, 281] width 61 height 15
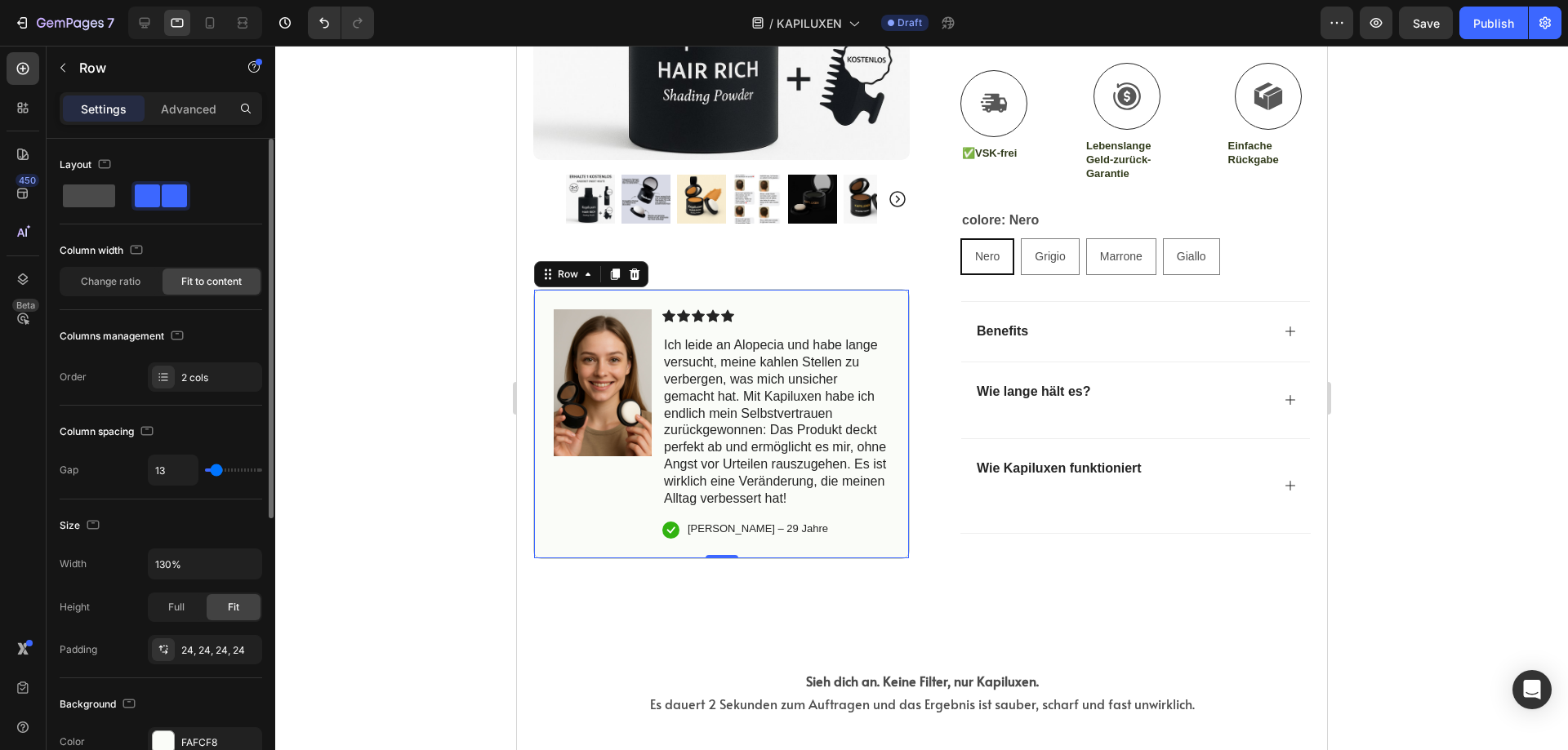
click at [131, 183] on div at bounding box center [161, 196] width 59 height 29
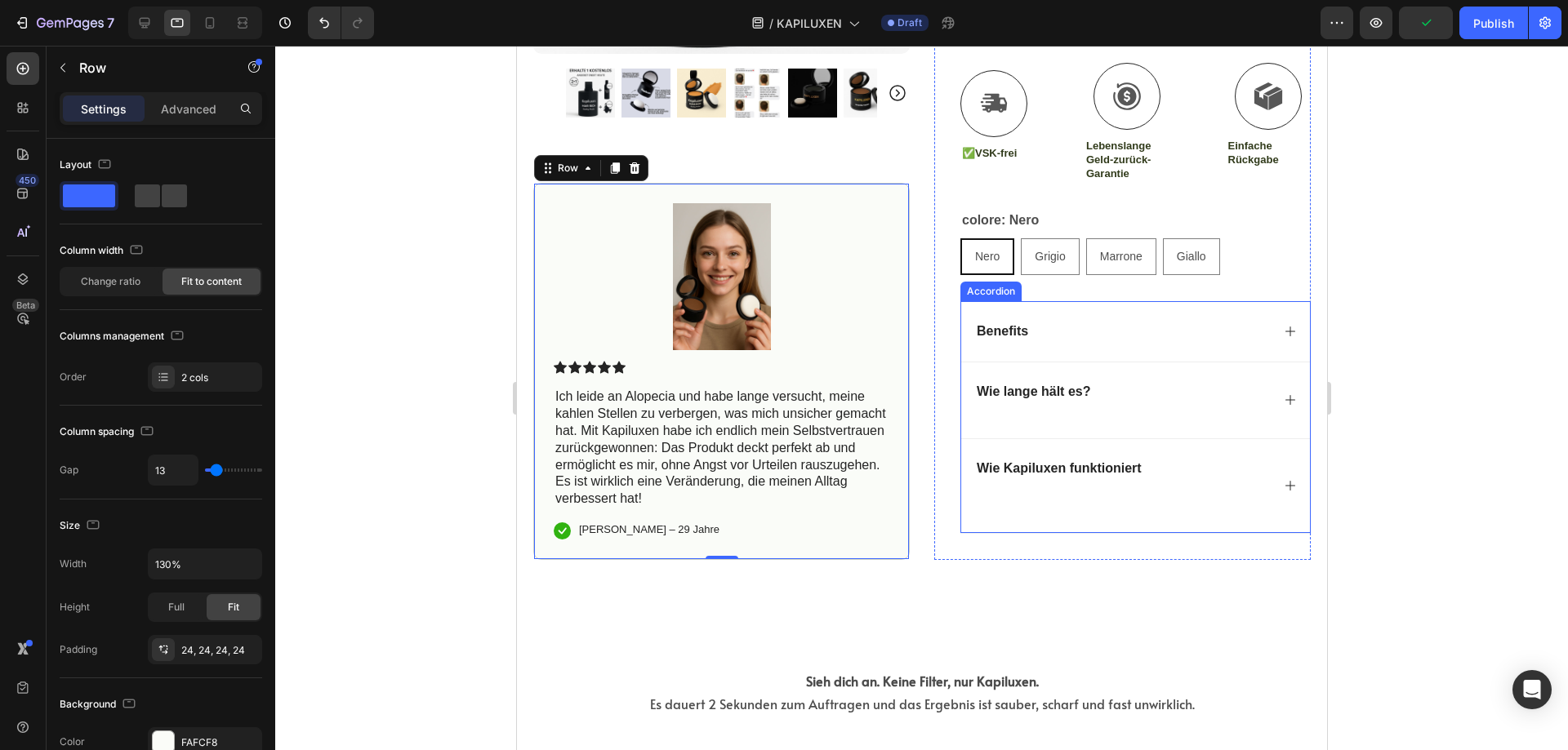
click at [1472, 313] on div at bounding box center [922, 398] width 1292 height 705
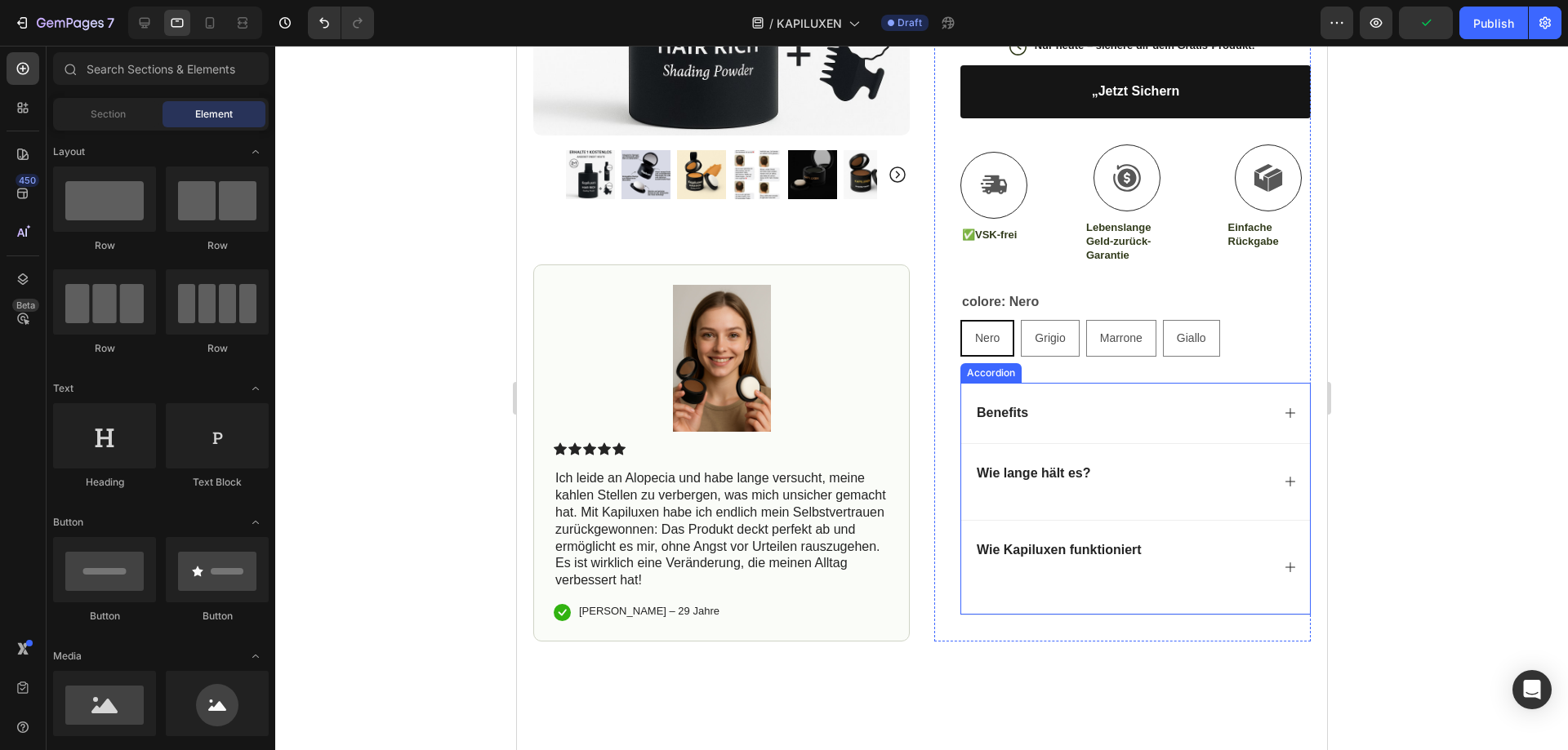
scroll to position [523, 0]
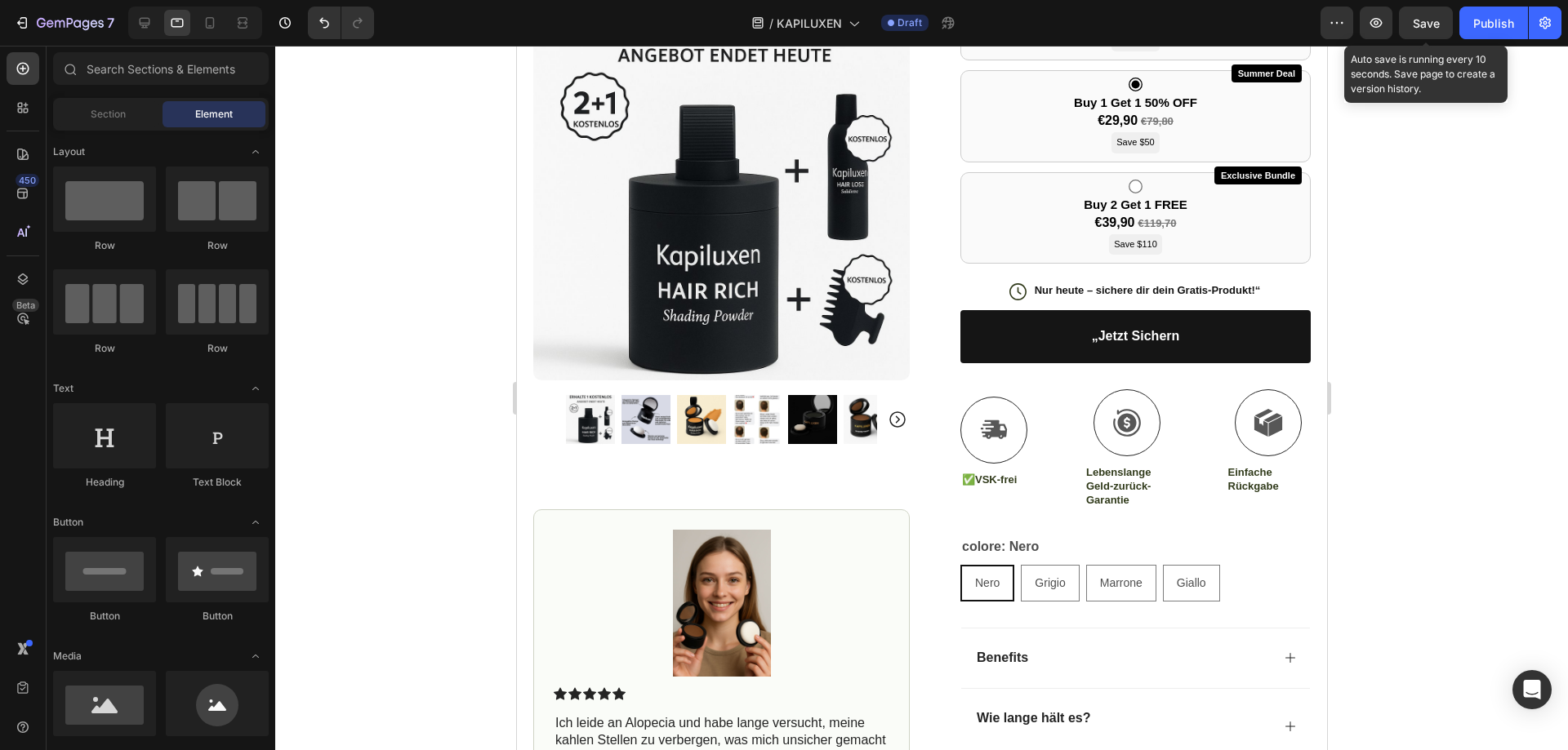
click at [1424, 27] on span "Save" at bounding box center [1426, 24] width 26 height 14
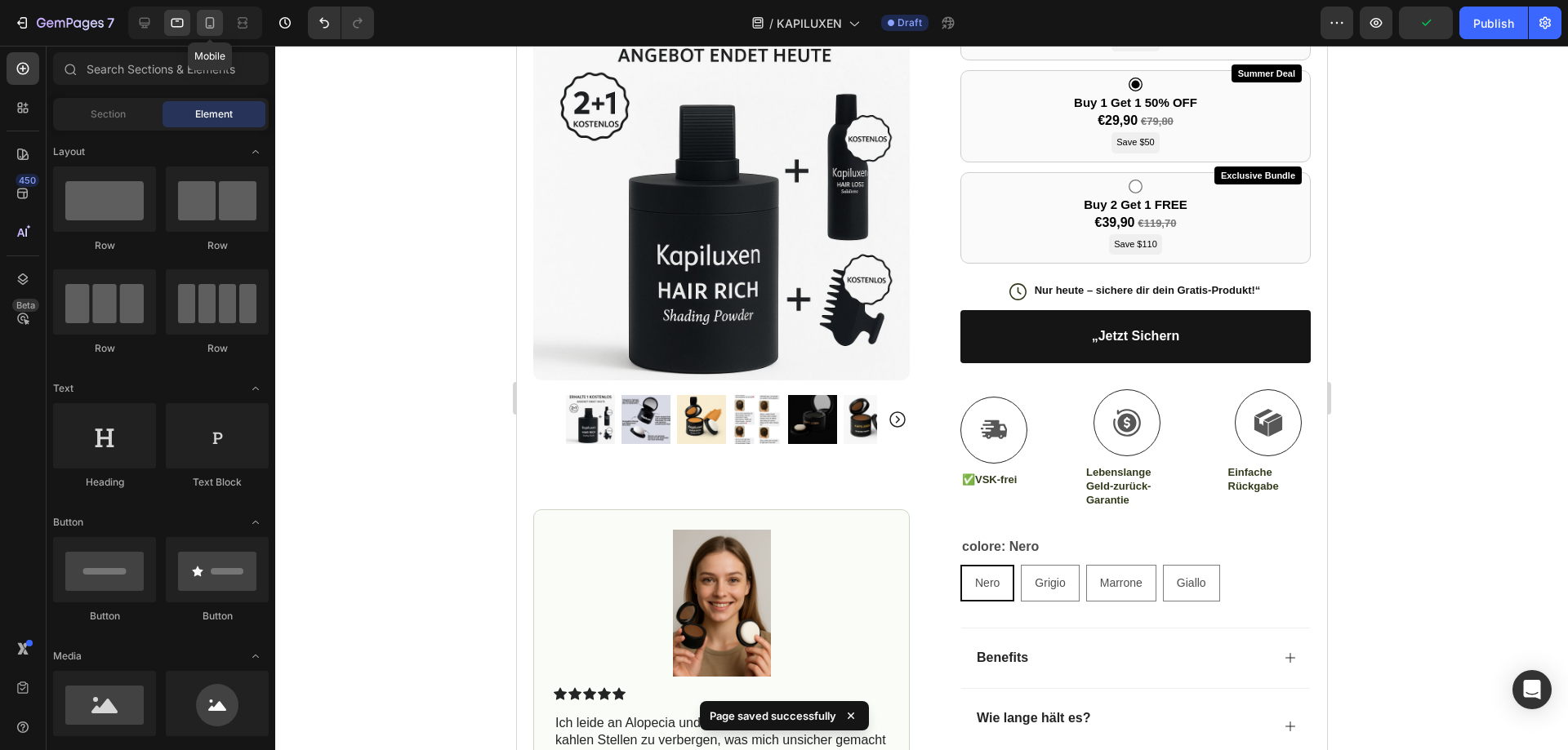
click at [216, 16] on icon at bounding box center [210, 23] width 17 height 17
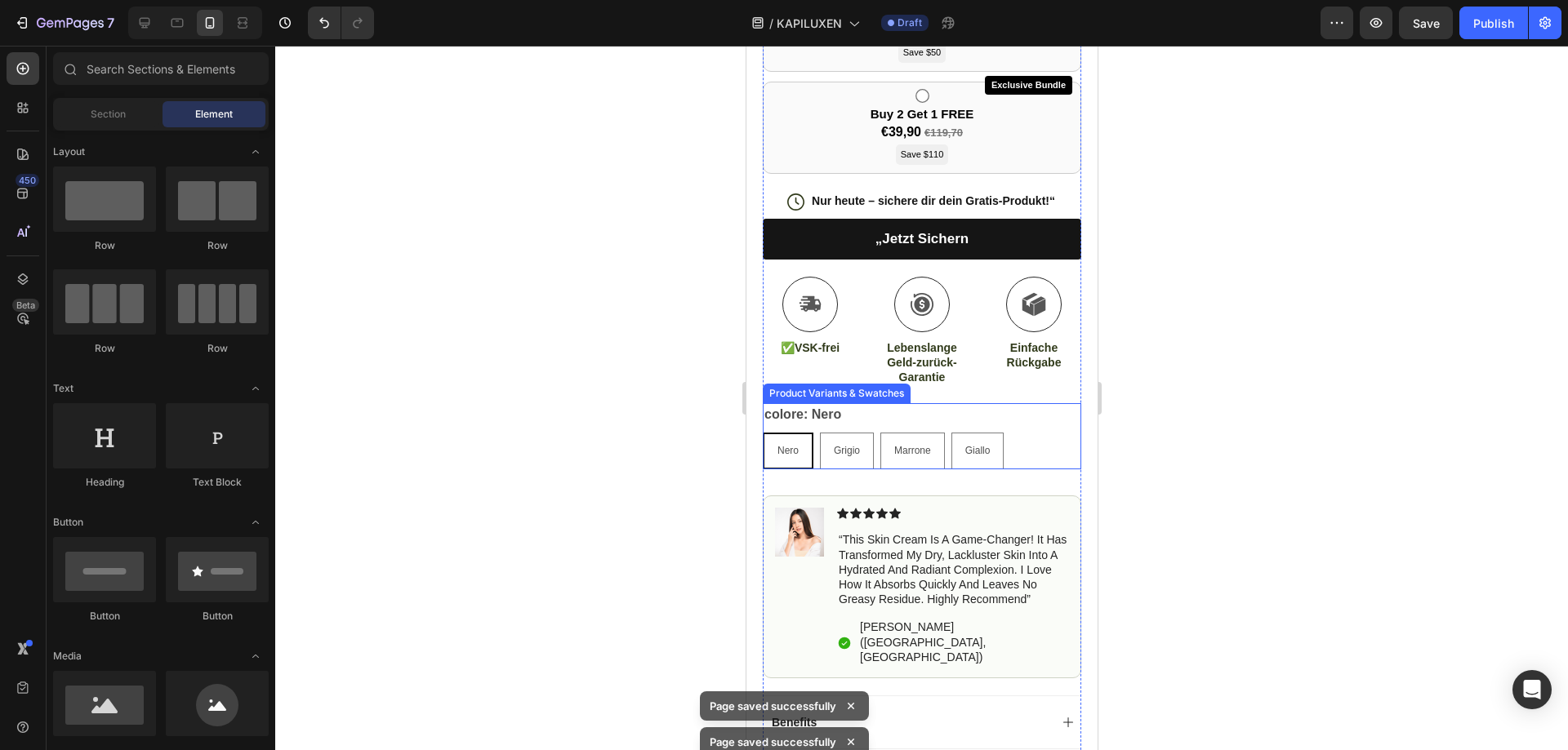
scroll to position [1010, 0]
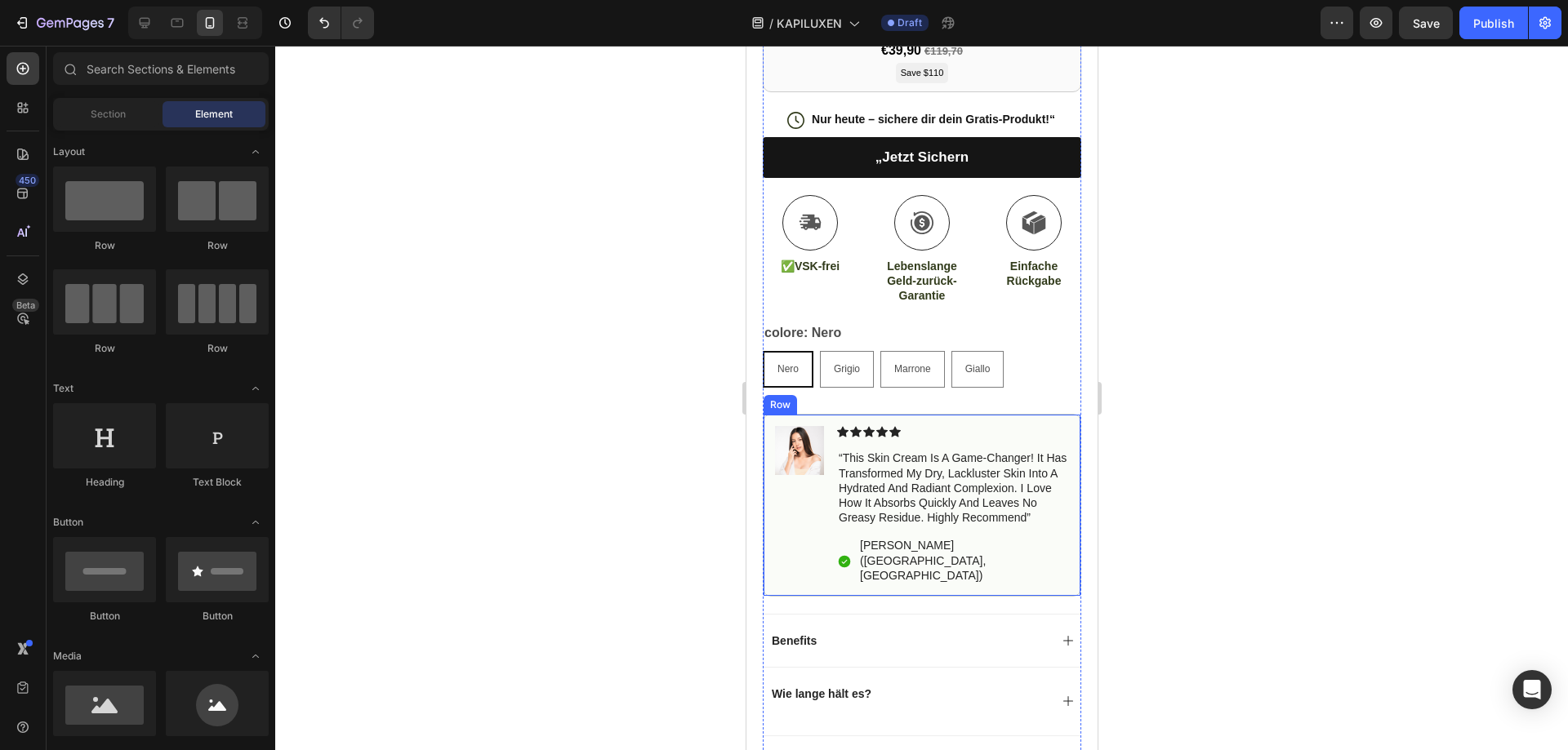
click at [809, 466] on div "Image" at bounding box center [799, 506] width 49 height 159
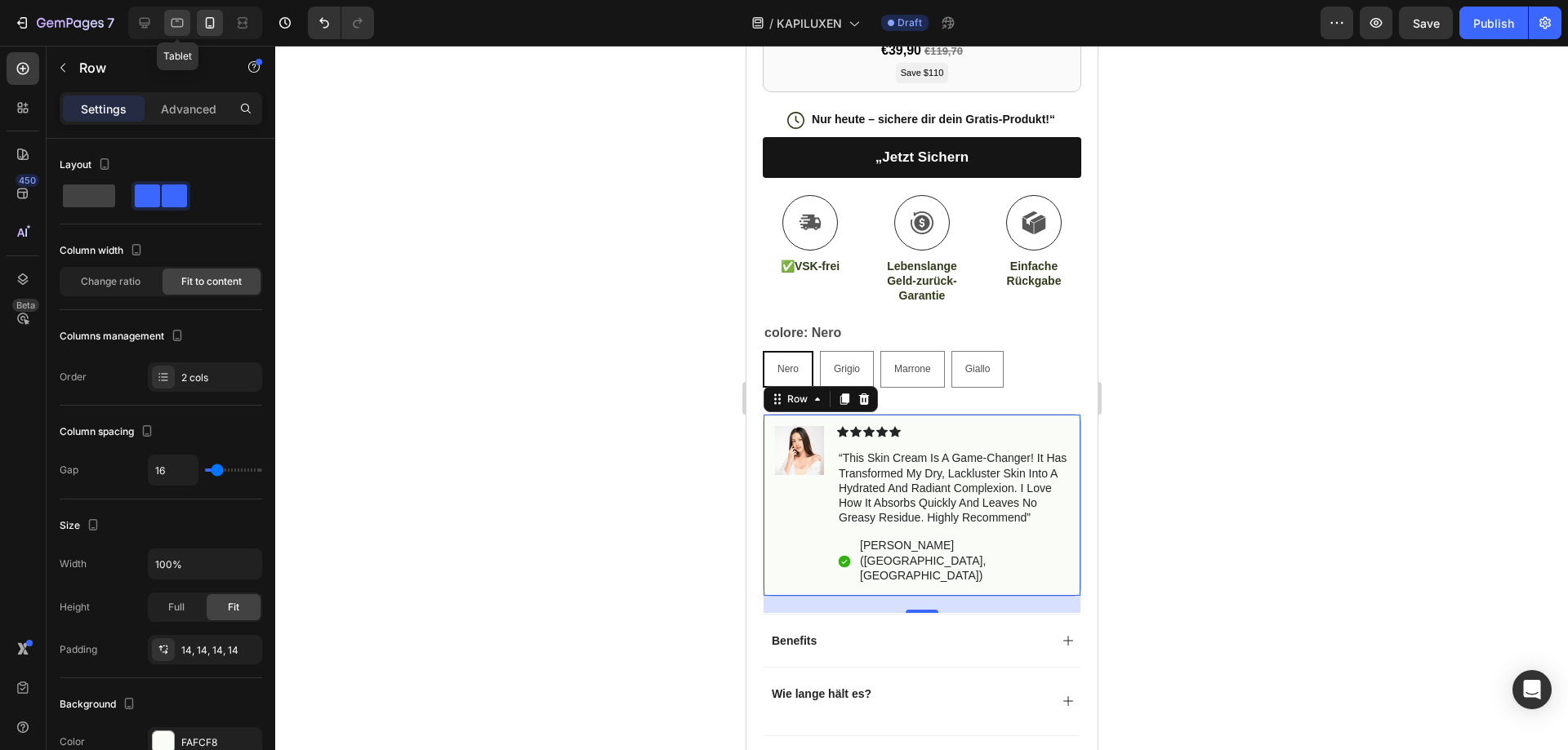
click at [187, 24] on div at bounding box center [177, 23] width 26 height 26
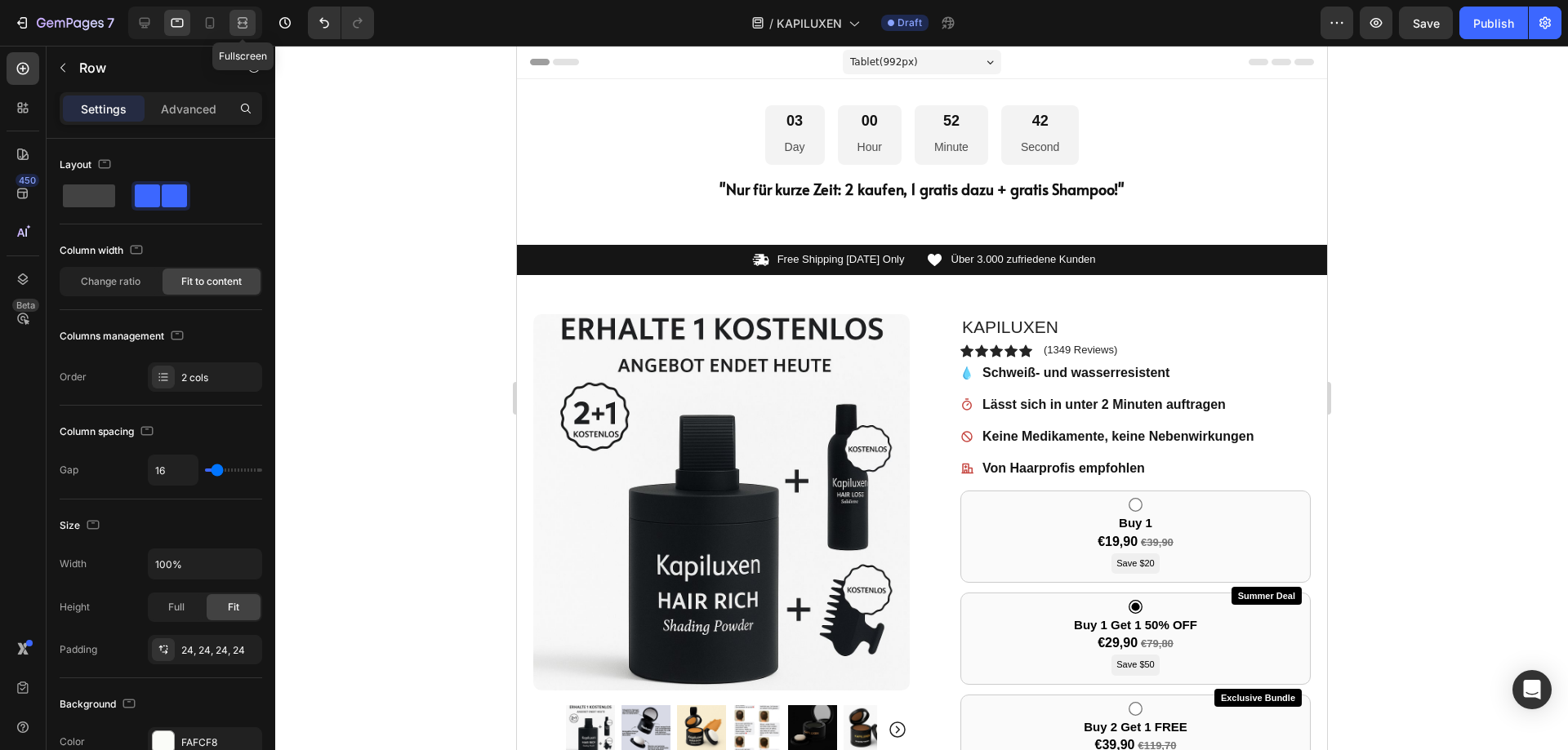
click at [241, 25] on icon at bounding box center [239, 23] width 5 height 4
type input "1200"
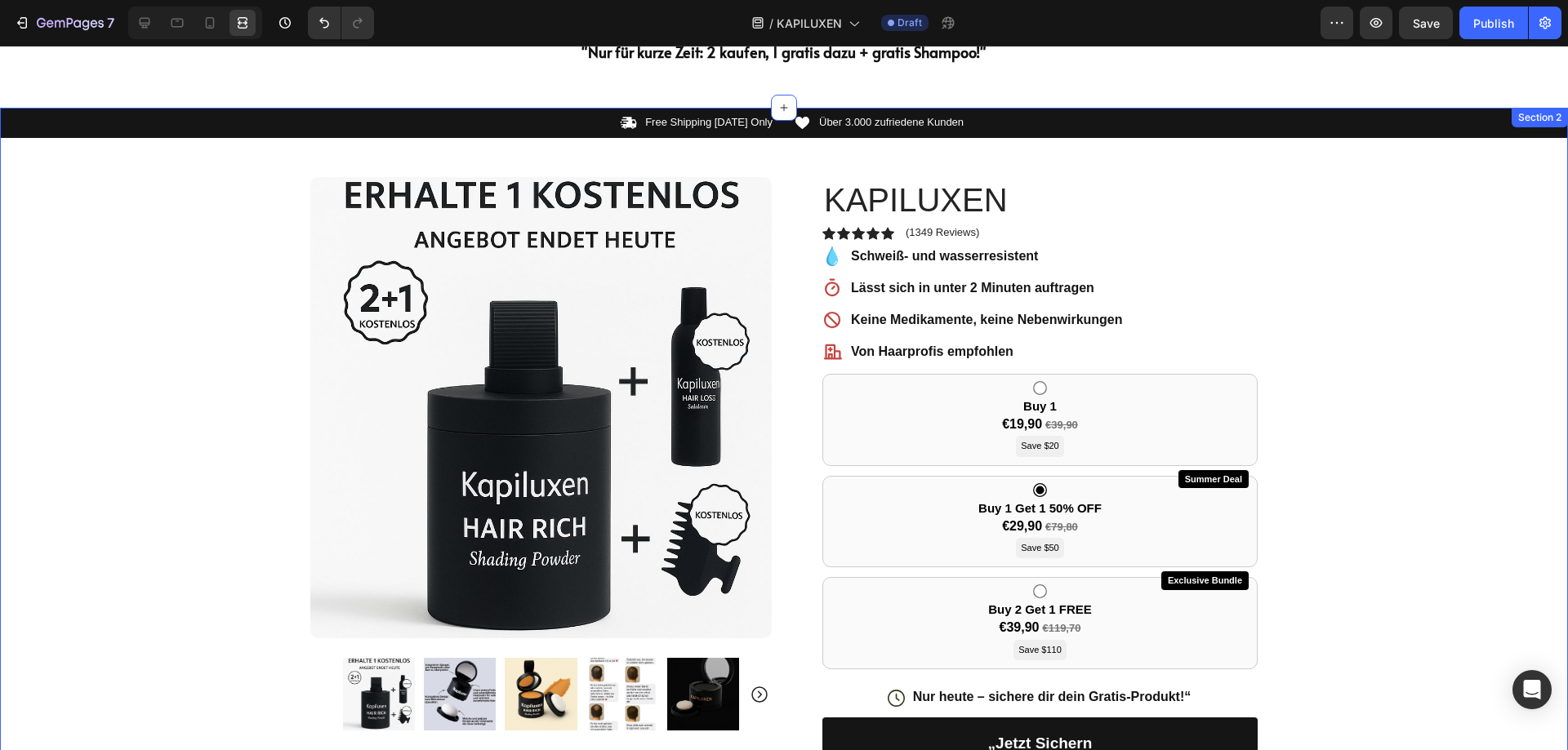
scroll to position [326, 0]
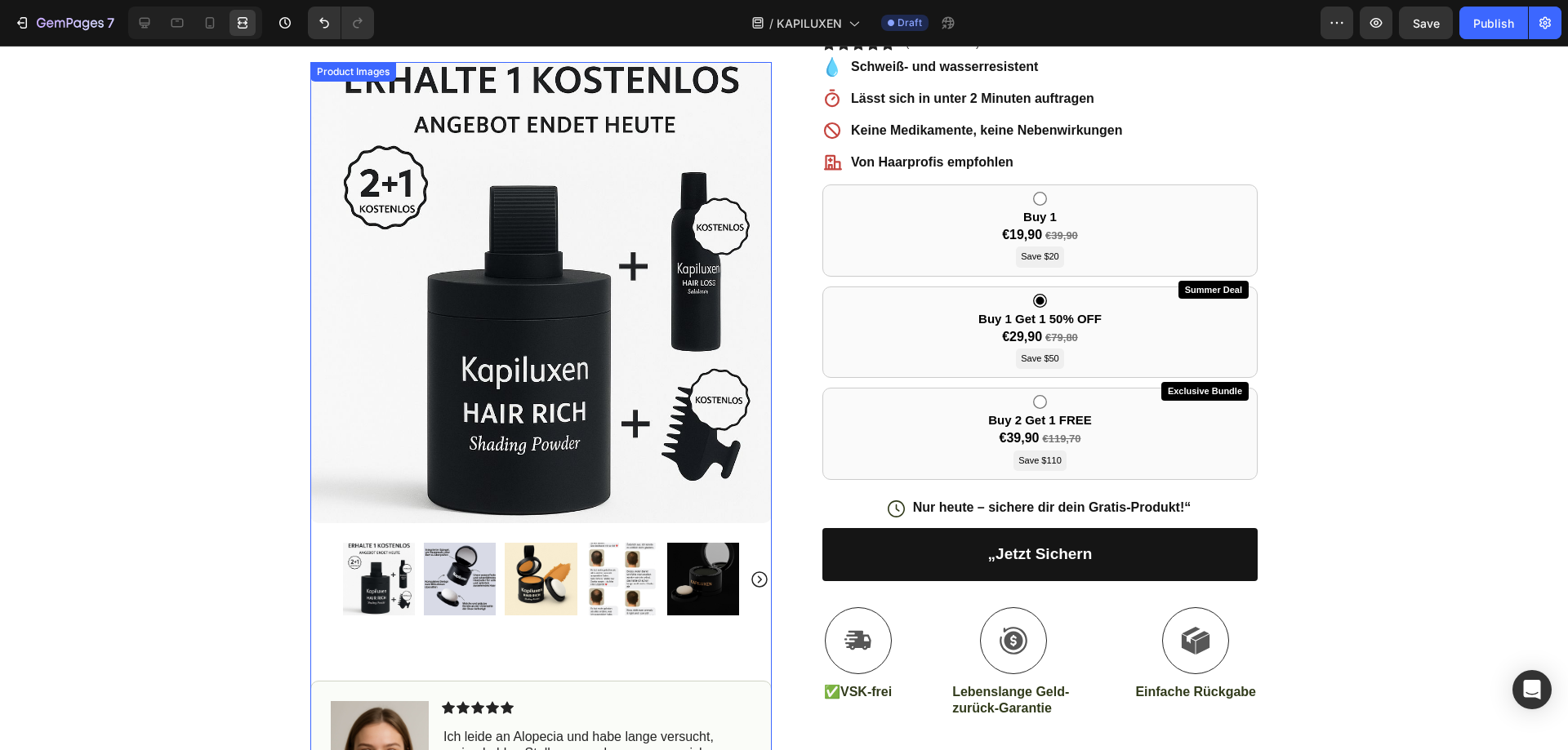
click at [726, 565] on img at bounding box center [702, 578] width 72 height 72
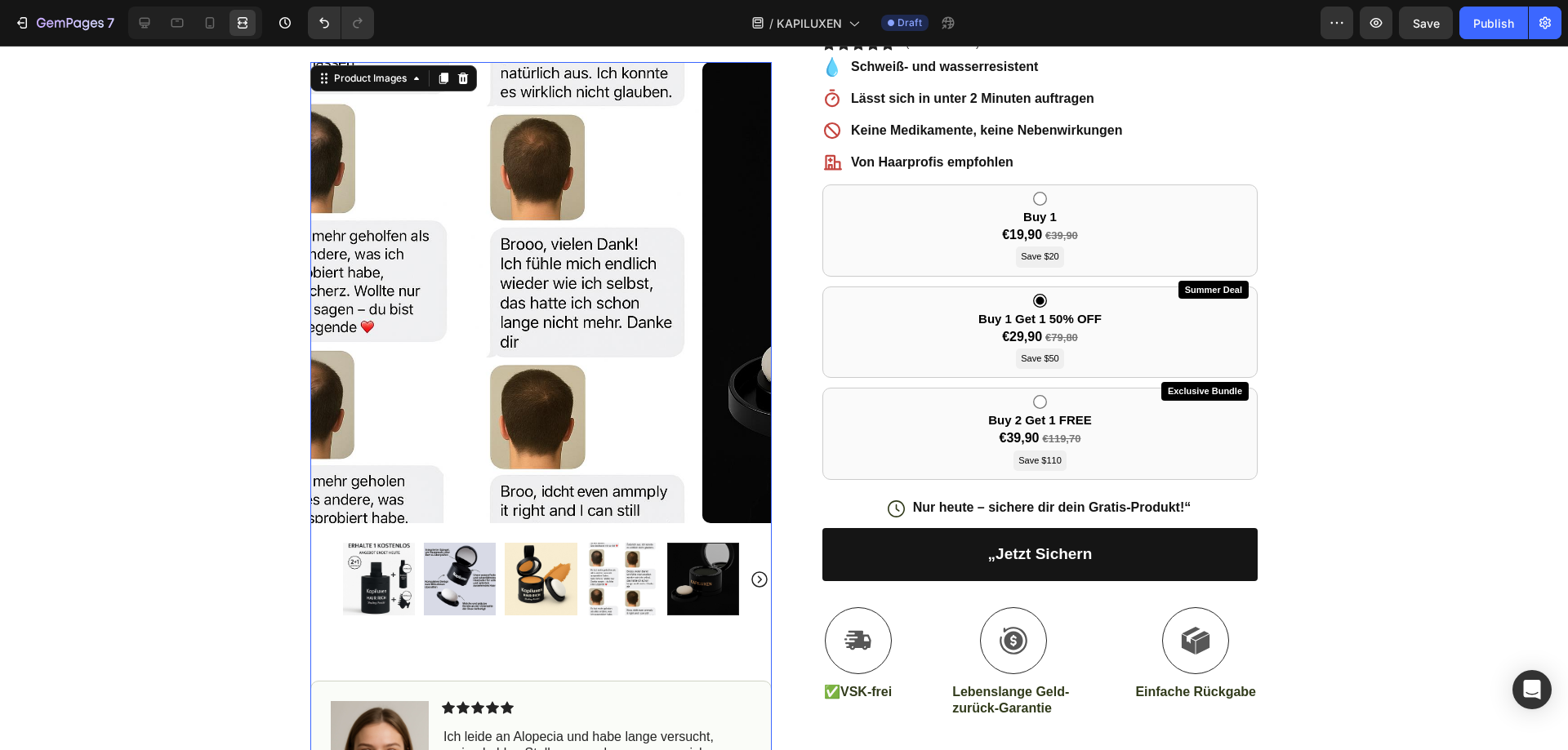
click at [706, 569] on div at bounding box center [702, 578] width 72 height 72
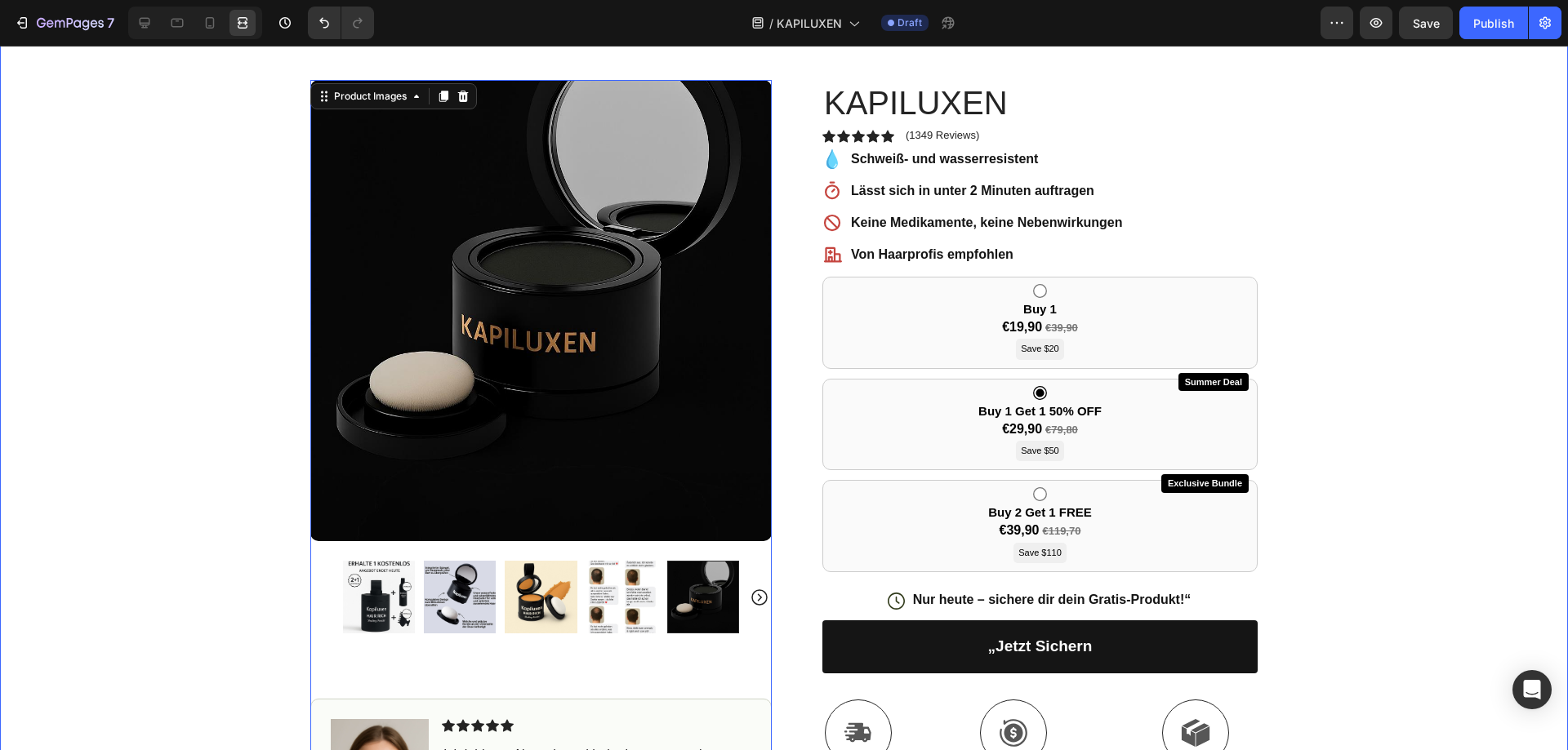
scroll to position [164, 0]
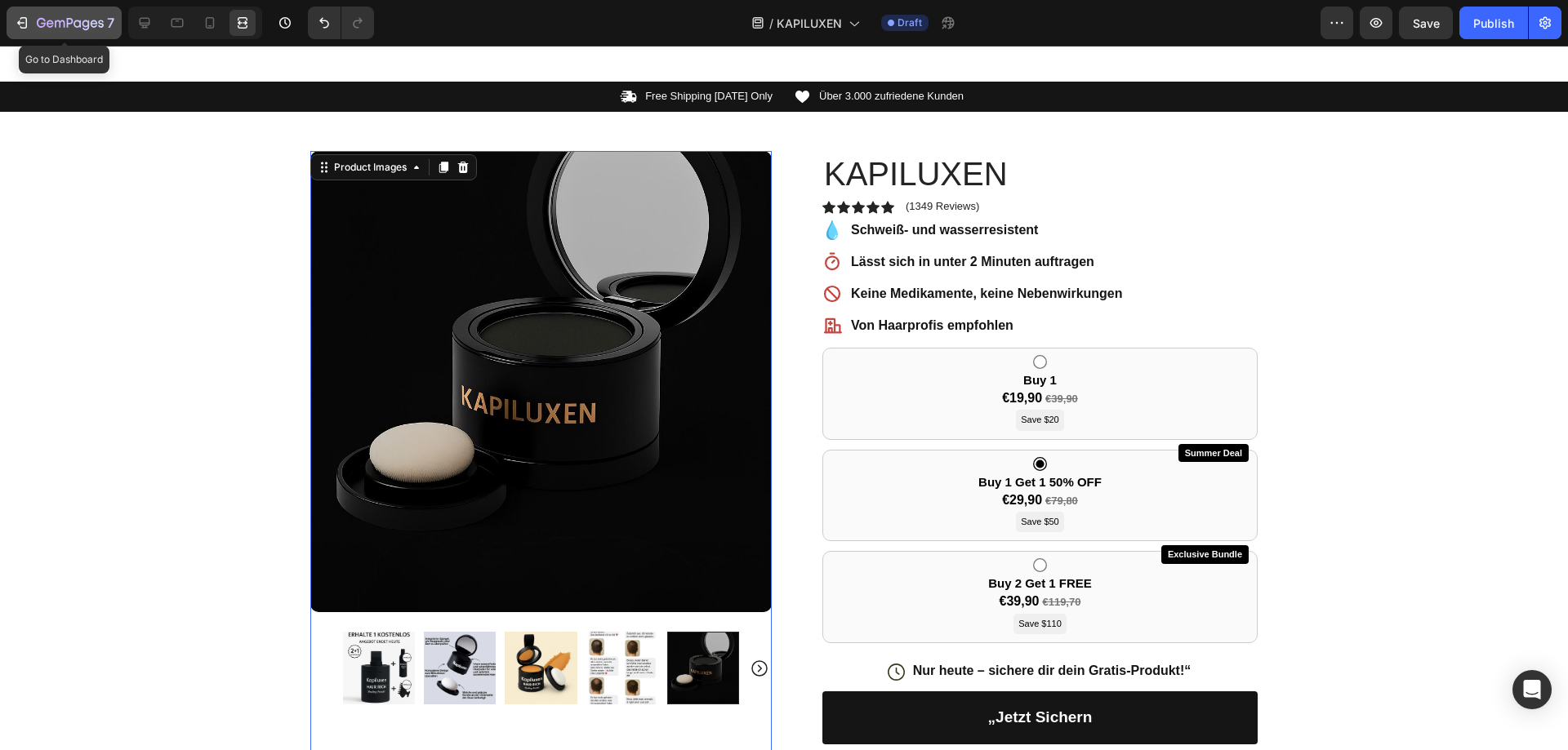
click at [51, 21] on icon "button" at bounding box center [49, 23] width 7 height 7
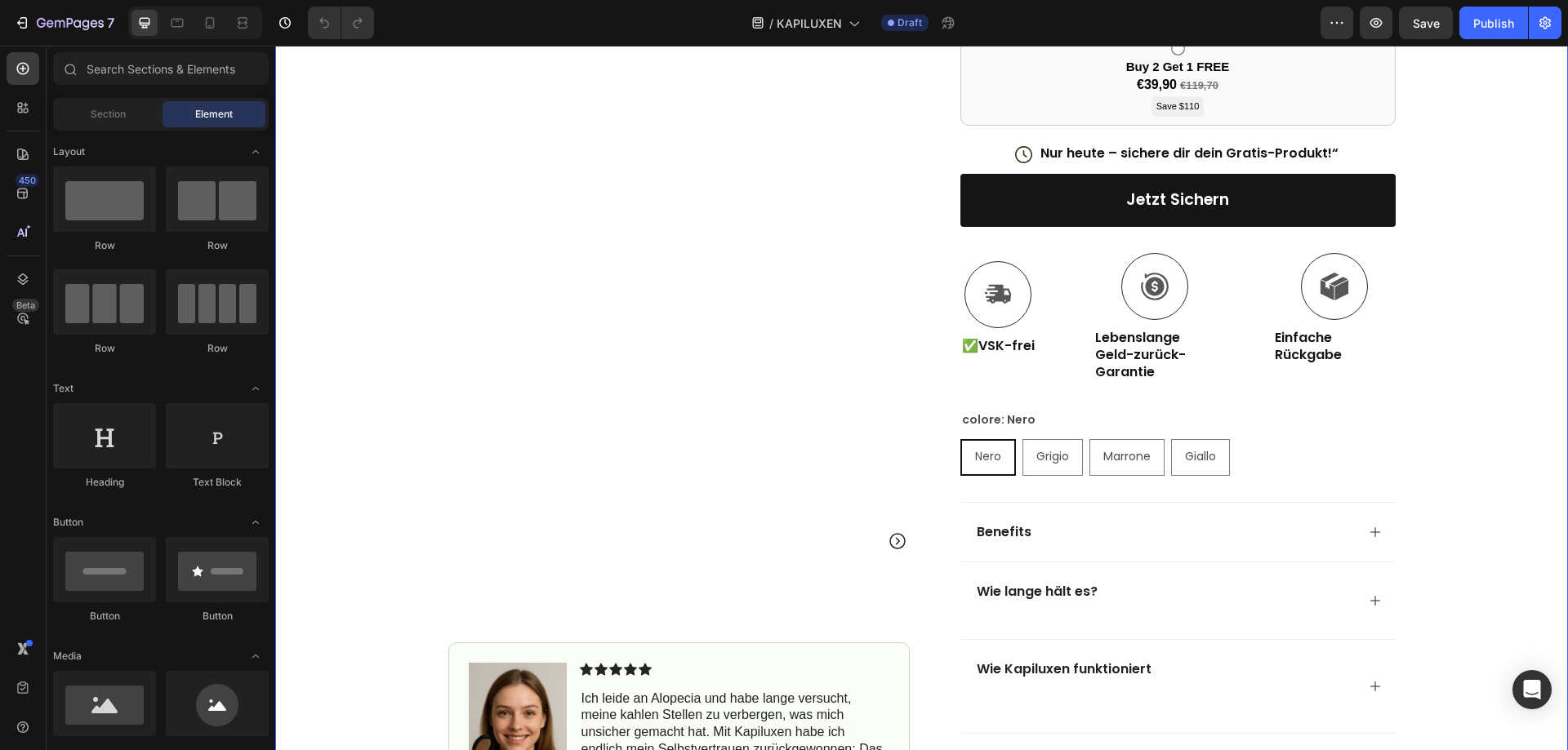
scroll to position [653, 0]
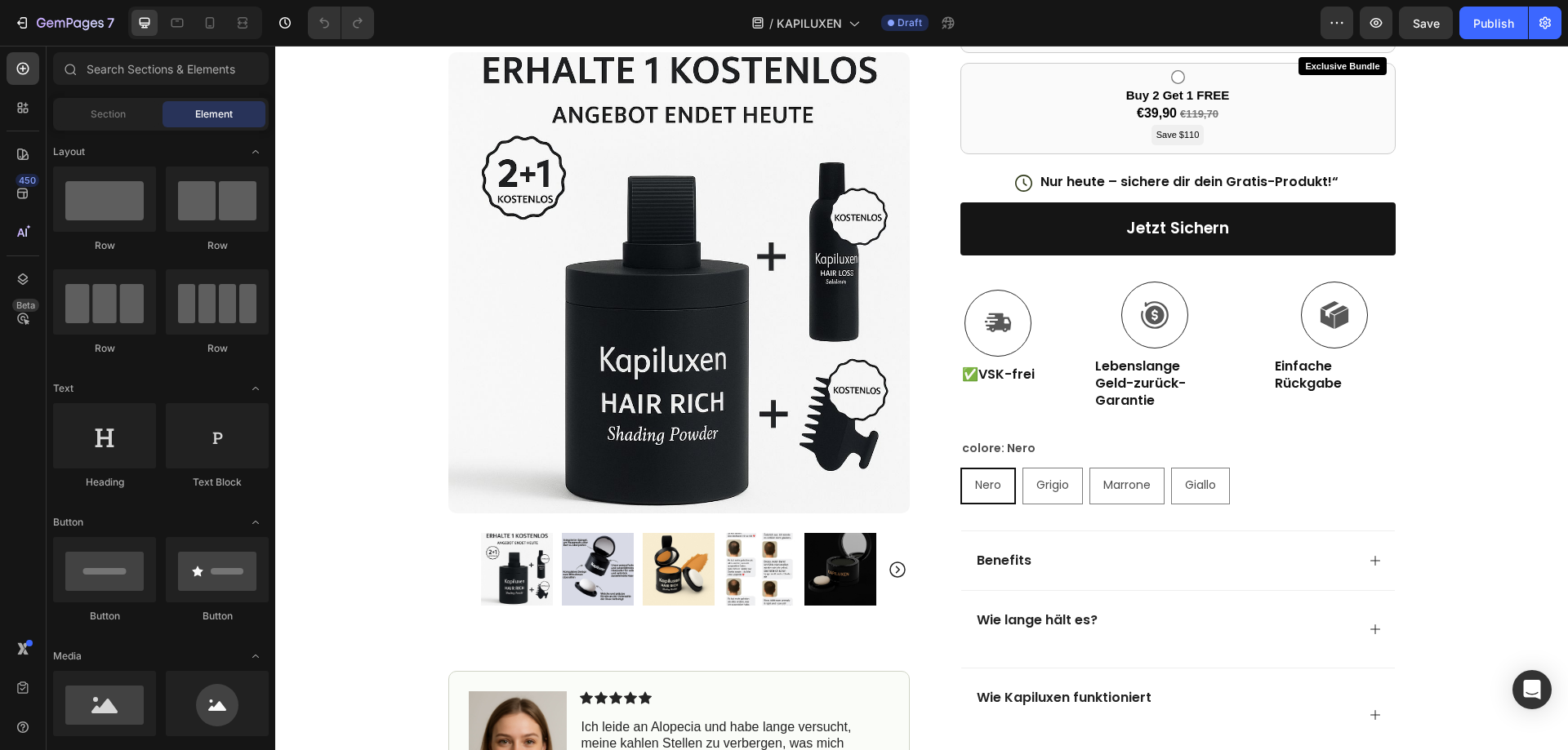
click at [210, 37] on div at bounding box center [195, 23] width 134 height 32
click at [216, 31] on div at bounding box center [210, 23] width 26 height 26
